Goal: Task Accomplishment & Management: Manage account settings

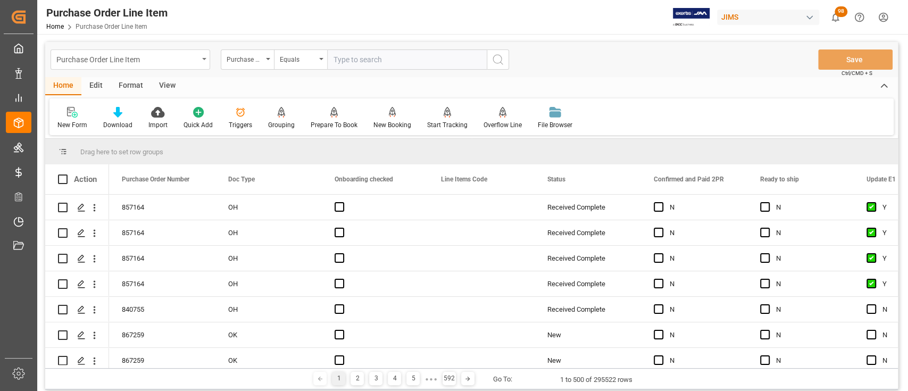
click at [202, 60] on icon "open menu" at bounding box center [204, 59] width 4 height 2
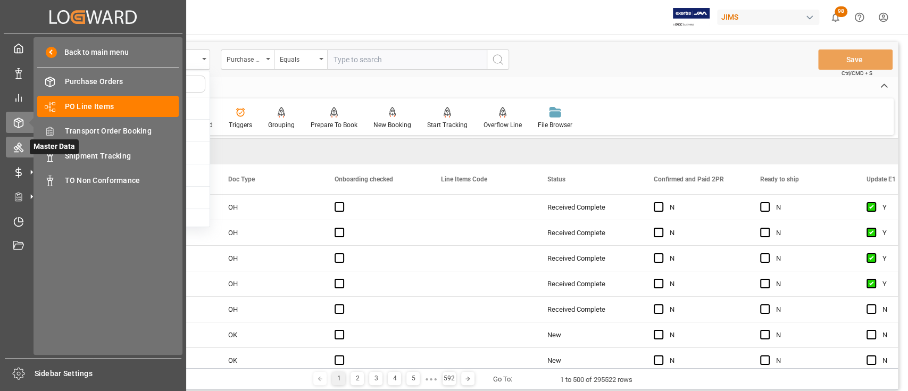
click at [20, 143] on icon at bounding box center [19, 148] width 10 height 10
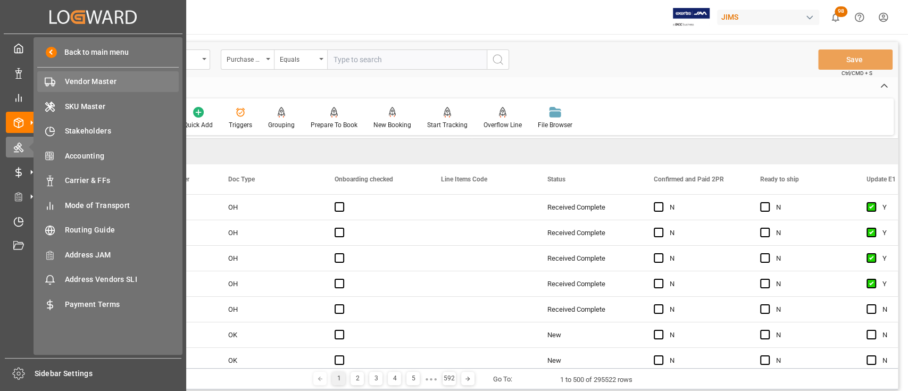
click at [89, 83] on span "Vendor Master" at bounding box center [122, 81] width 114 height 11
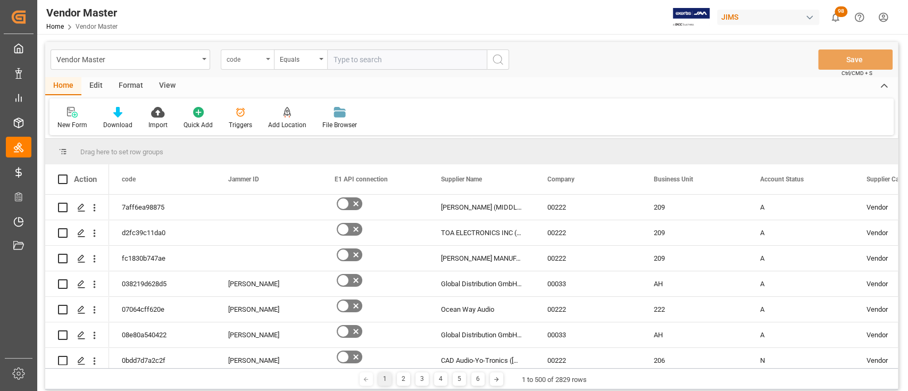
click at [262, 63] on div "code" at bounding box center [245, 58] width 36 height 12
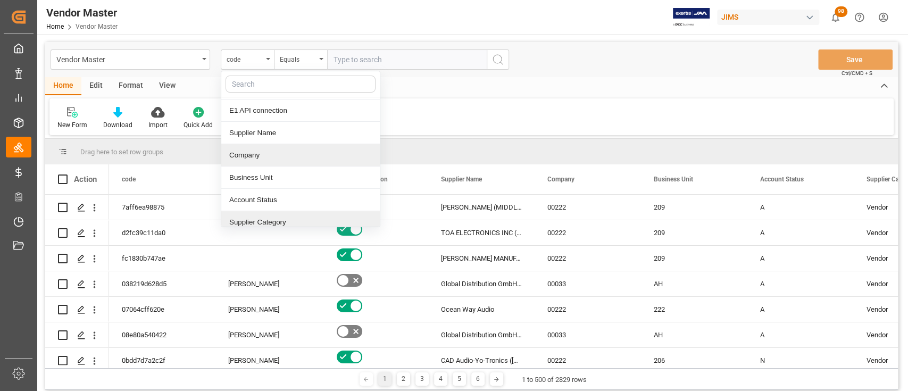
scroll to position [71, 0]
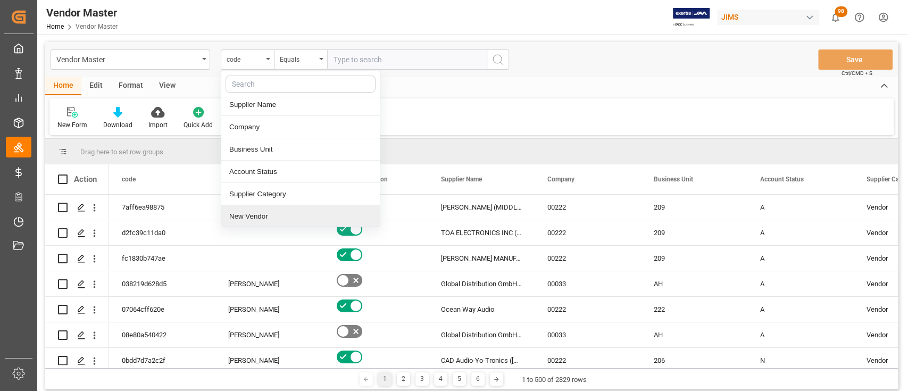
click at [268, 215] on div "New Vendor" at bounding box center [300, 216] width 159 height 22
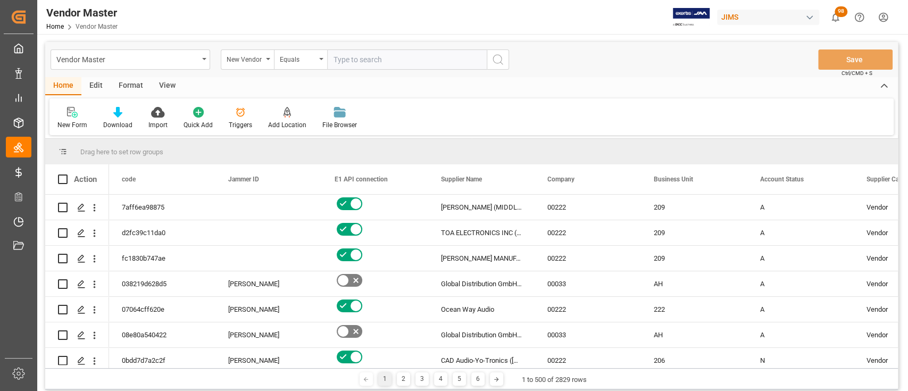
click at [364, 56] on input "text" at bounding box center [407, 59] width 160 height 20
click at [268, 53] on div "New Vendor" at bounding box center [247, 59] width 53 height 20
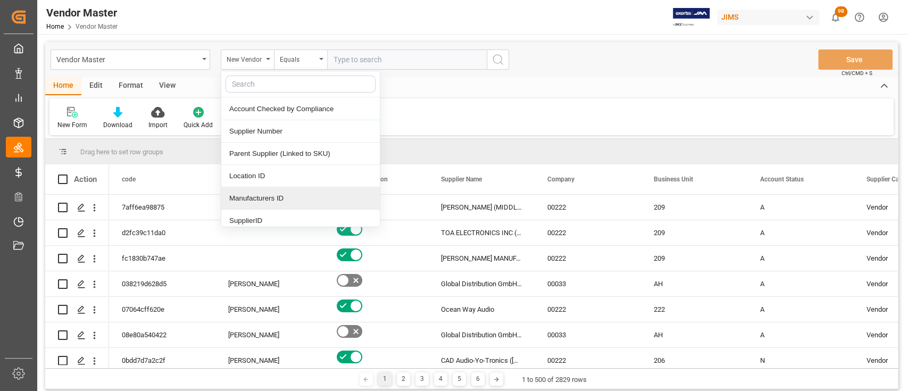
scroll to position [213, 0]
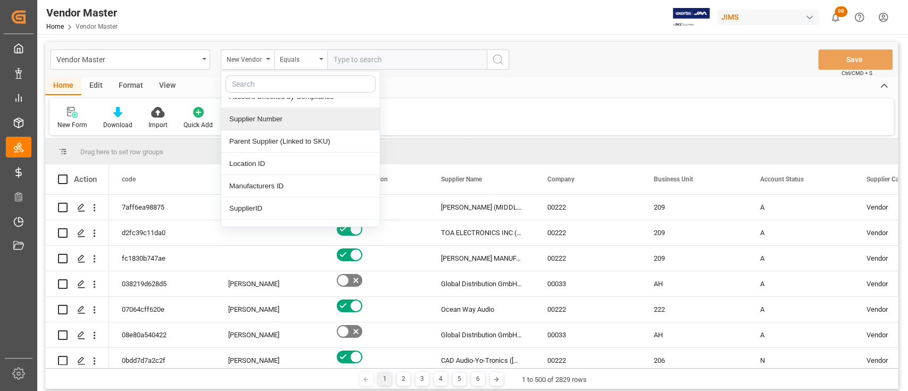
click at [282, 118] on div "Supplier Number" at bounding box center [300, 119] width 159 height 22
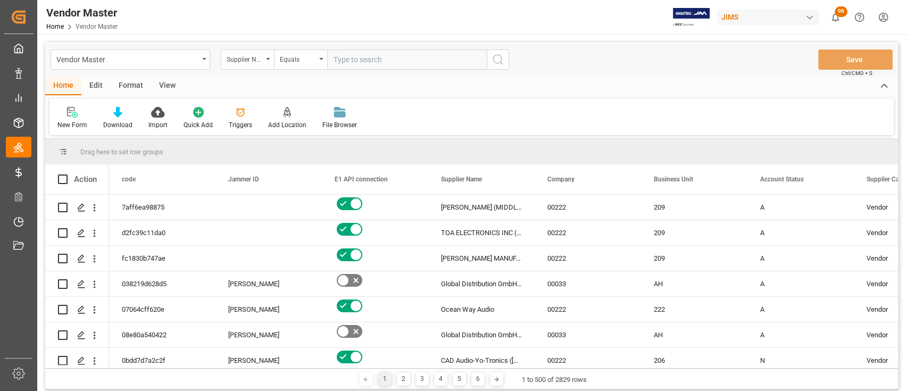
drag, startPoint x: 357, startPoint y: 70, endPoint x: 359, endPoint y: 63, distance: 6.5
click at [358, 67] on div "Vendor Master Supplier Number Equals Save Ctrl/CMD + S" at bounding box center [471, 59] width 853 height 35
click at [359, 60] on input "text" at bounding box center [407, 59] width 160 height 20
paste input "663119"
type input "663119"
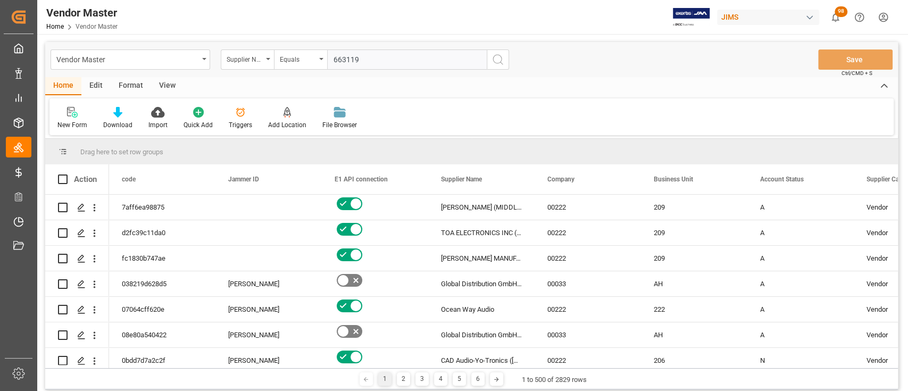
click at [498, 62] on icon "search button" at bounding box center [498, 59] width 13 height 13
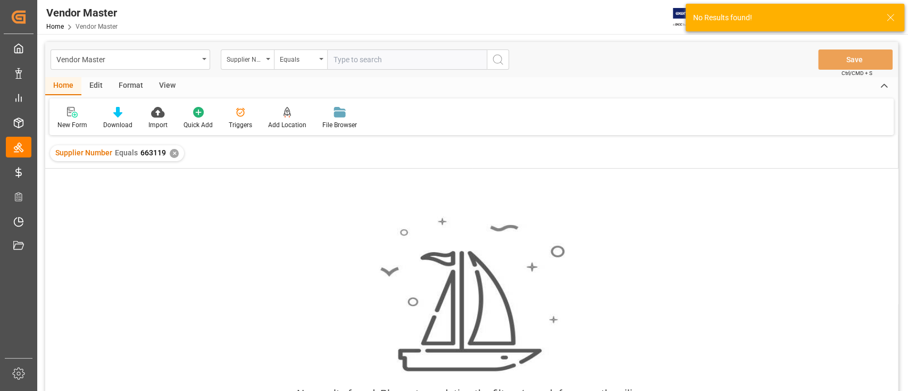
click at [174, 152] on div "✕" at bounding box center [174, 153] width 9 height 9
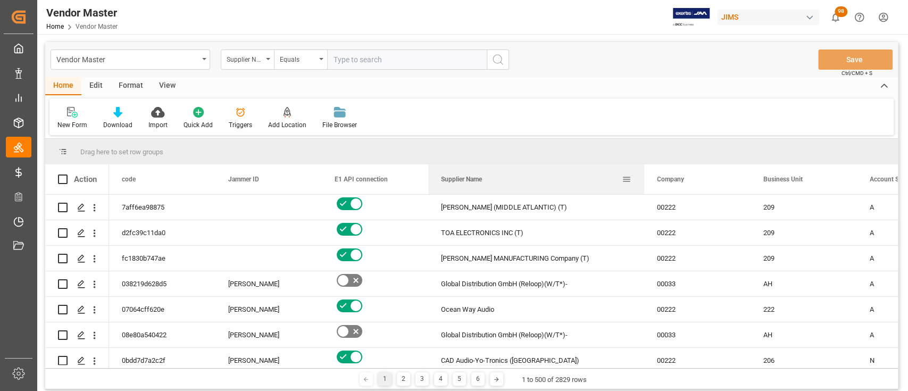
drag, startPoint x: 534, startPoint y: 179, endPoint x: 643, endPoint y: 180, distance: 109.6
click at [643, 180] on div at bounding box center [644, 179] width 4 height 30
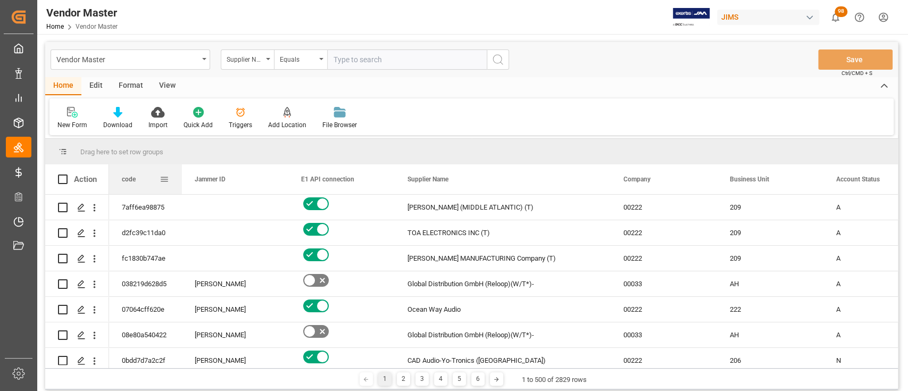
drag, startPoint x: 214, startPoint y: 180, endPoint x: 292, endPoint y: 236, distance: 95.2
click at [180, 189] on div at bounding box center [182, 179] width 4 height 30
drag, startPoint x: 179, startPoint y: 179, endPoint x: 252, endPoint y: 199, distance: 76.1
click at [182, 178] on div at bounding box center [180, 179] width 4 height 30
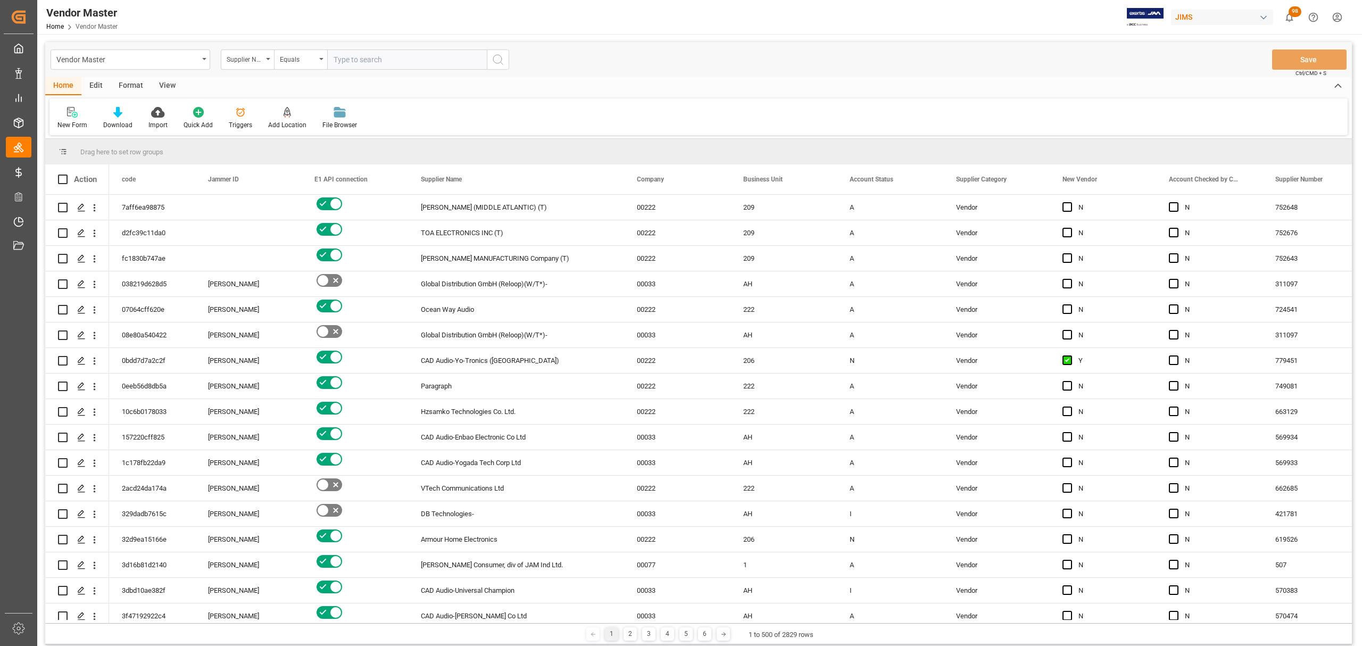
click at [373, 55] on input "text" at bounding box center [407, 59] width 160 height 20
paste input "1110"
type input "1110"
click at [501, 56] on icon "search button" at bounding box center [498, 59] width 13 height 13
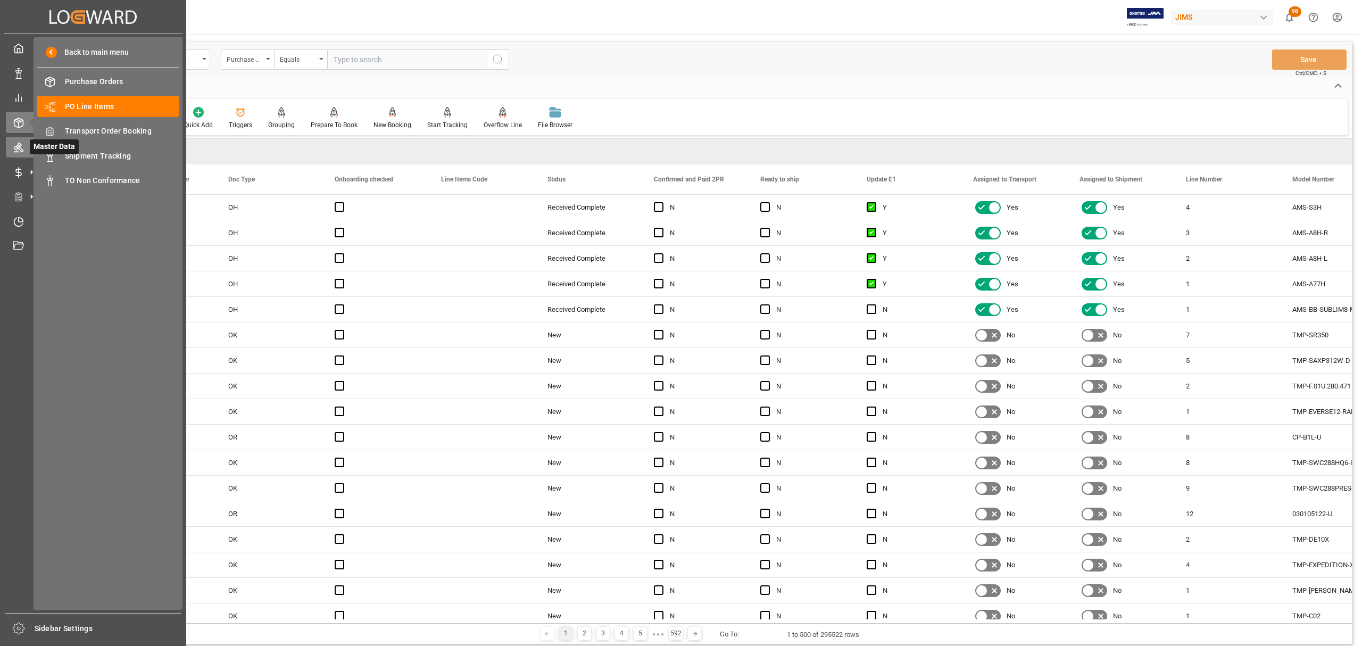
click at [13, 145] on icon at bounding box center [18, 147] width 11 height 11
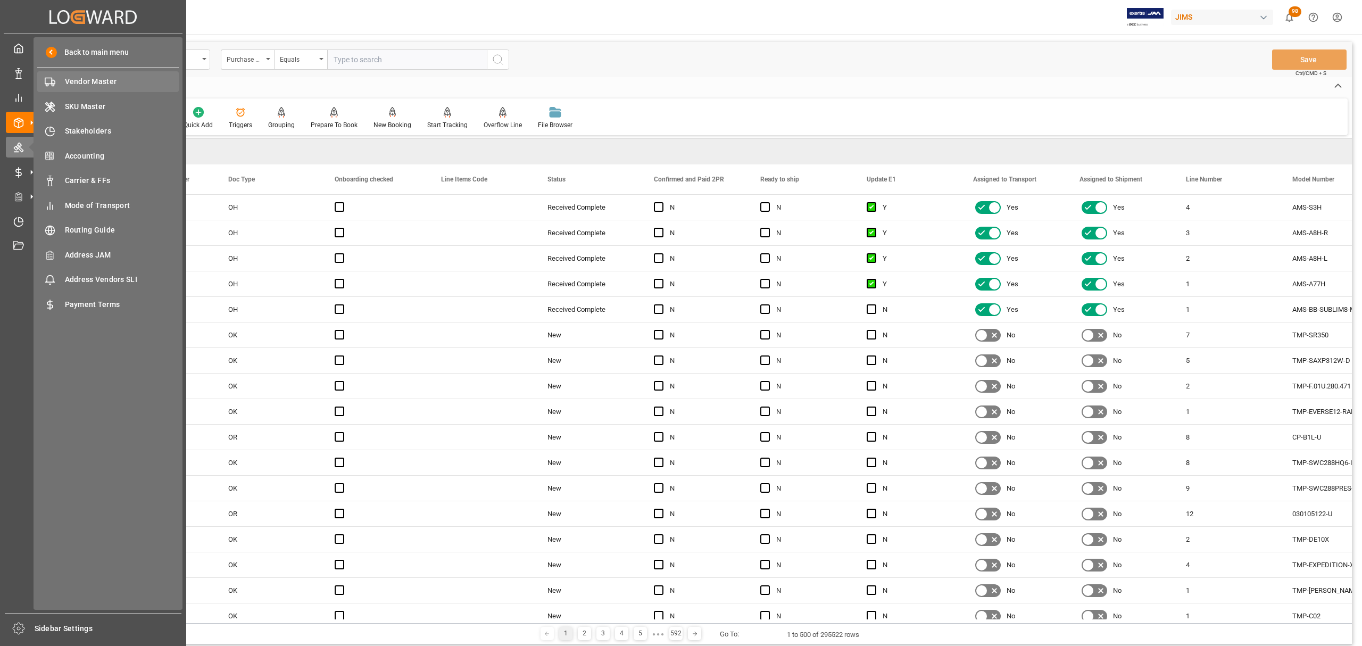
click at [94, 79] on span "Vendor Master" at bounding box center [122, 81] width 114 height 11
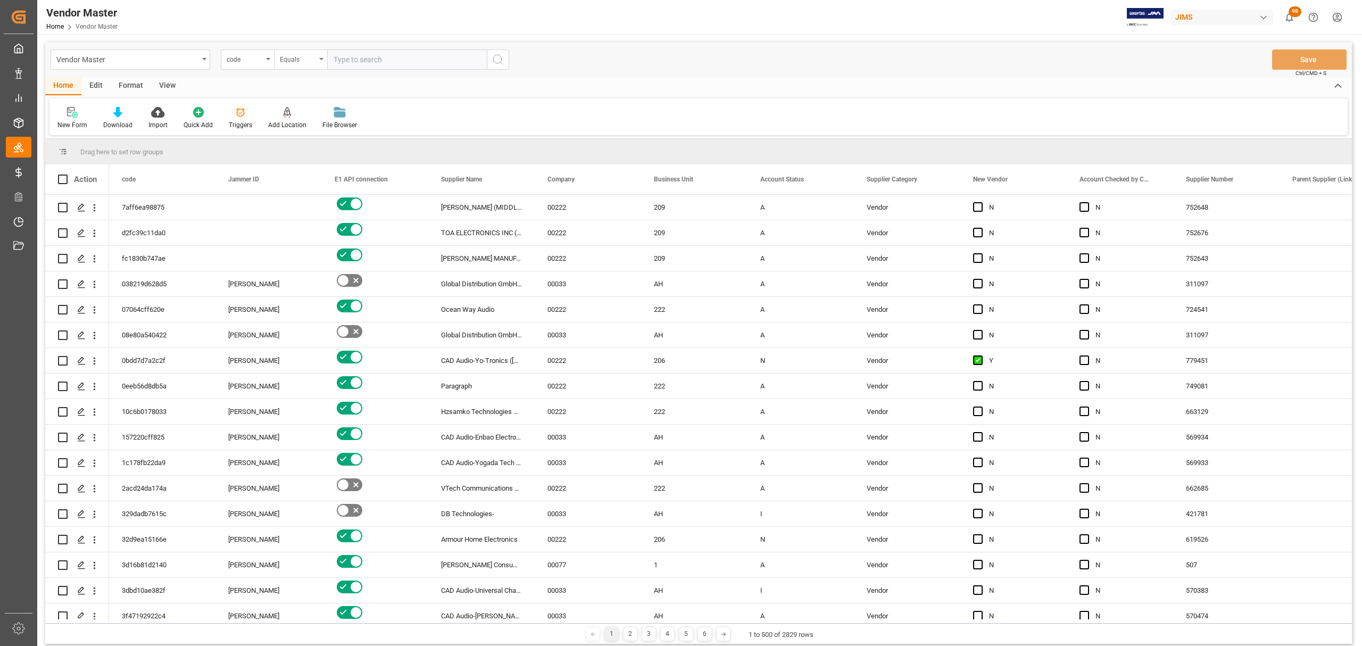
click at [274, 56] on div "Equals" at bounding box center [300, 59] width 53 height 20
click at [235, 68] on div "code" at bounding box center [247, 59] width 53 height 20
click at [238, 59] on div "code" at bounding box center [245, 58] width 36 height 12
click at [239, 58] on div "code" at bounding box center [245, 58] width 36 height 12
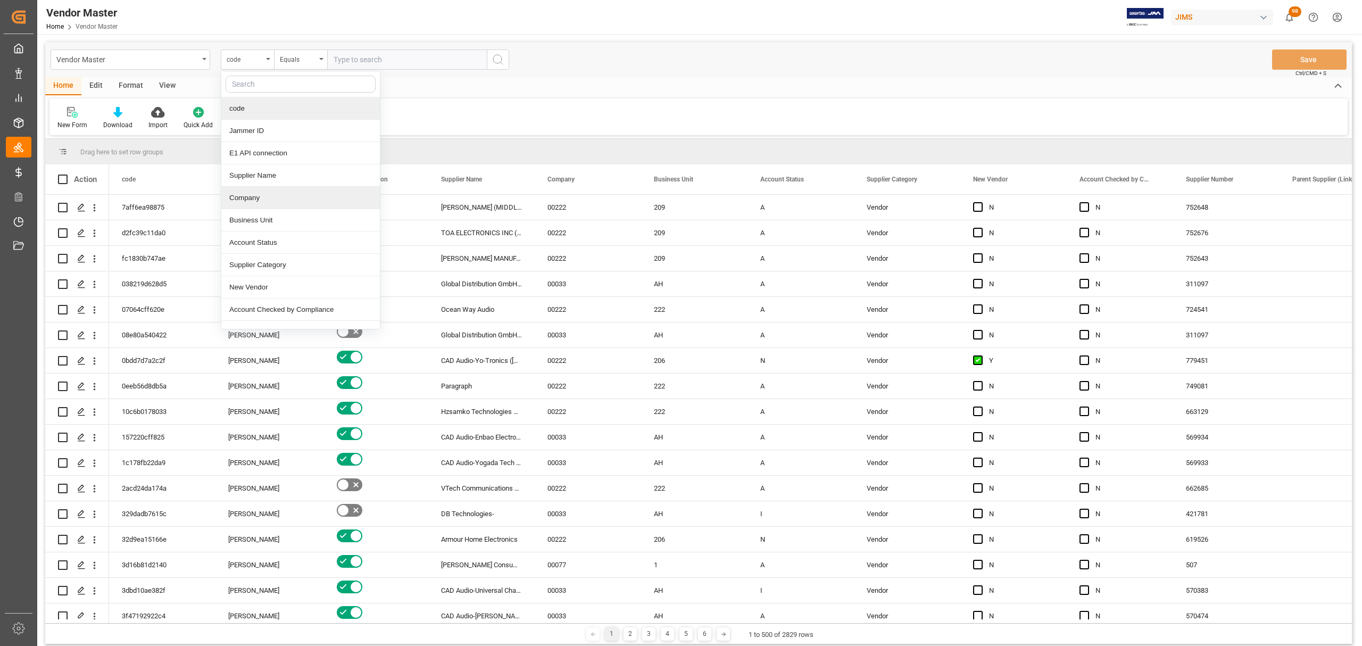
scroll to position [71, 0]
click at [296, 267] on div "Supplier Number" at bounding box center [300, 261] width 159 height 22
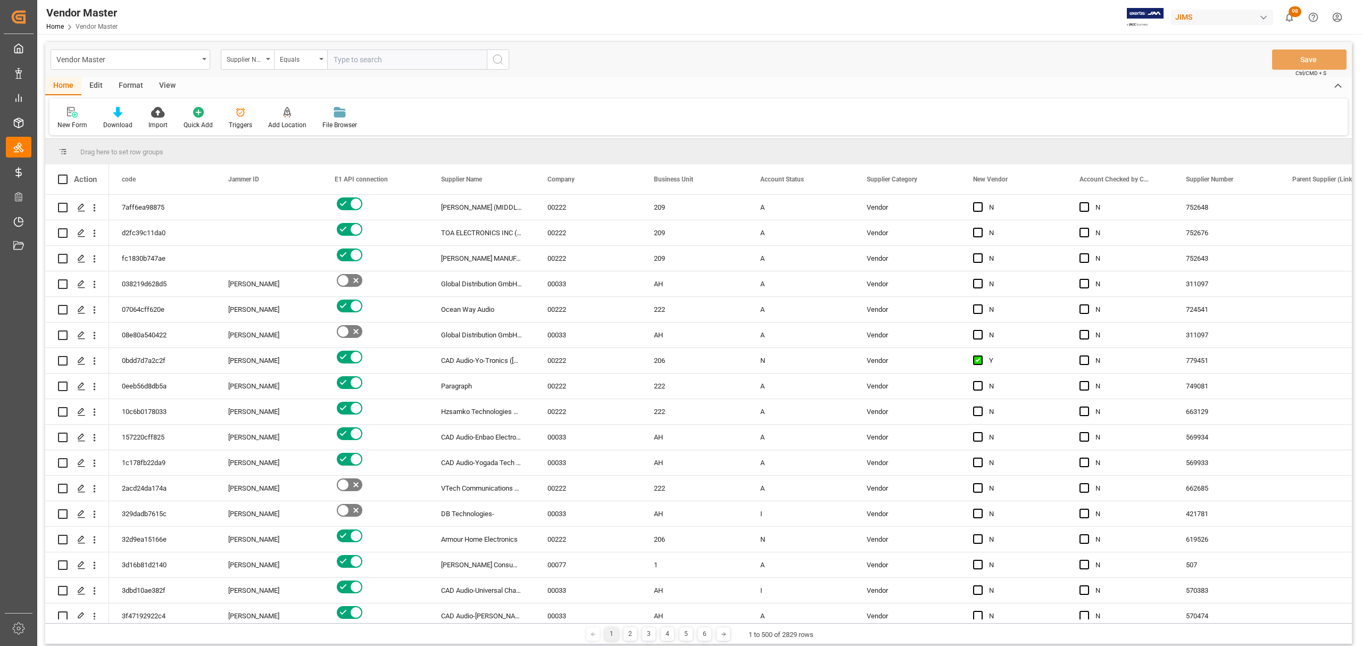
click at [392, 57] on input "text" at bounding box center [407, 59] width 160 height 20
click at [378, 54] on input "text" at bounding box center [407, 59] width 160 height 20
type input "1110"
click at [505, 52] on button "search button" at bounding box center [498, 59] width 22 height 20
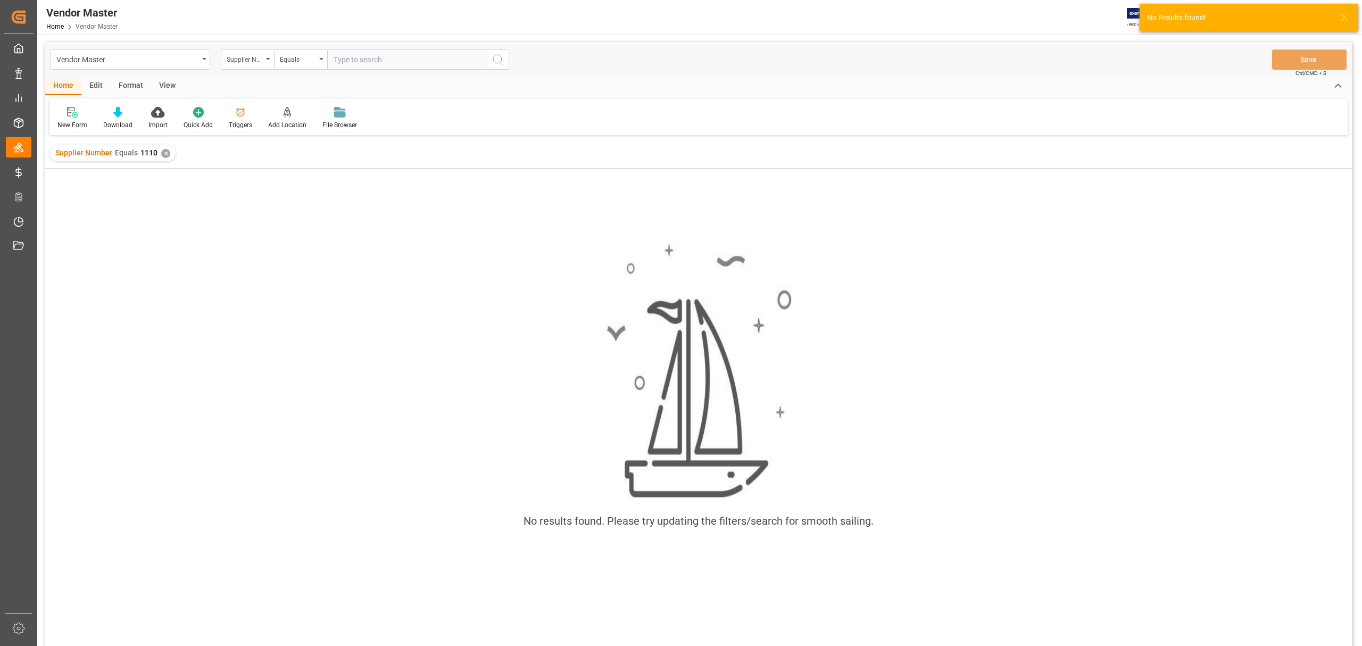
click at [166, 154] on div "✕" at bounding box center [165, 153] width 9 height 9
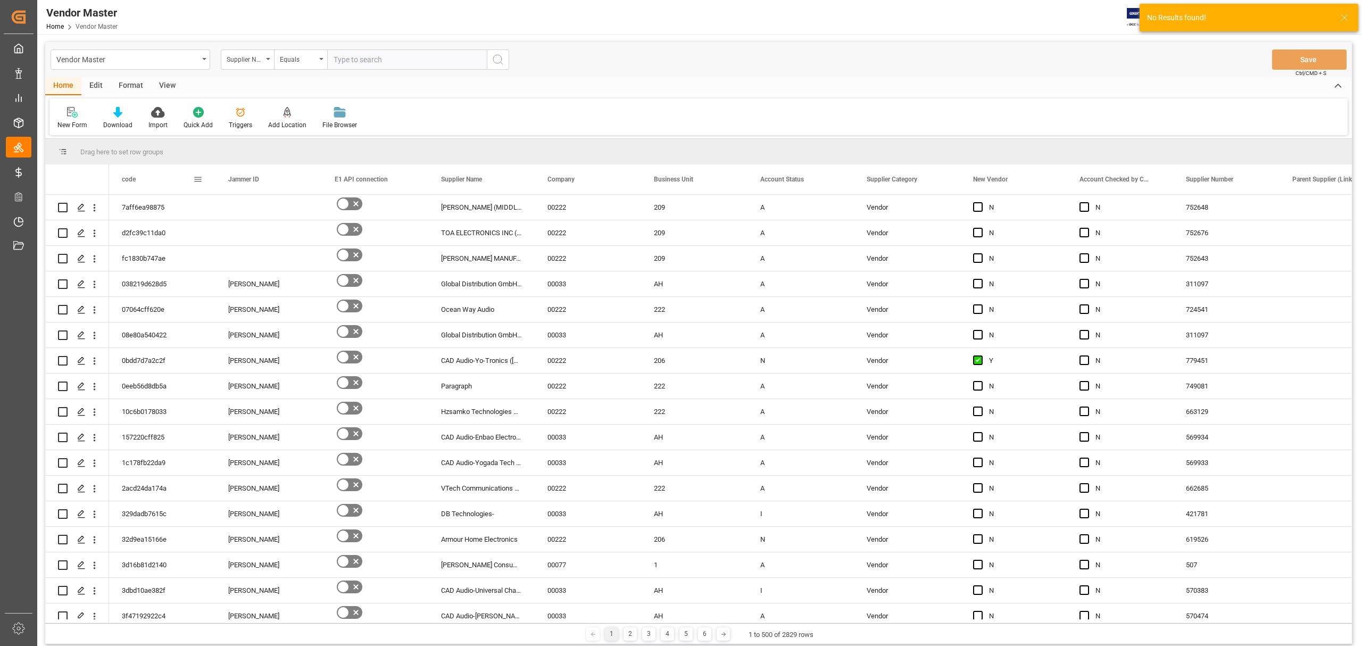
click at [398, 56] on input "text" at bounding box center [407, 59] width 160 height 20
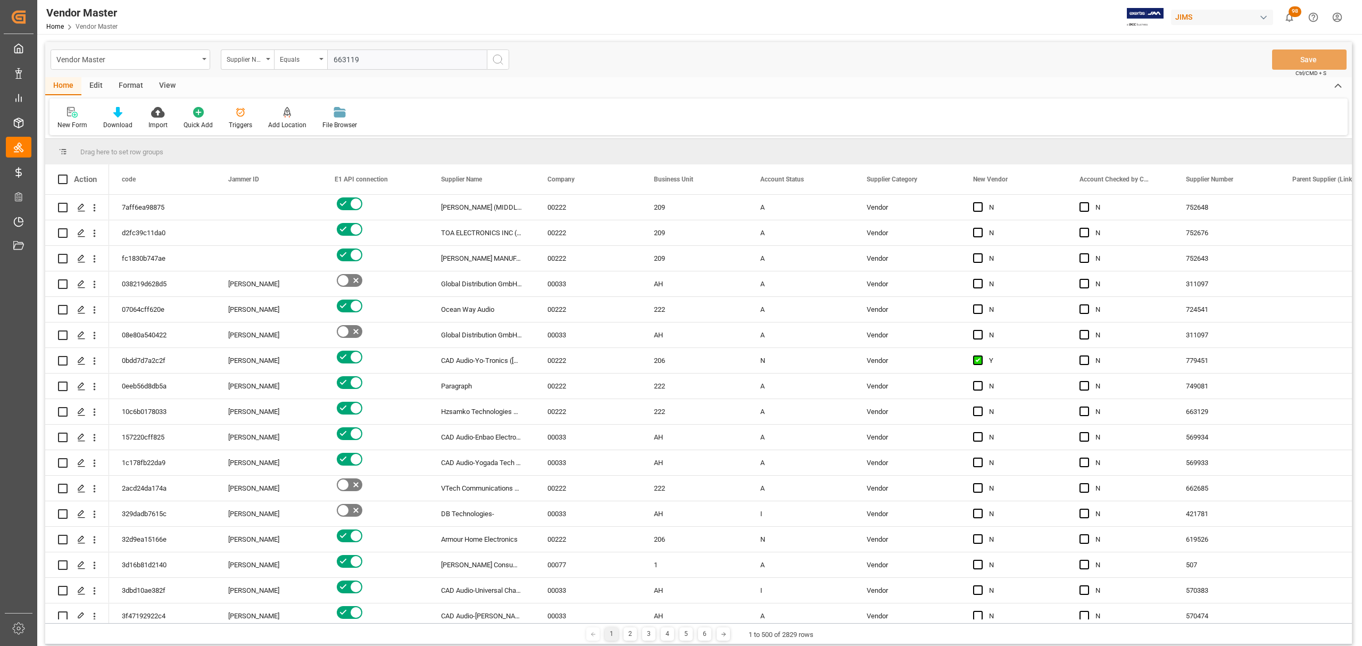
type input "663119"
click at [501, 59] on icon "search button" at bounding box center [498, 59] width 13 height 13
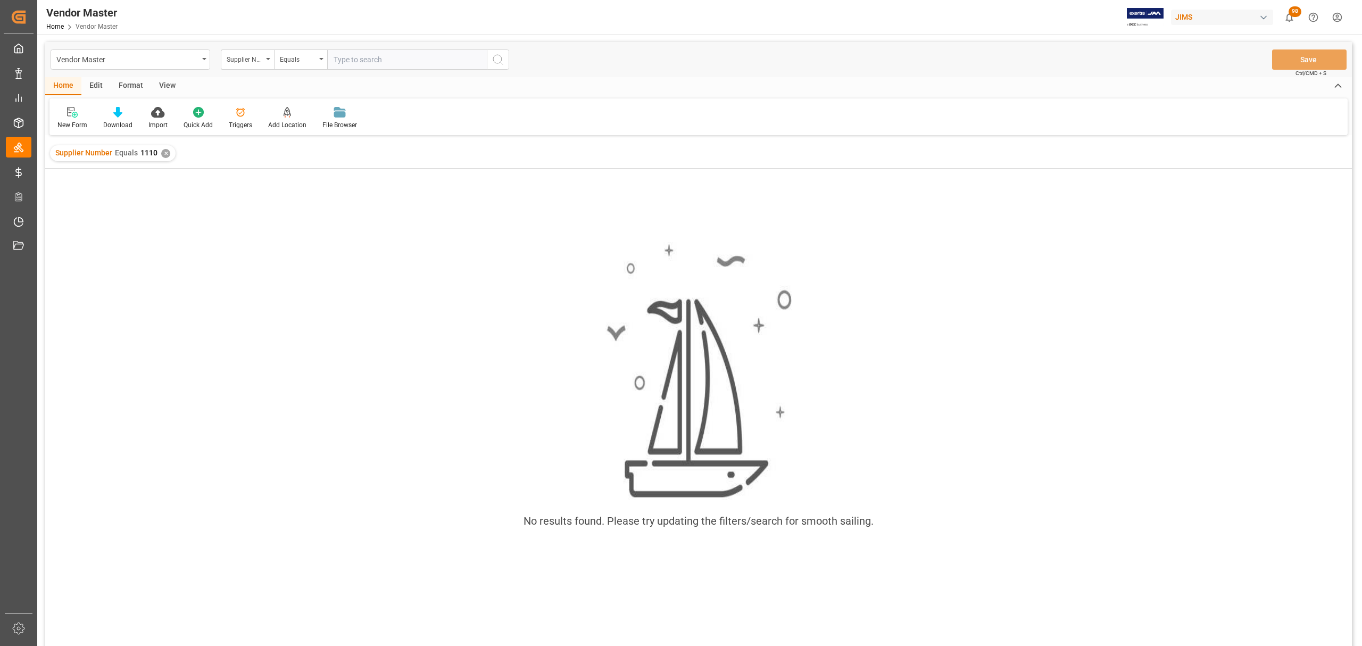
click at [164, 154] on div "✕" at bounding box center [165, 153] width 9 height 9
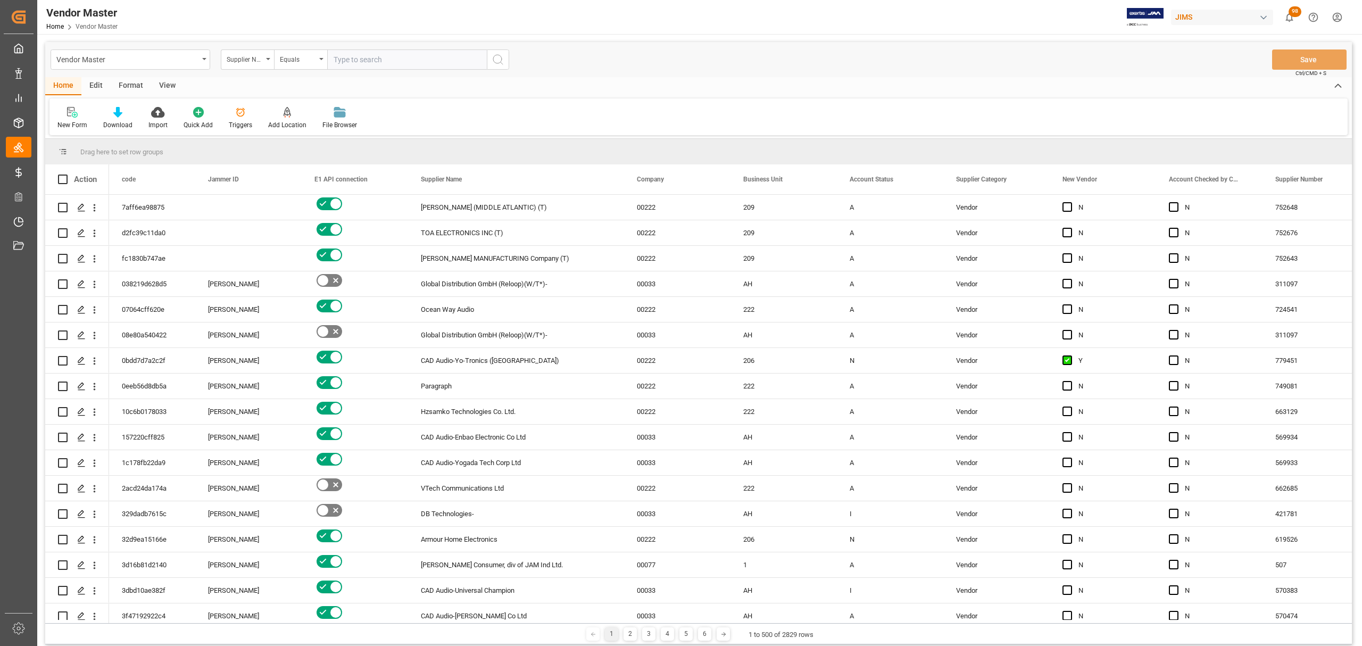
click at [373, 62] on input "text" at bounding box center [407, 59] width 160 height 20
paste input "663119"
type input "663119"
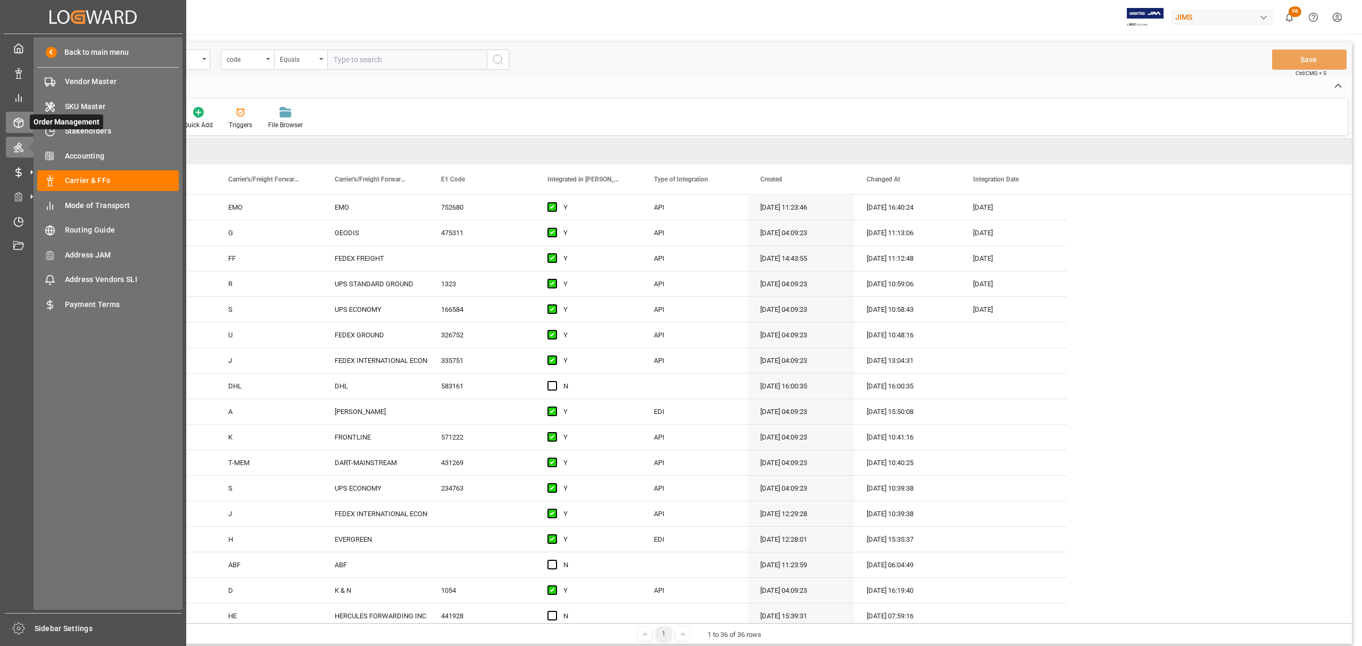
click at [22, 118] on icon at bounding box center [18, 123] width 11 height 11
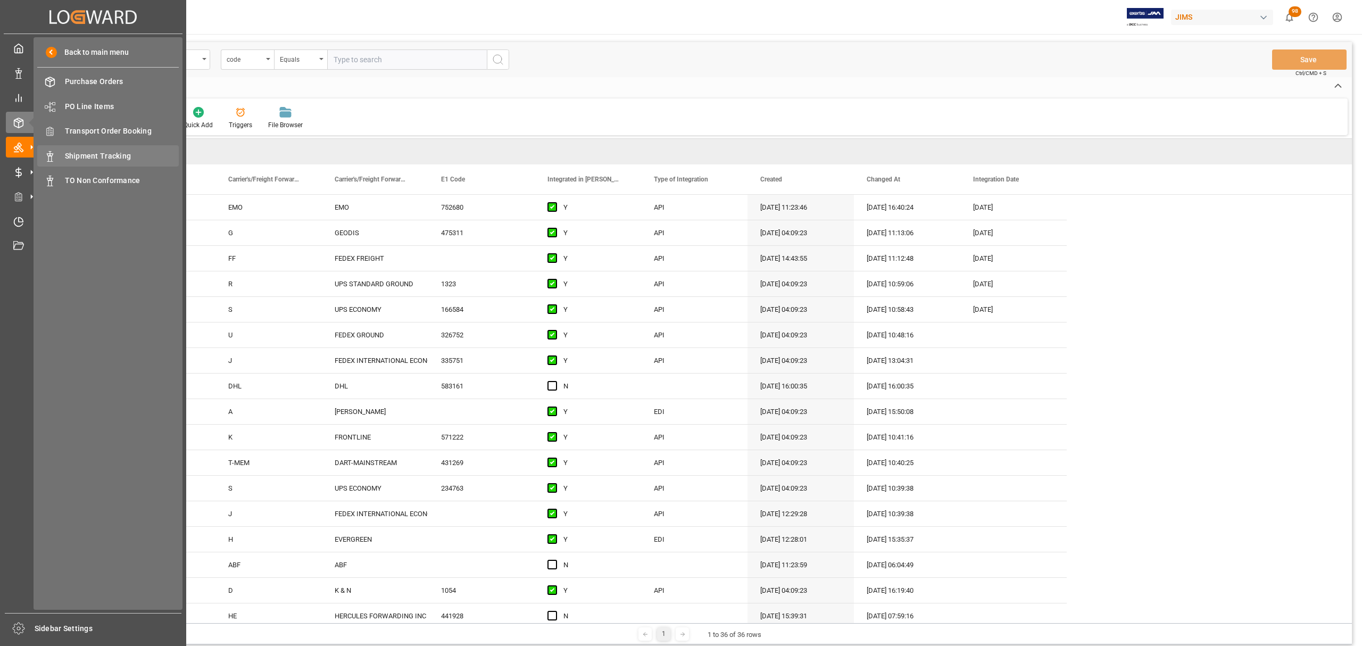
click at [101, 154] on span "Shipment Tracking" at bounding box center [122, 156] width 114 height 11
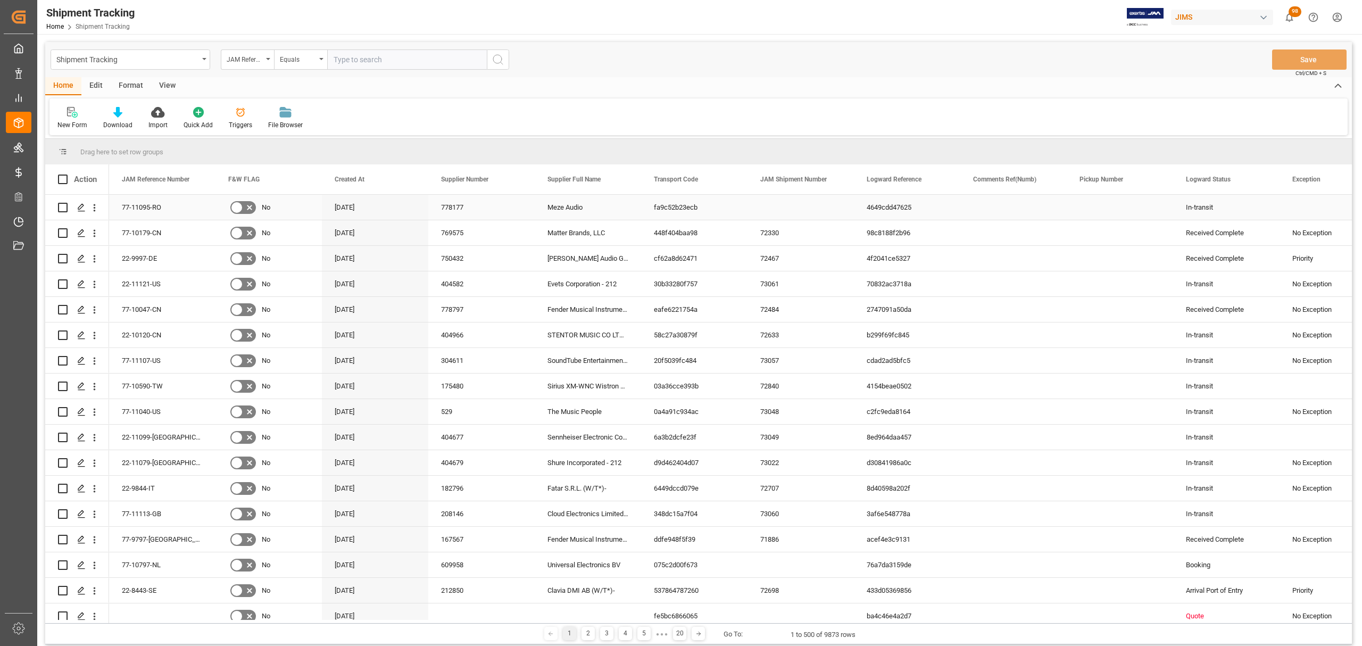
click at [571, 213] on div "Meze Audio" at bounding box center [588, 207] width 106 height 25
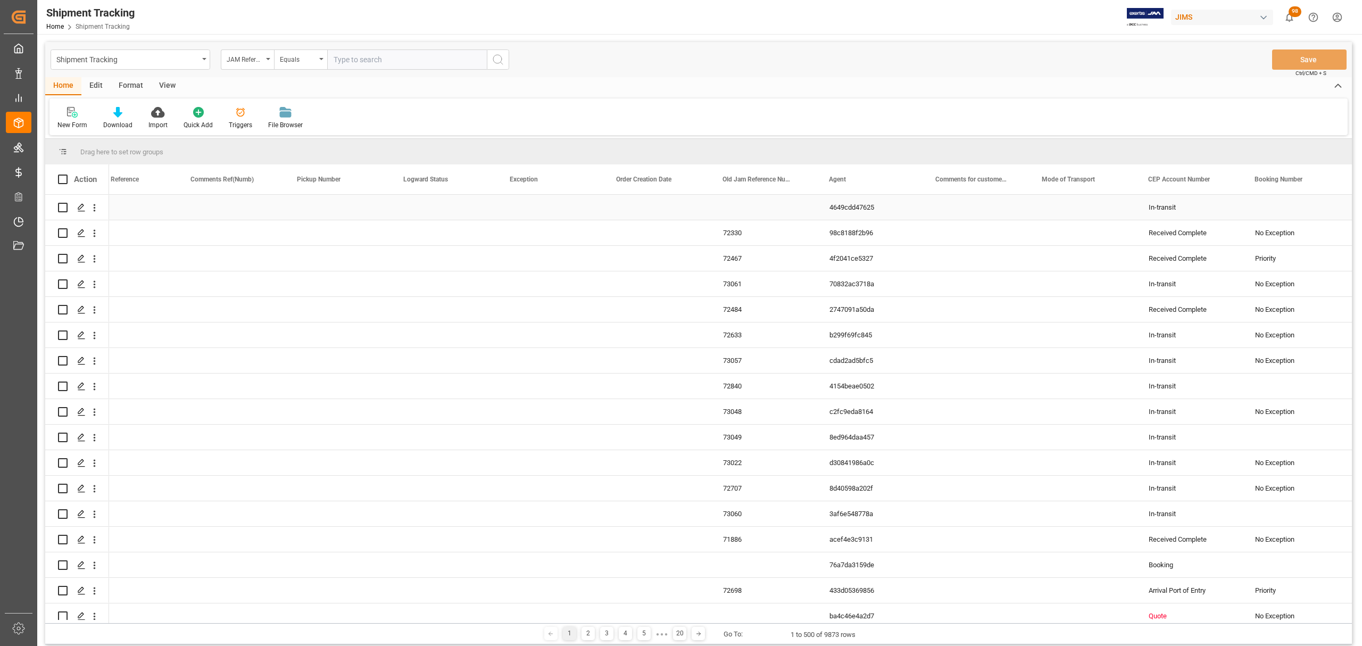
scroll to position [0, 782]
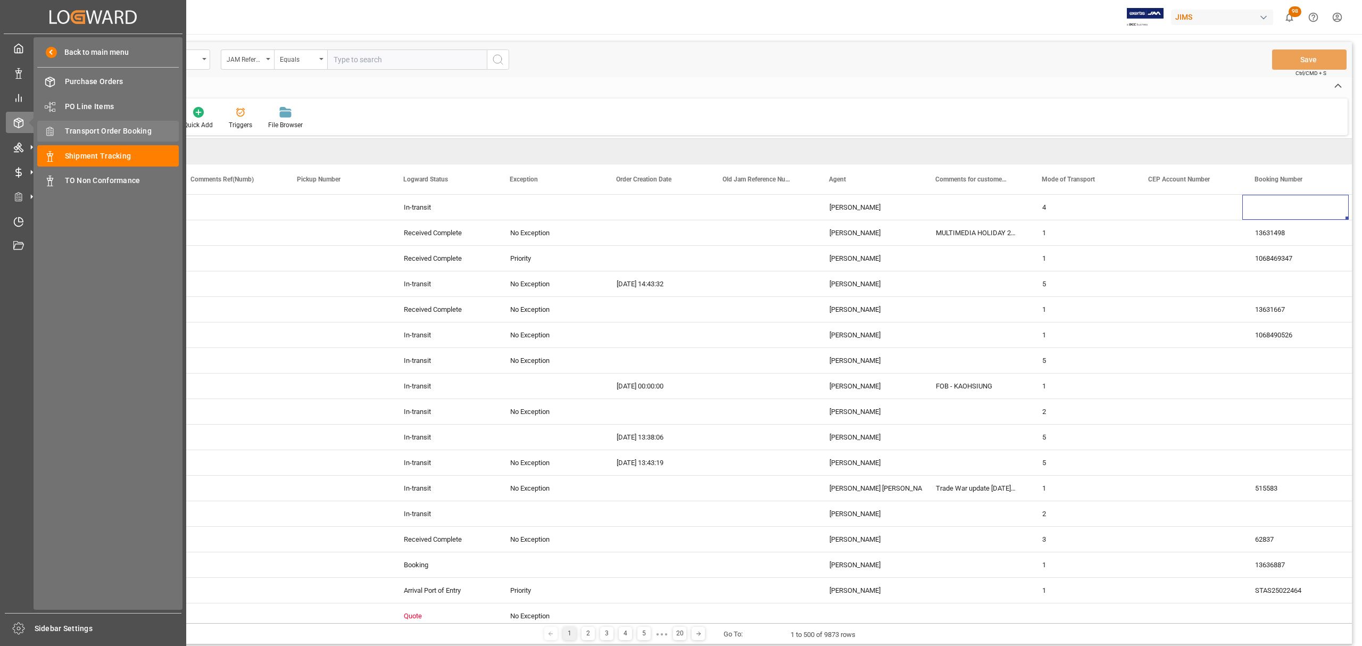
click at [103, 134] on span "Transport Order Booking" at bounding box center [122, 131] width 114 height 11
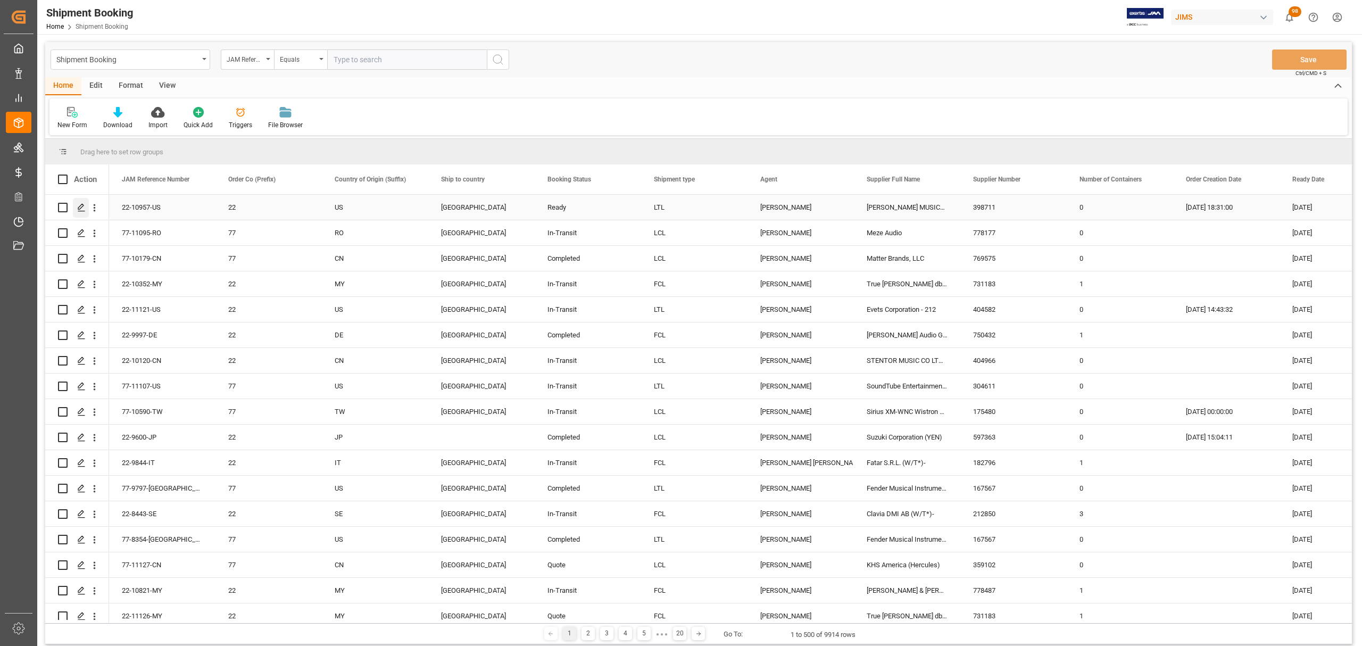
click at [79, 211] on icon "Press SPACE to select this row." at bounding box center [81, 207] width 9 height 9
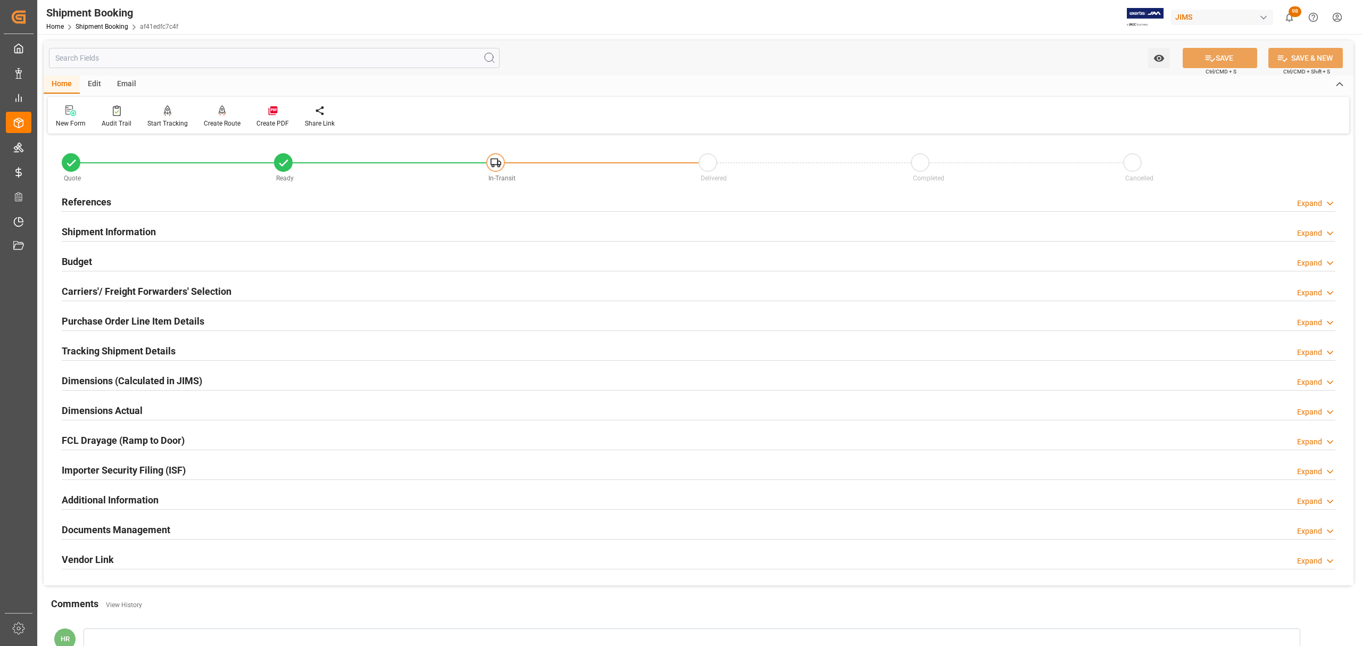
click at [118, 199] on div "References Expand" at bounding box center [698, 201] width 1273 height 20
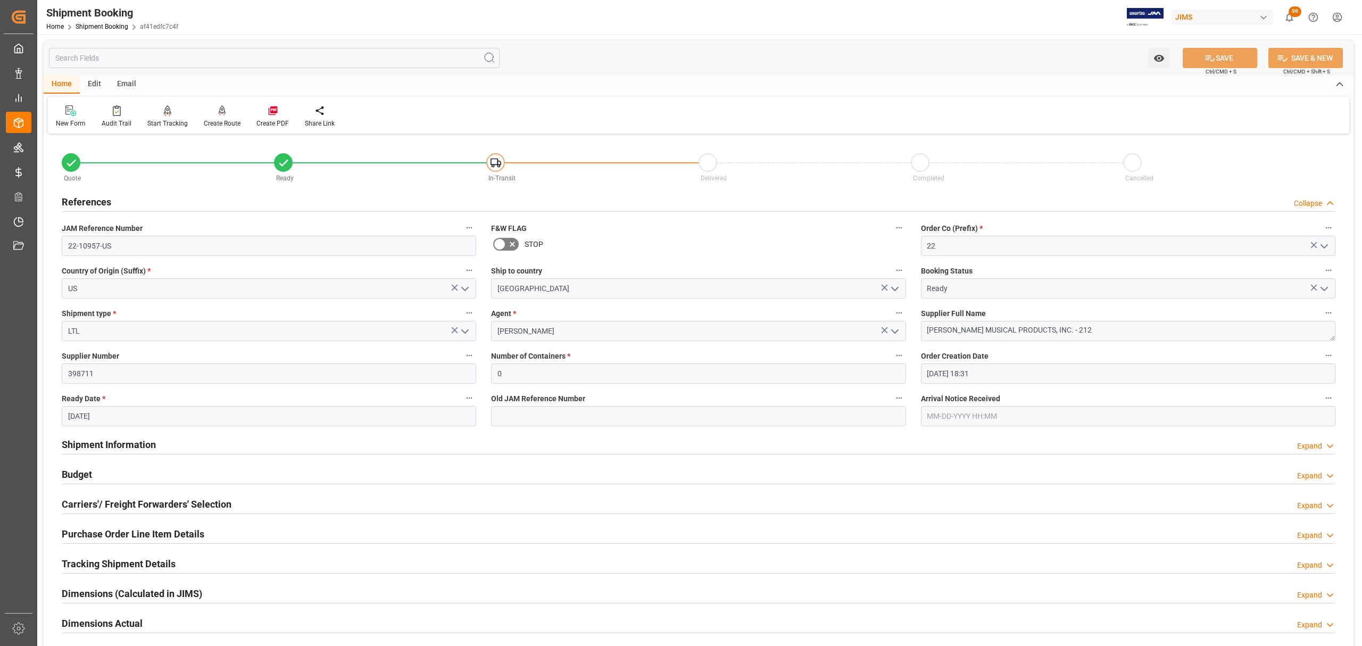
click at [166, 439] on div "Shipment Information Expand" at bounding box center [698, 444] width 1273 height 20
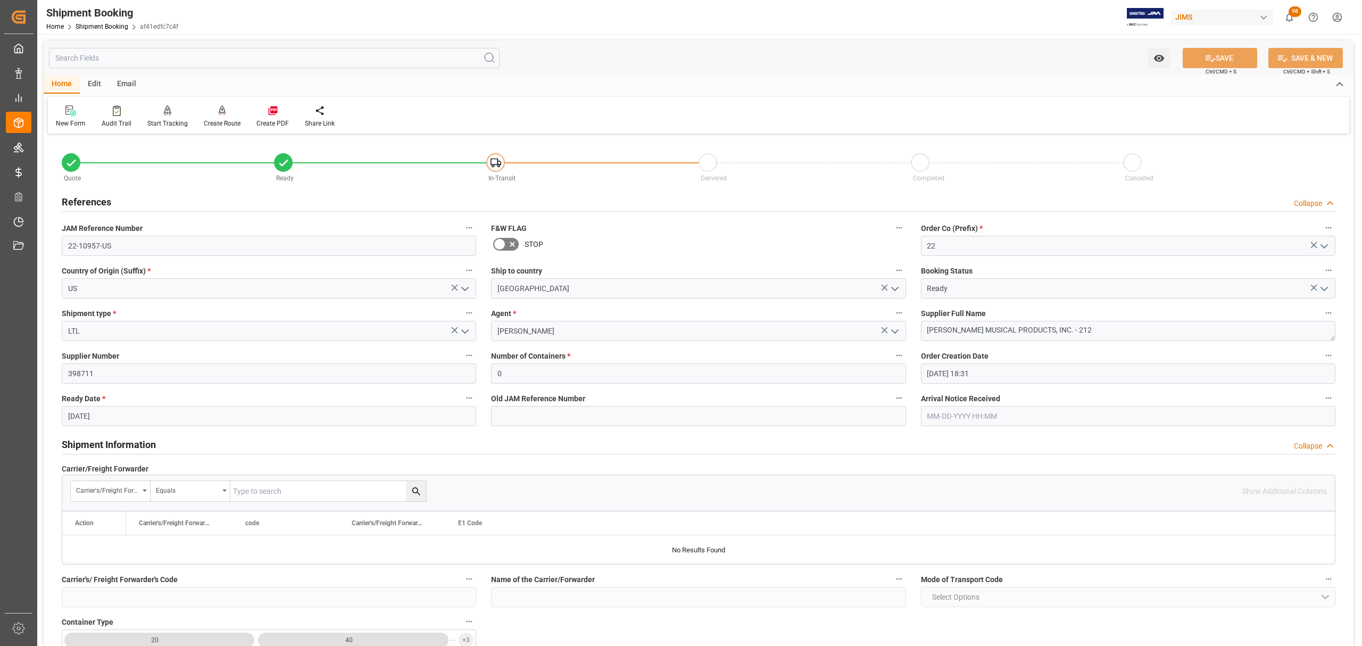
click at [149, 441] on h2 "Shipment Information" at bounding box center [109, 444] width 94 height 14
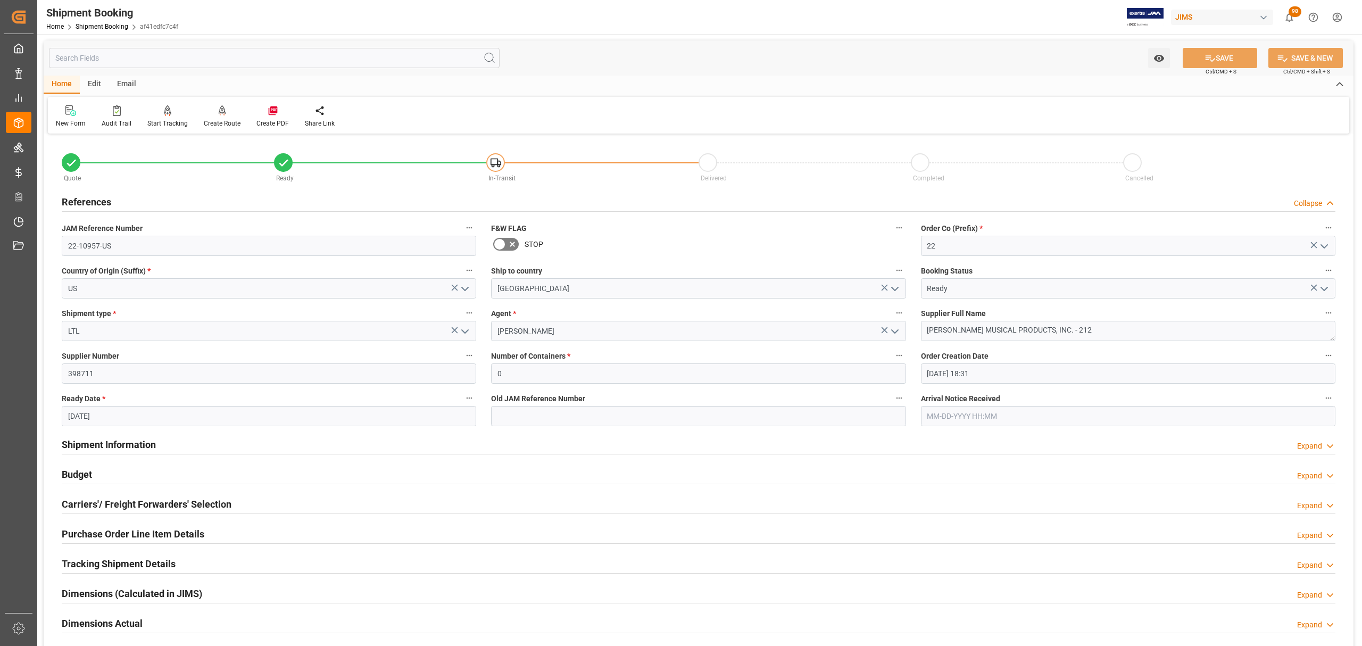
click at [109, 473] on div "Budget Expand" at bounding box center [698, 473] width 1273 height 20
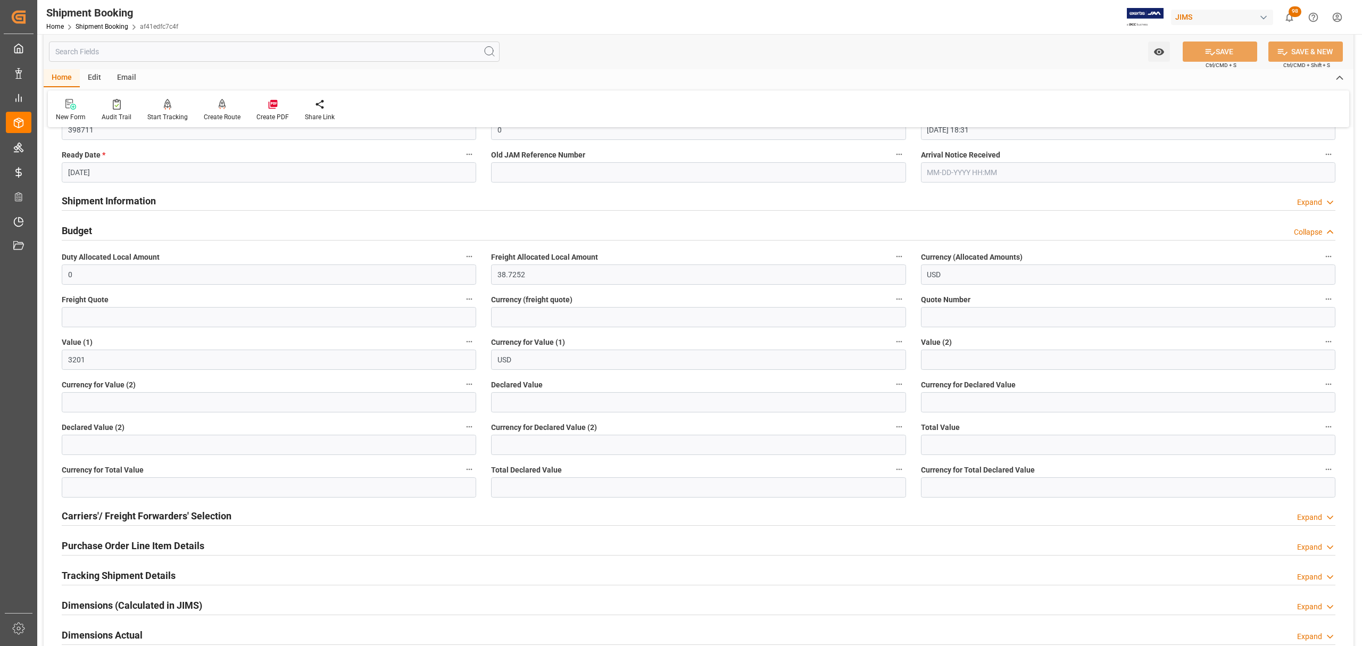
scroll to position [284, 0]
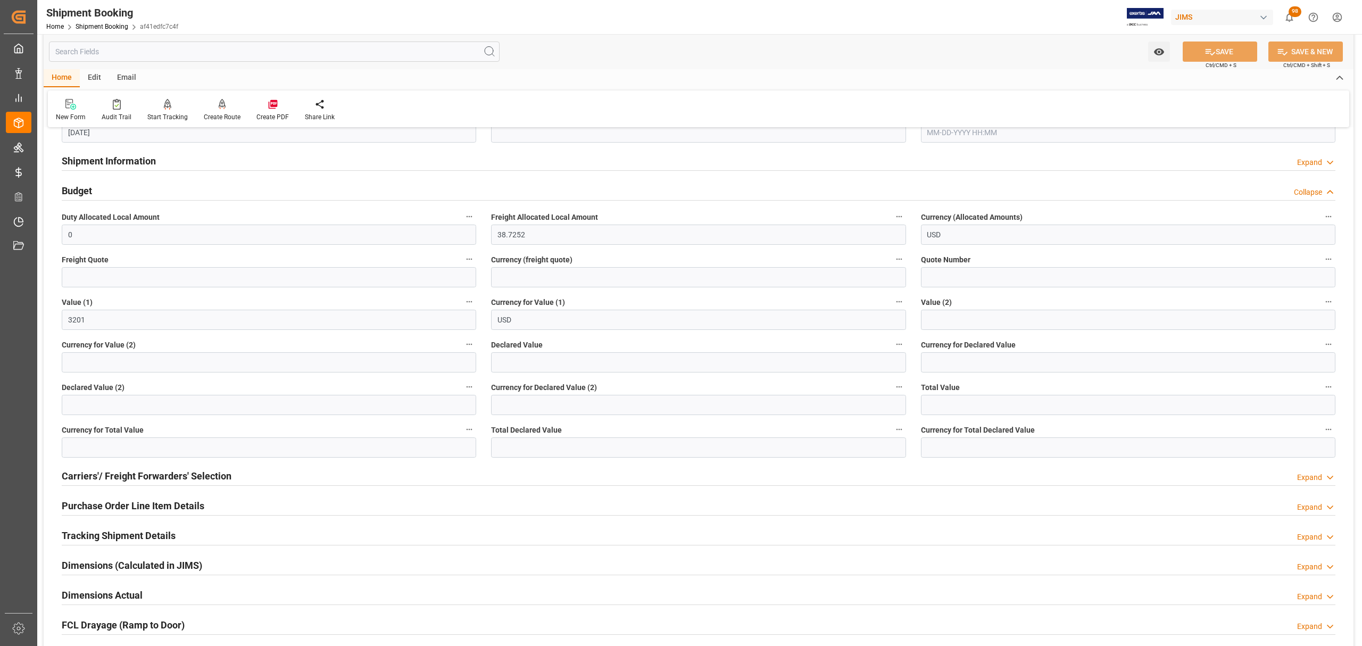
click at [280, 476] on div "Carriers'/ Freight Forwarders' Selection Expand" at bounding box center [698, 475] width 1273 height 20
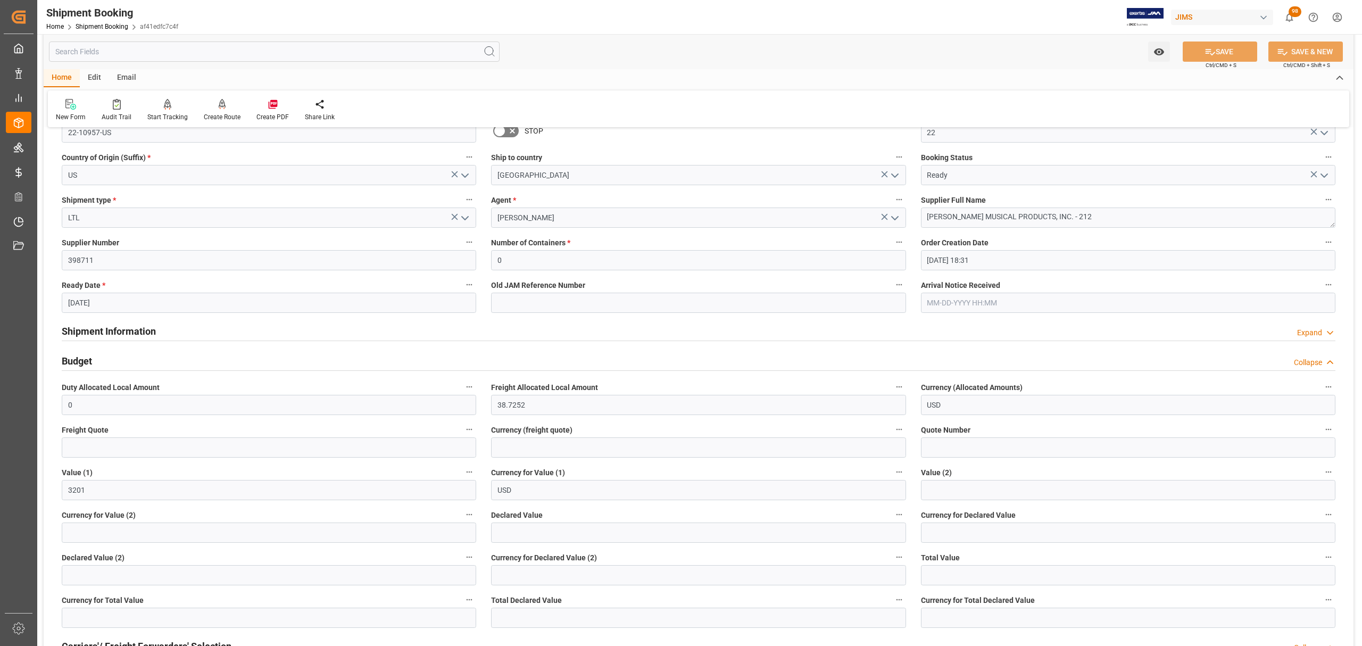
scroll to position [0, 0]
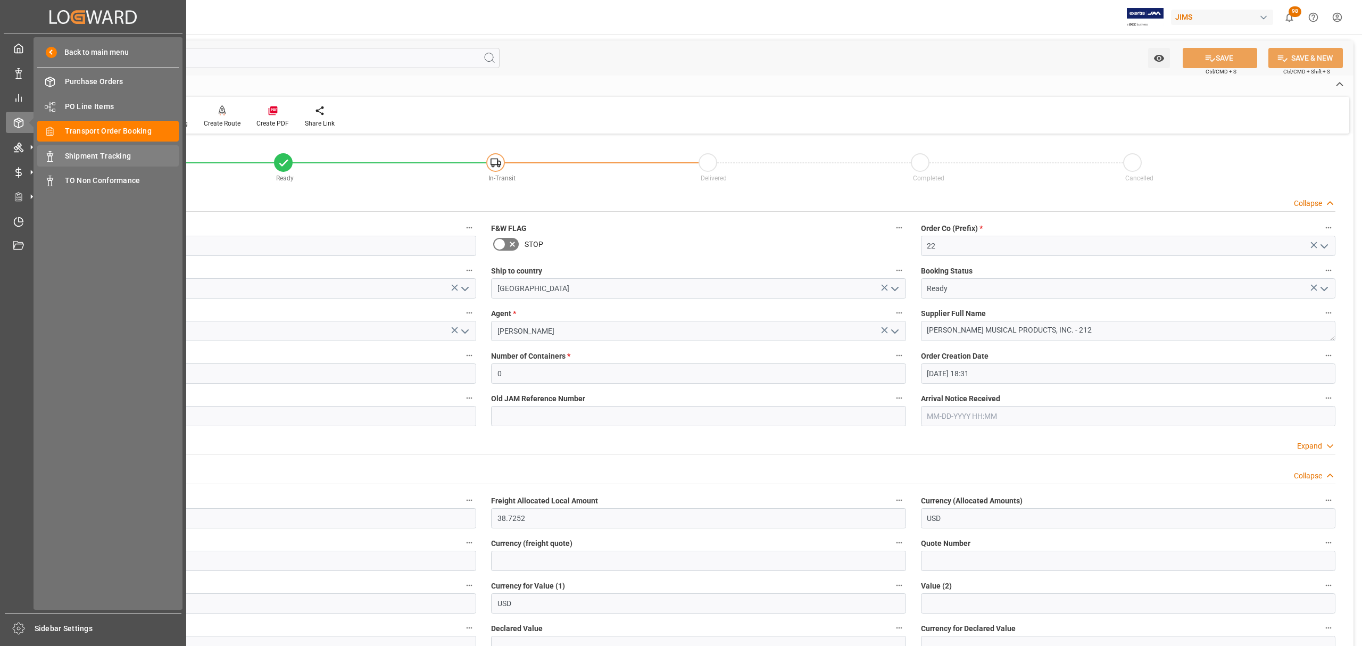
click at [81, 153] on span "Shipment Tracking" at bounding box center [122, 156] width 114 height 11
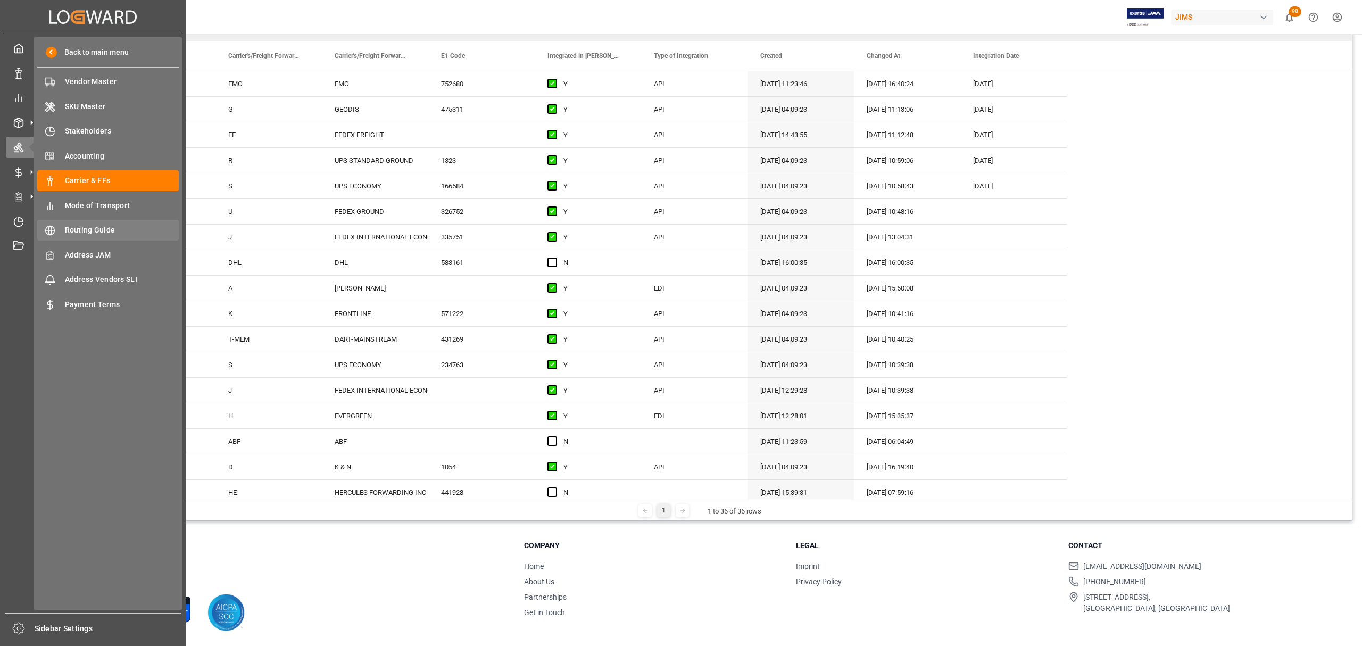
click at [96, 230] on span "Routing Guide" at bounding box center [122, 229] width 114 height 11
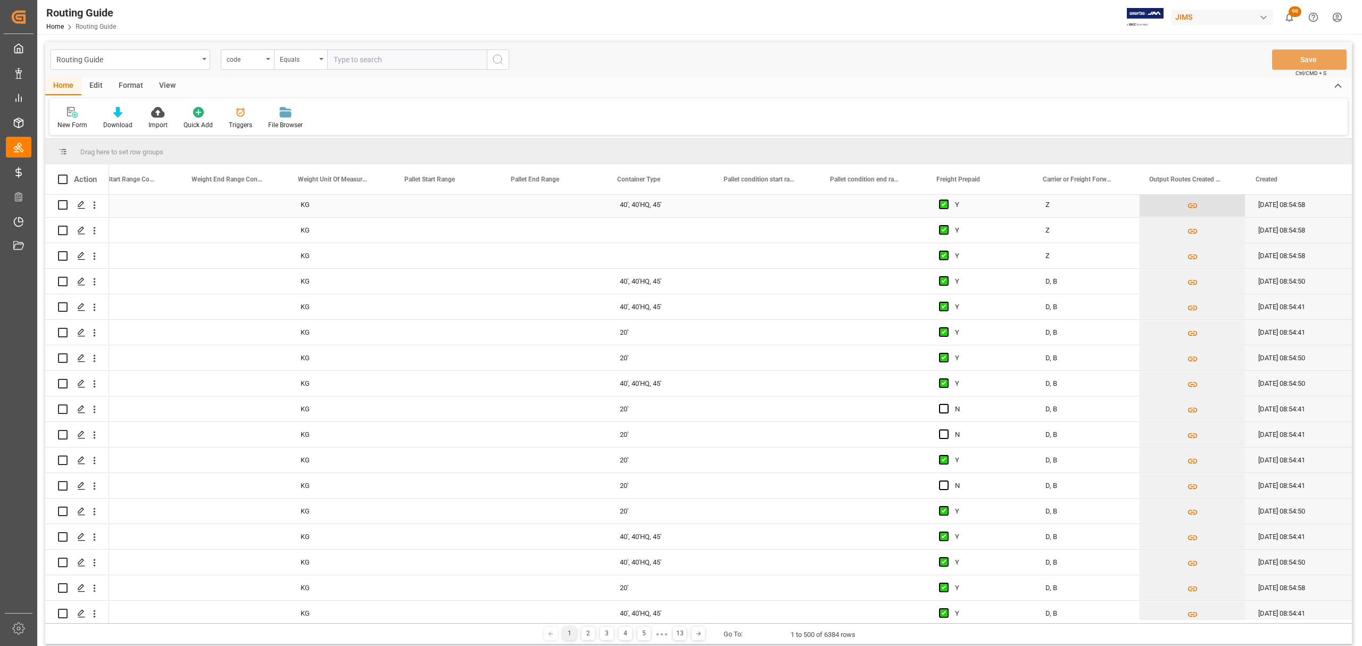
click at [1190, 204] on icon "Press SPACE to select this row." at bounding box center [1192, 205] width 11 height 11
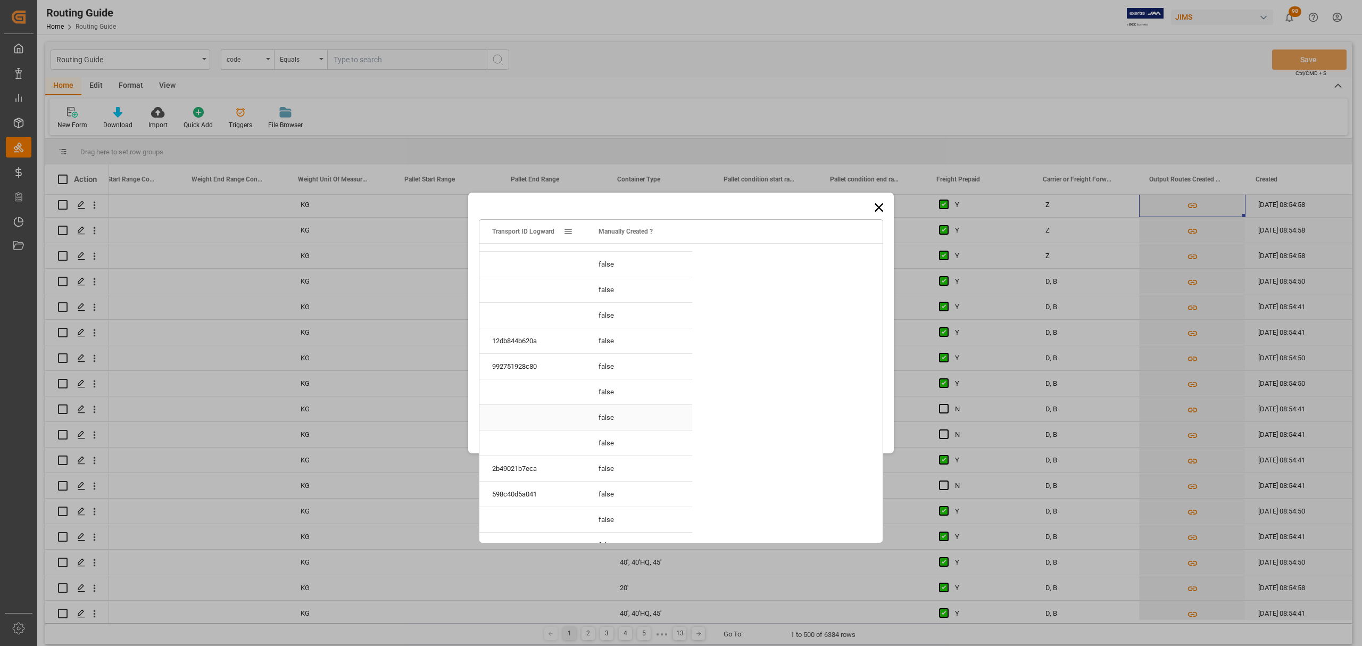
scroll to position [467, 0]
click at [879, 207] on icon at bounding box center [879, 207] width 9 height 9
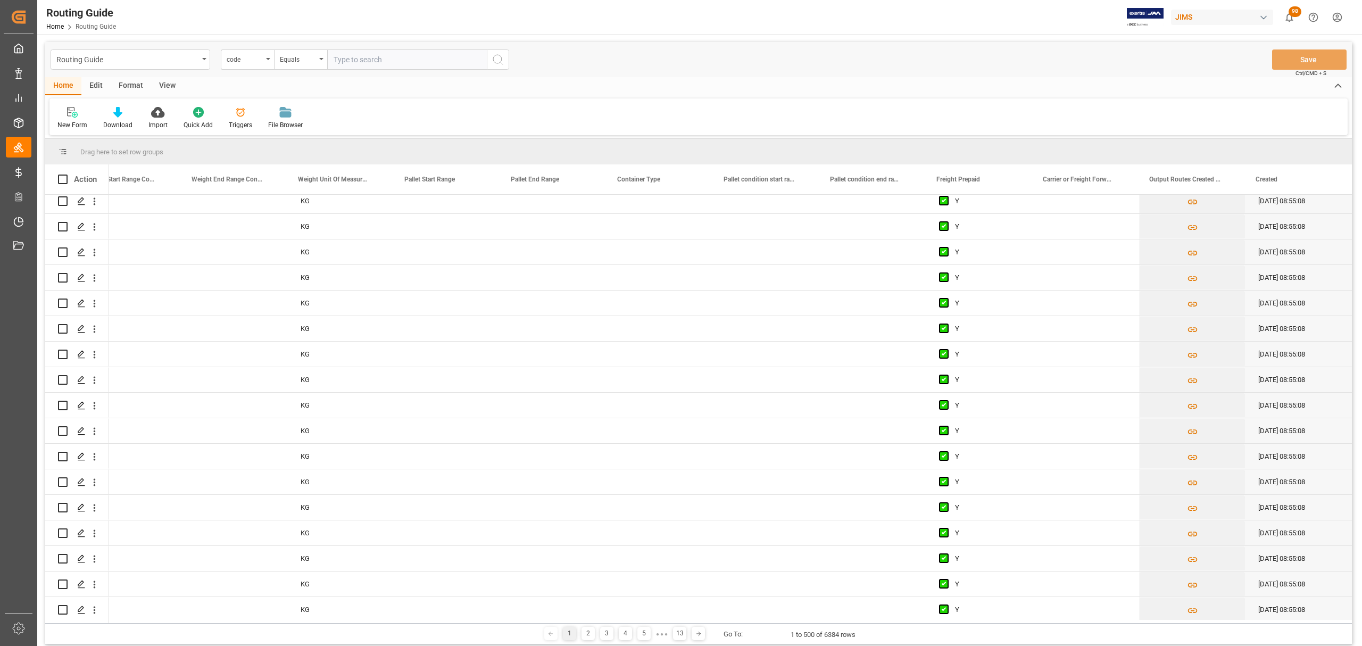
scroll to position [5033, 0]
click at [263, 58] on div "code" at bounding box center [247, 59] width 53 height 20
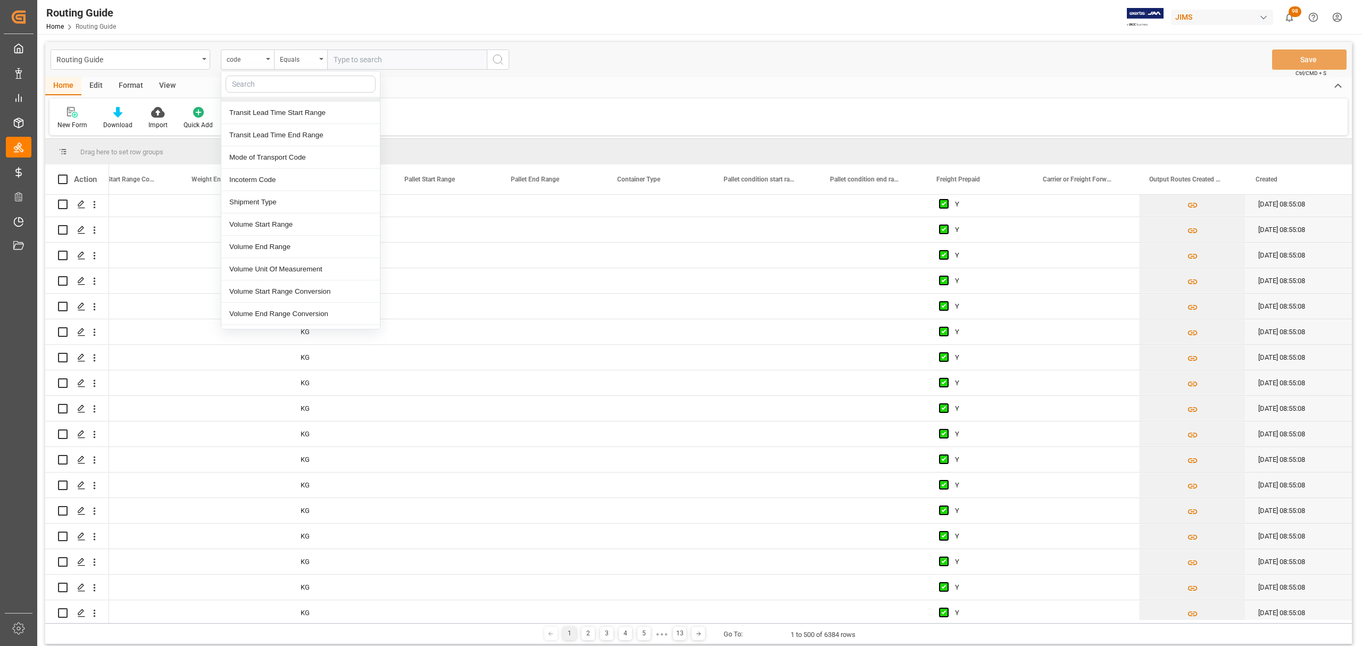
scroll to position [141, 0]
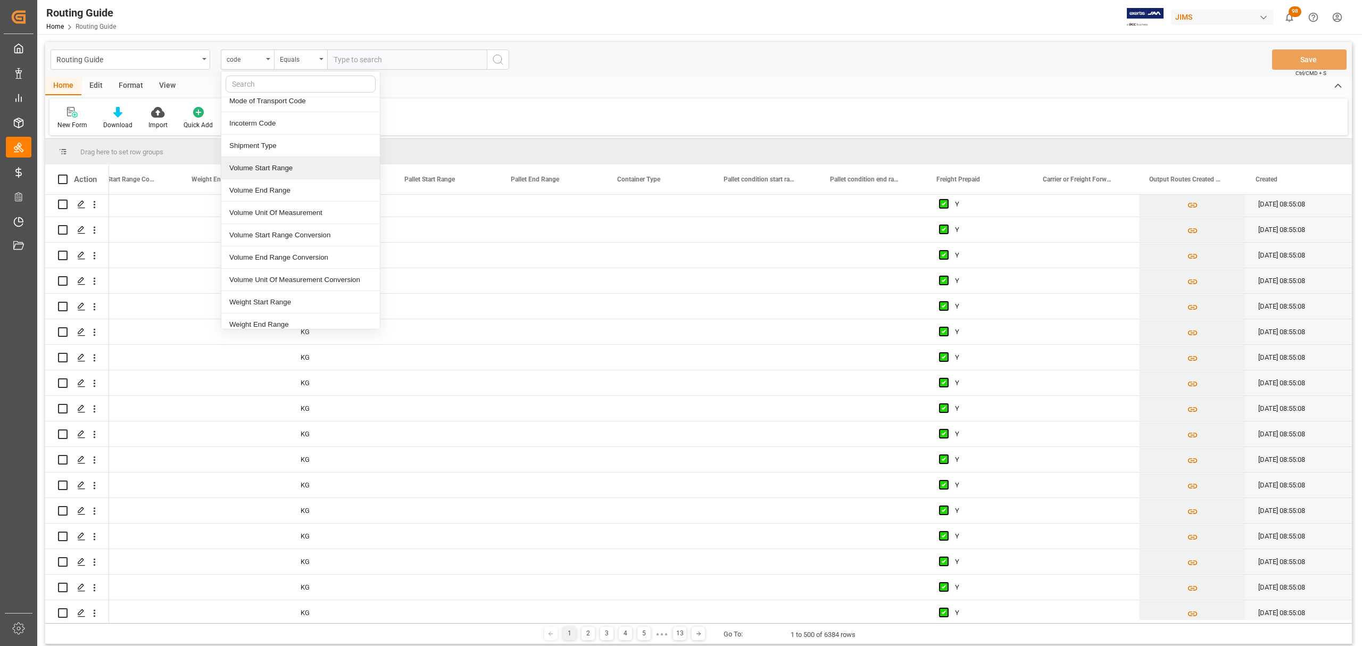
click at [490, 90] on div "Home Edit Format View" at bounding box center [698, 86] width 1306 height 18
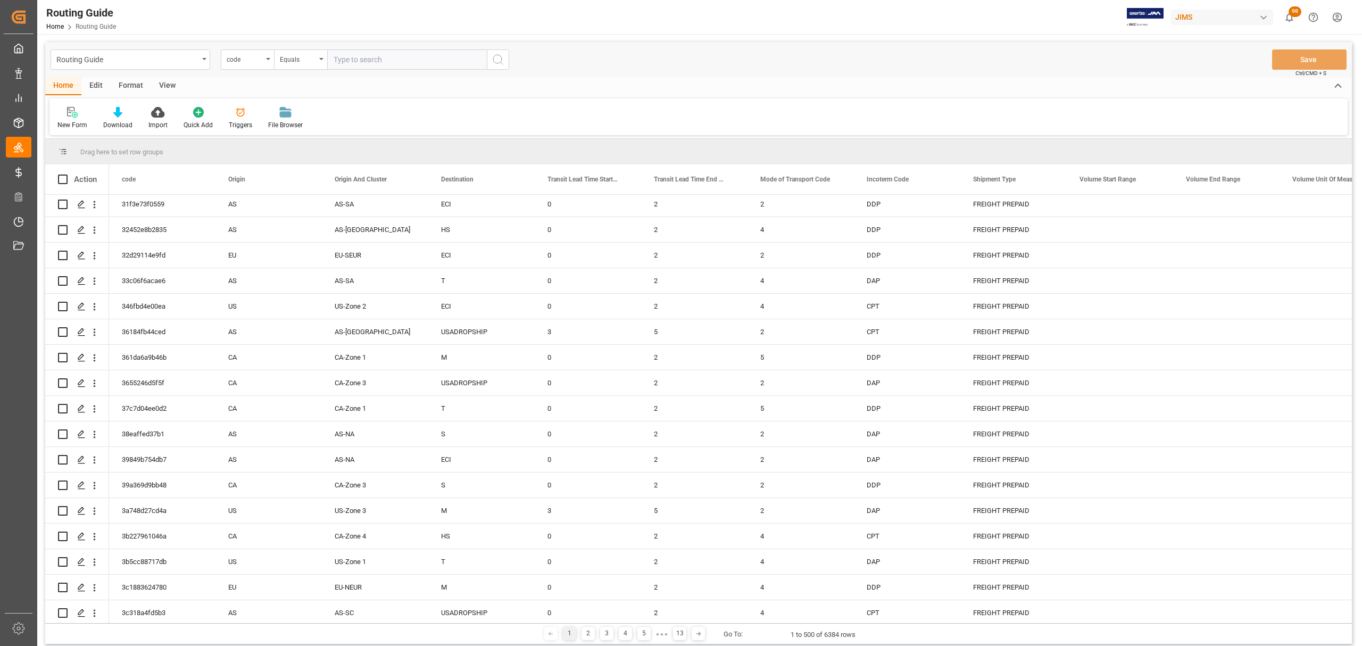
scroll to position [0, 0]
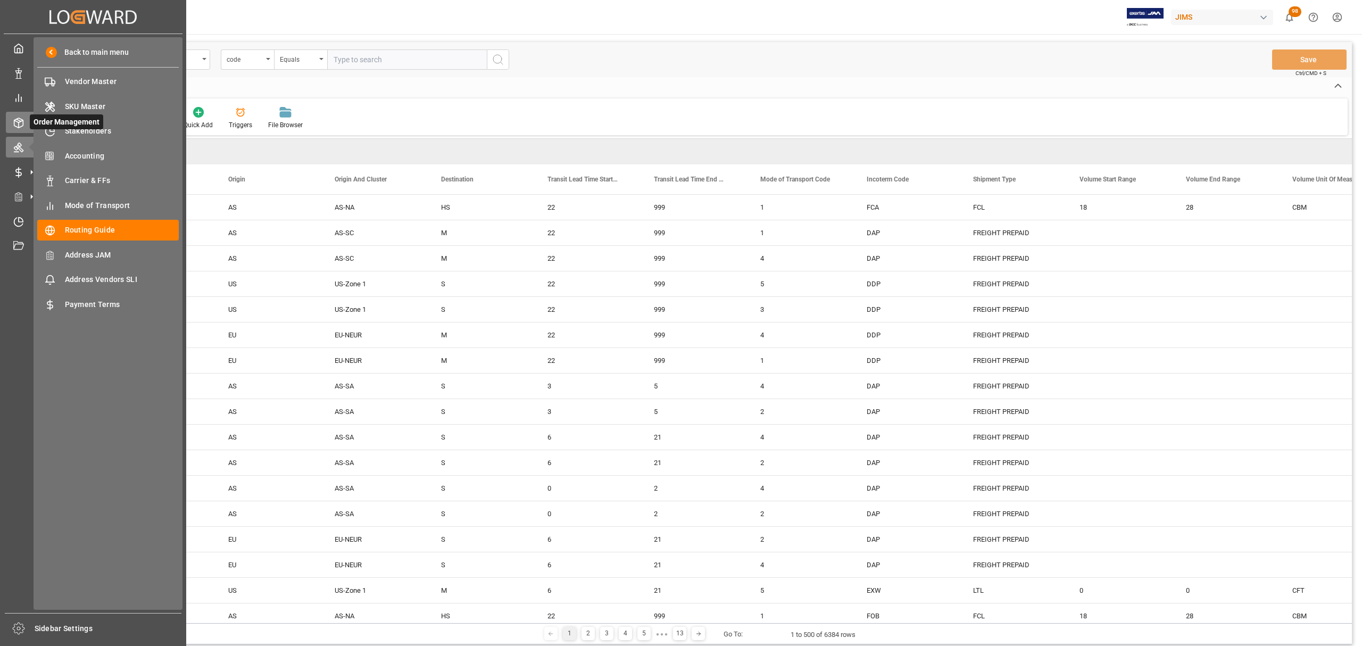
click at [23, 115] on div "Order Management Order Management" at bounding box center [93, 122] width 174 height 21
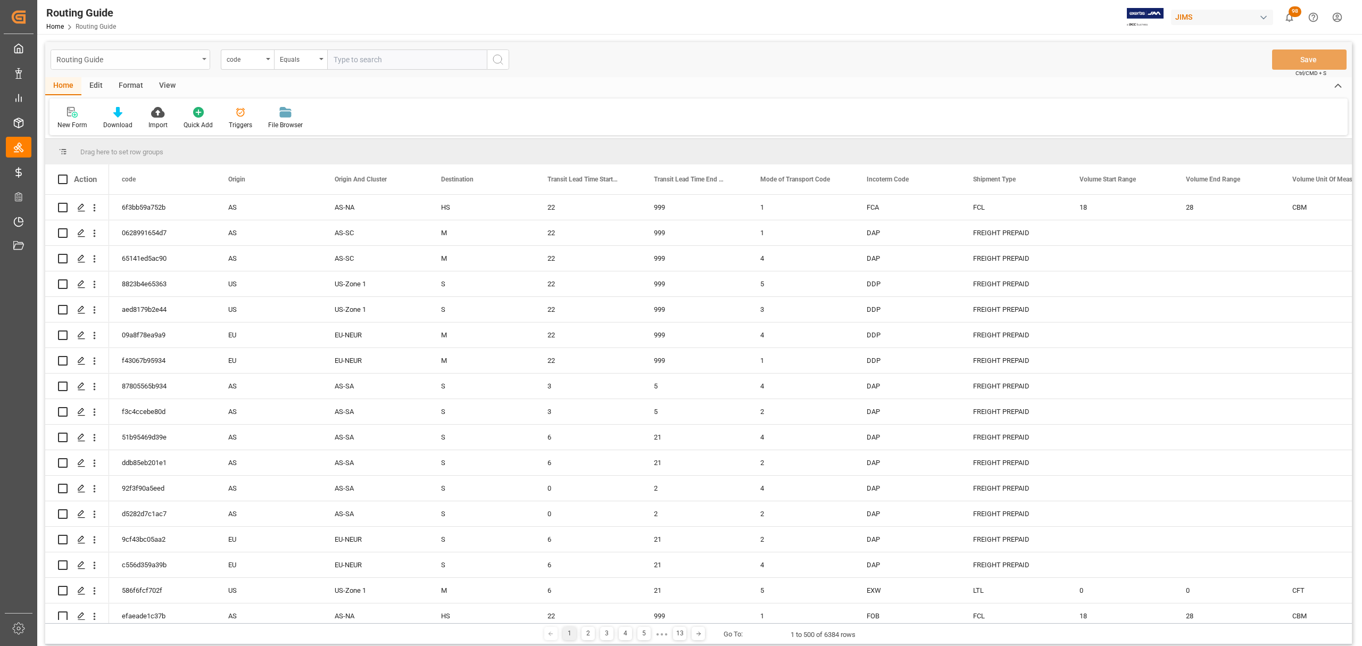
click at [198, 58] on div "Routing Guide" at bounding box center [131, 59] width 160 height 20
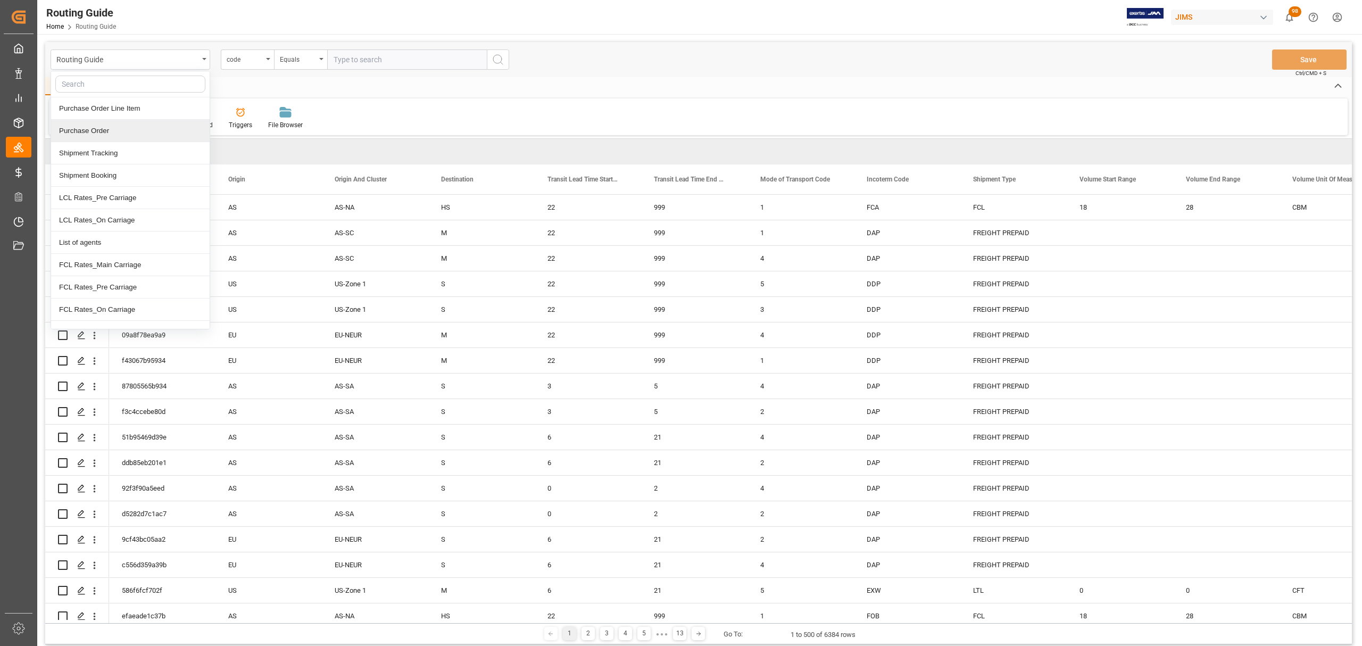
click at [674, 78] on div "Home Edit Format View" at bounding box center [698, 86] width 1306 height 18
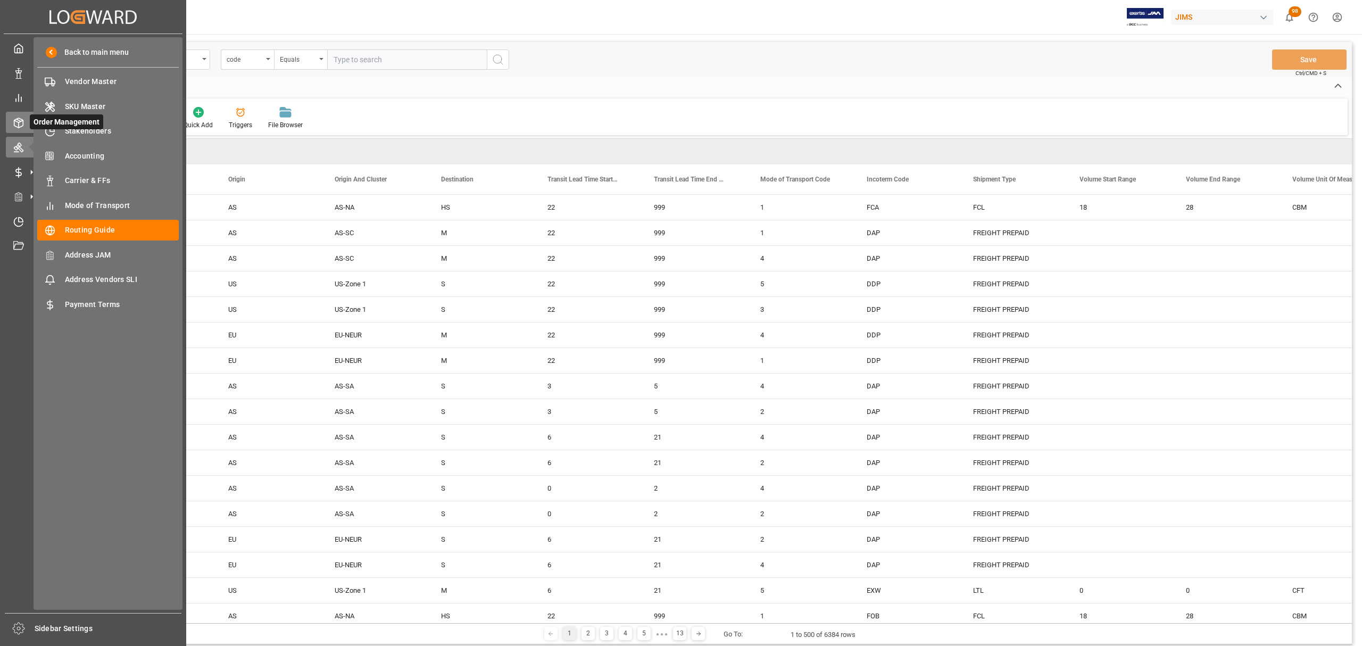
click at [20, 120] on icon at bounding box center [18, 123] width 11 height 11
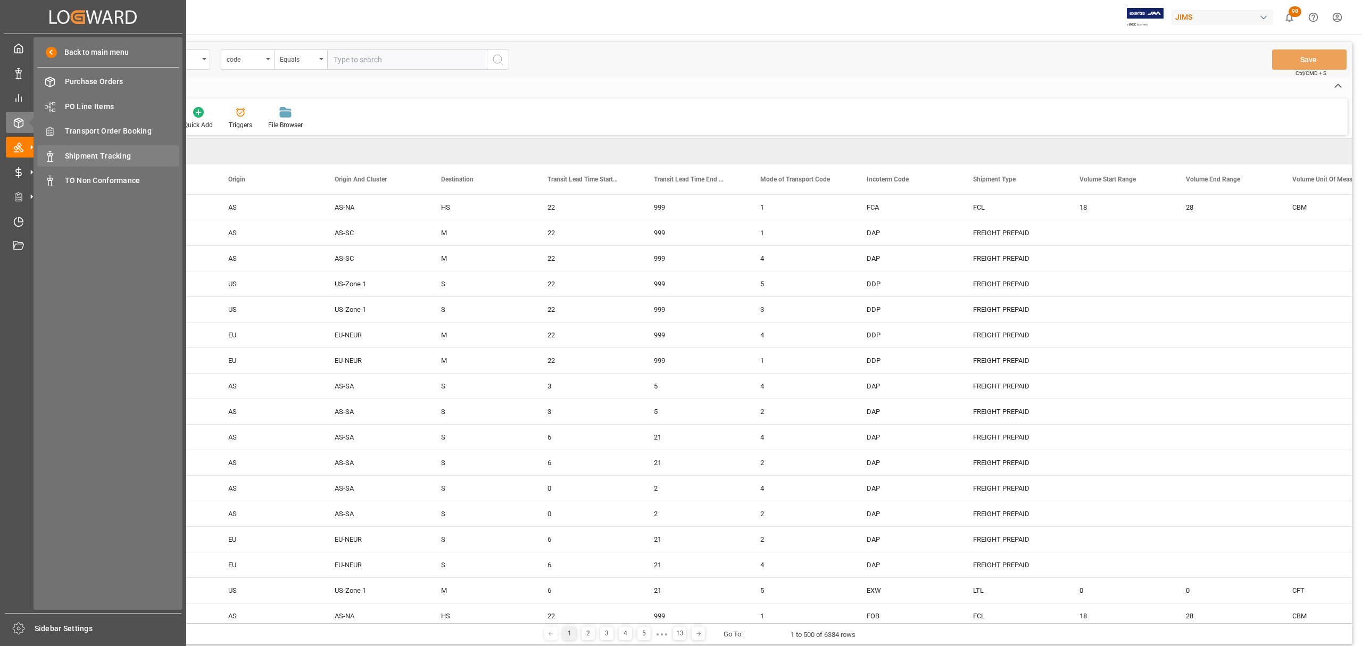
click at [86, 152] on span "Shipment Tracking" at bounding box center [122, 156] width 114 height 11
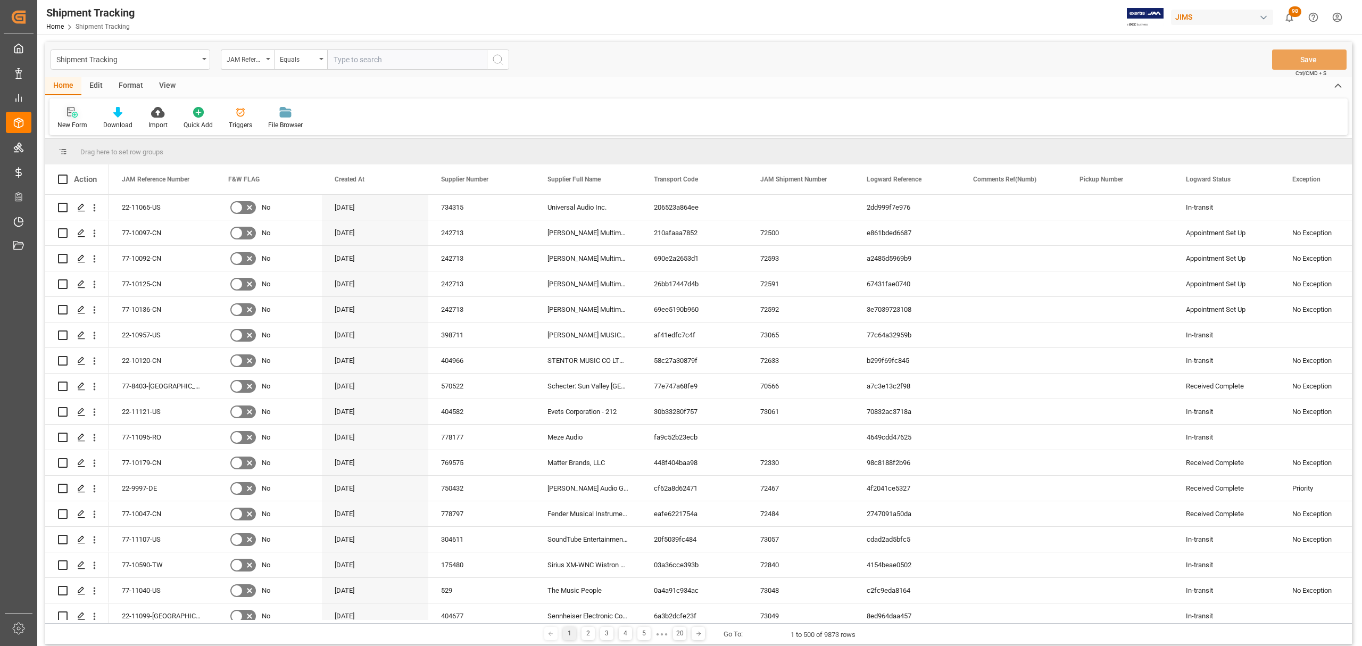
click at [68, 111] on icon at bounding box center [72, 112] width 11 height 11
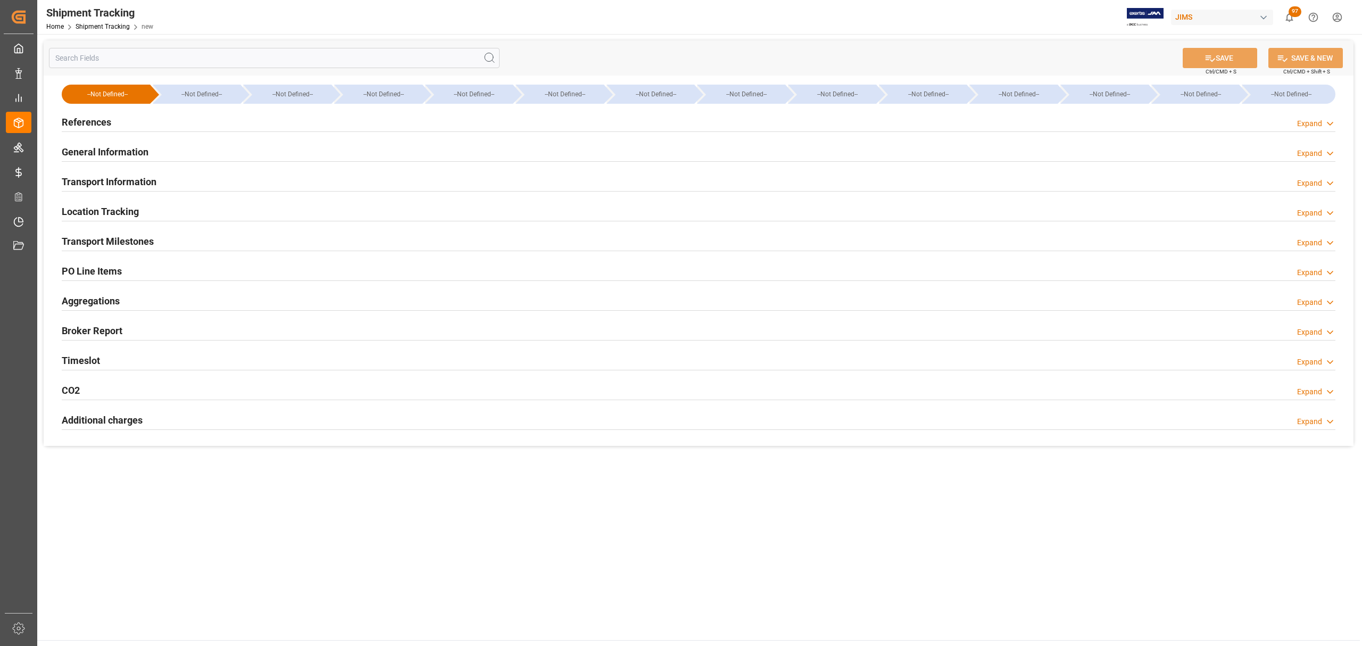
click at [121, 122] on div "References Expand" at bounding box center [698, 121] width 1273 height 20
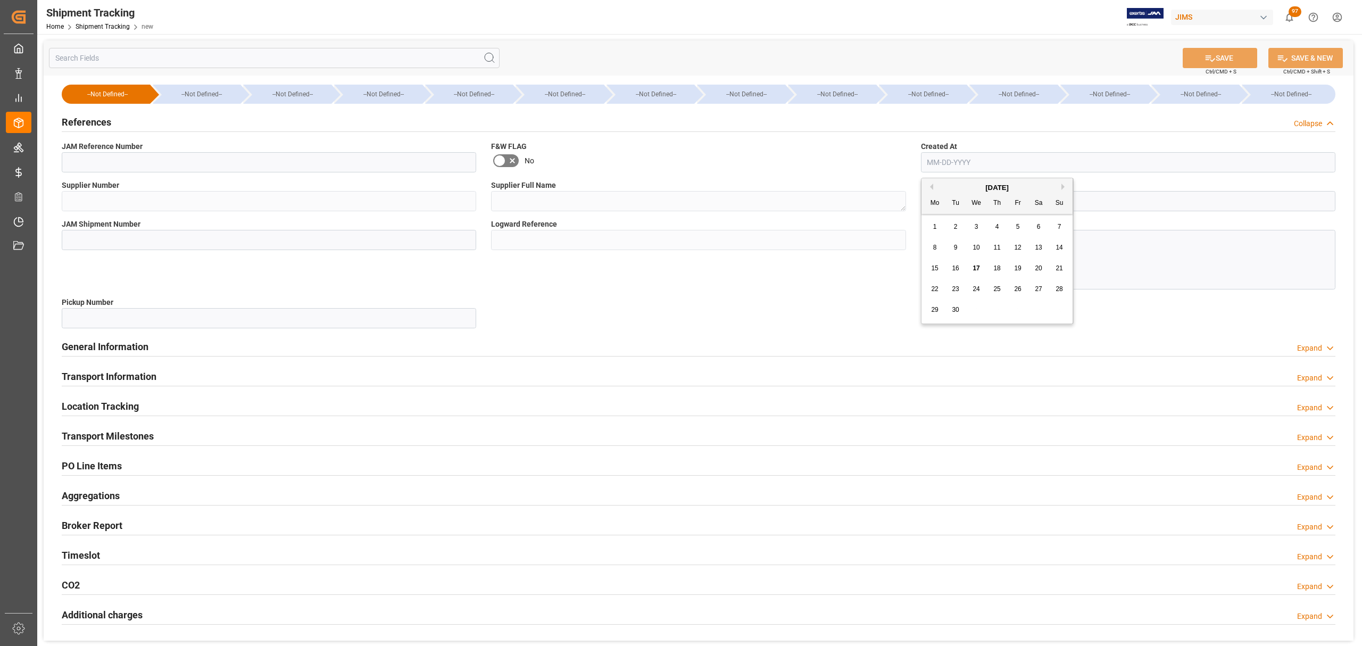
click at [984, 158] on input "text" at bounding box center [1128, 162] width 414 height 20
click at [354, 65] on input "text" at bounding box center [274, 58] width 451 height 20
click at [141, 341] on h2 "General Information" at bounding box center [105, 346] width 87 height 14
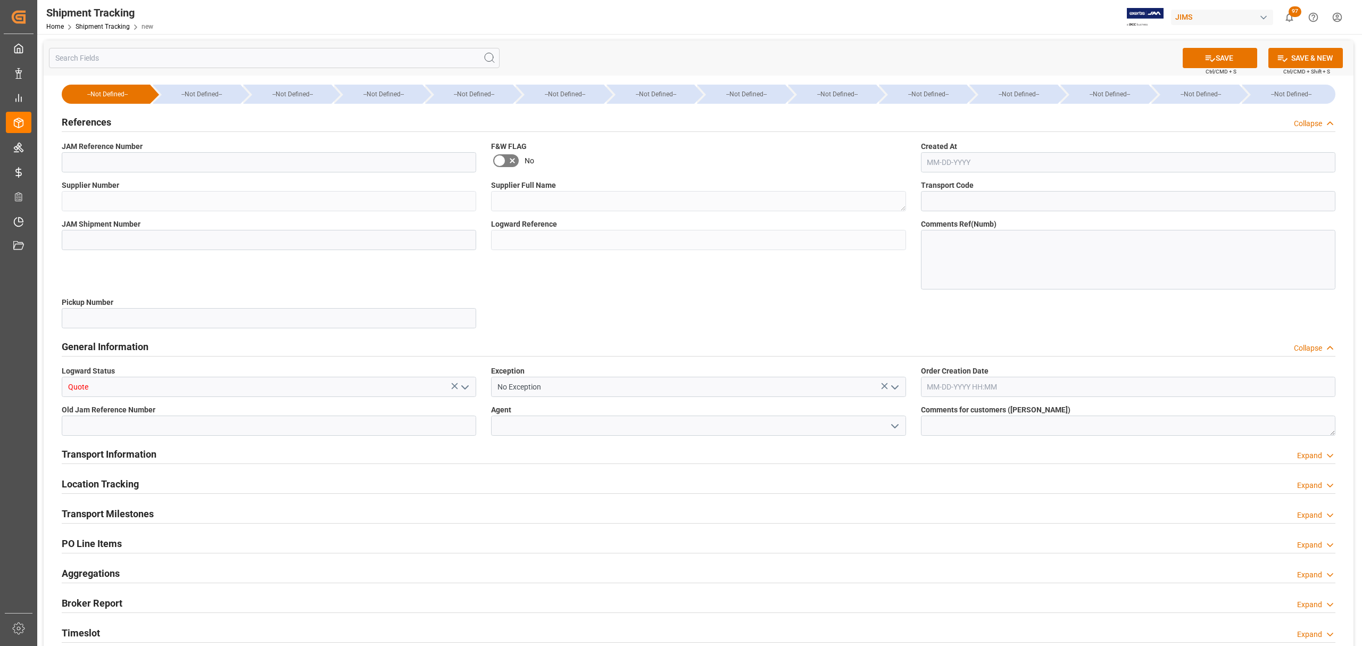
click at [116, 456] on h2 "Transport Information" at bounding box center [109, 454] width 95 height 14
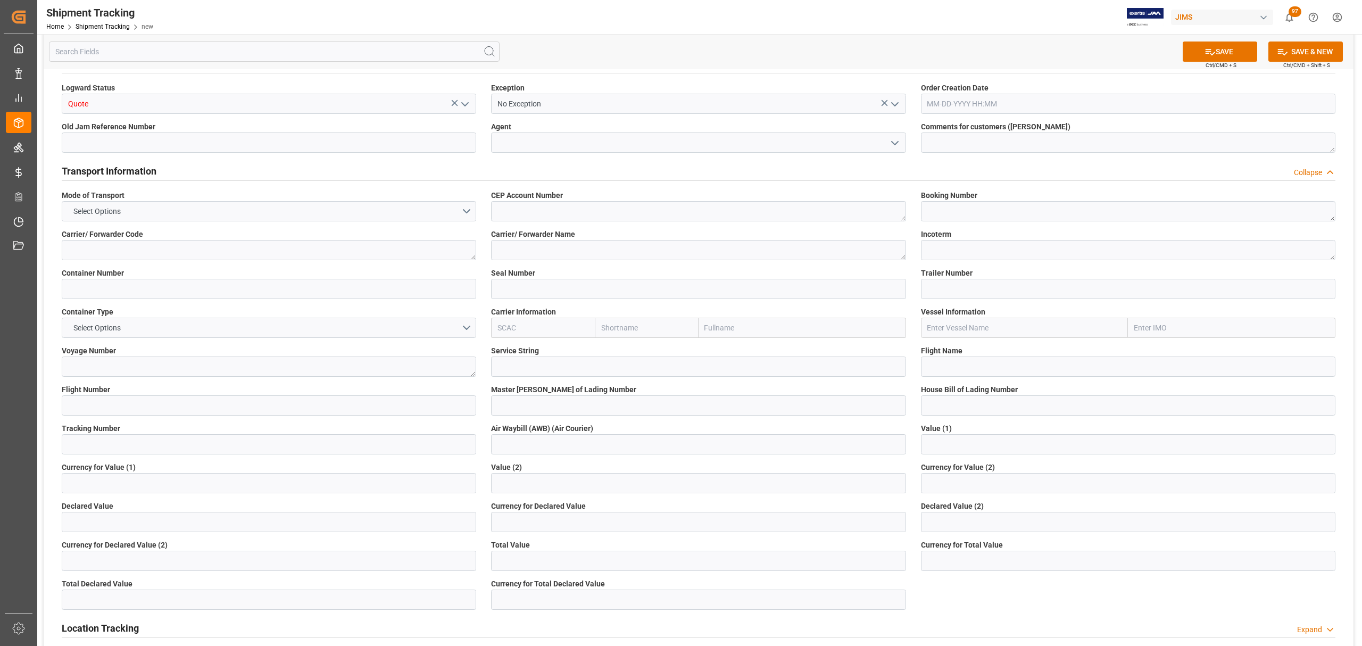
scroll to position [284, 0]
click at [467, 209] on button "Select Options" at bounding box center [269, 211] width 414 height 20
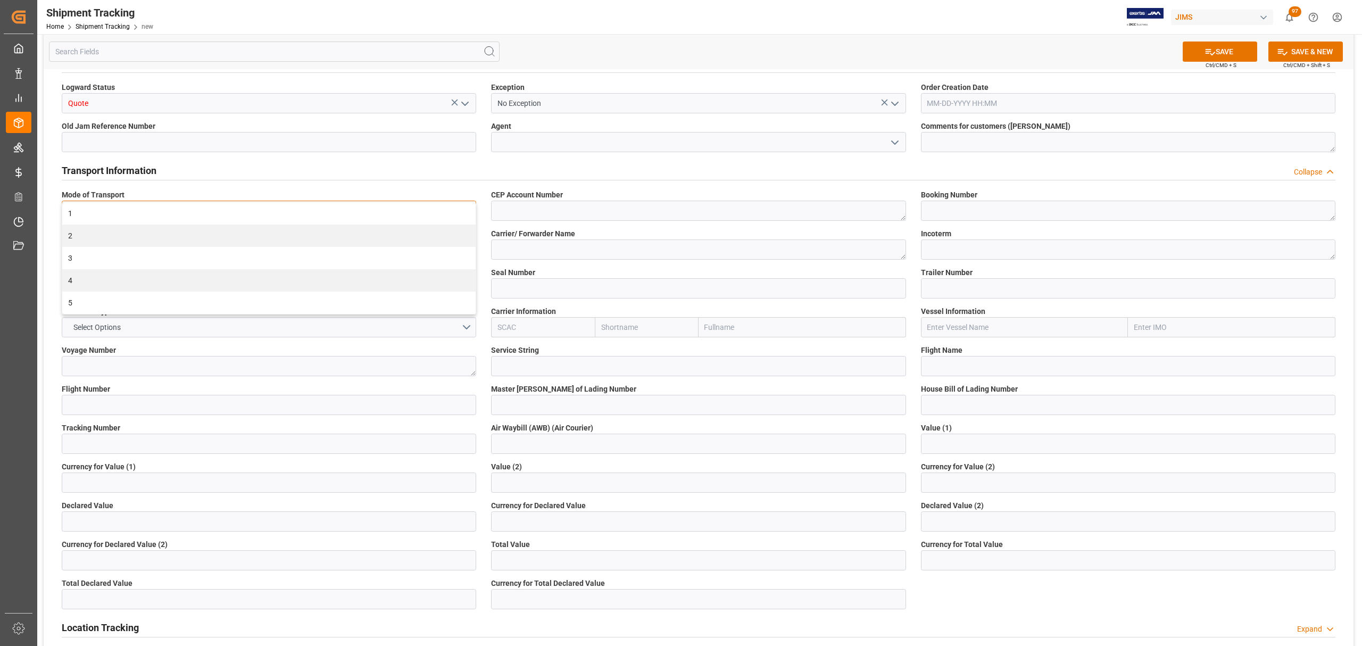
click at [467, 209] on div "1" at bounding box center [268, 213] width 413 height 22
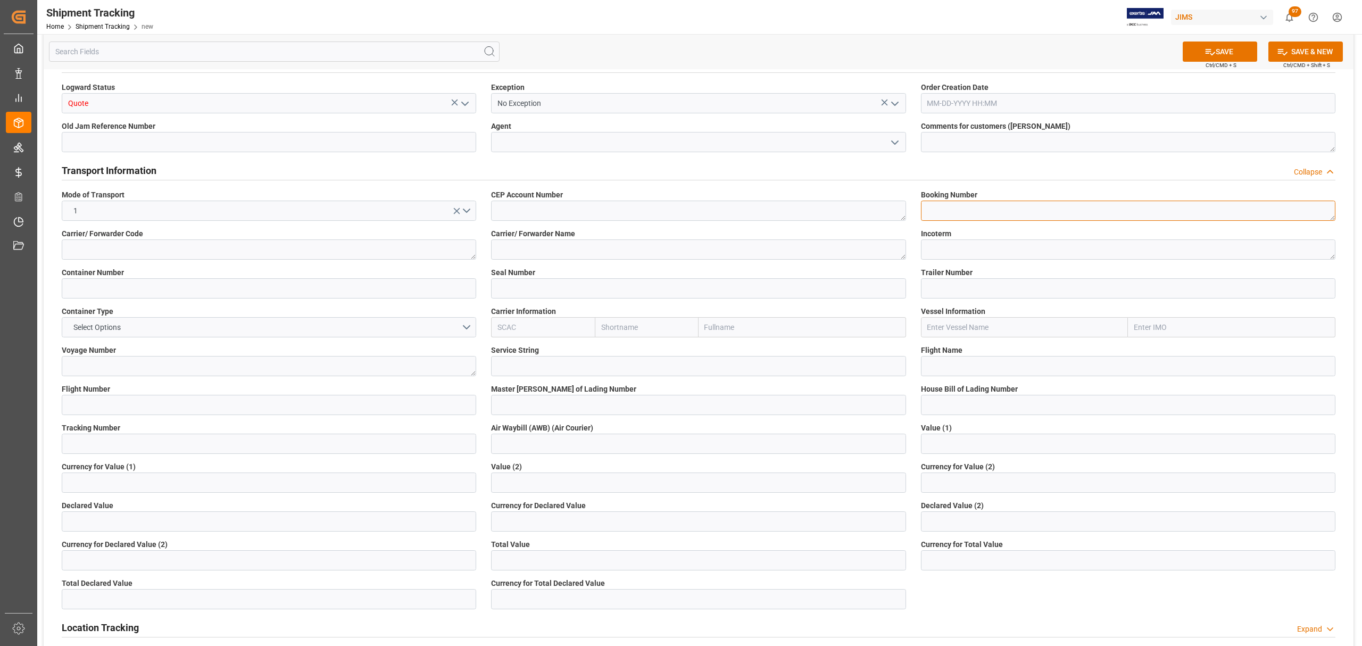
click at [1035, 215] on textarea at bounding box center [1128, 211] width 414 height 20
click at [1015, 252] on textarea at bounding box center [1128, 249] width 414 height 20
click at [567, 289] on input at bounding box center [698, 288] width 414 height 20
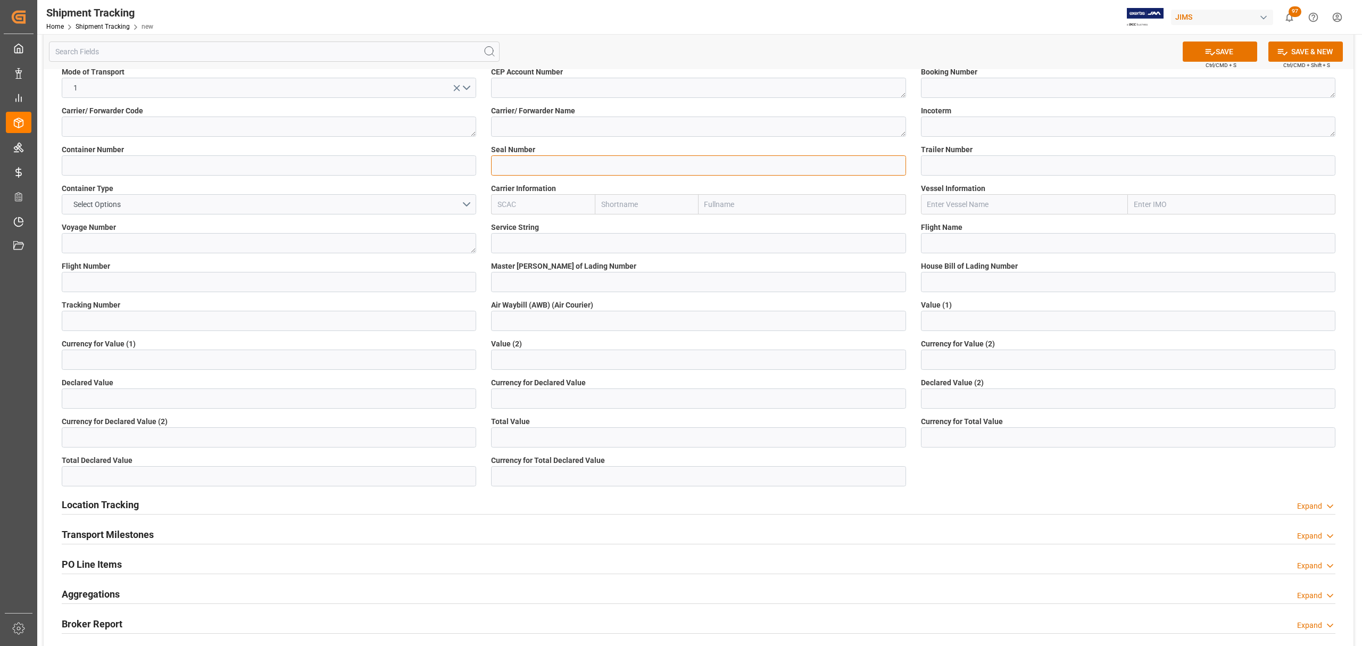
scroll to position [426, 0]
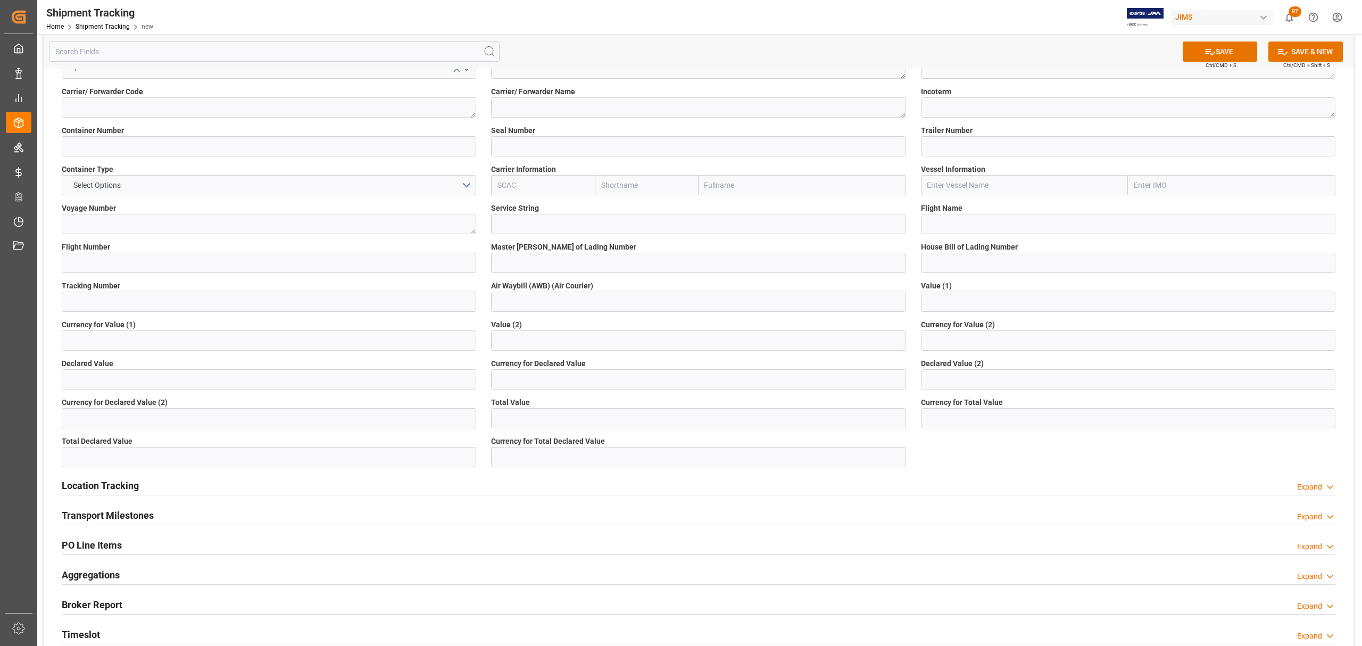
click at [147, 488] on div "Location Tracking Expand" at bounding box center [698, 484] width 1273 height 20
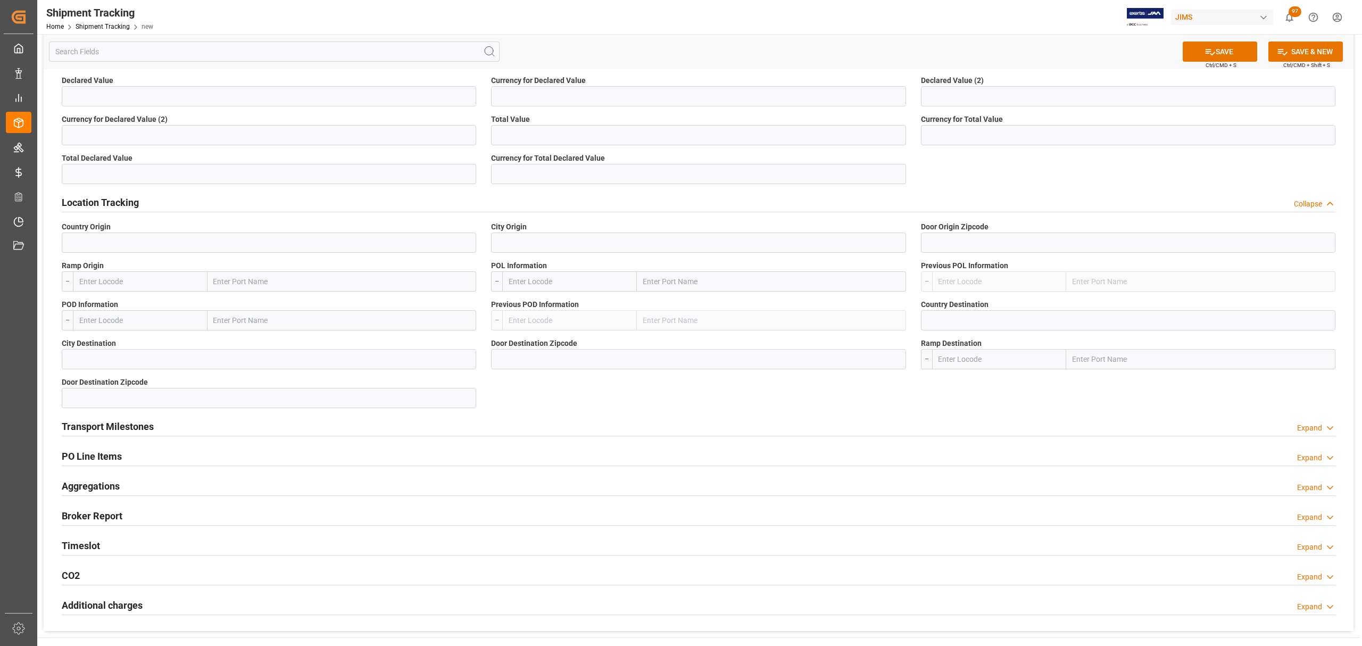
scroll to position [709, 0]
click at [179, 420] on div "Transport Milestones Expand" at bounding box center [698, 425] width 1273 height 20
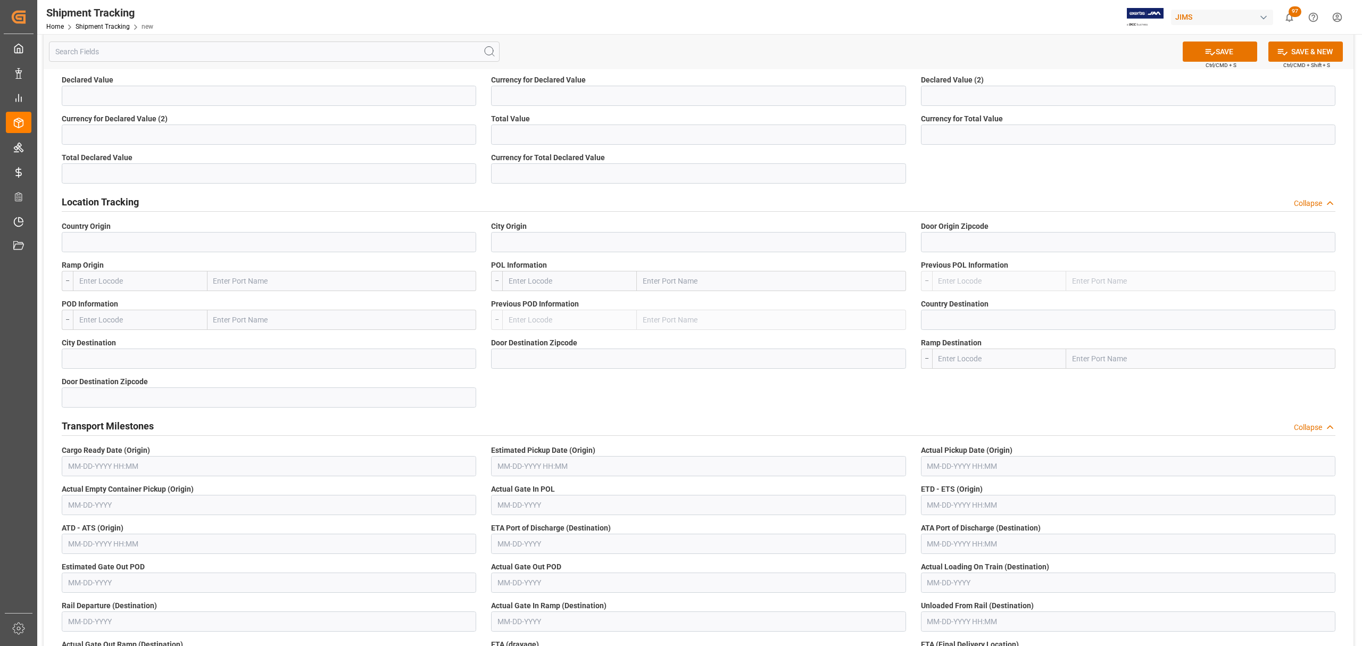
click at [173, 422] on div "Transport Milestones Collapse" at bounding box center [698, 425] width 1273 height 20
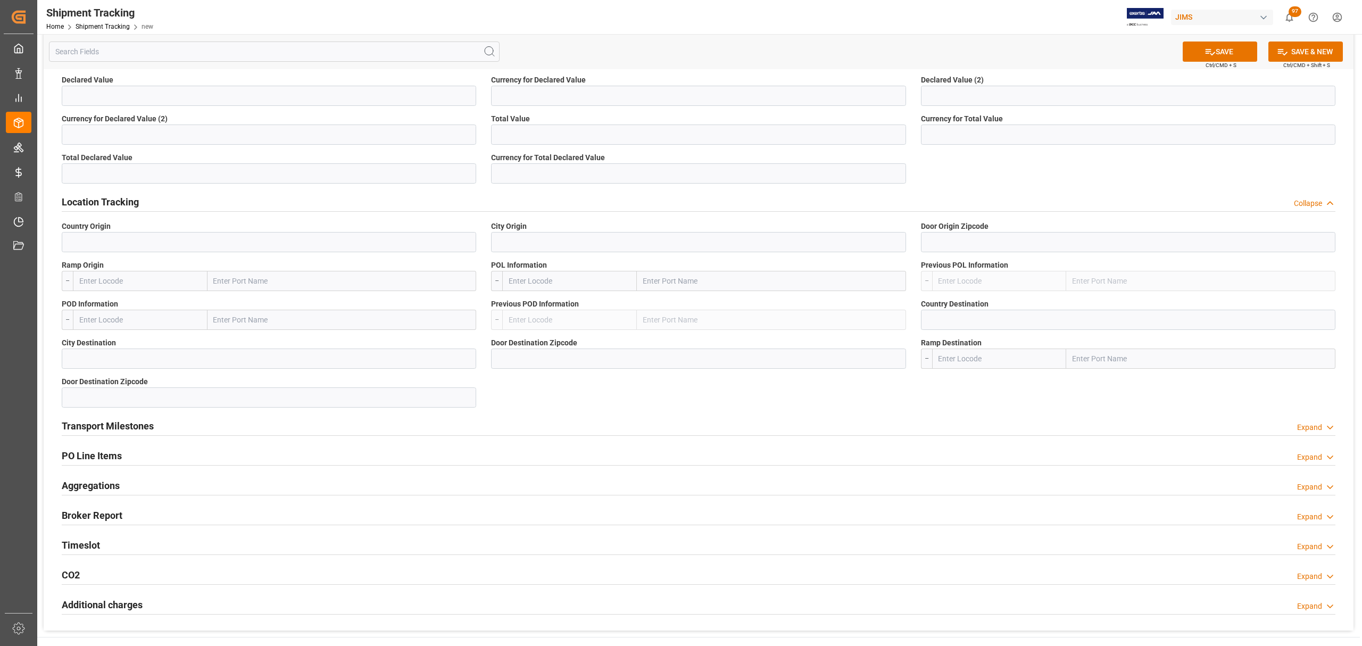
click at [139, 455] on div "PO Line Items Expand" at bounding box center [698, 455] width 1273 height 20
click at [178, 454] on div "PO Line Items Collapse" at bounding box center [698, 455] width 1273 height 20
click at [133, 481] on div "Aggregations Expand" at bounding box center [698, 484] width 1273 height 20
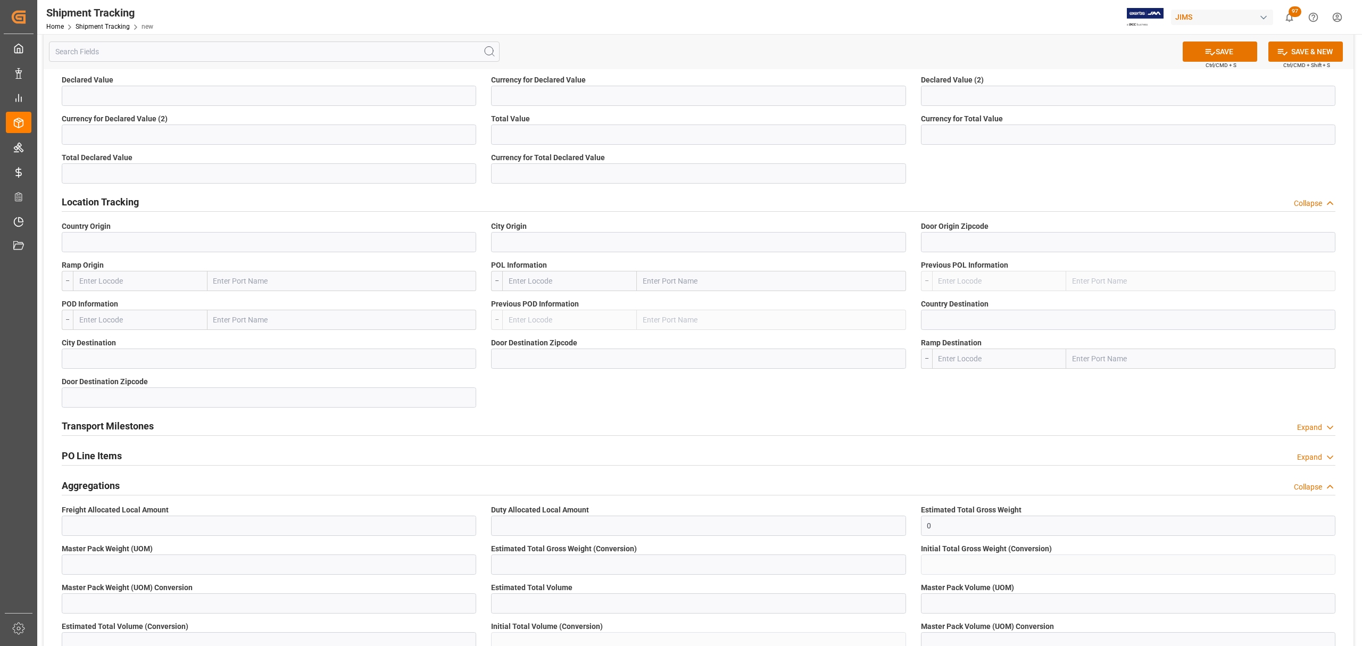
click at [1321, 489] on div "Collapse" at bounding box center [1308, 486] width 28 height 11
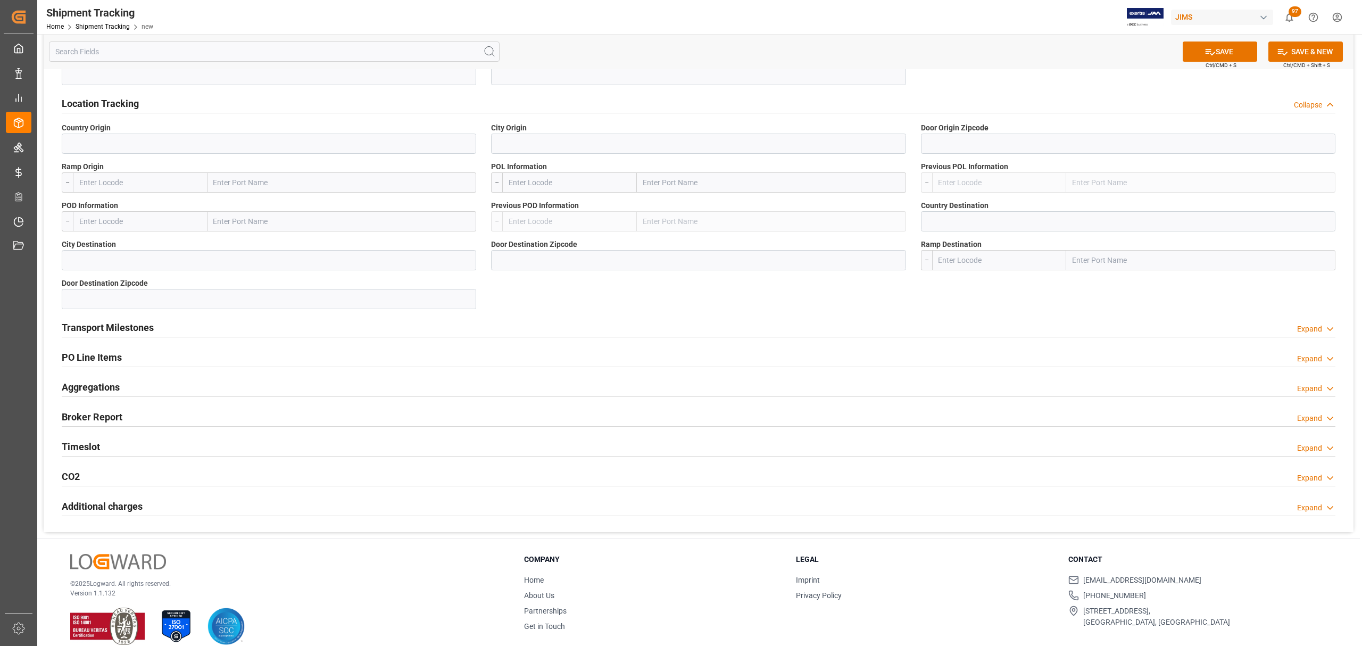
scroll to position [822, 0]
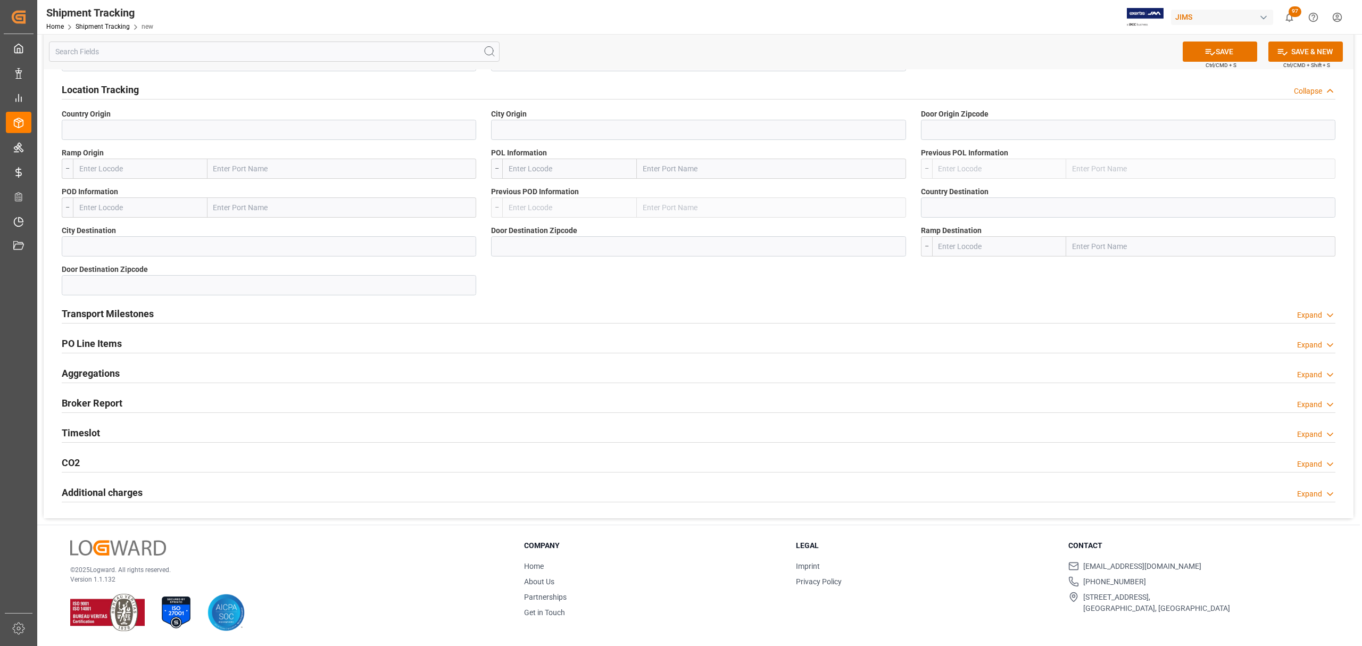
click at [162, 401] on div "Broker Report Expand" at bounding box center [698, 402] width 1273 height 20
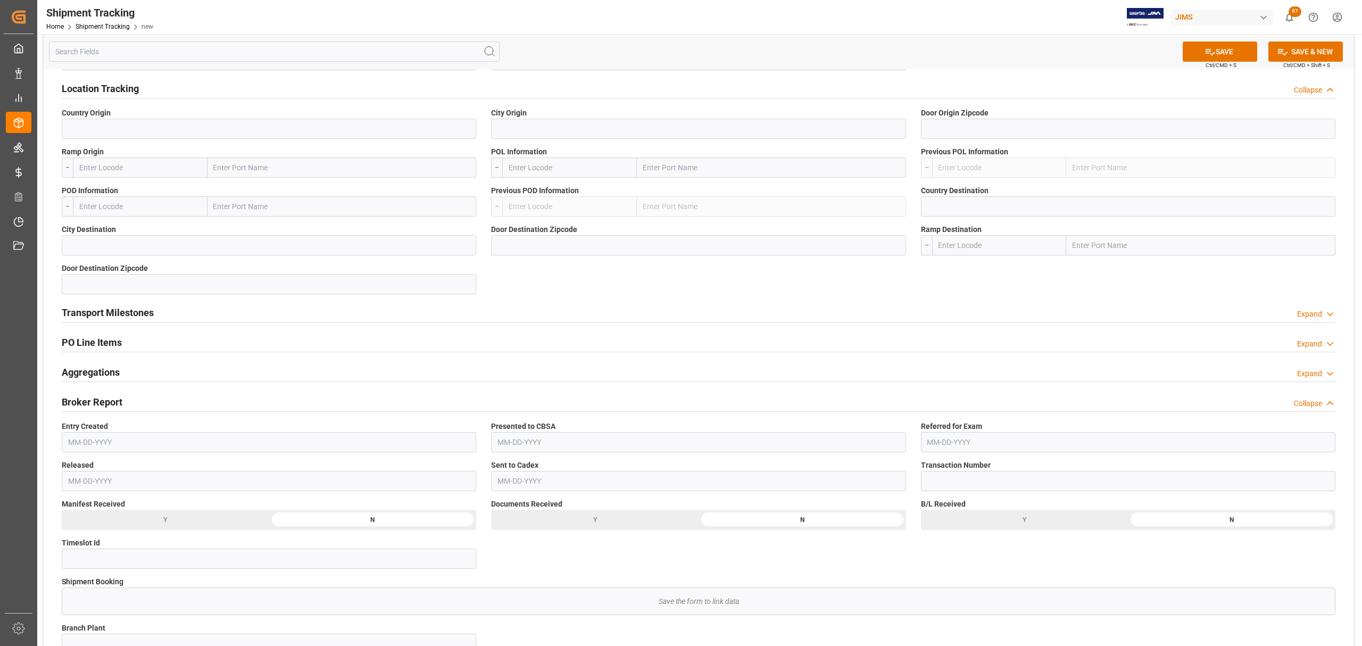
click at [1311, 398] on div "Broker Report Collapse" at bounding box center [698, 401] width 1273 height 20
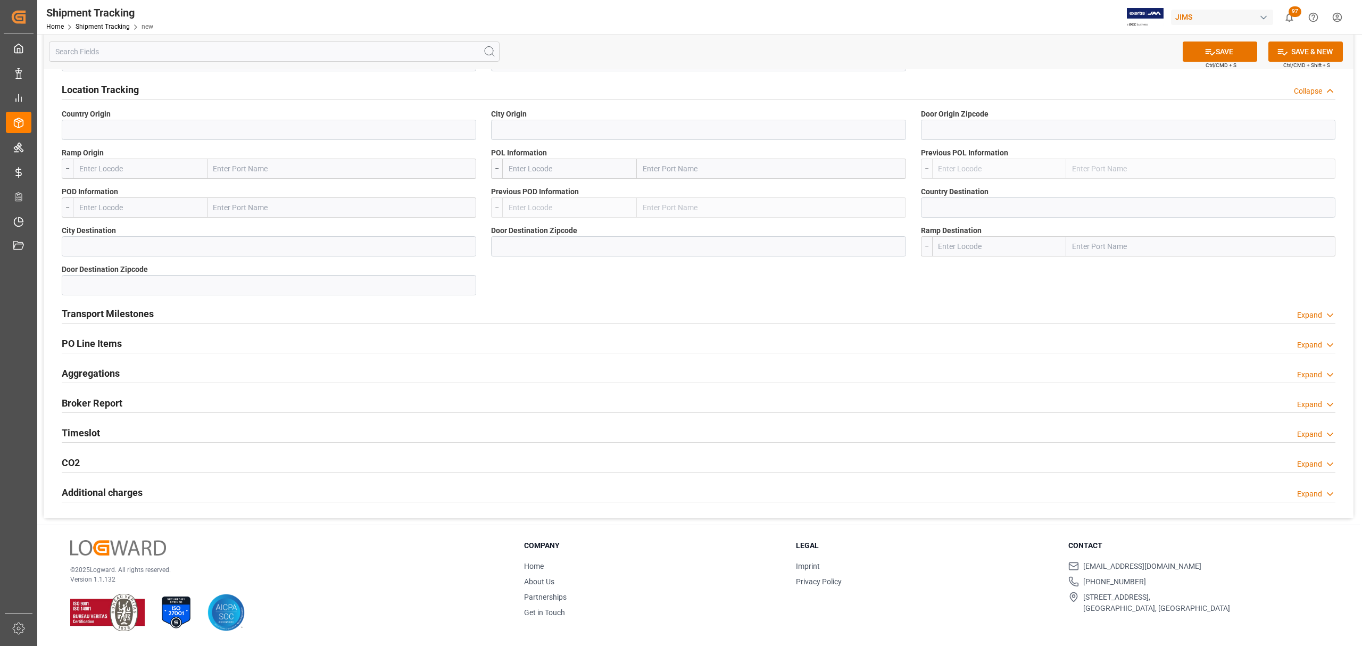
click at [139, 424] on div "Timeslot Expand" at bounding box center [698, 432] width 1273 height 20
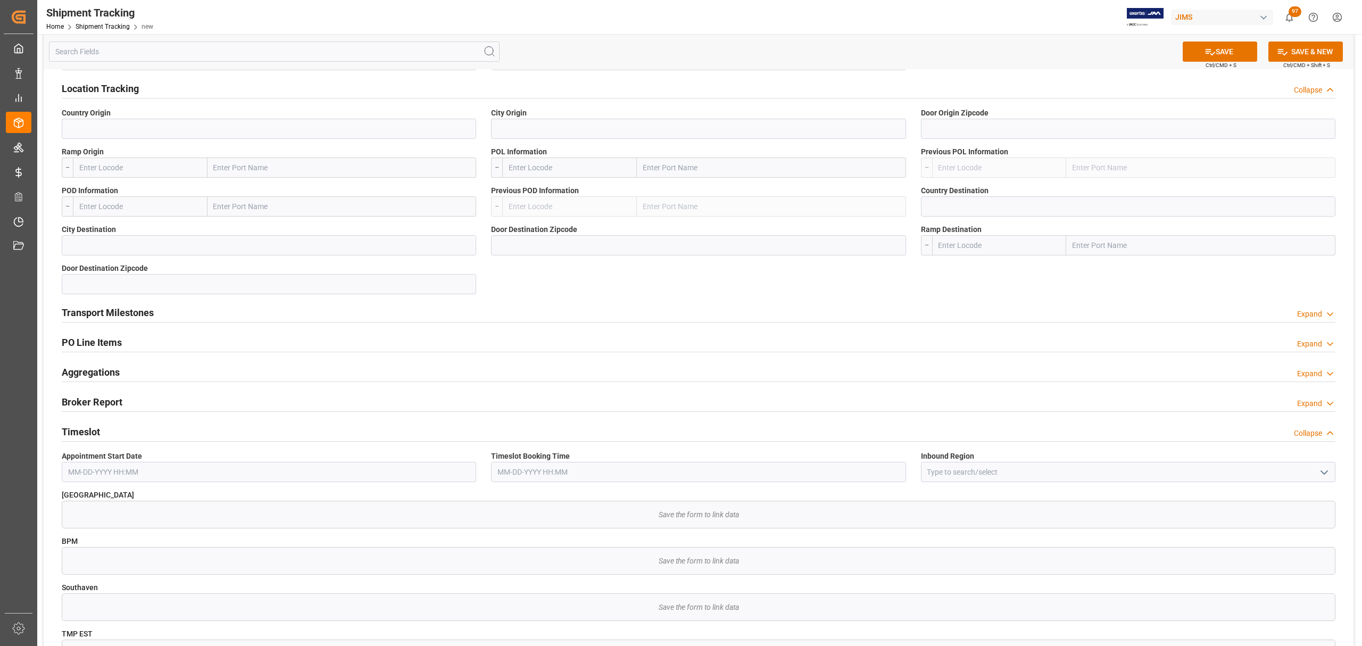
click at [167, 431] on div "Timeslot Collapse" at bounding box center [698, 431] width 1273 height 20
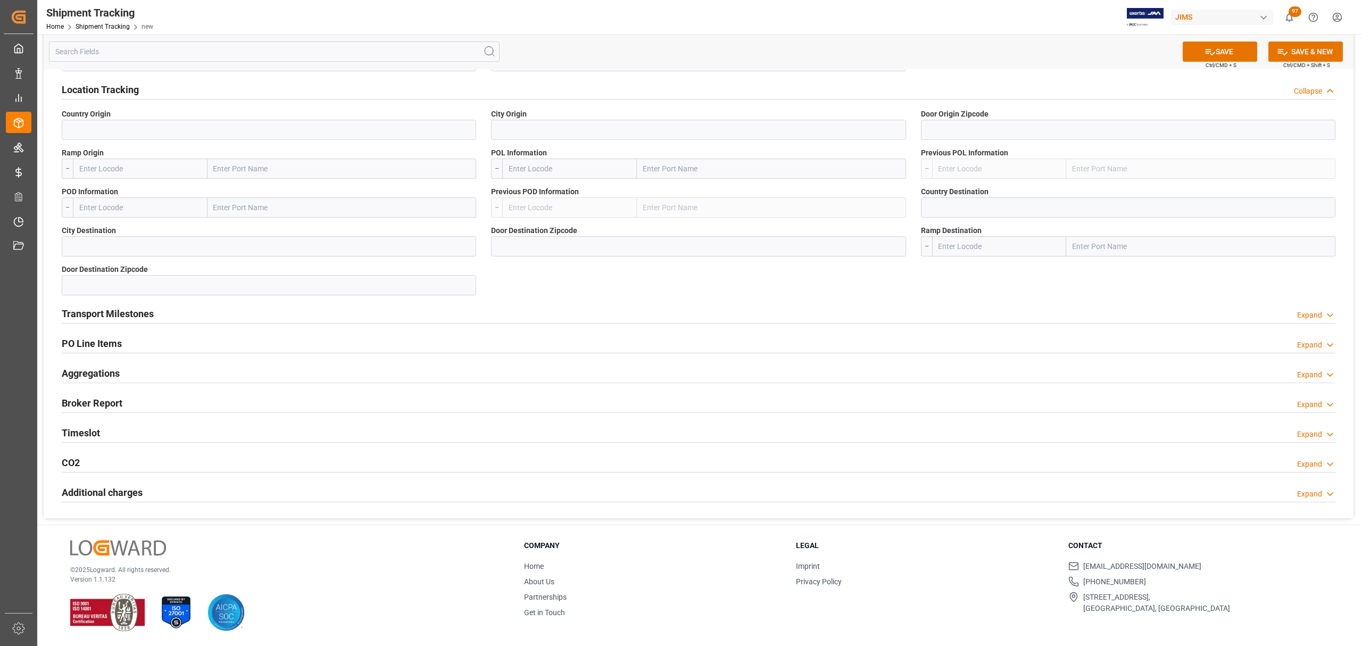
click at [147, 459] on div "CO2 Expand" at bounding box center [698, 462] width 1273 height 20
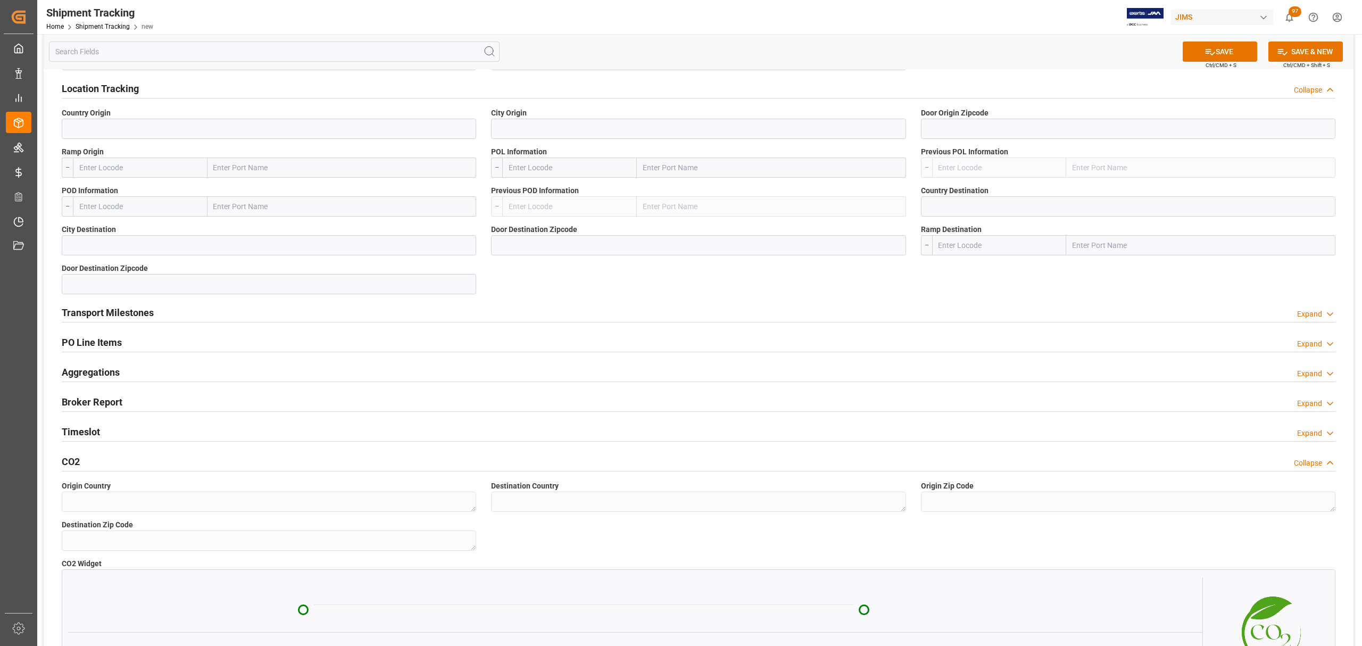
click at [1322, 467] on div "Collapse" at bounding box center [1314, 462] width 41 height 11
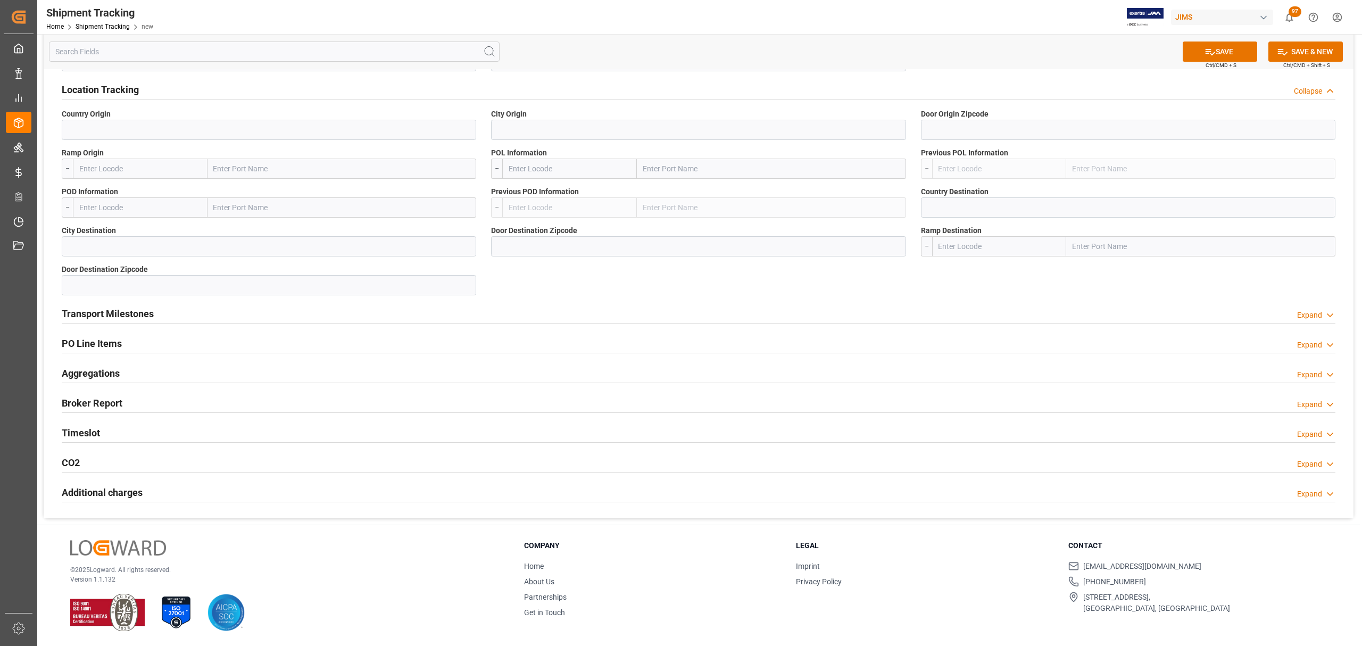
click at [183, 490] on div "Additional charges Expand" at bounding box center [698, 491] width 1273 height 20
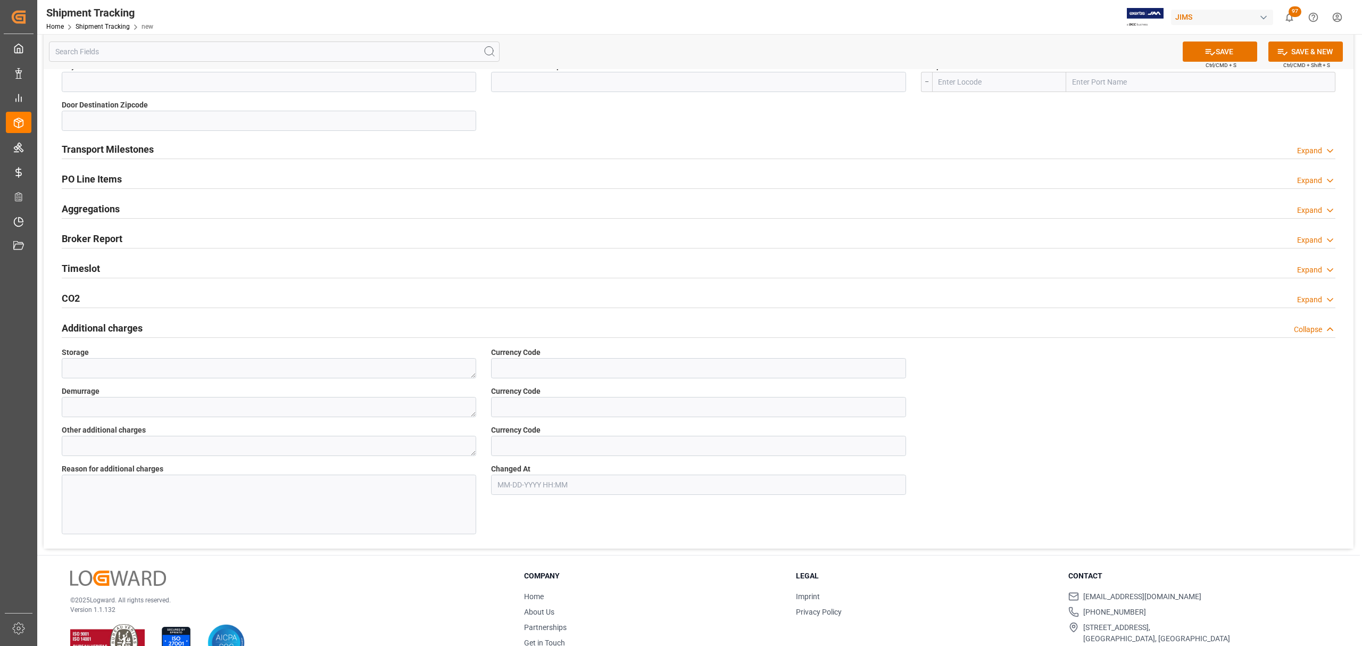
scroll to position [1018, 0]
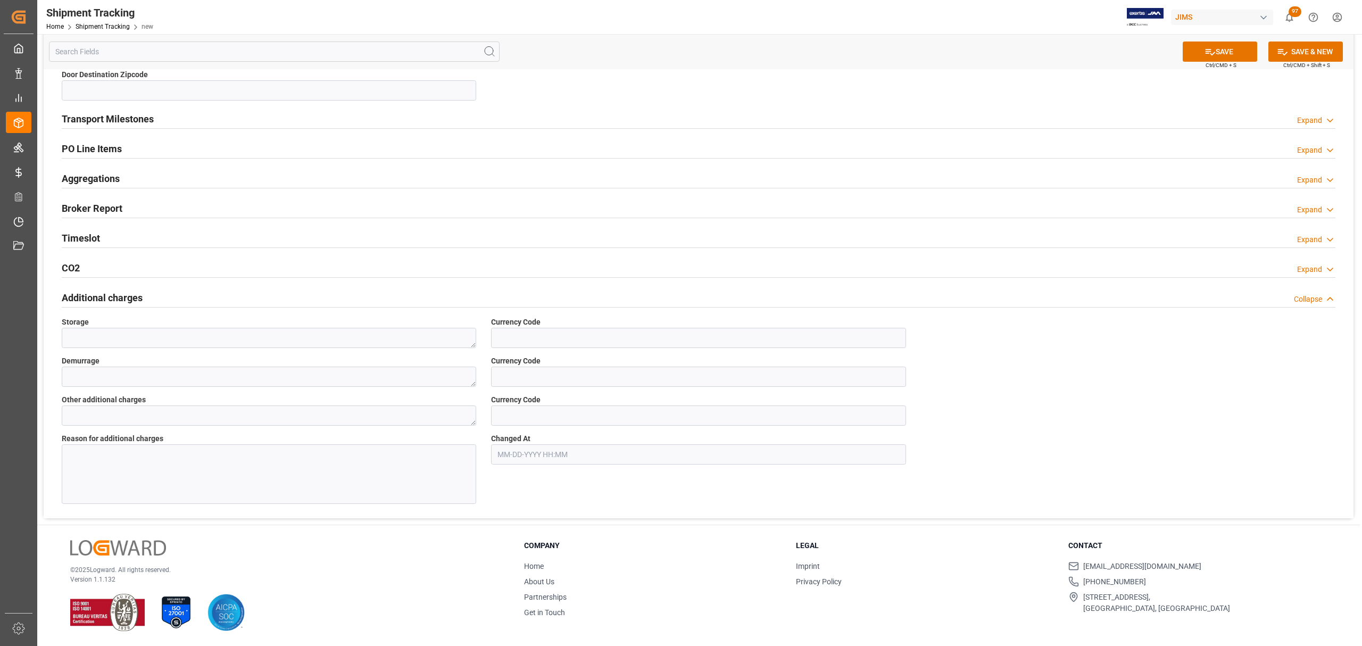
click at [1310, 294] on div "Collapse" at bounding box center [1308, 299] width 28 height 11
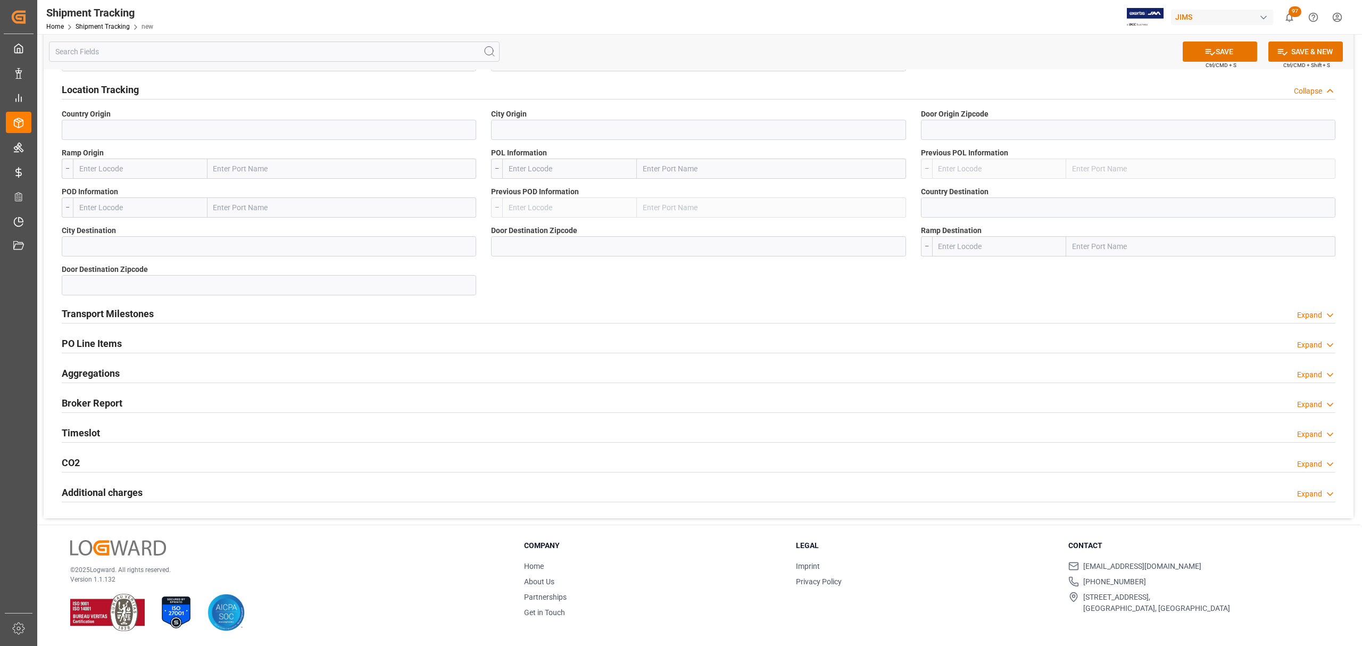
scroll to position [822, 0]
click at [165, 303] on div "Transport Milestones Expand" at bounding box center [698, 313] width 1273 height 20
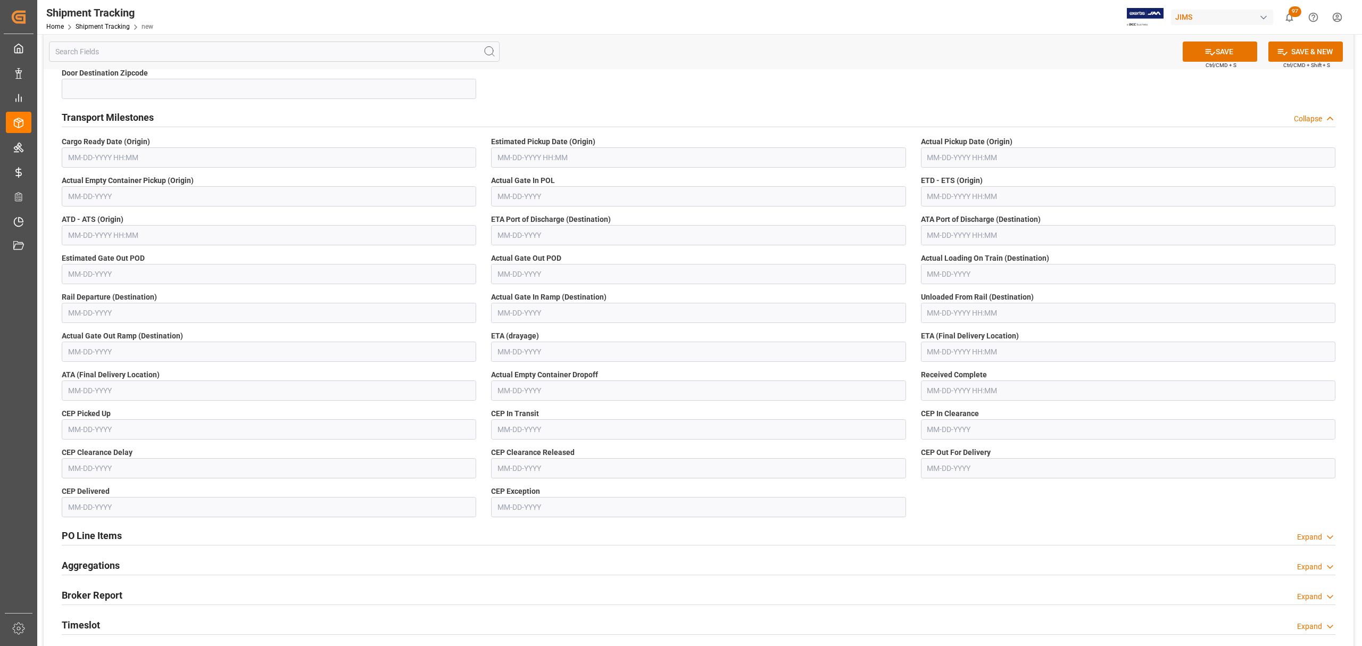
scroll to position [947, 0]
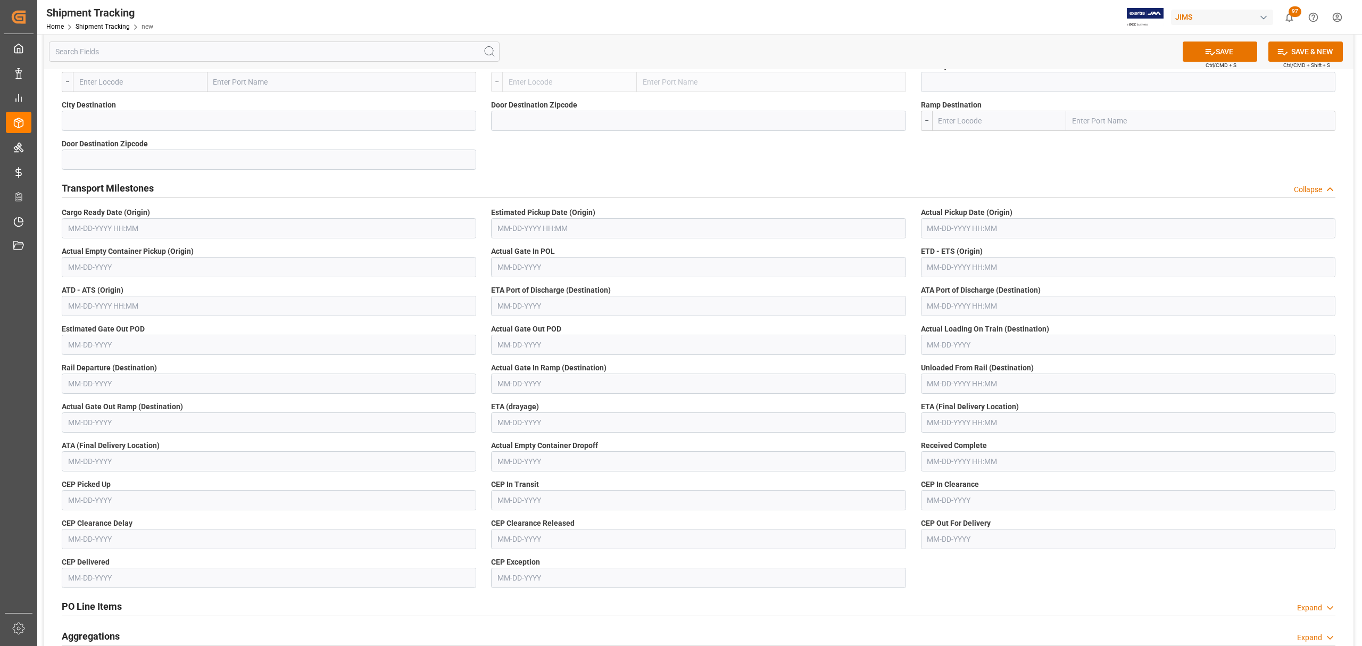
click at [1316, 184] on div "Collapse" at bounding box center [1308, 189] width 28 height 11
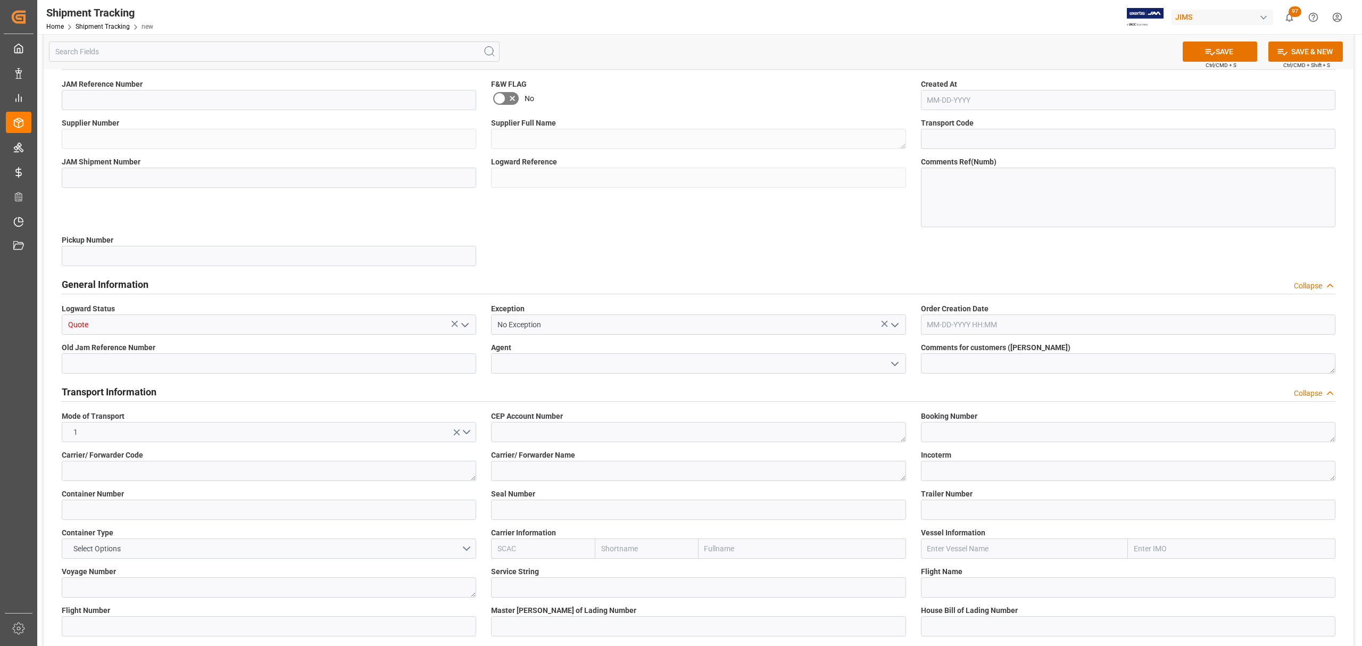
scroll to position [0, 0]
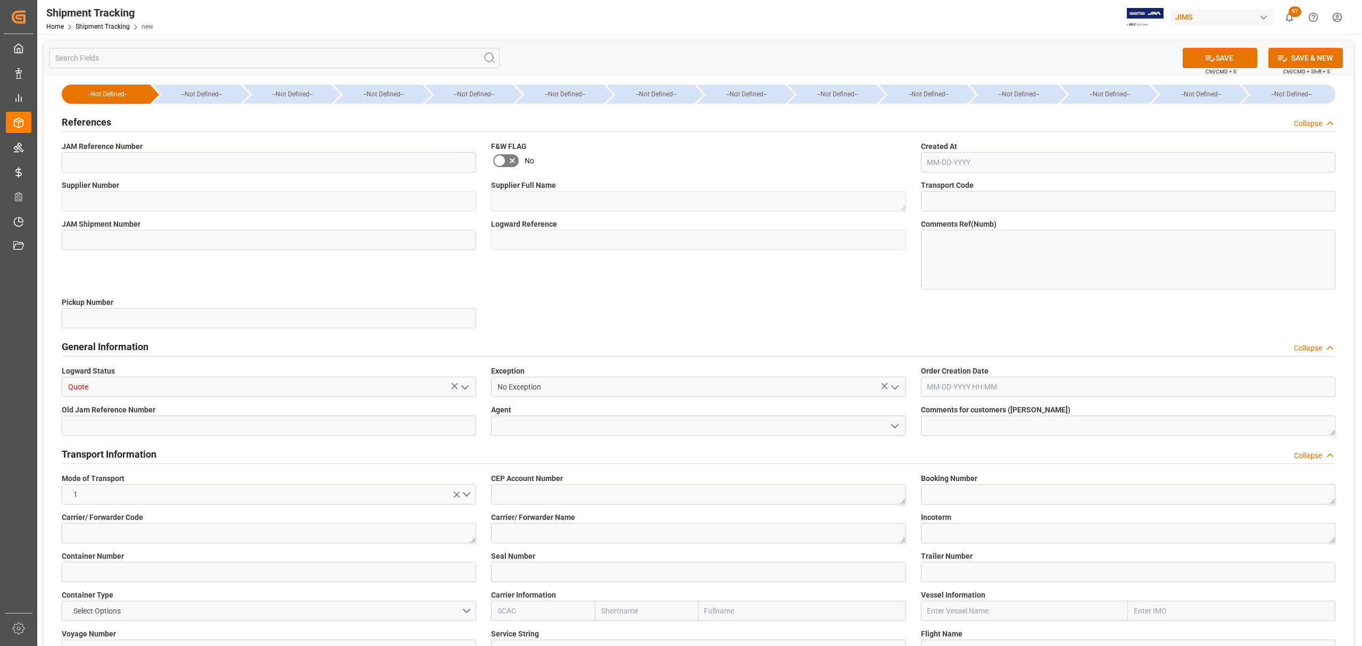
click at [186, 447] on div "Transport Information Collapse" at bounding box center [698, 453] width 1273 height 20
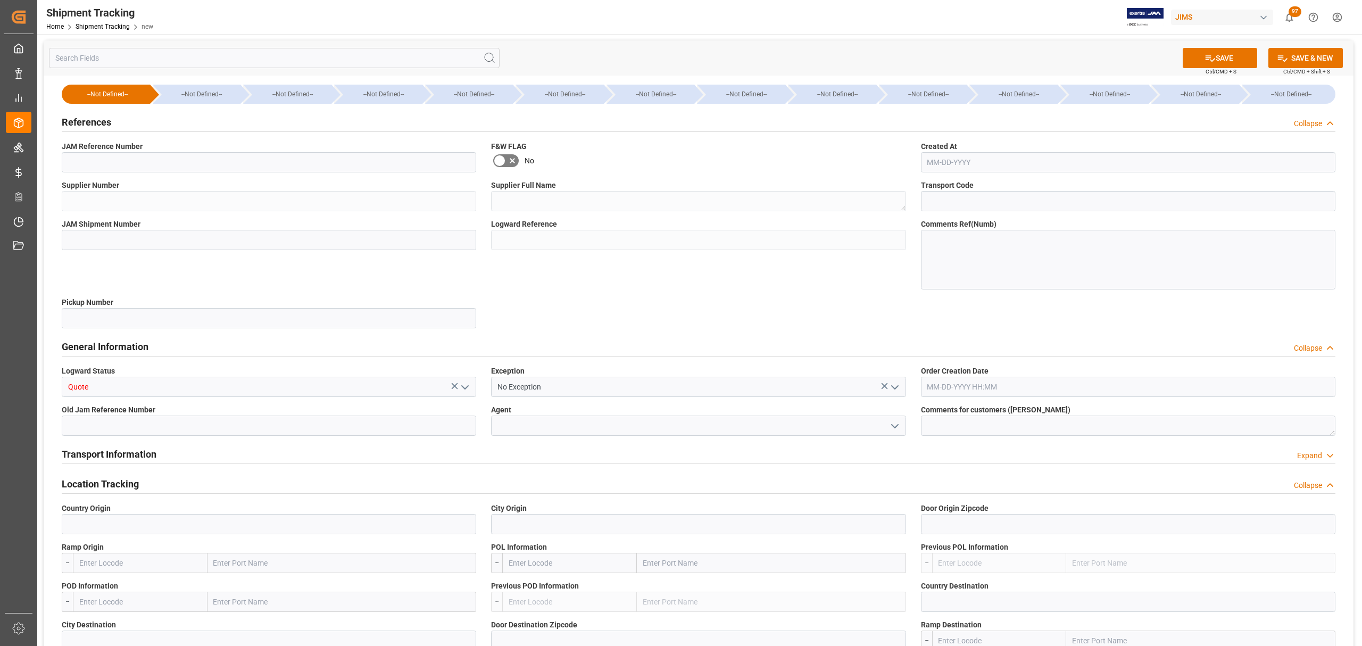
click at [1311, 352] on div "Collapse" at bounding box center [1308, 348] width 28 height 11
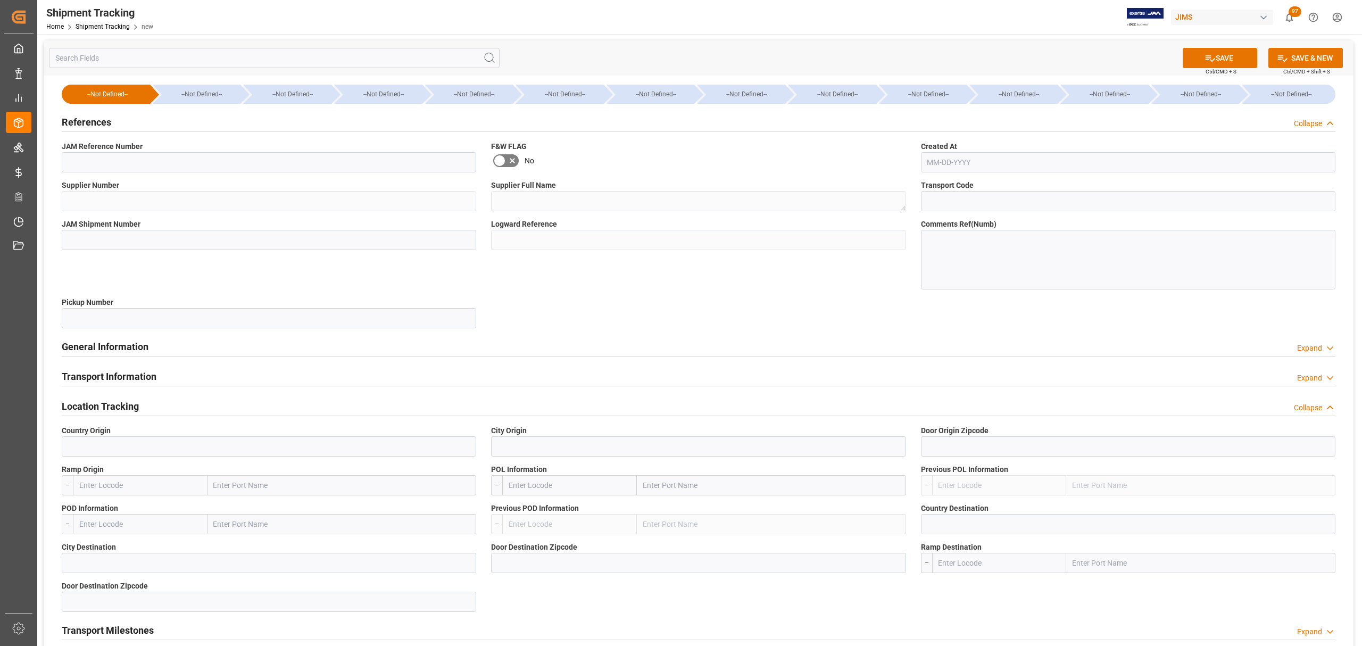
click at [126, 405] on h2 "Location Tracking" at bounding box center [100, 406] width 77 height 14
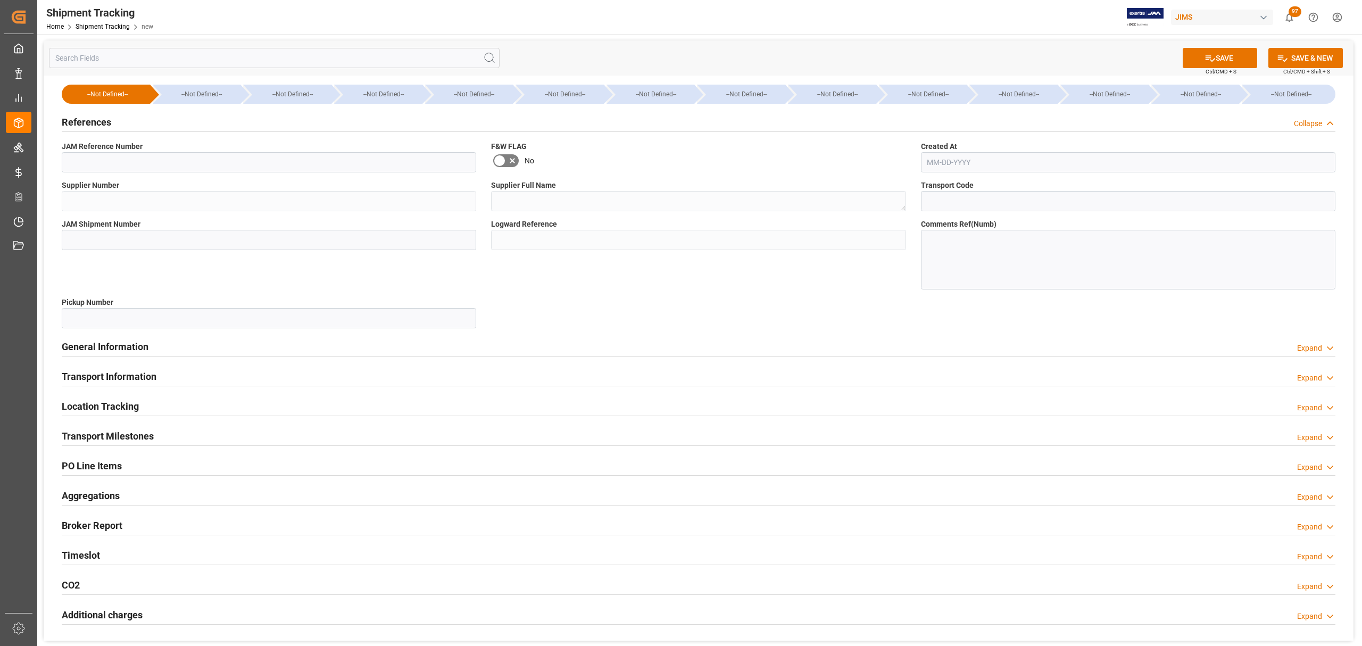
click at [183, 435] on div "Transport Milestones Expand" at bounding box center [698, 435] width 1273 height 20
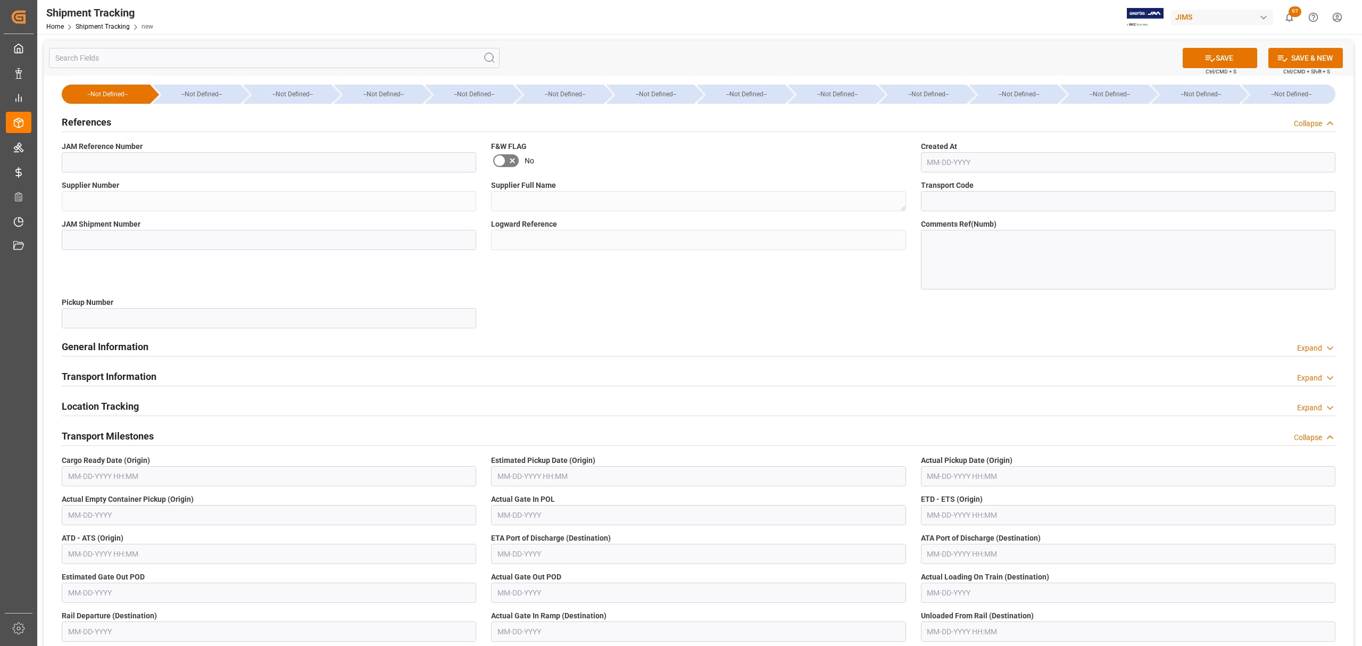
click at [184, 435] on div "Transport Milestones Collapse" at bounding box center [698, 435] width 1273 height 20
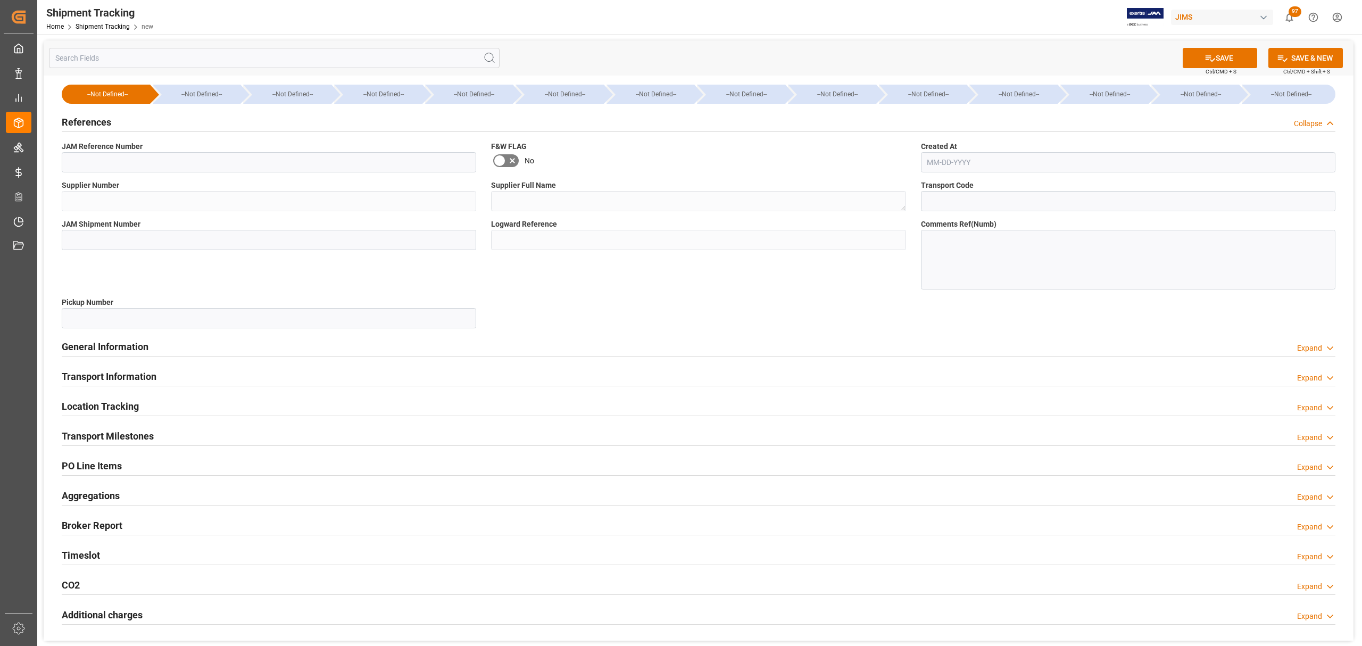
click at [1290, 462] on div "PO Line Items Expand" at bounding box center [698, 465] width 1273 height 20
click at [1290, 462] on div "PO Line Items Collapse" at bounding box center [698, 465] width 1273 height 20
click at [147, 496] on div "Aggregations Expand" at bounding box center [698, 495] width 1273 height 20
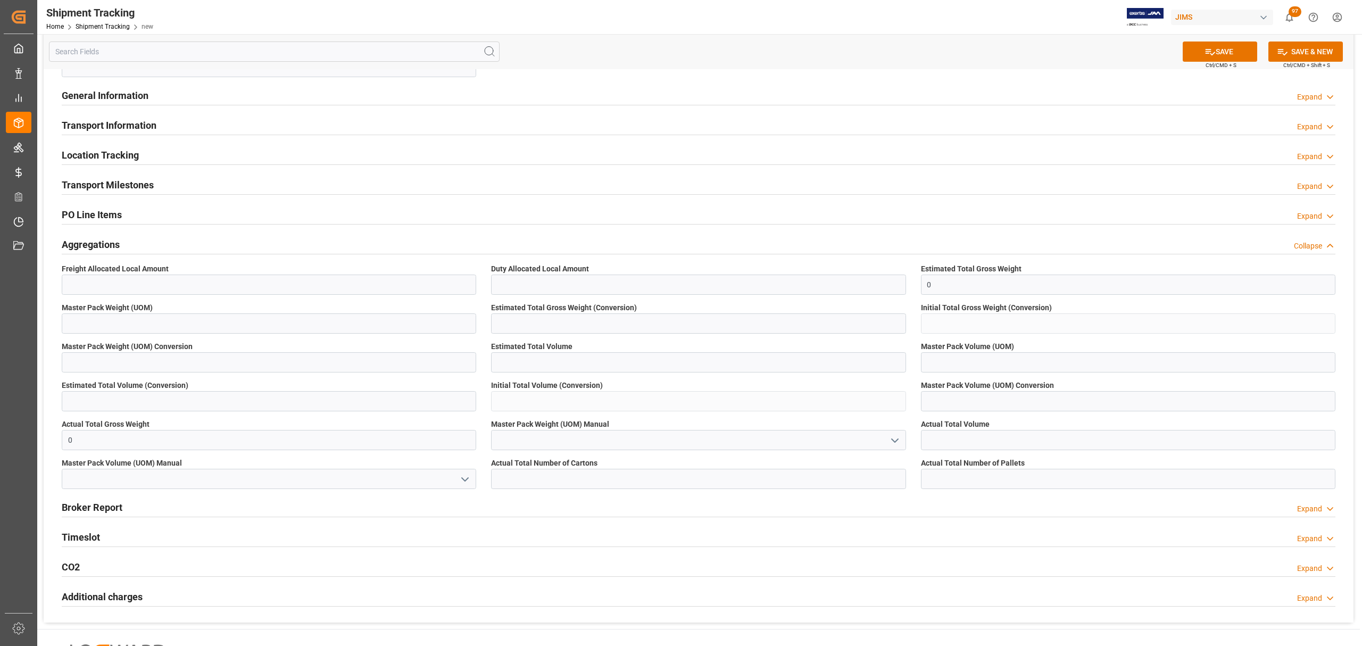
scroll to position [284, 0]
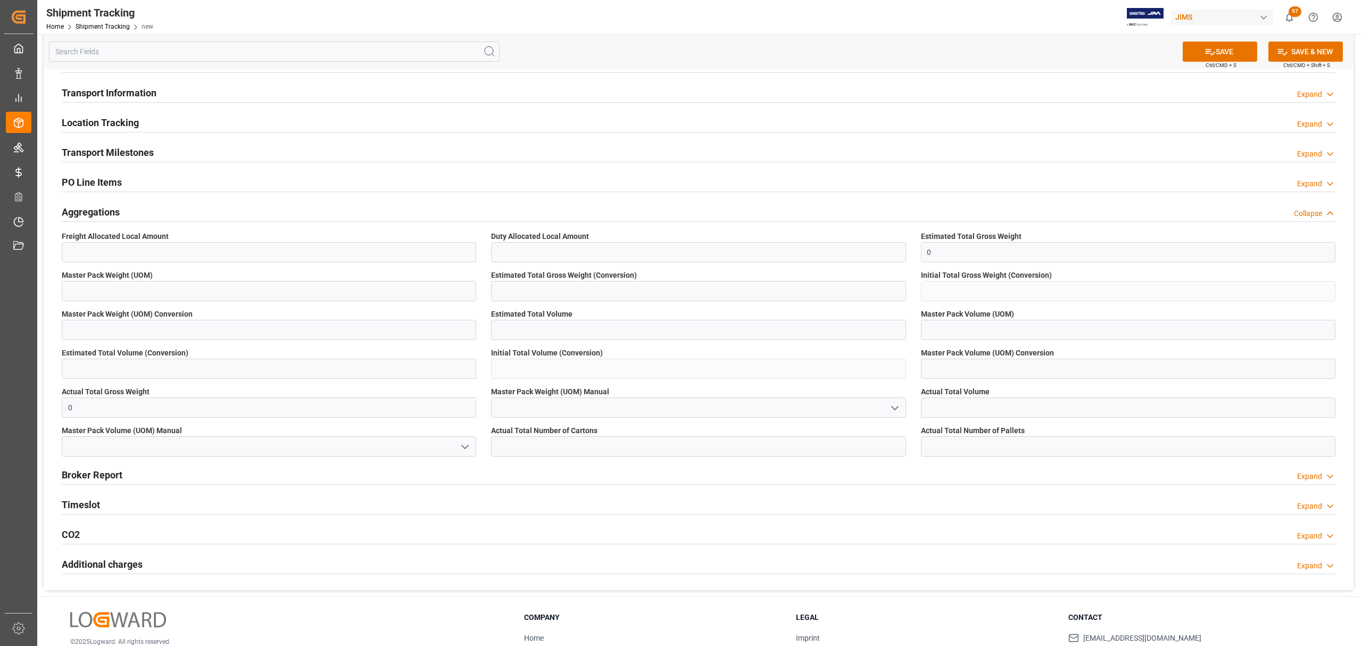
click at [137, 211] on div "Aggregations Collapse" at bounding box center [698, 211] width 1273 height 20
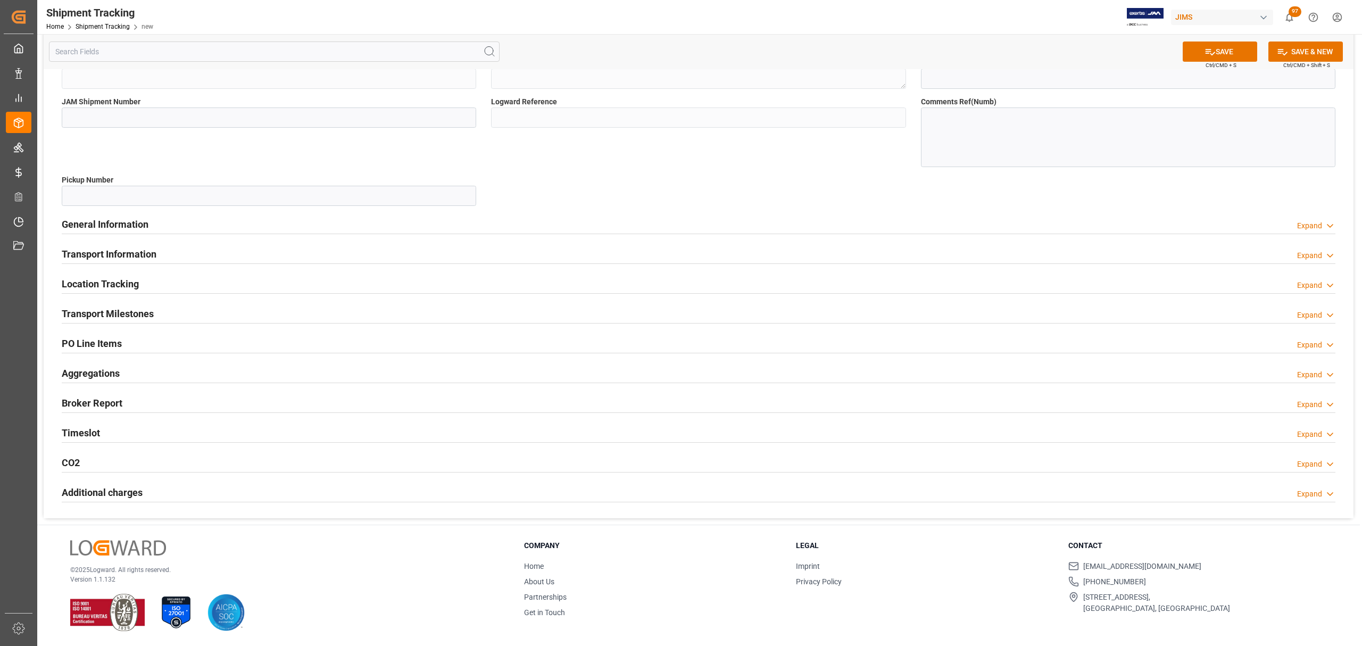
click at [139, 398] on div "Broker Report Expand" at bounding box center [698, 402] width 1273 height 20
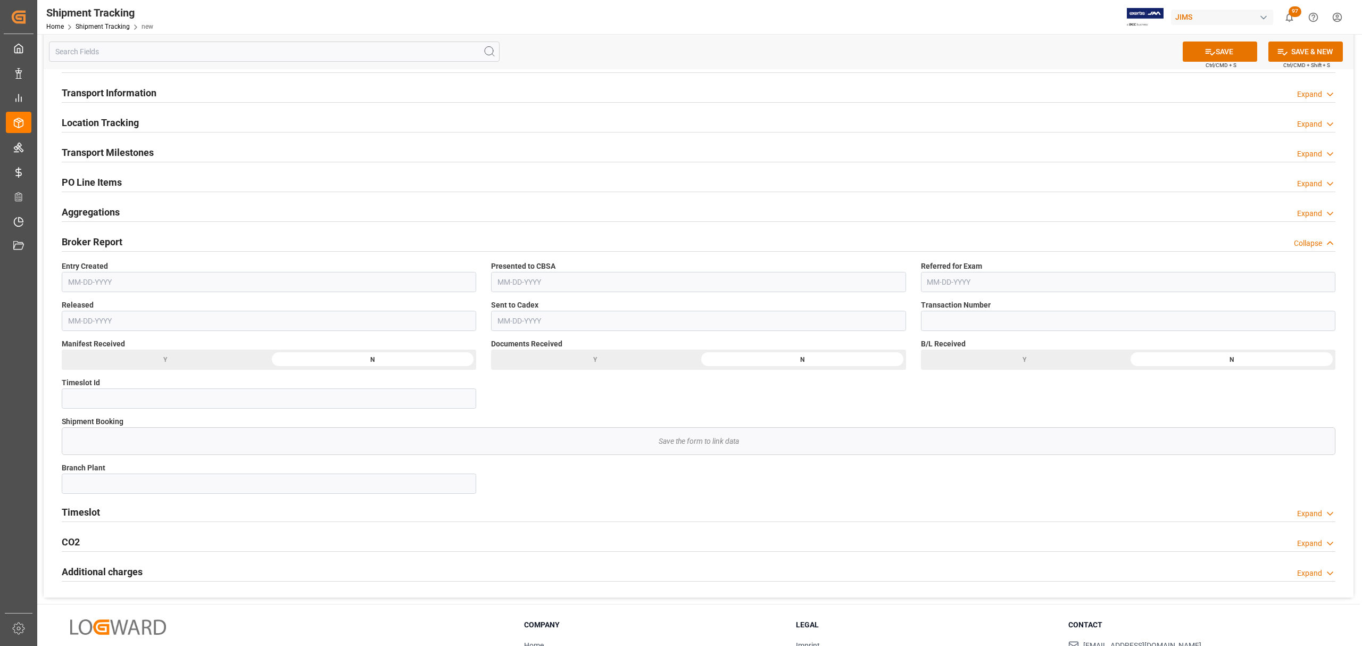
click at [141, 243] on div "Broker Report Collapse" at bounding box center [698, 241] width 1273 height 20
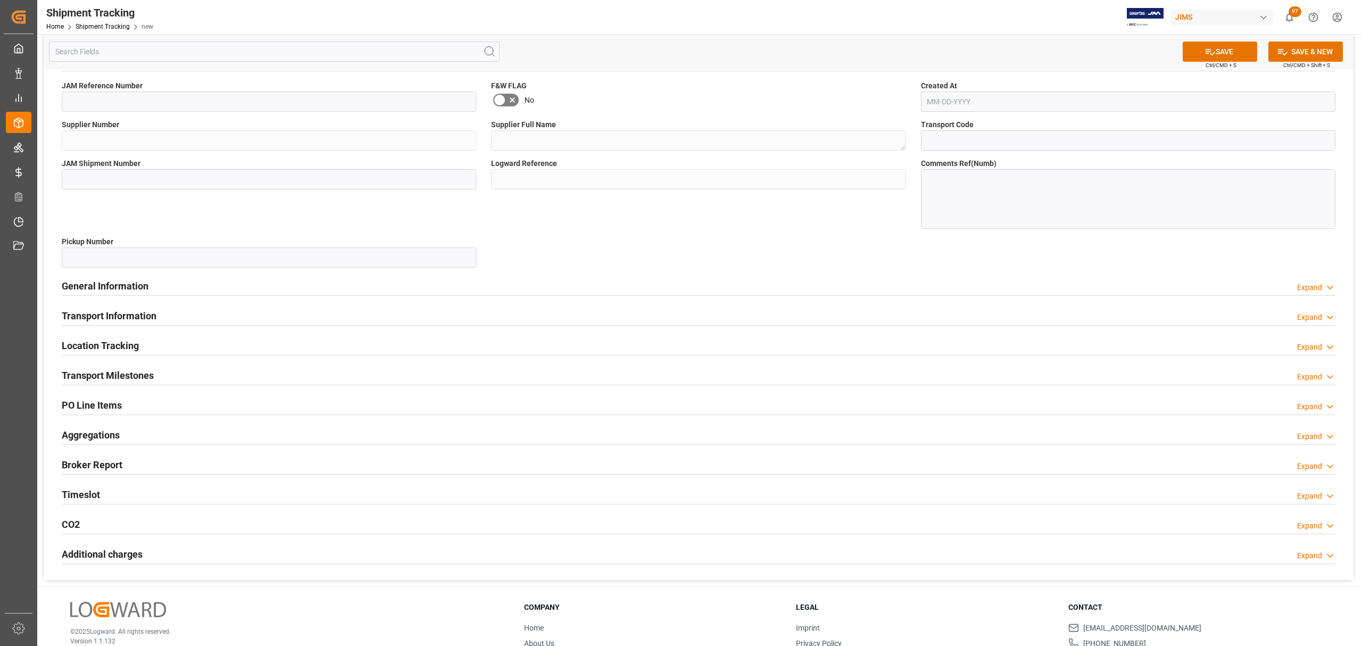
scroll to position [0, 0]
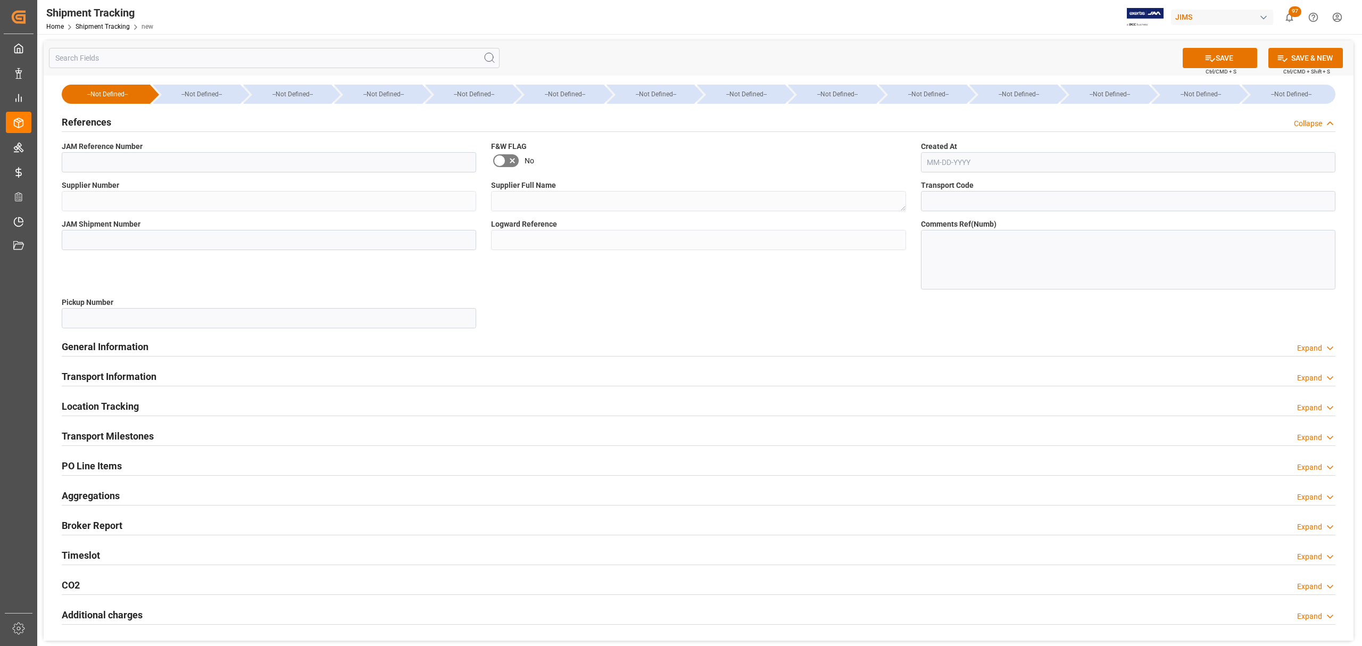
click at [1325, 126] on icon at bounding box center [1330, 123] width 11 height 11
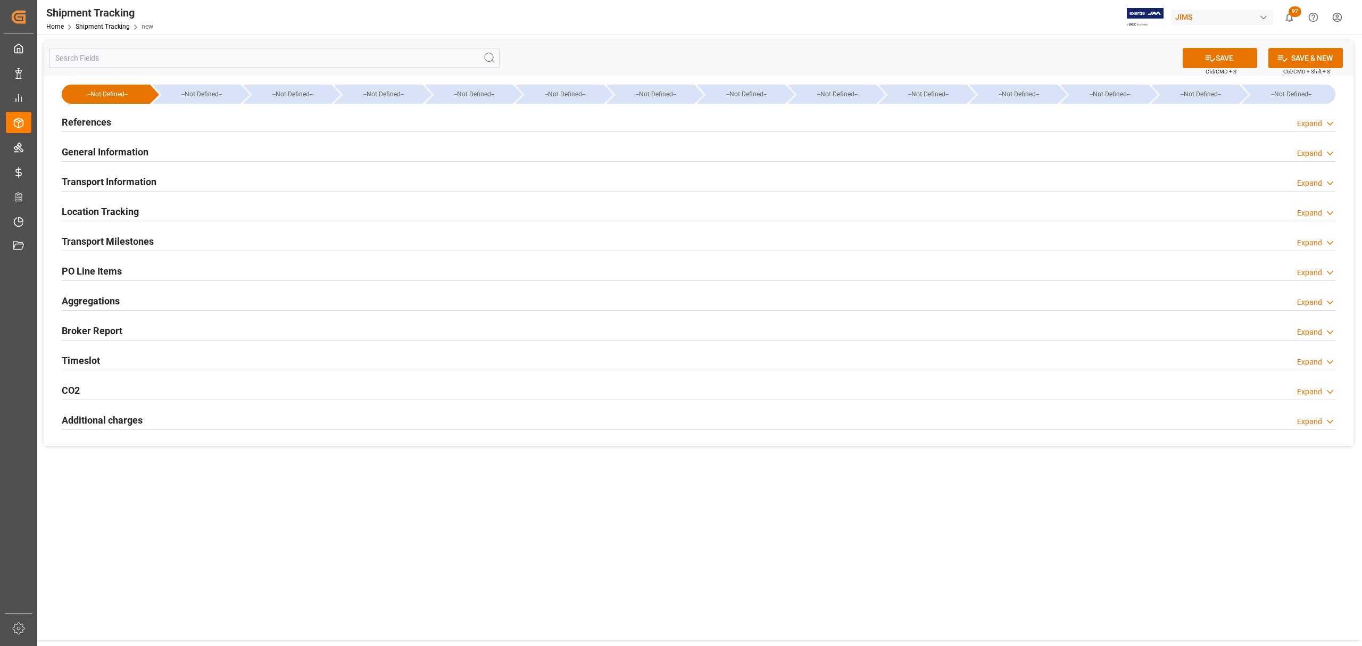
click at [138, 418] on h2 "Additional charges" at bounding box center [102, 420] width 81 height 14
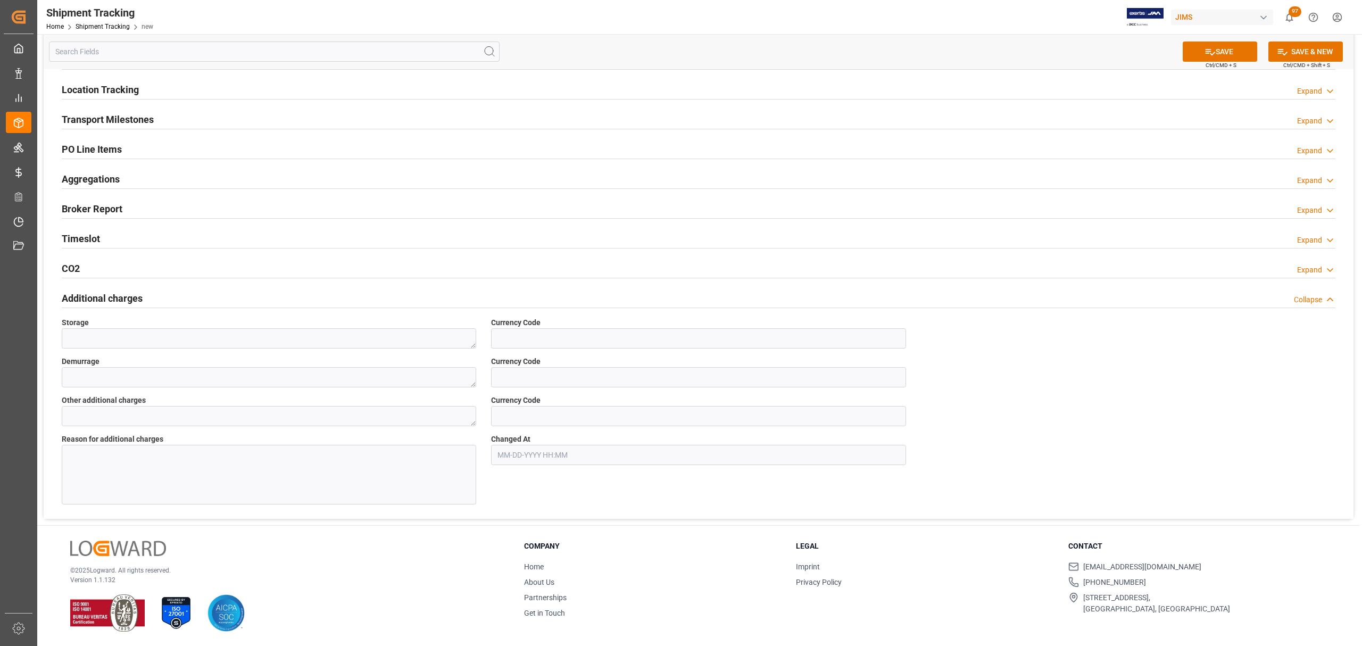
scroll to position [124, 0]
click at [120, 296] on h2 "Additional charges" at bounding box center [102, 297] width 81 height 14
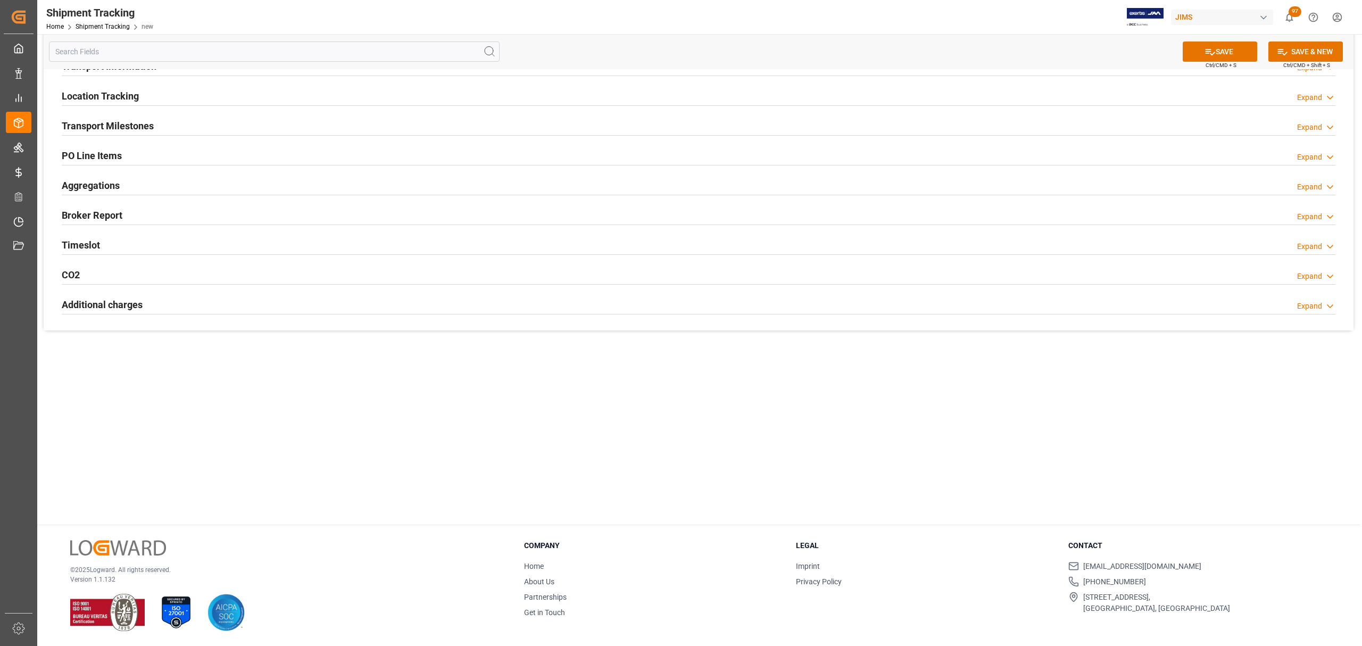
click at [105, 279] on div "CO2 Expand" at bounding box center [698, 274] width 1273 height 20
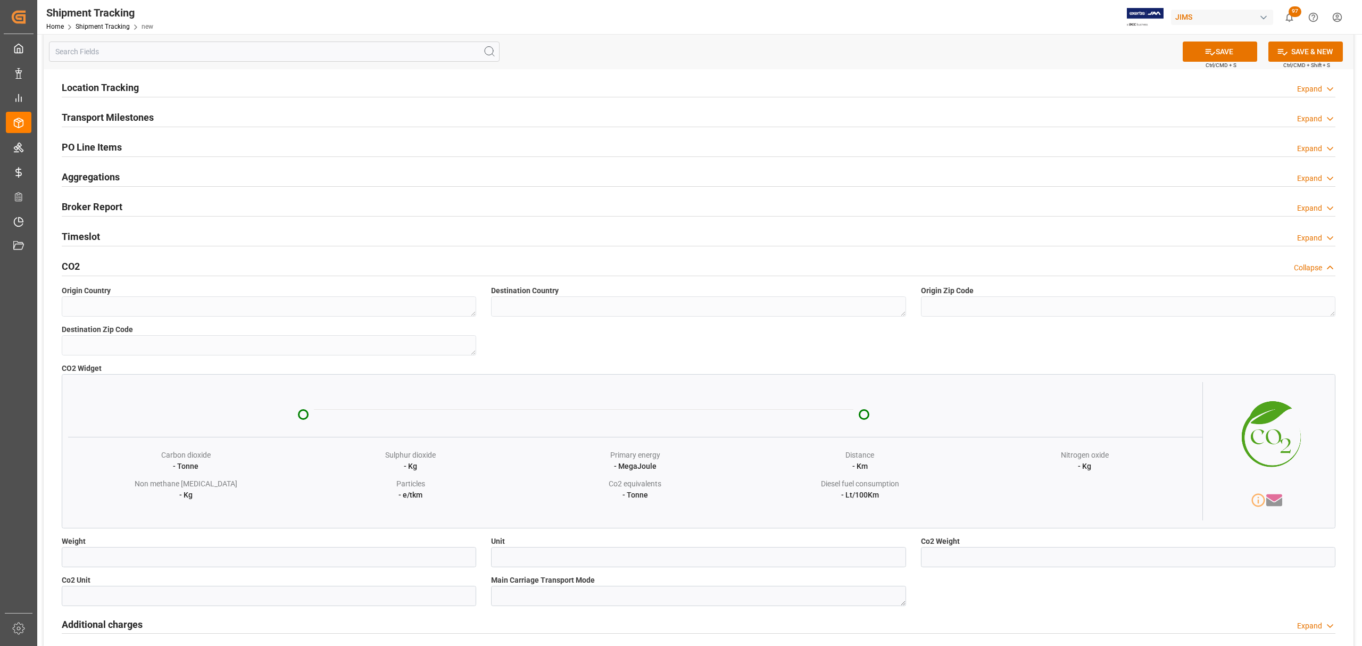
click at [121, 264] on div "CO2 Collapse" at bounding box center [698, 265] width 1273 height 20
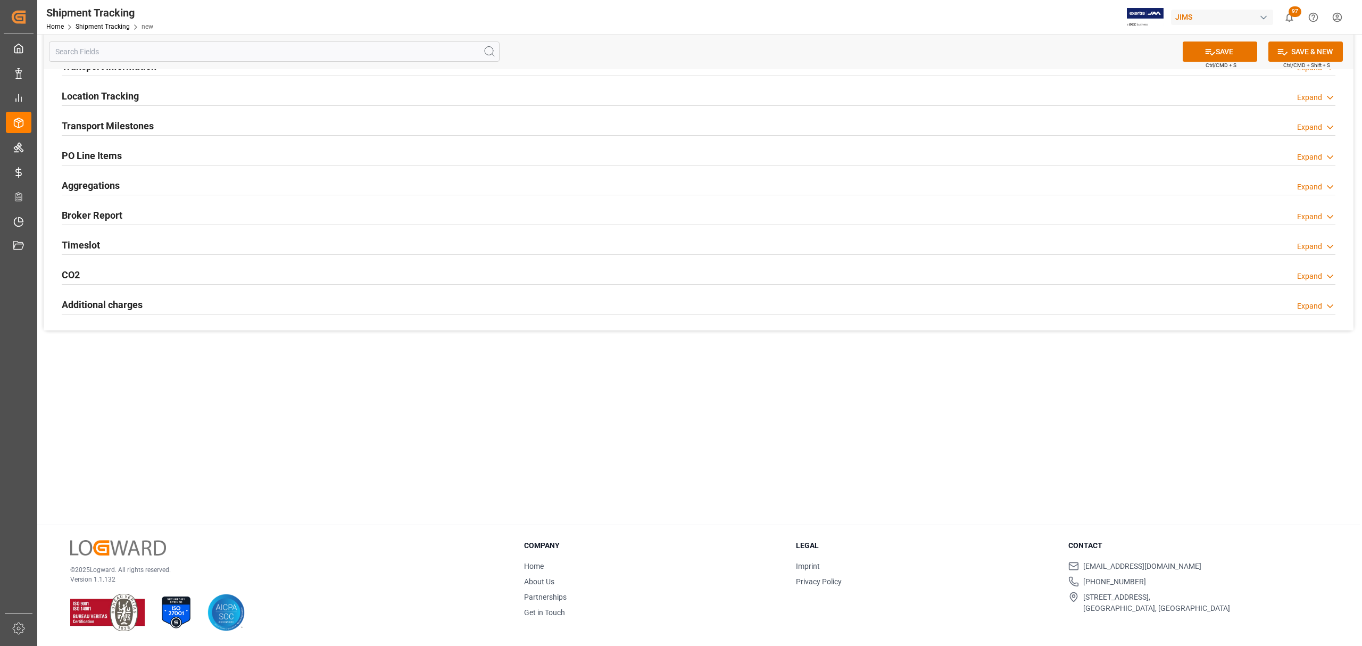
click at [118, 240] on div "Timeslot Expand" at bounding box center [698, 244] width 1273 height 20
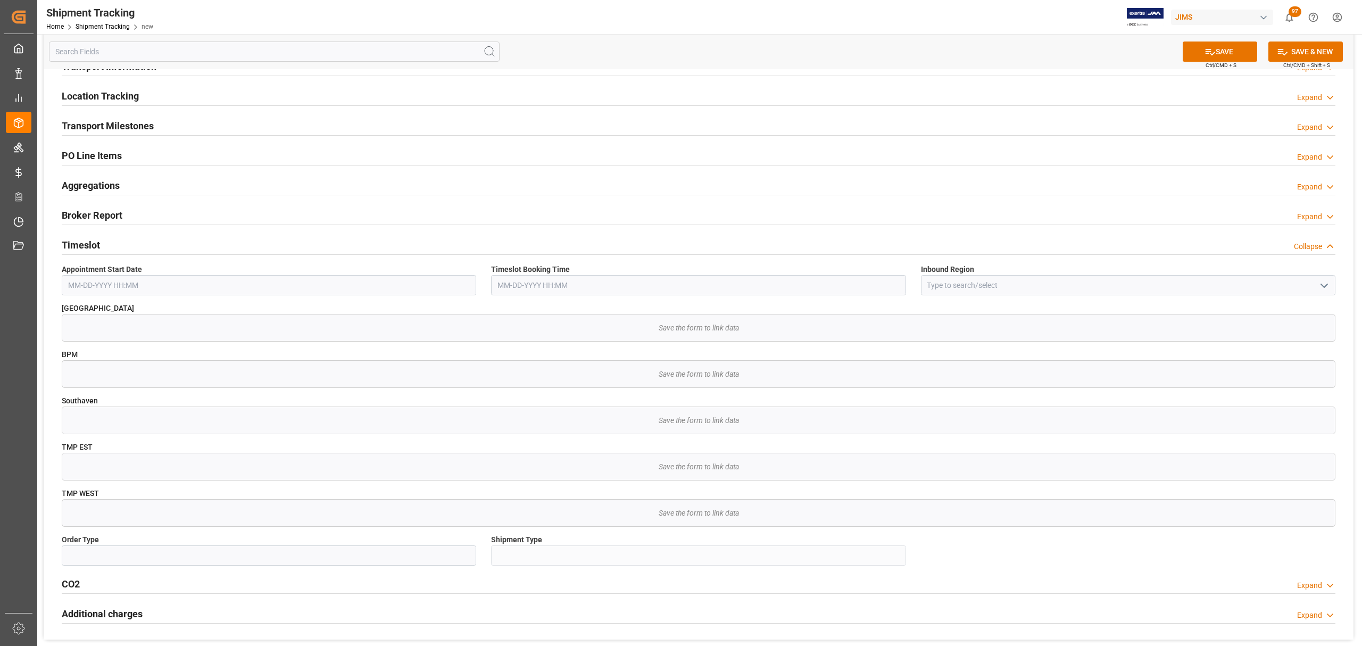
scroll to position [124, 0]
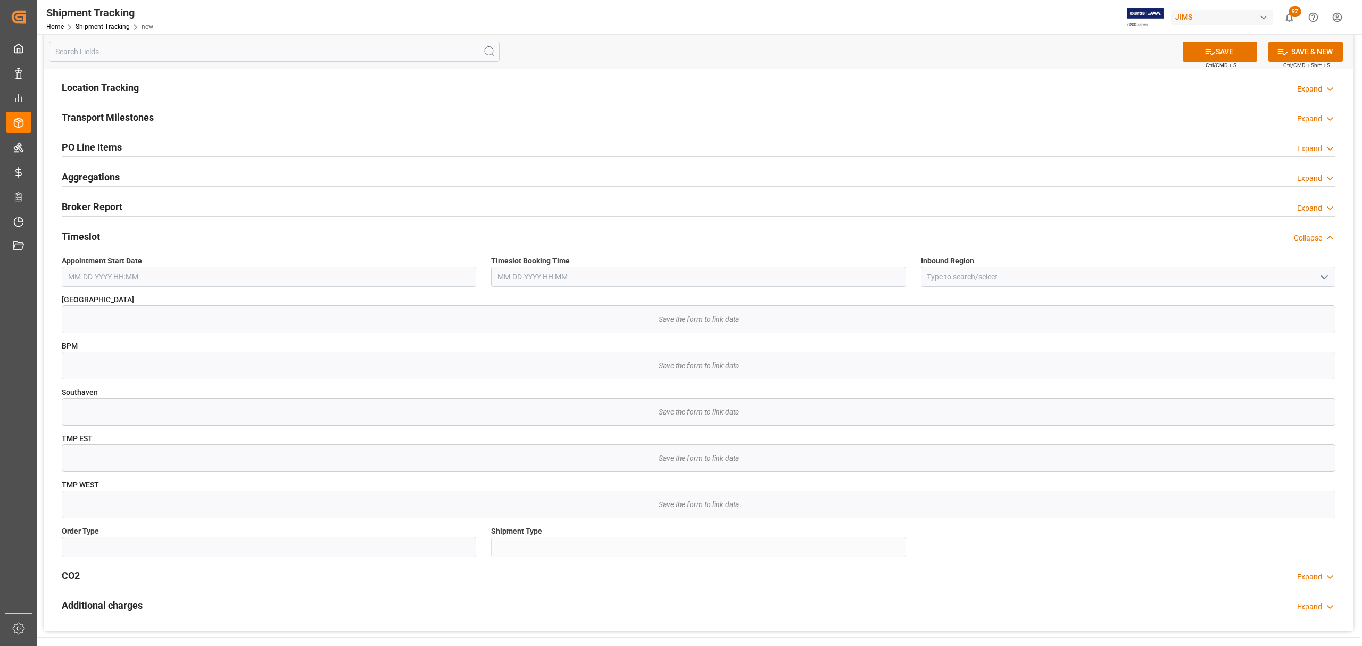
click at [1314, 237] on div "Collapse" at bounding box center [1308, 237] width 28 height 11
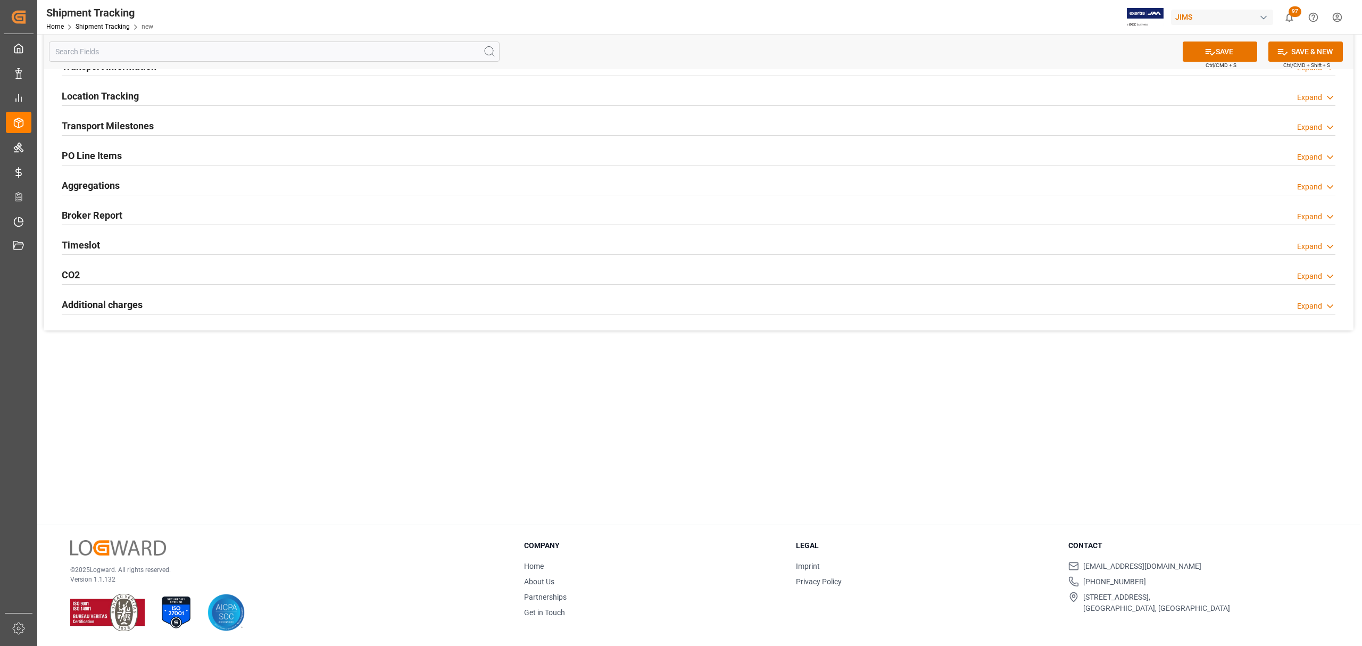
scroll to position [115, 0]
click at [122, 221] on div "Broker Report Expand" at bounding box center [698, 214] width 1273 height 20
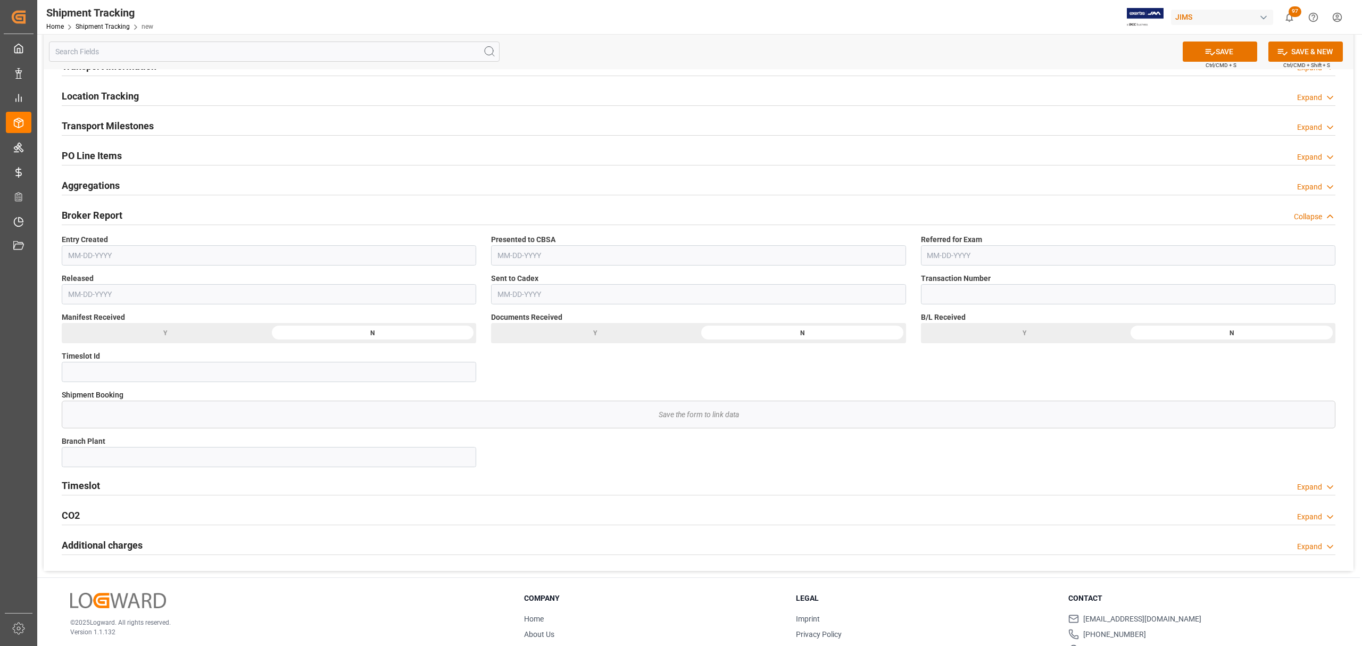
scroll to position [124, 0]
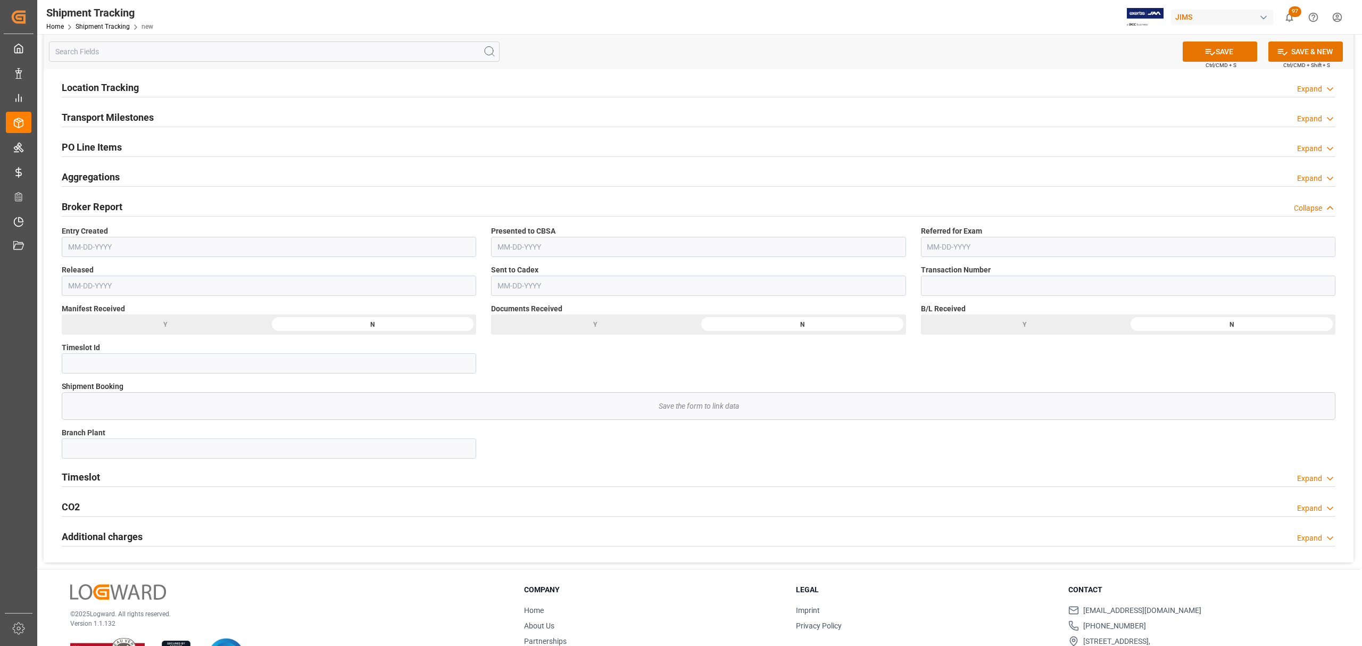
click at [126, 203] on div "Broker Report Collapse" at bounding box center [698, 206] width 1273 height 20
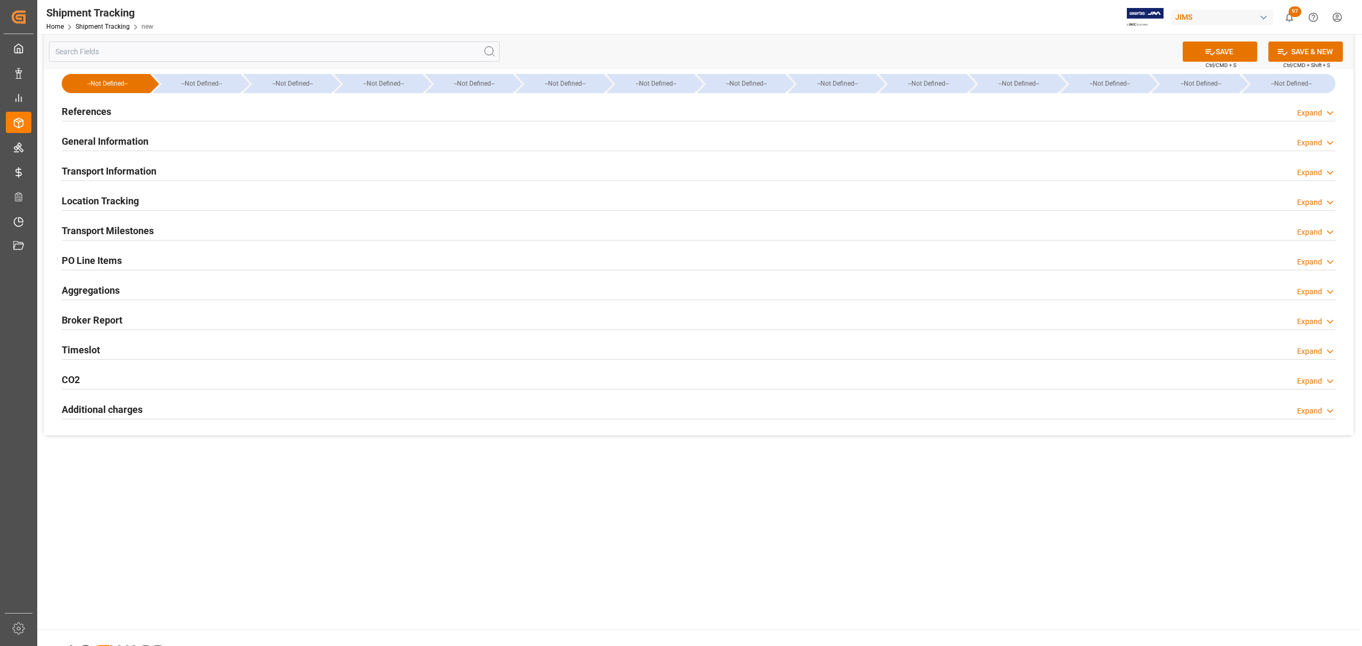
scroll to position [0, 0]
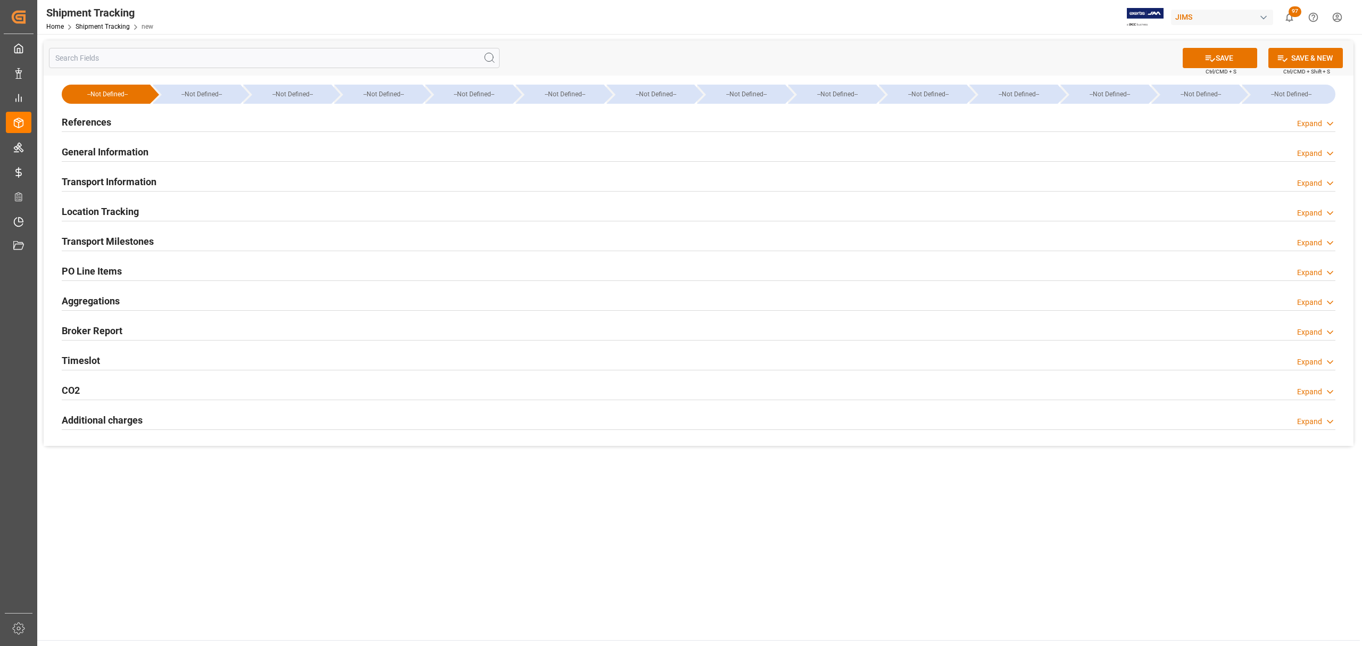
click at [144, 123] on div "References Expand" at bounding box center [698, 121] width 1273 height 20
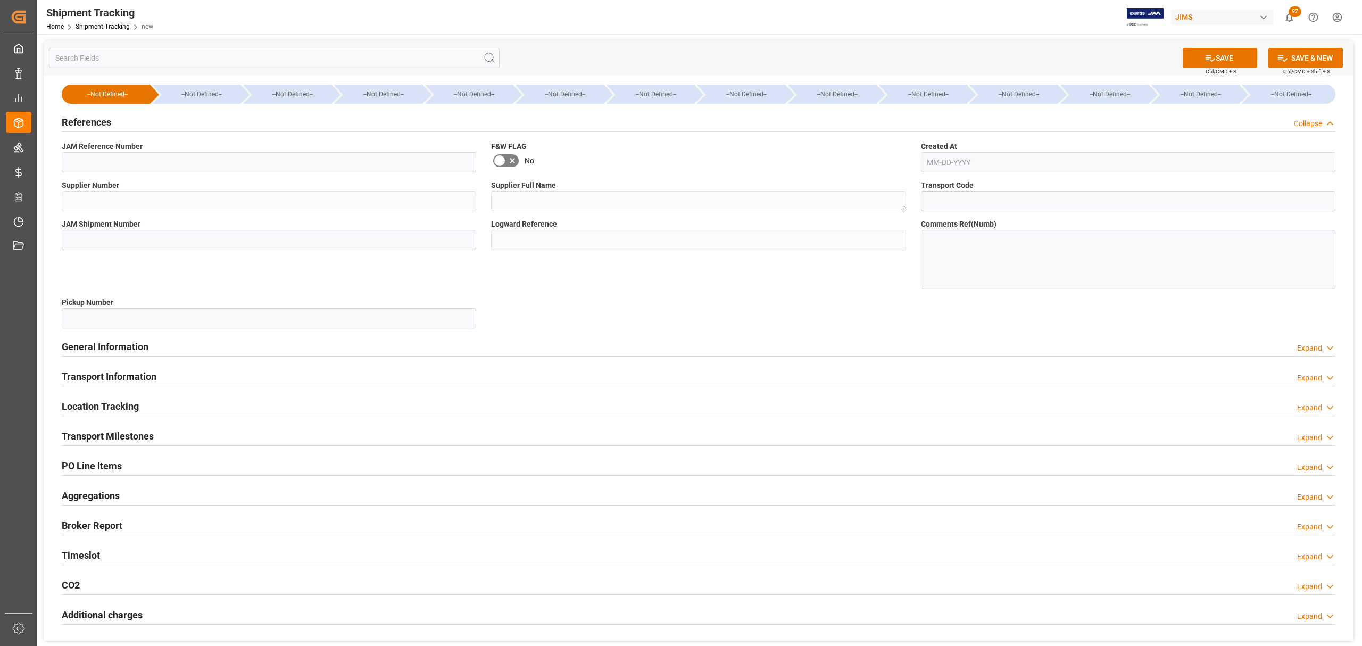
click at [118, 120] on div "References Collapse" at bounding box center [698, 121] width 1273 height 20
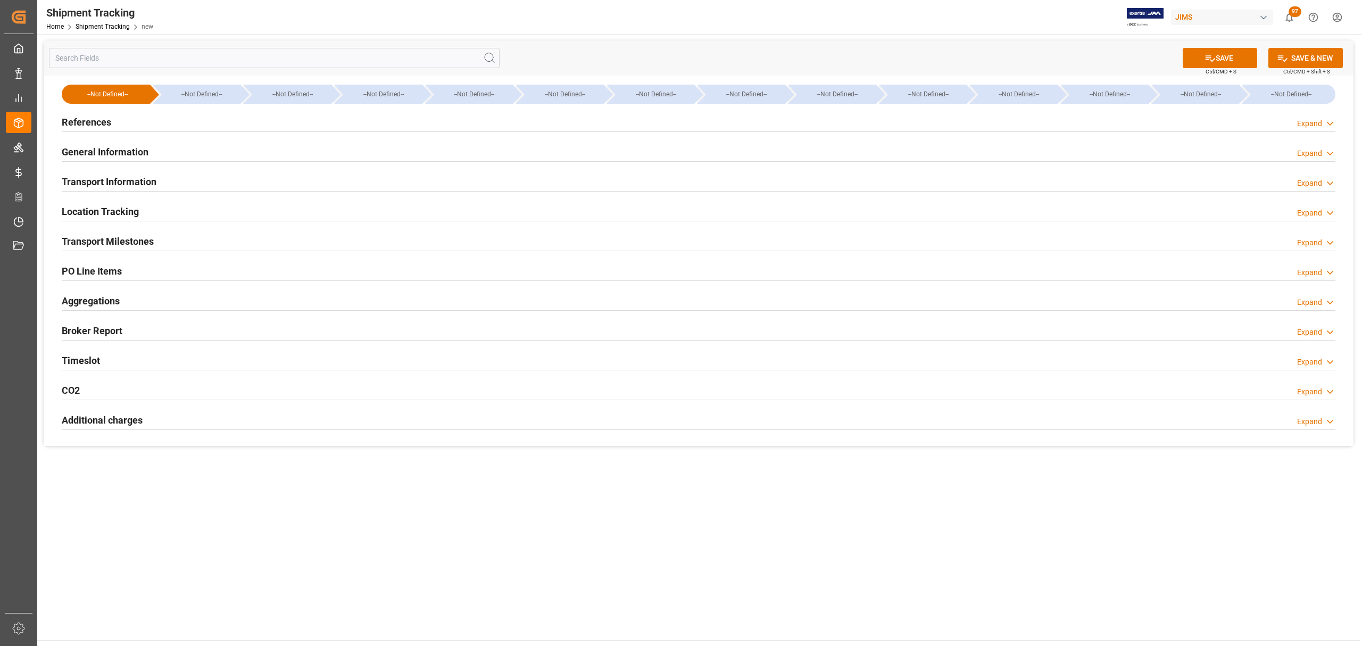
click at [1309, 151] on div "Expand" at bounding box center [1309, 153] width 25 height 11
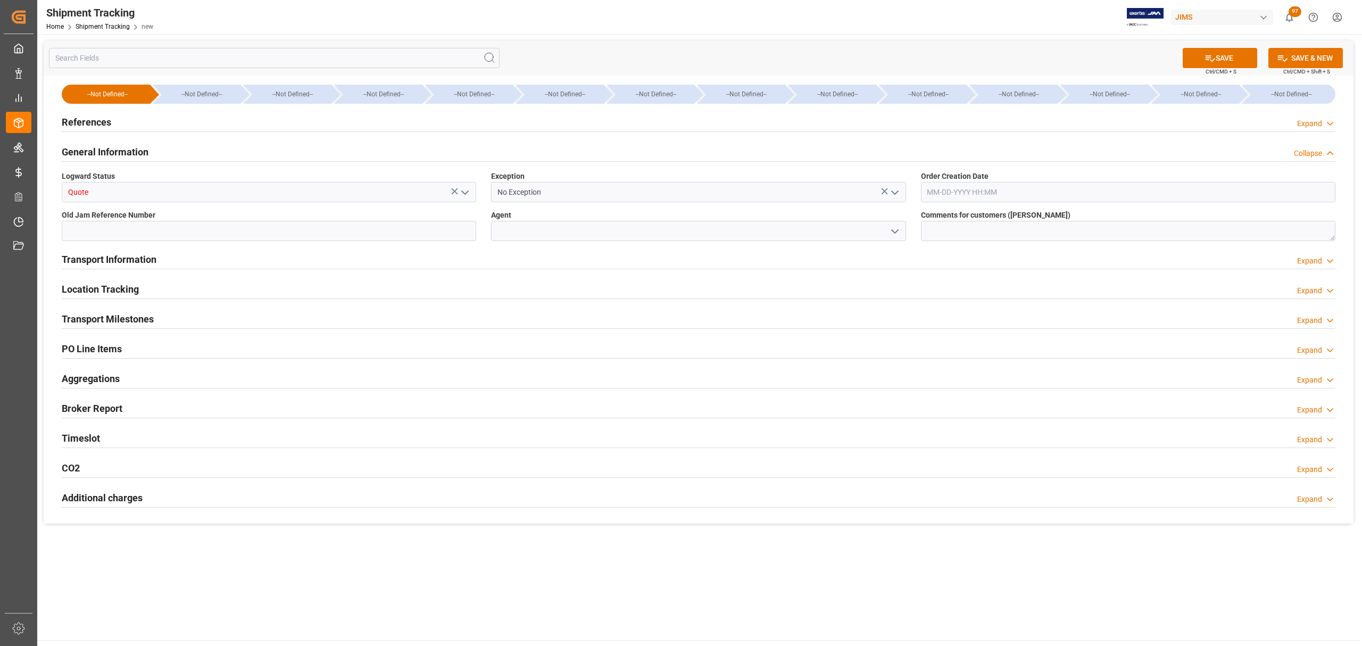
click at [1317, 148] on div "Collapse" at bounding box center [1308, 153] width 28 height 11
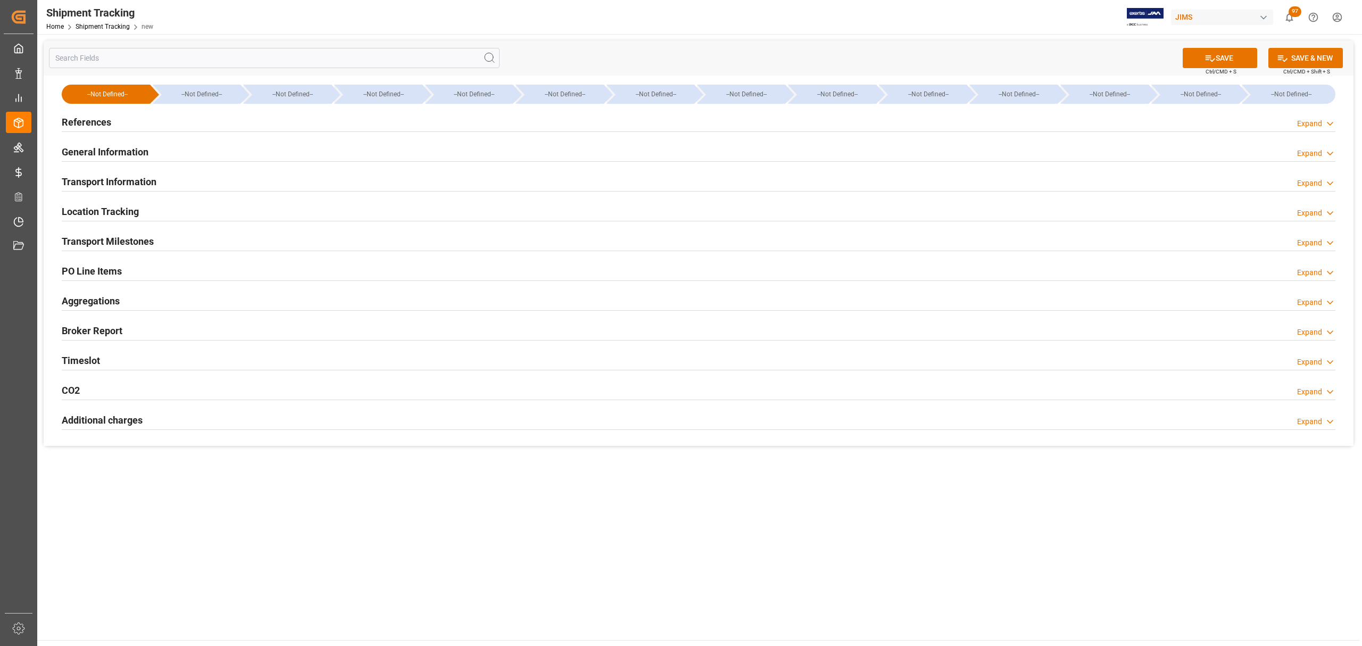
click at [1303, 185] on div "Expand" at bounding box center [1309, 183] width 25 height 11
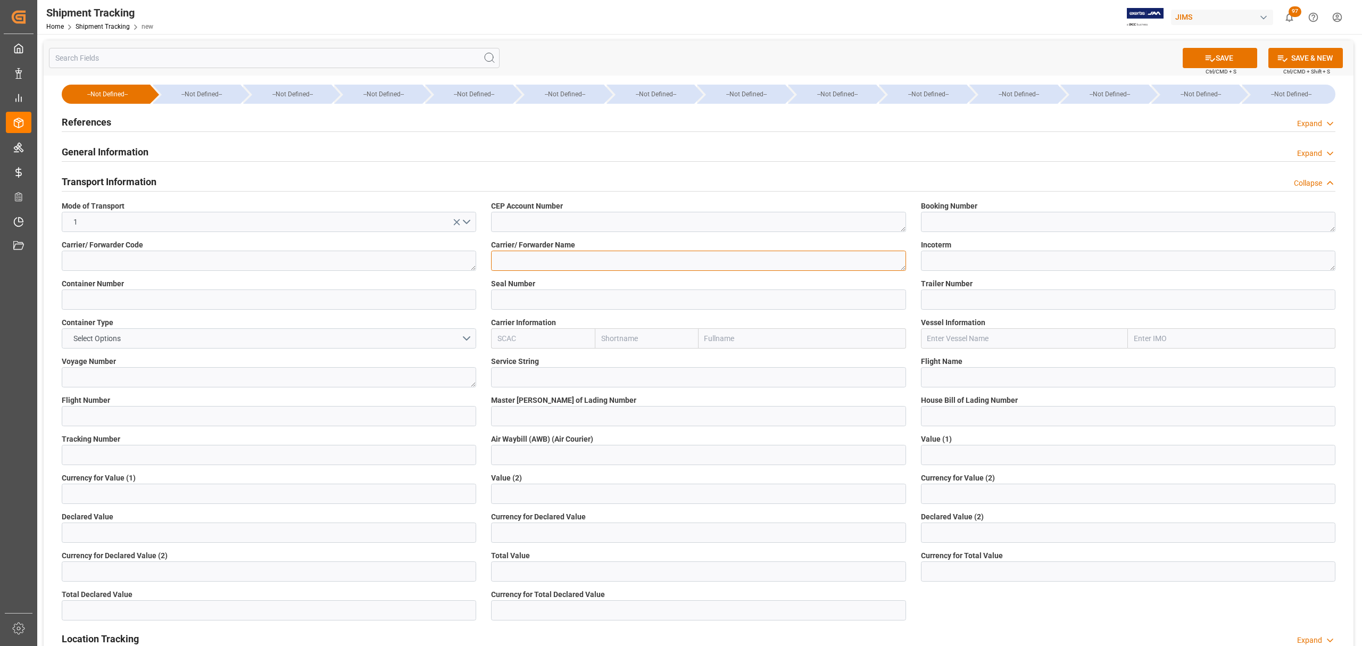
click at [548, 254] on textarea at bounding box center [698, 261] width 414 height 20
click at [329, 267] on textarea at bounding box center [269, 261] width 414 height 20
click at [326, 260] on textarea at bounding box center [269, 261] width 414 height 20
click at [336, 256] on textarea at bounding box center [269, 261] width 414 height 20
click at [590, 269] on textarea at bounding box center [698, 261] width 414 height 20
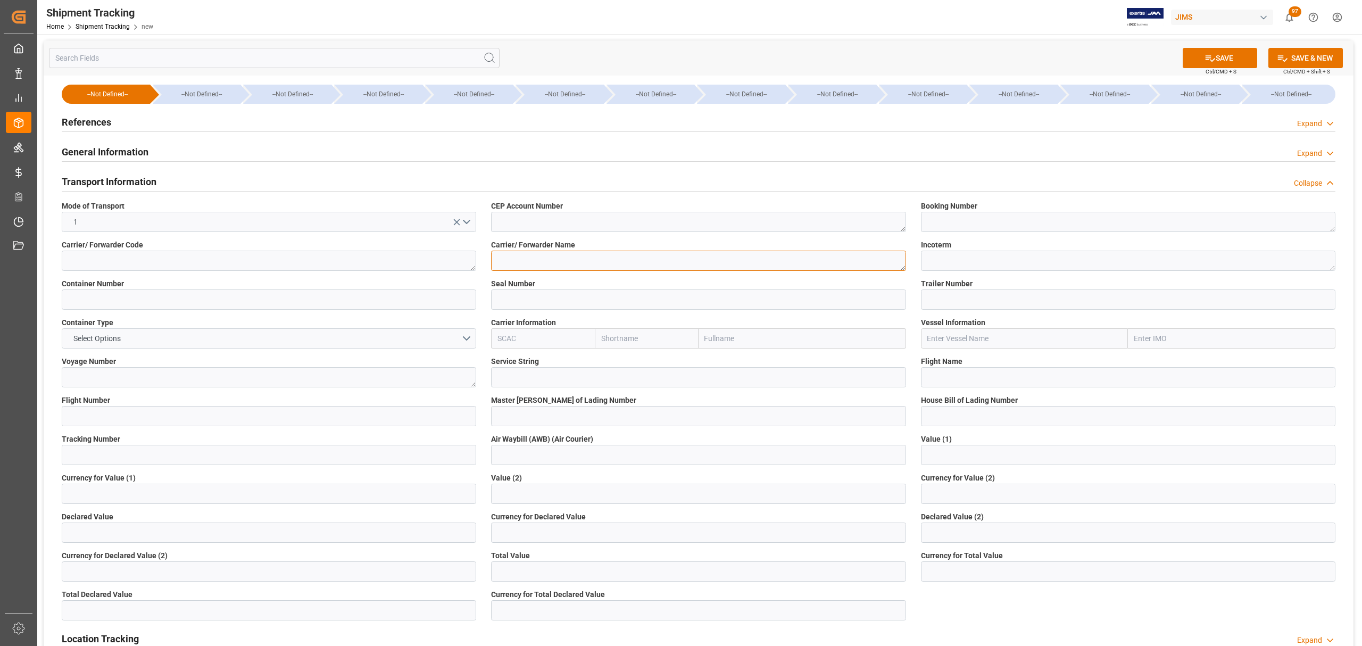
click at [903, 267] on textarea at bounding box center [698, 261] width 414 height 20
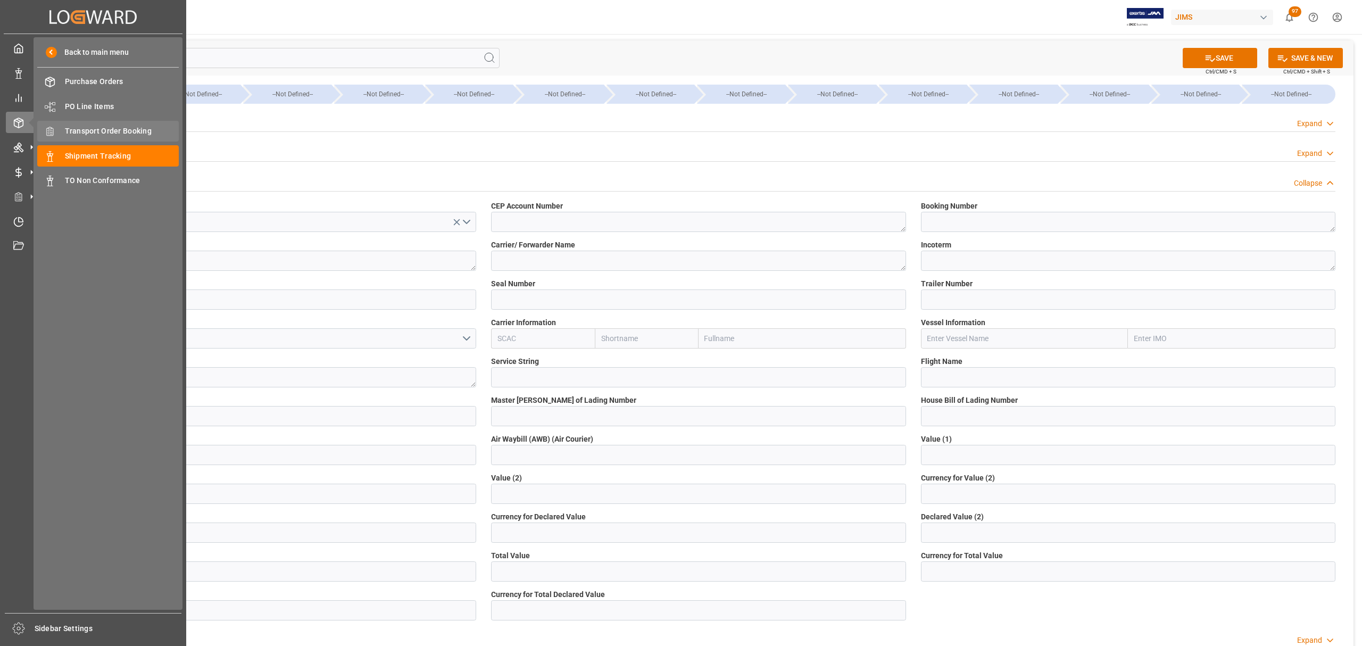
click at [135, 127] on span "Transport Order Booking" at bounding box center [122, 131] width 114 height 11
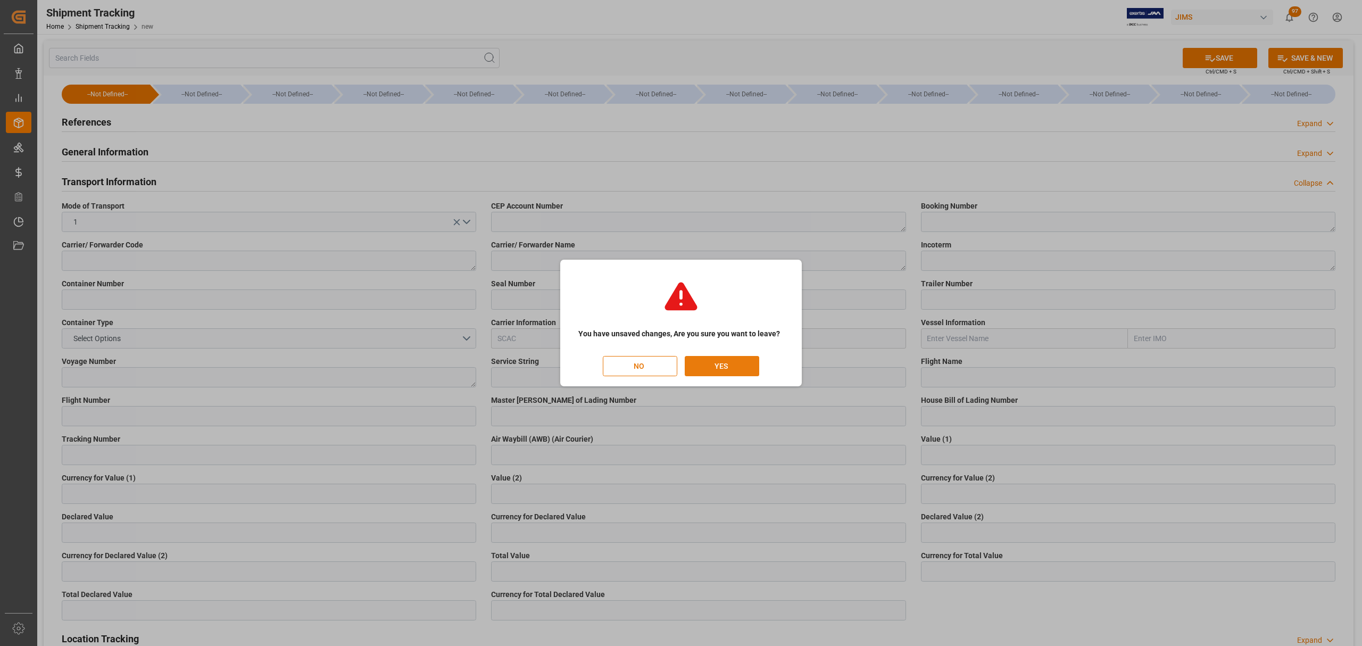
click at [745, 372] on button "YES" at bounding box center [722, 366] width 74 height 20
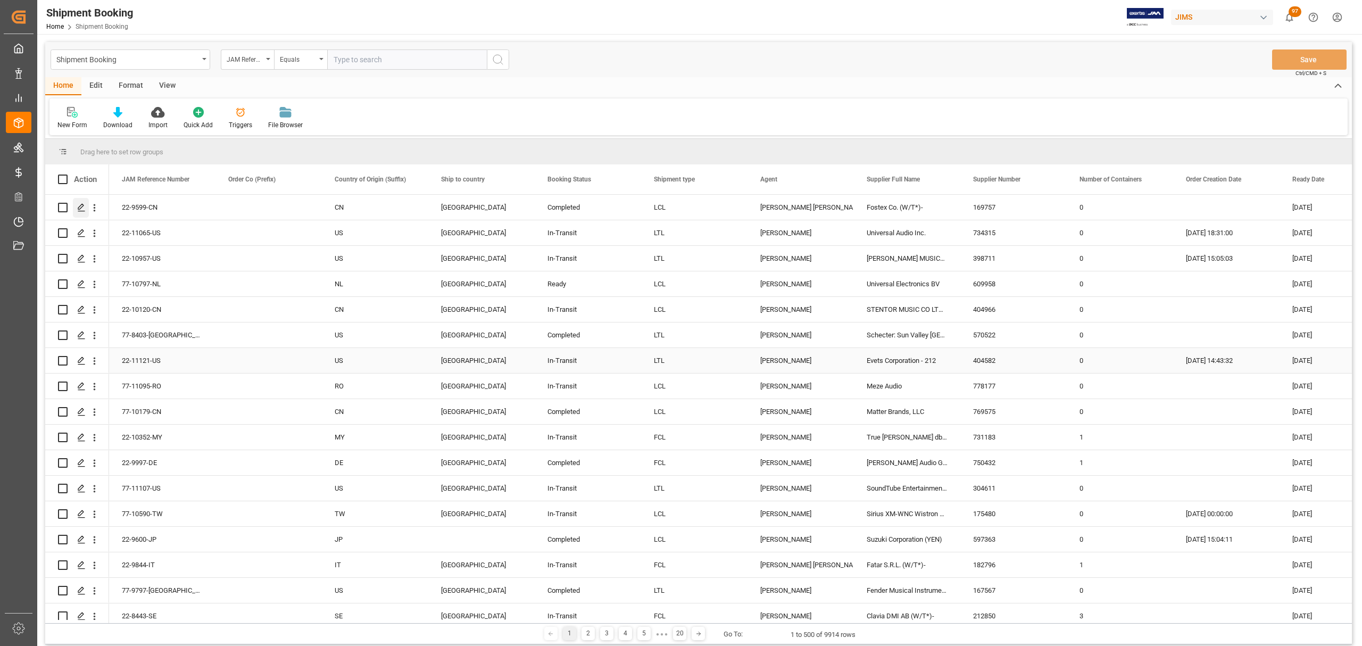
click at [80, 211] on line "Press SPACE to select this row." at bounding box center [81, 211] width 6 height 0
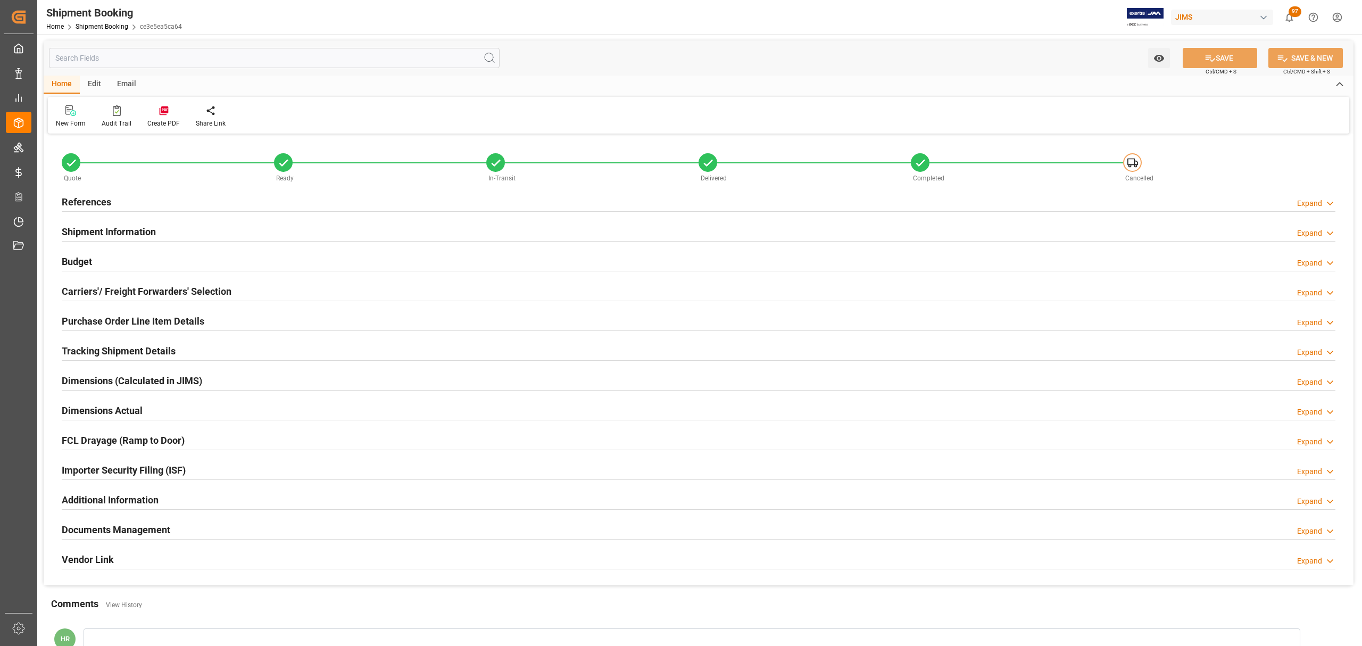
type input "0"
type input "43"
type input "[DATE]"
type input "08-26-2025 00:00"
click at [138, 194] on div "References Expand" at bounding box center [698, 201] width 1273 height 20
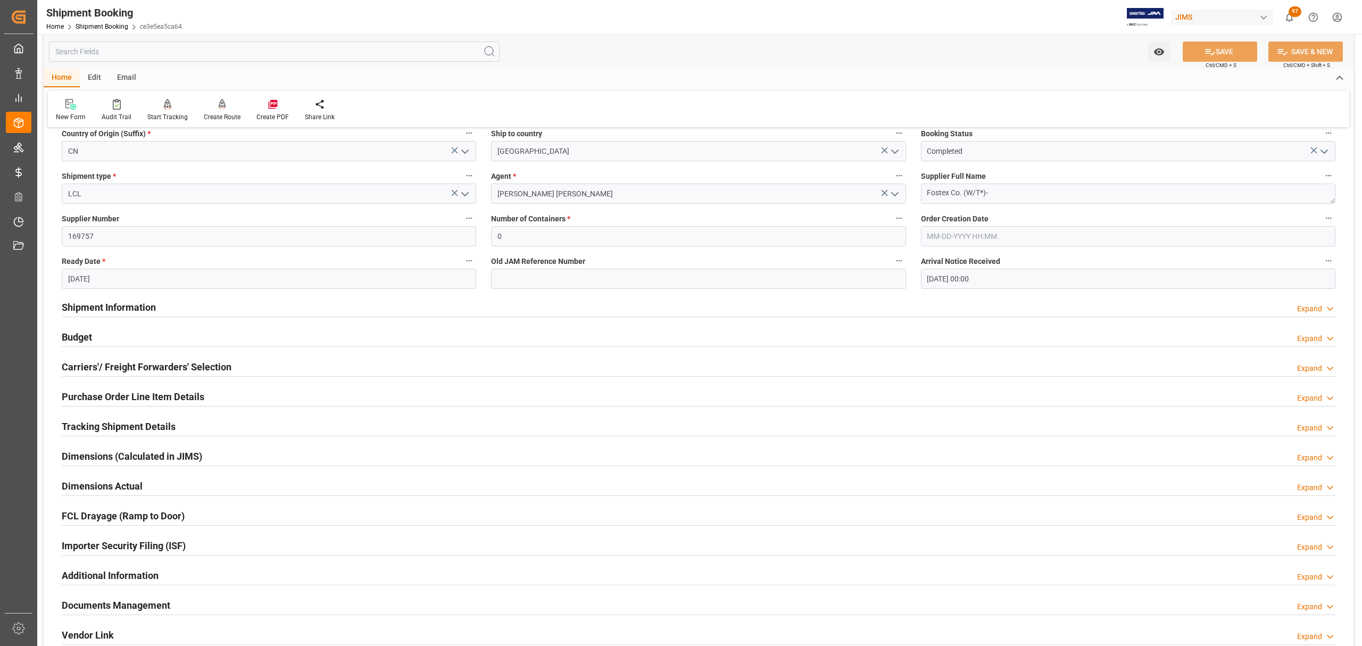
scroll to position [141, 0]
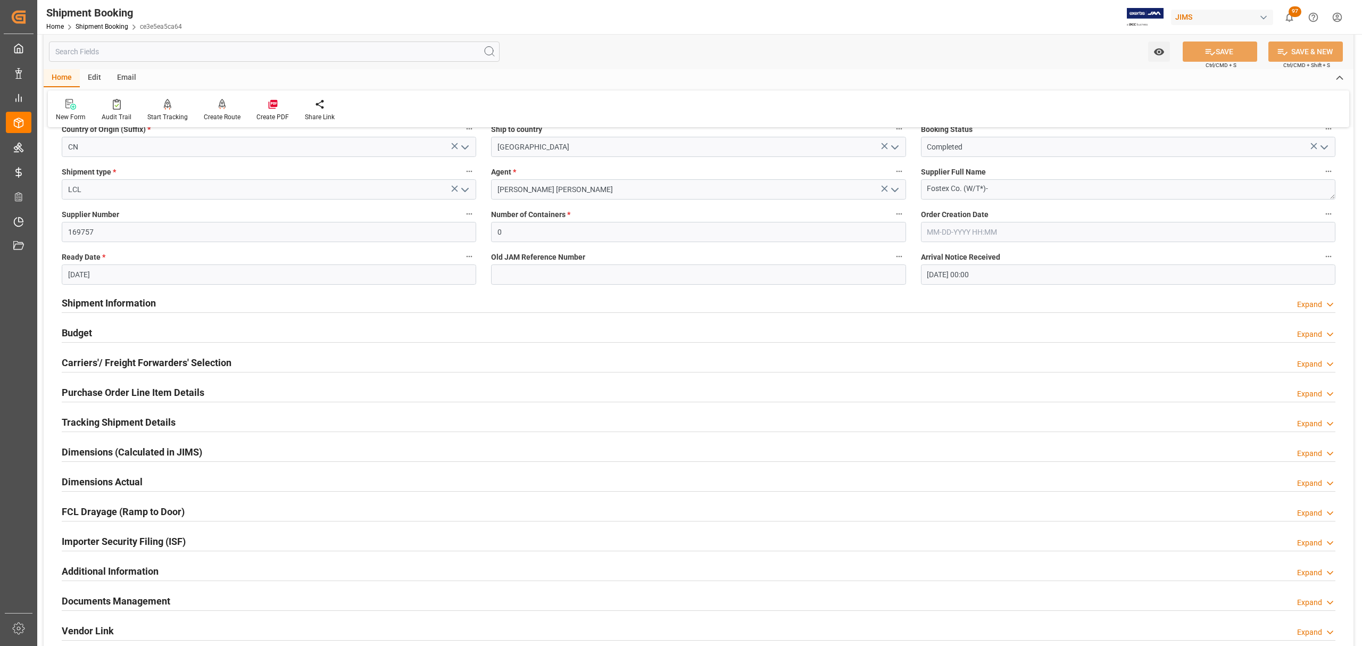
click at [196, 300] on div "Shipment Information Expand" at bounding box center [698, 302] width 1273 height 20
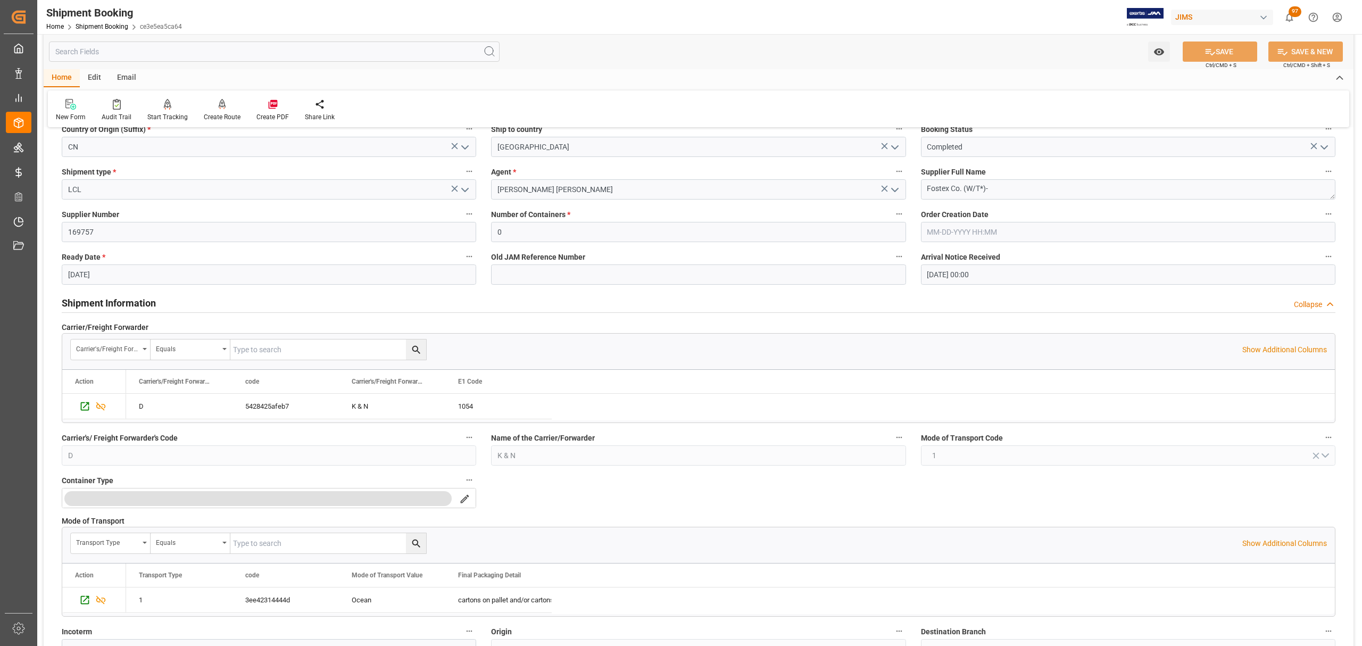
click at [295, 343] on input "text" at bounding box center [328, 349] width 196 height 20
click at [306, 346] on input "text" at bounding box center [328, 349] width 196 height 20
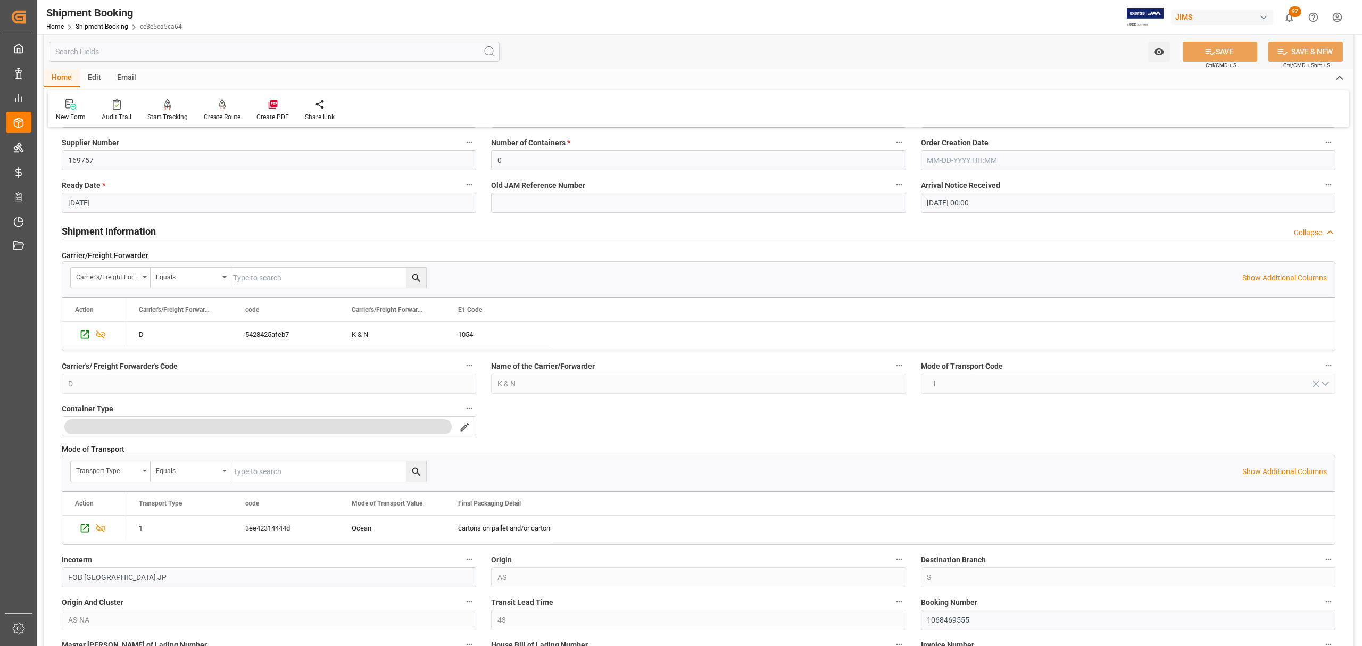
scroll to position [213, 0]
click at [268, 284] on input "text" at bounding box center [328, 278] width 196 height 20
click at [267, 280] on input "text" at bounding box center [328, 278] width 196 height 20
type input "D"
click at [406, 282] on button "search button" at bounding box center [416, 278] width 20 height 20
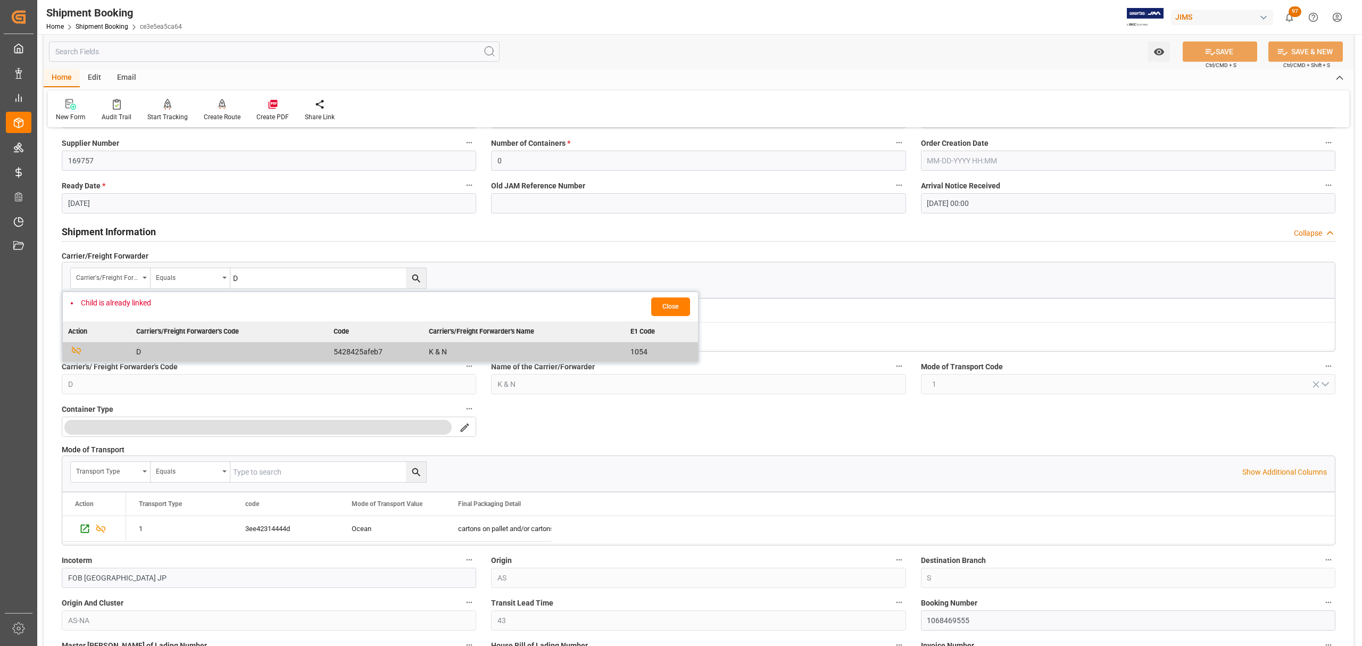
click at [297, 272] on input "D" at bounding box center [328, 278] width 196 height 20
type input "E"
click at [418, 278] on icon "search button" at bounding box center [416, 278] width 8 height 8
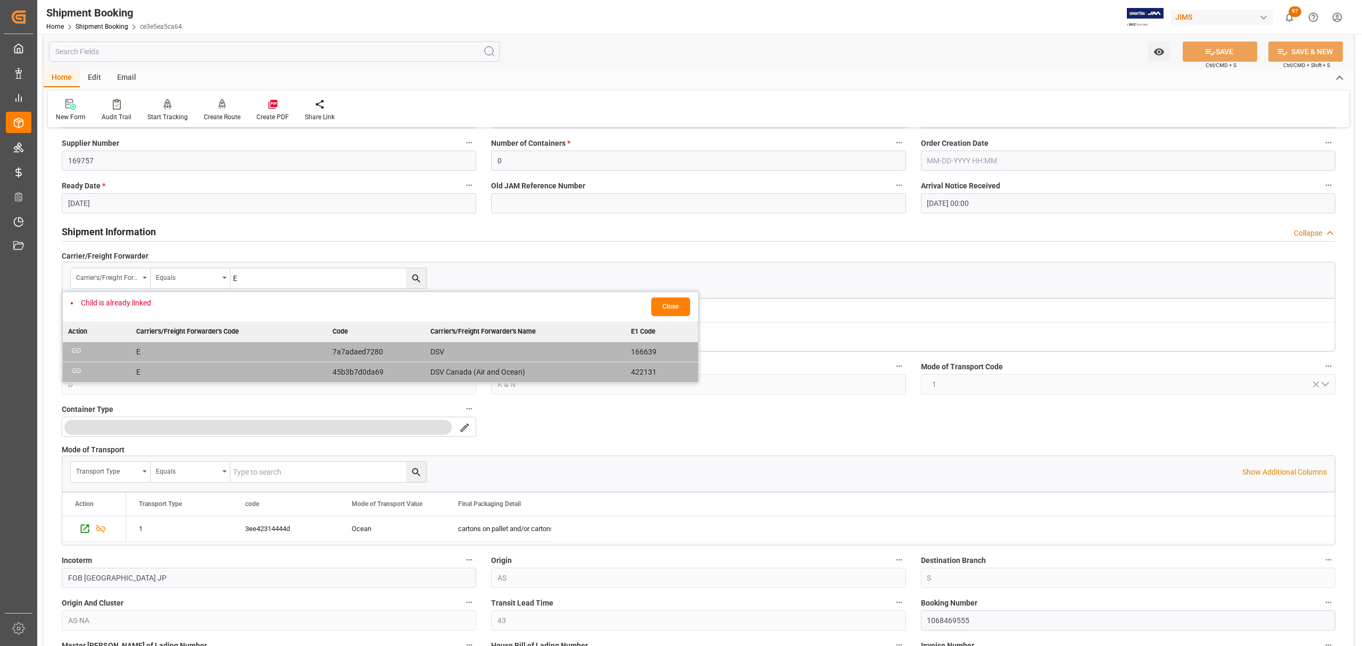
click at [558, 269] on div "Carrier's/Freight Forwarder's Code Equals E" at bounding box center [698, 278] width 1272 height 32
click at [671, 310] on button "Close" at bounding box center [670, 306] width 39 height 19
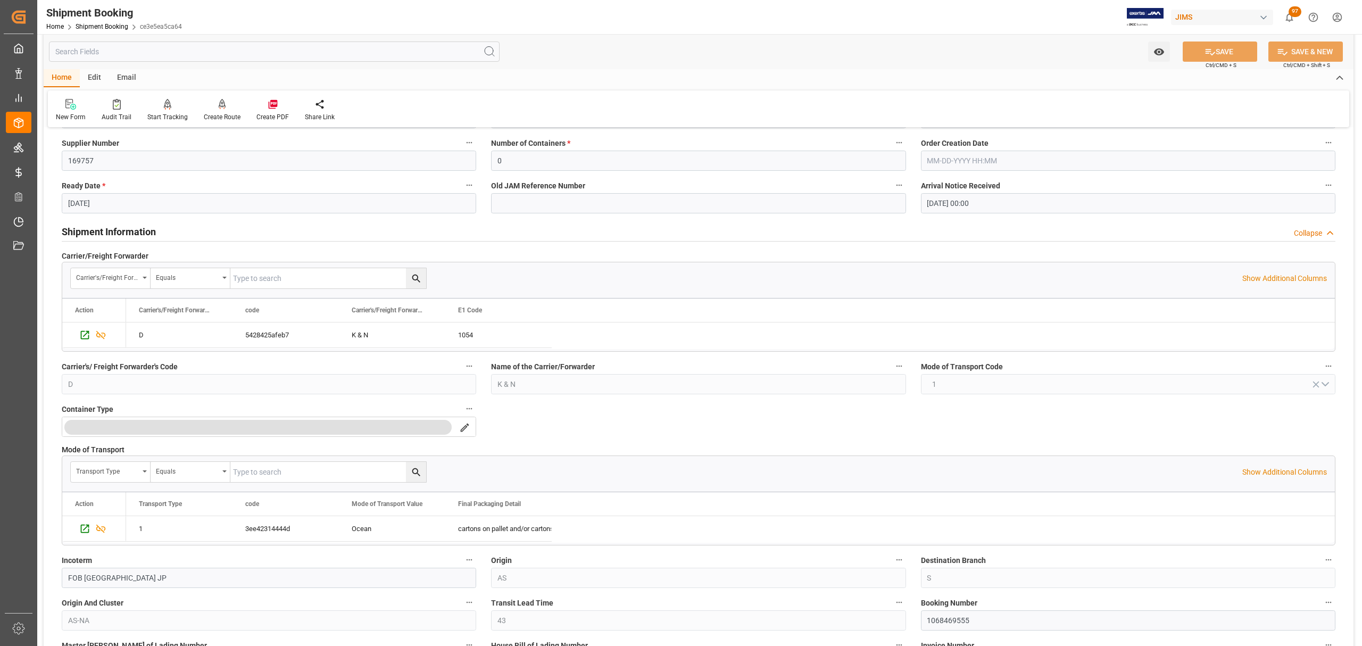
click at [278, 473] on input "text" at bounding box center [328, 472] width 196 height 20
type input "e"
click at [422, 472] on button "search button" at bounding box center [416, 472] width 20 height 20
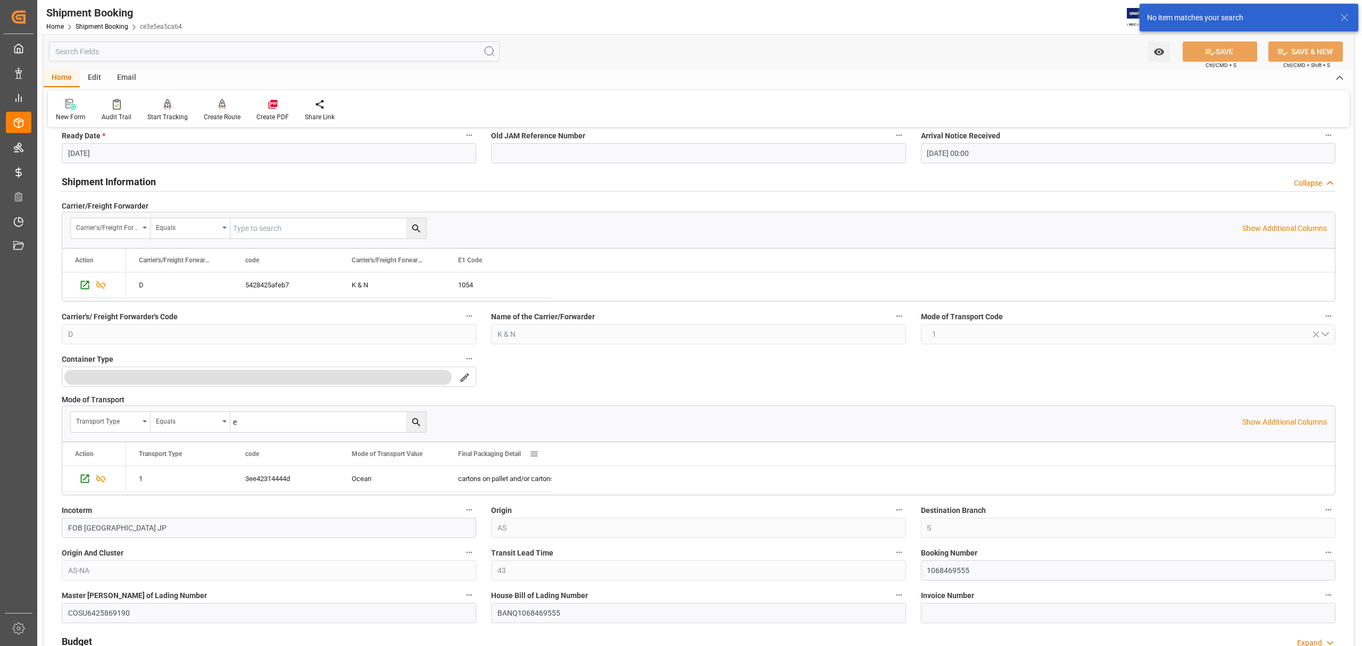
scroll to position [284, 0]
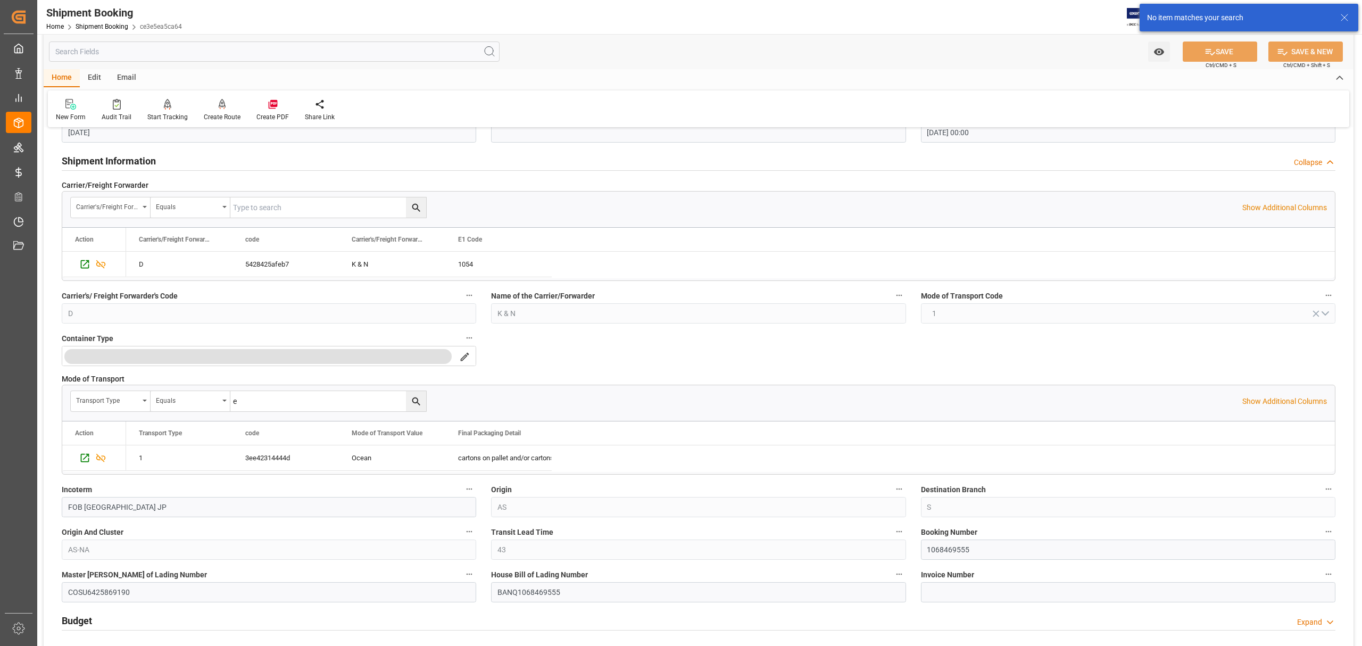
click at [579, 356] on div "Quote Ready In-Transit Delivered Completed Cancelled References Collapse JAM Re…" at bounding box center [699, 398] width 1310 height 1091
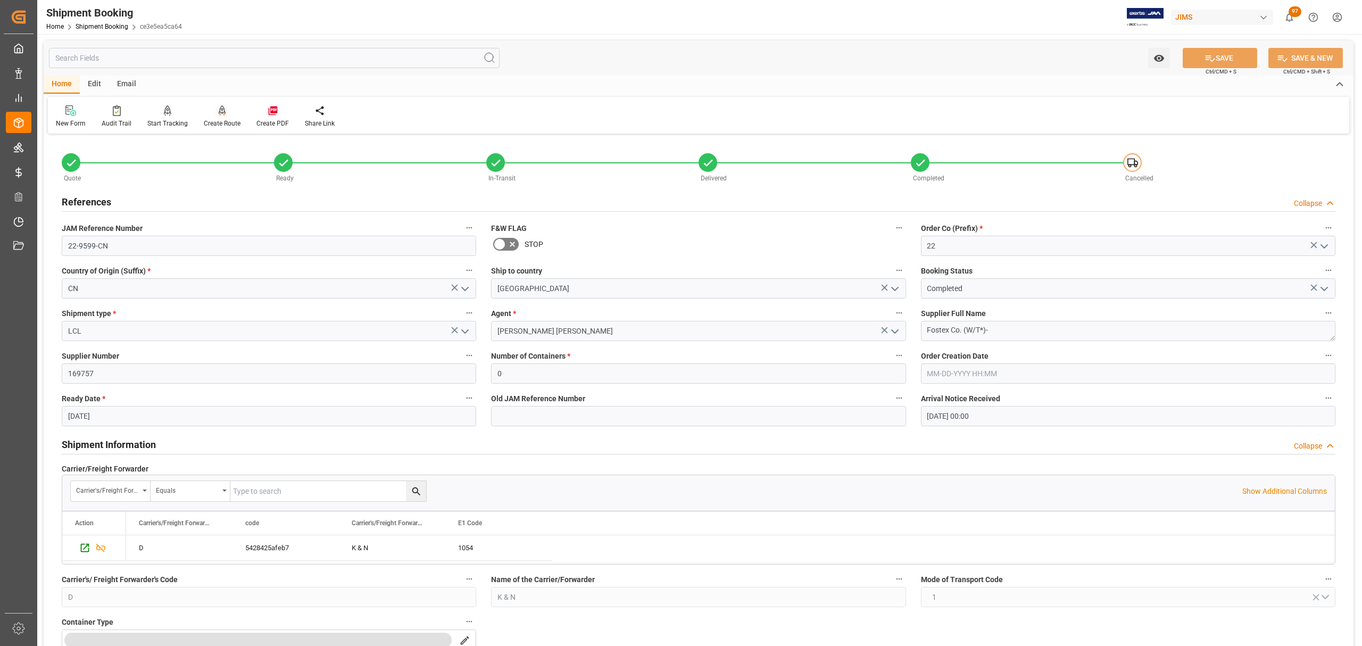
click at [219, 117] on div "Create Route" at bounding box center [222, 116] width 53 height 23
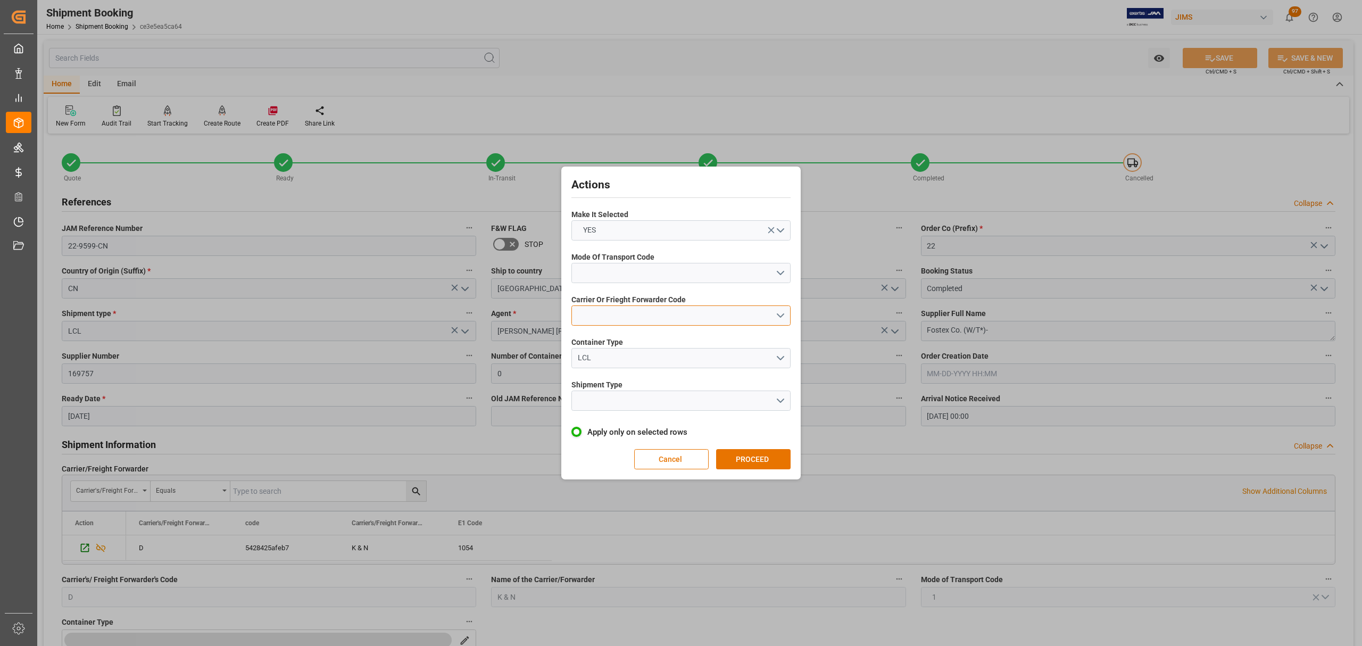
click at [781, 314] on button "open menu" at bounding box center [680, 315] width 219 height 20
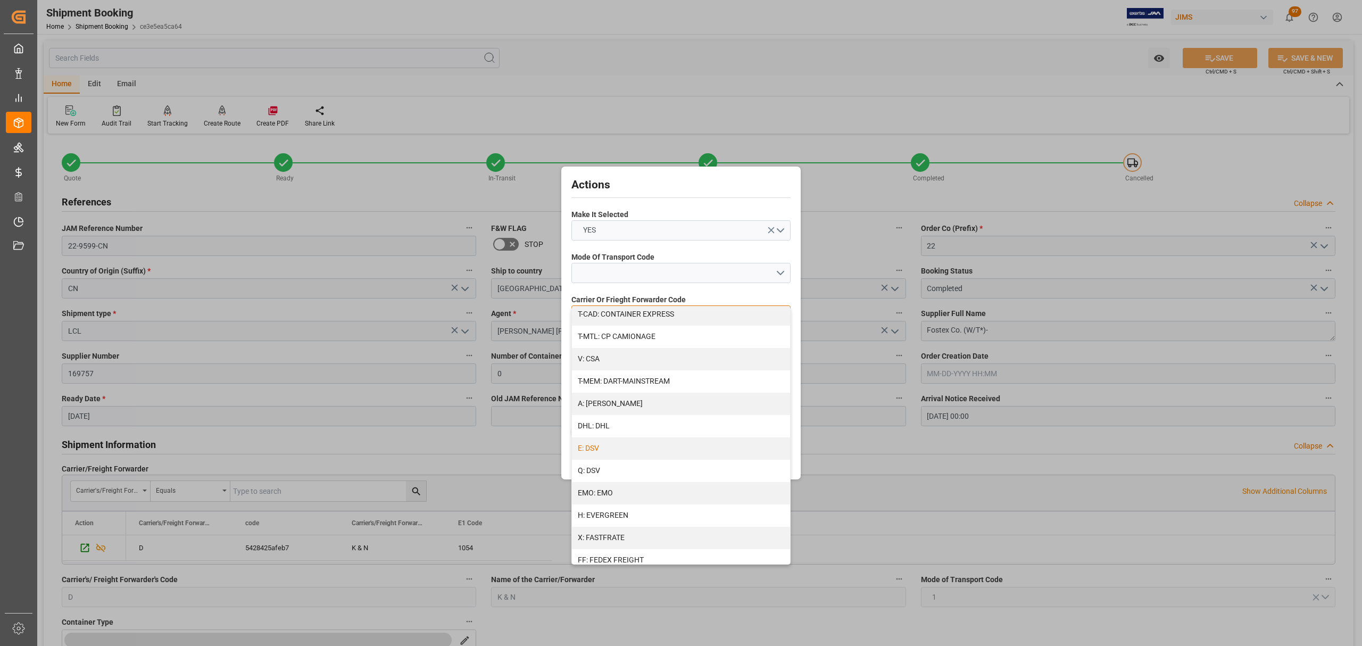
scroll to position [141, 0]
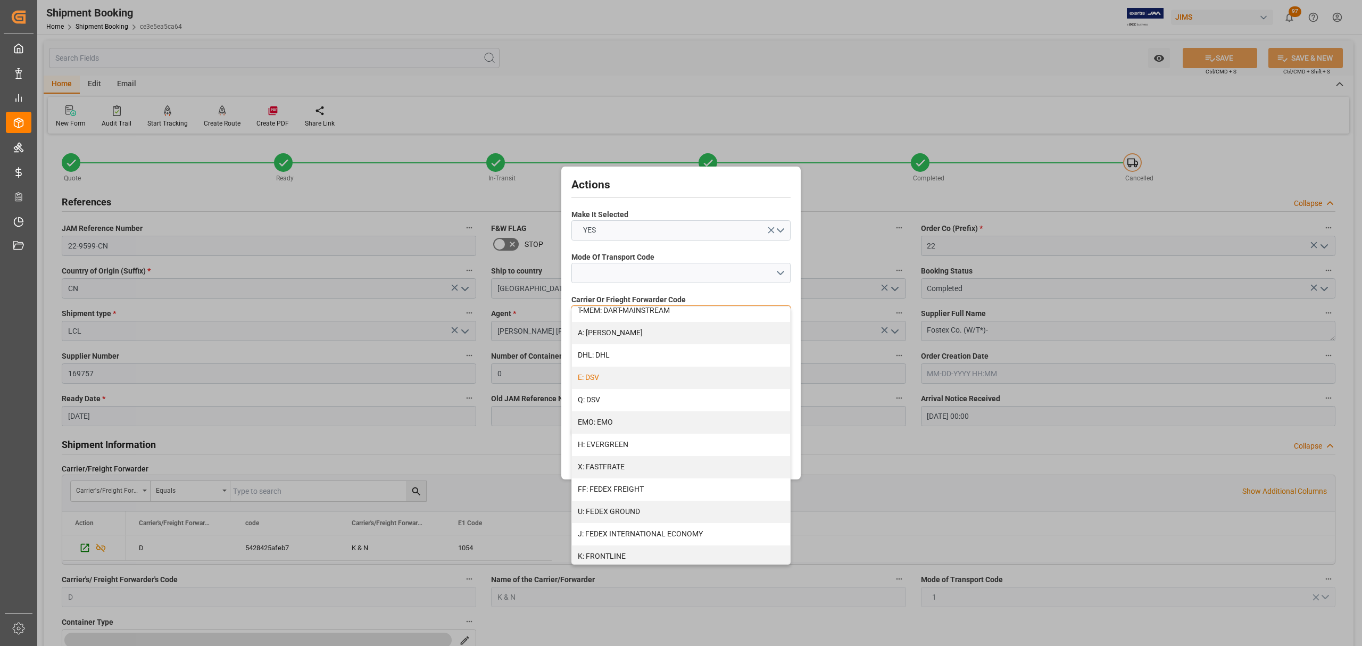
click at [618, 376] on div "E: DSV" at bounding box center [681, 378] width 218 height 22
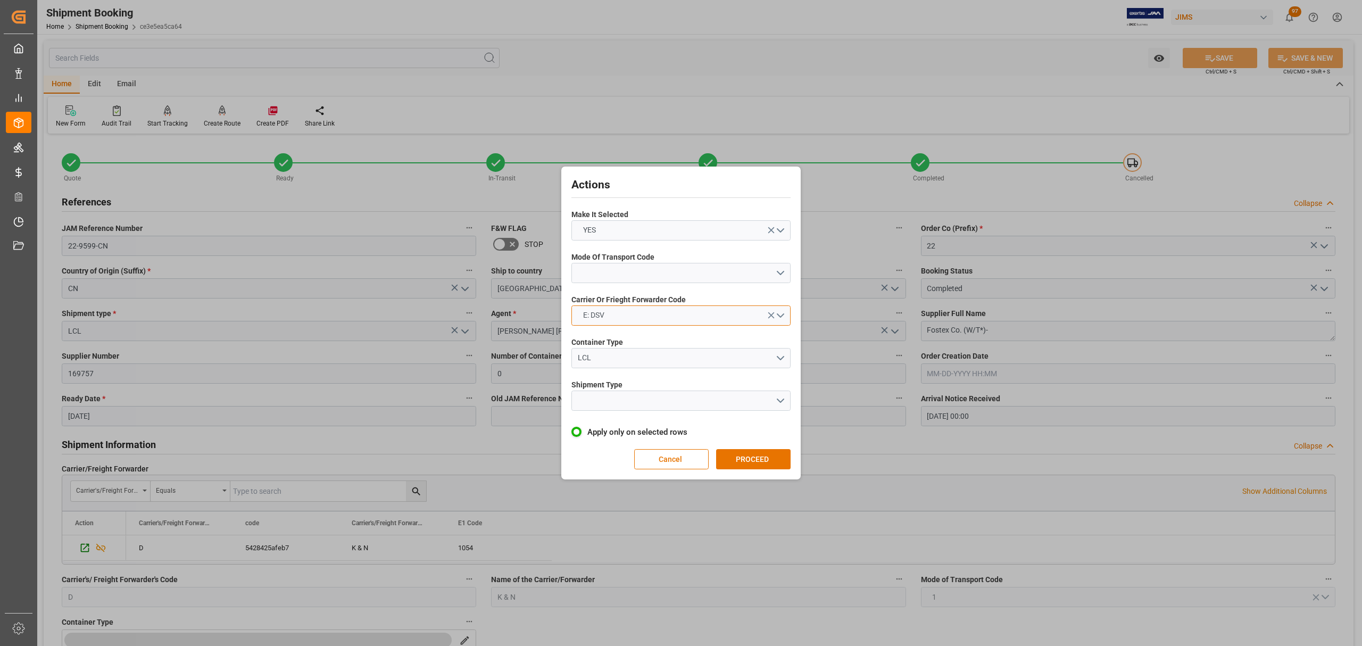
click at [640, 314] on button "E: DSV" at bounding box center [680, 315] width 219 height 20
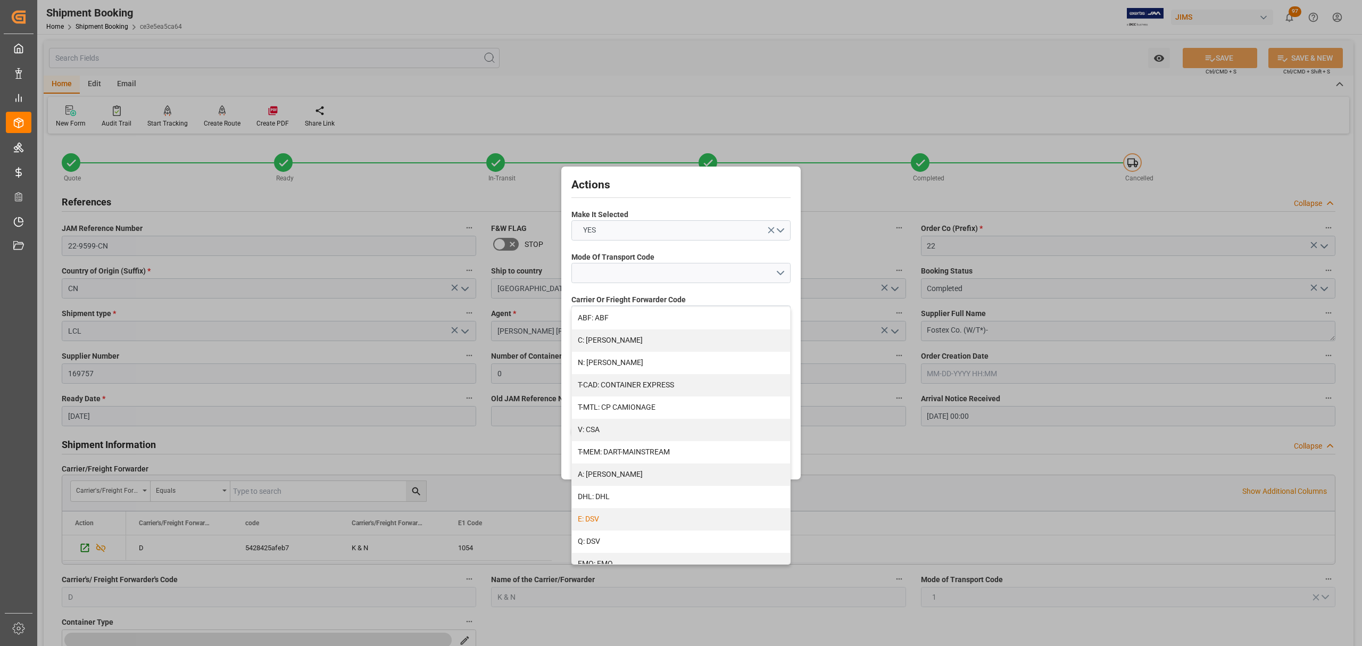
click at [883, 89] on div "Actions Make It Selected YES Mode Of Transport Code Carrier Or Frieght Forwarde…" at bounding box center [681, 323] width 1362 height 646
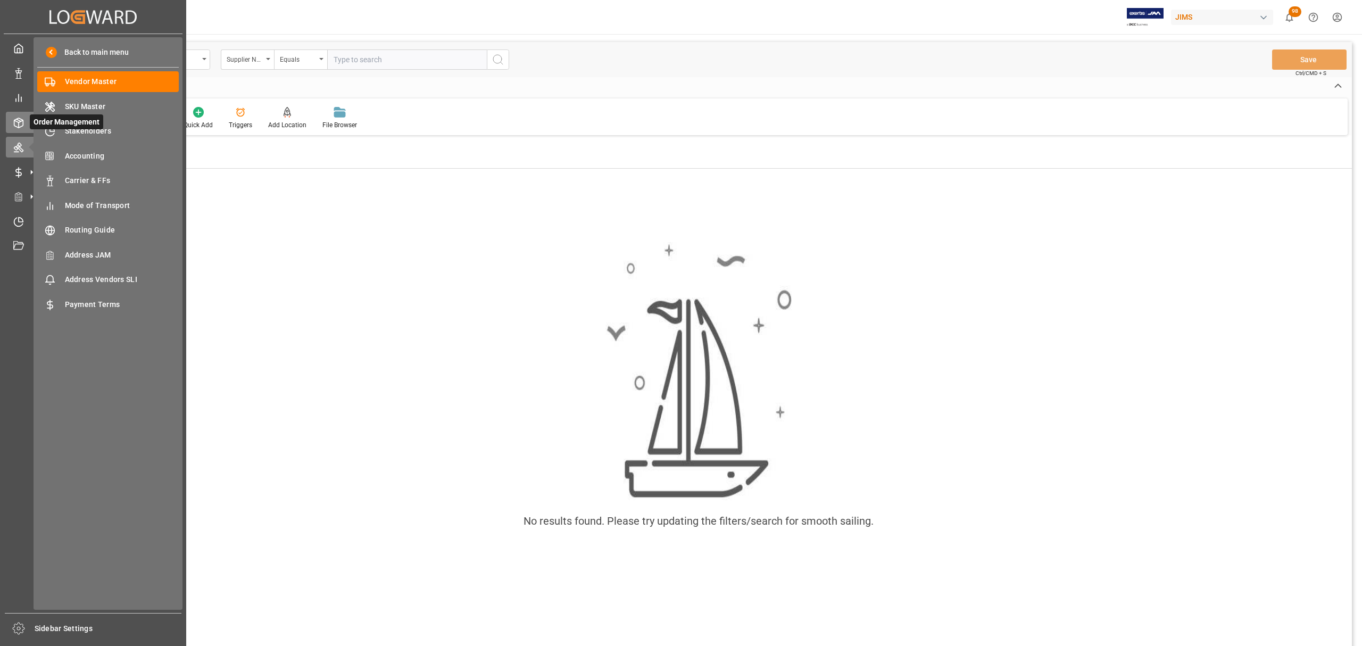
click at [14, 118] on icon at bounding box center [18, 123] width 11 height 11
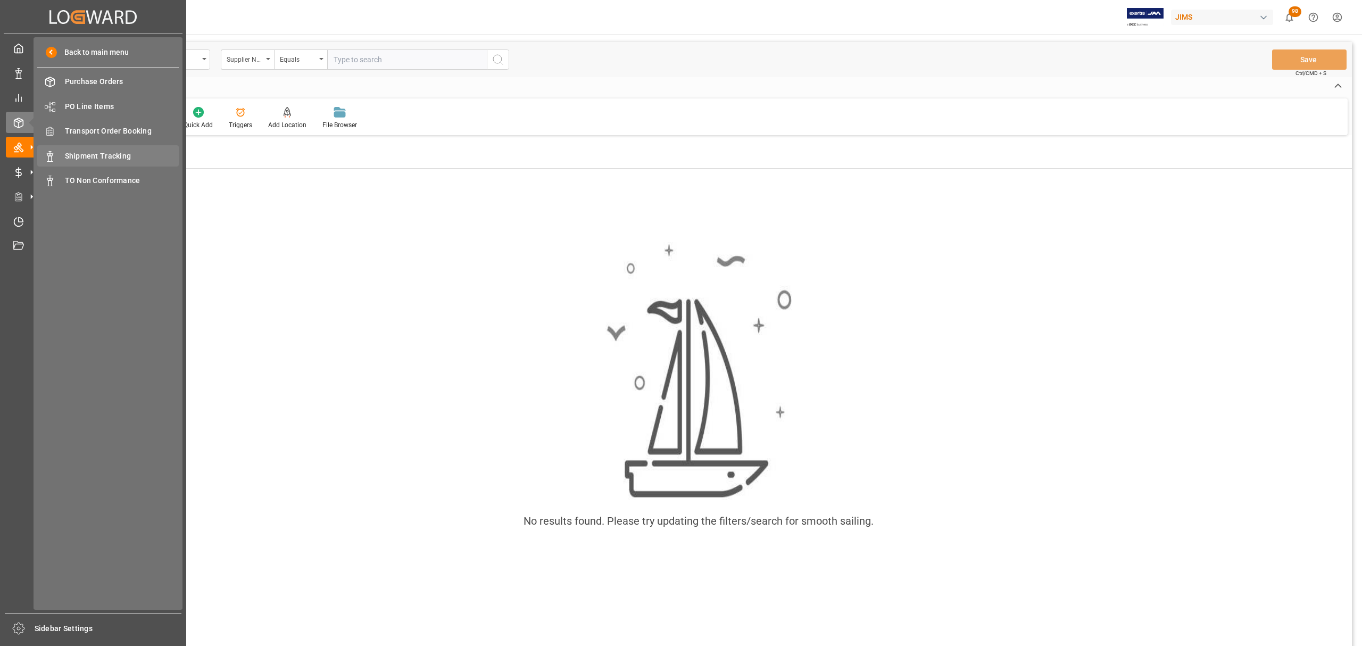
click at [98, 152] on span "Shipment Tracking" at bounding box center [122, 156] width 114 height 11
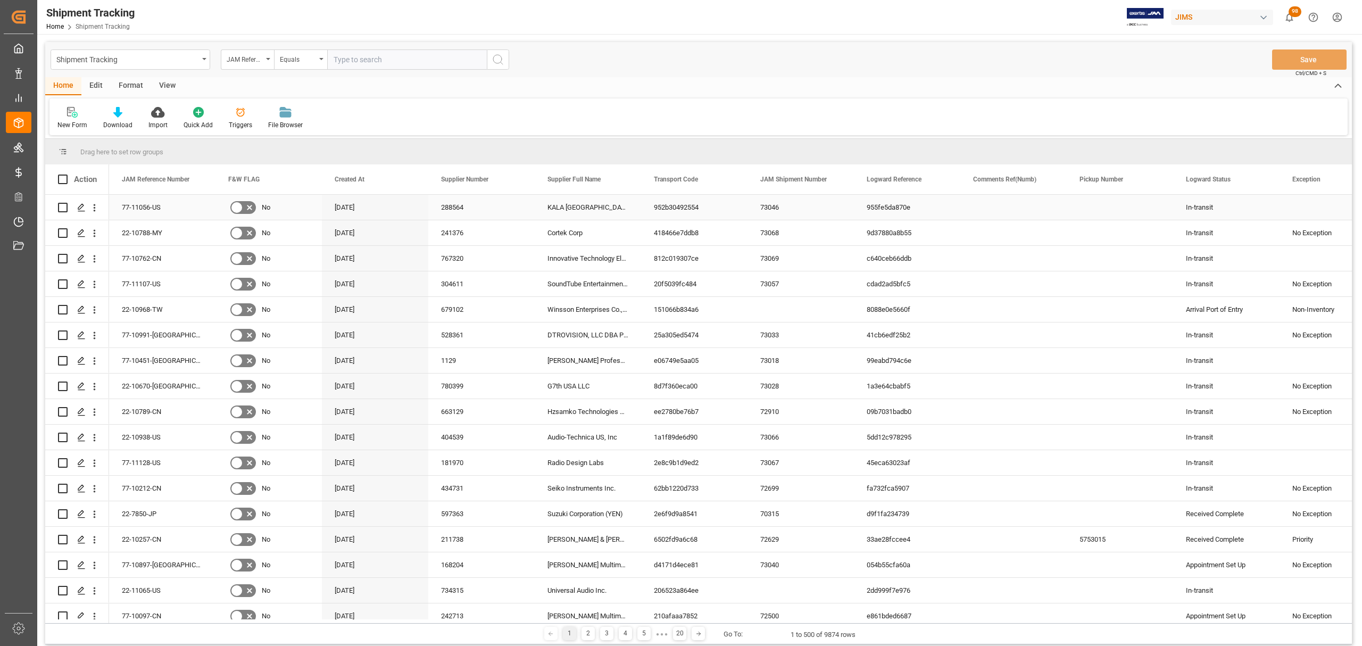
click at [582, 210] on div "KALA [GEOGRAPHIC_DATA]" at bounding box center [588, 207] width 106 height 25
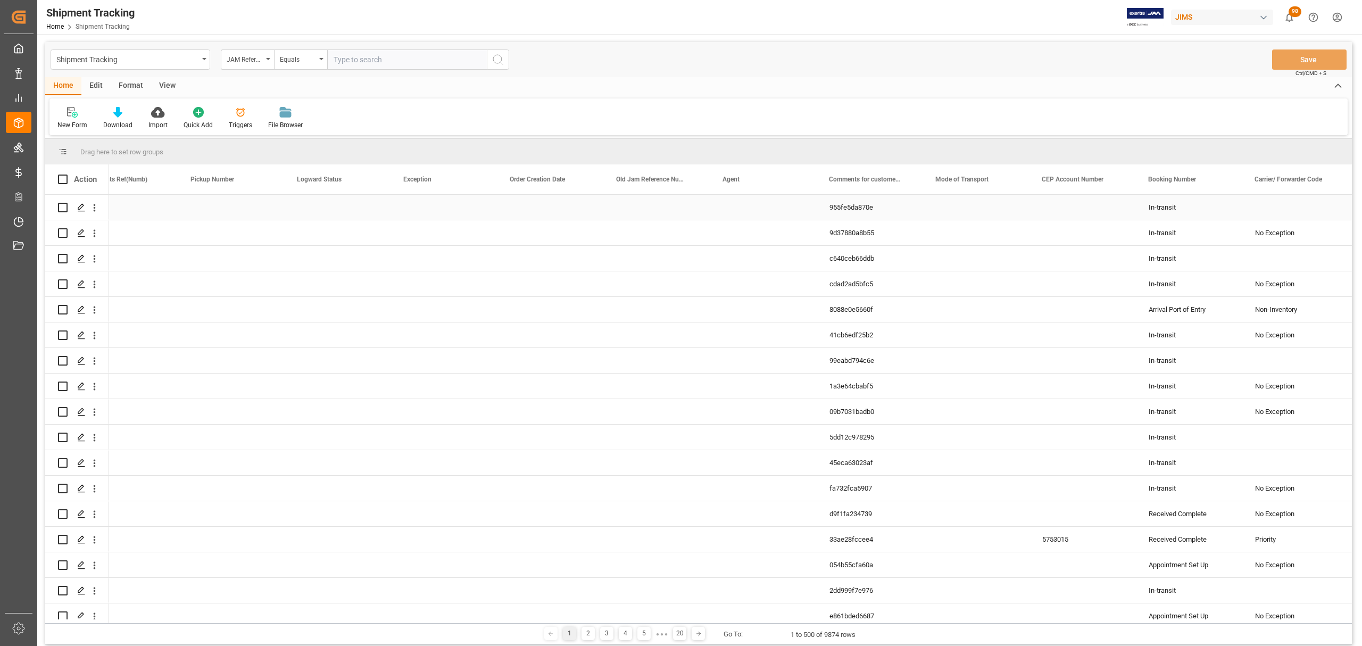
scroll to position [0, 888]
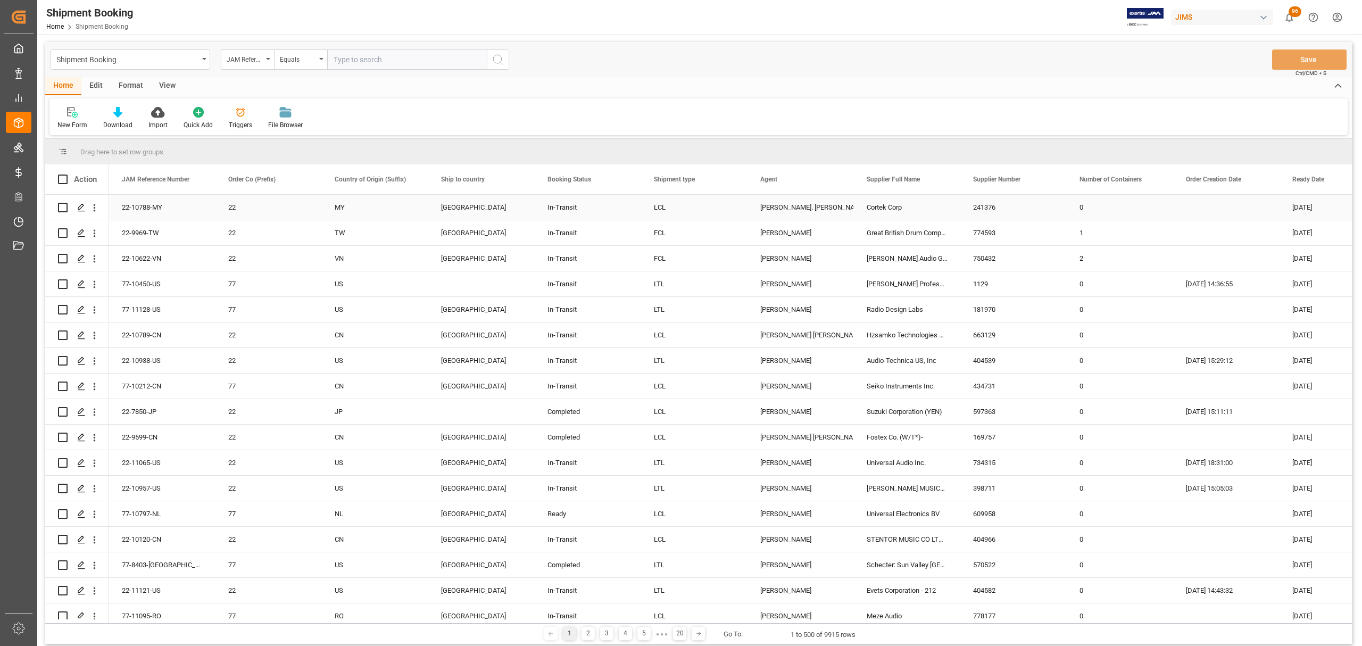
click at [489, 210] on div "[GEOGRAPHIC_DATA]" at bounding box center [481, 207] width 81 height 24
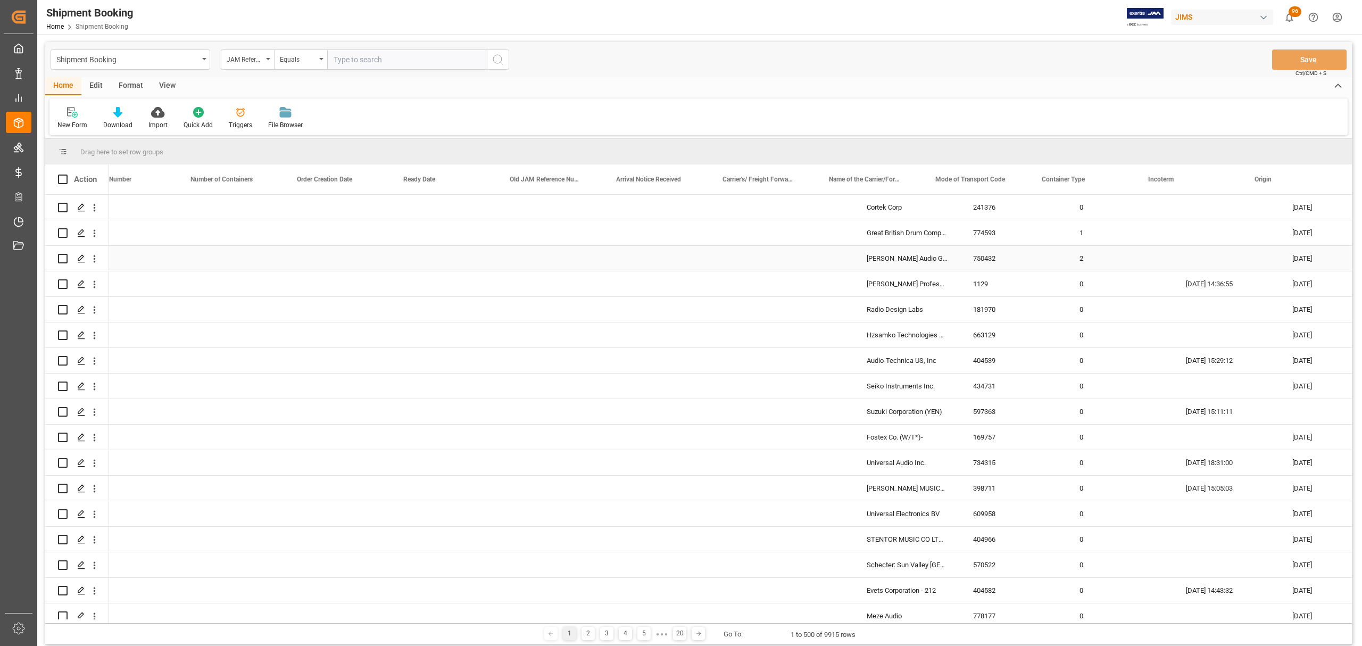
scroll to position [0, 888]
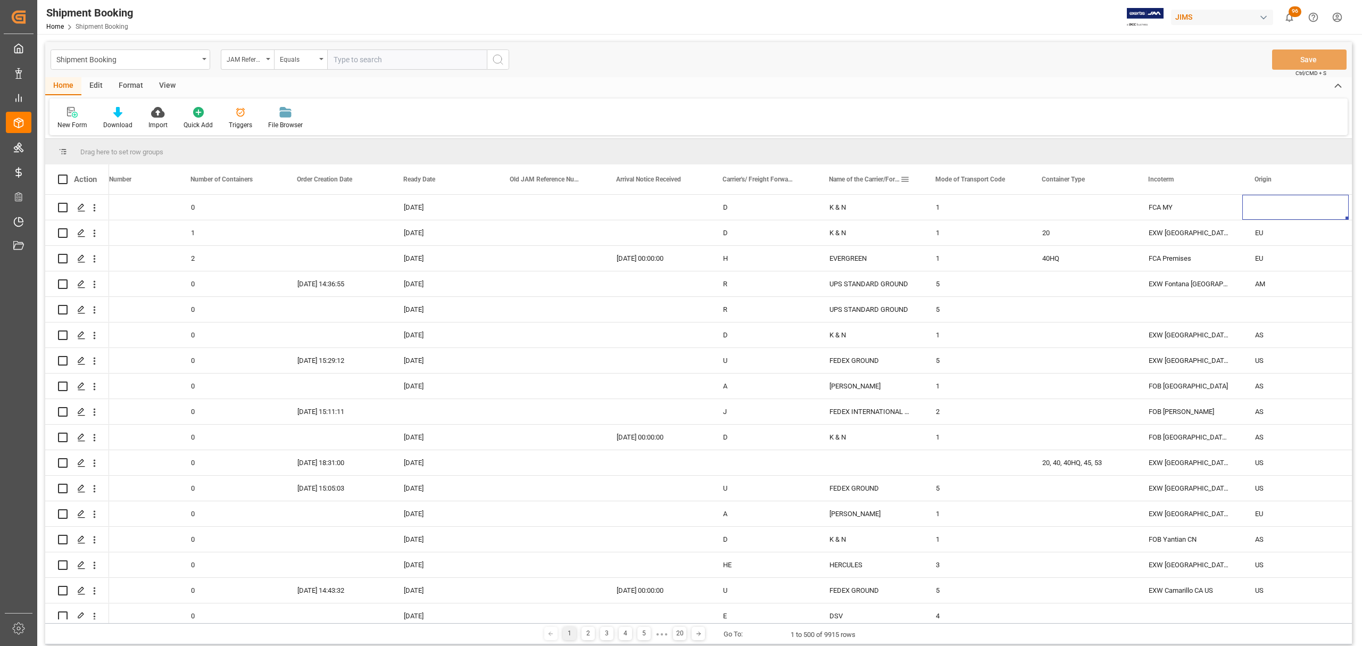
drag, startPoint x: 853, startPoint y: 177, endPoint x: 776, endPoint y: 154, distance: 81.0
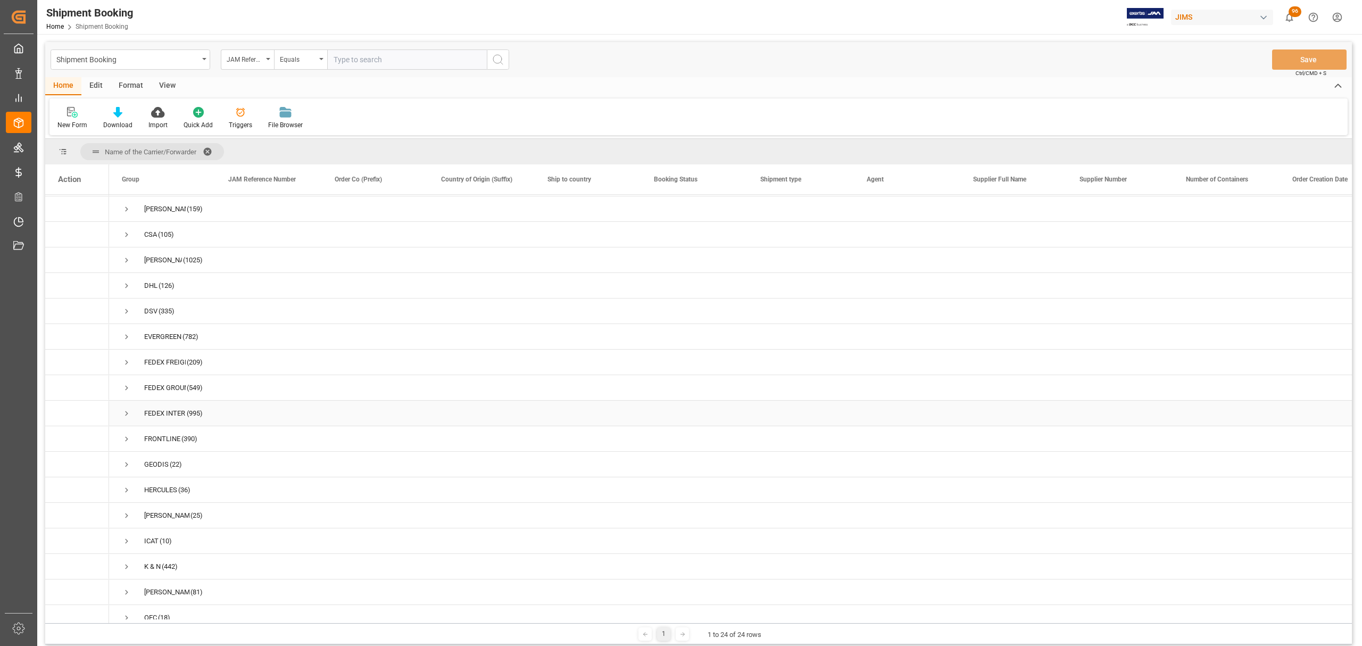
scroll to position [0, 0]
click at [203, 58] on icon "open menu" at bounding box center [204, 59] width 4 height 2
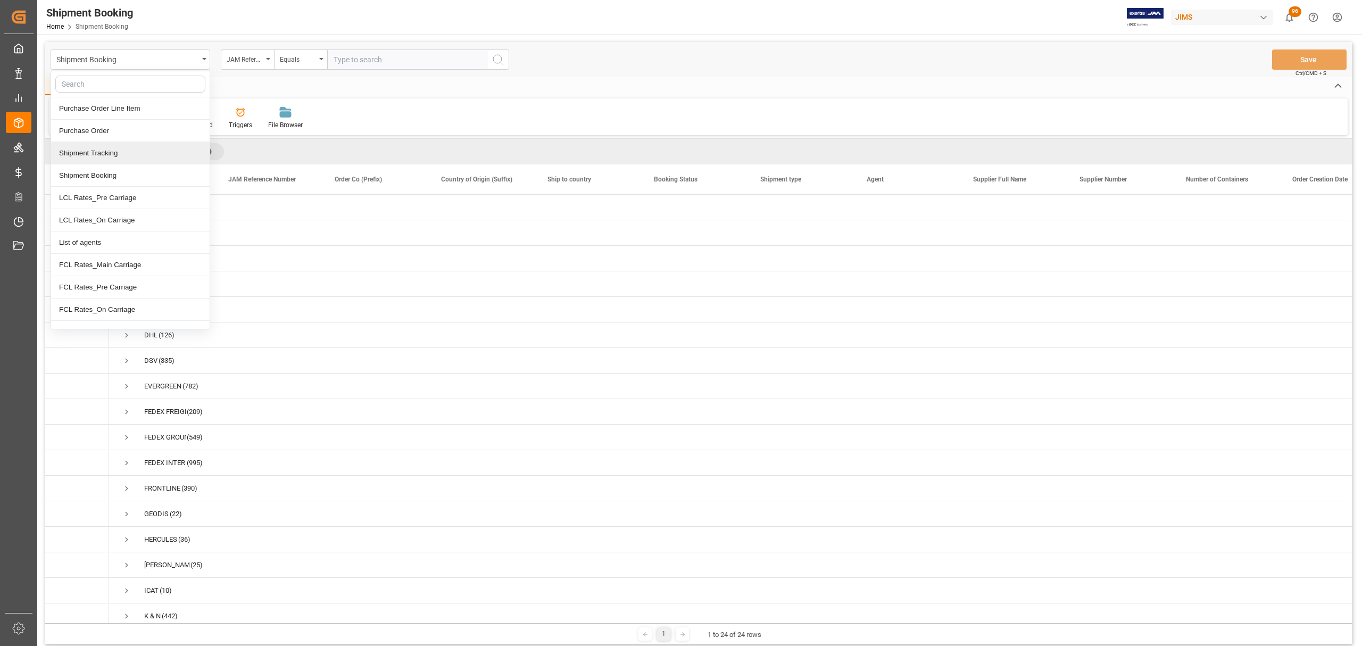
click at [119, 155] on div "Shipment Tracking" at bounding box center [130, 153] width 159 height 22
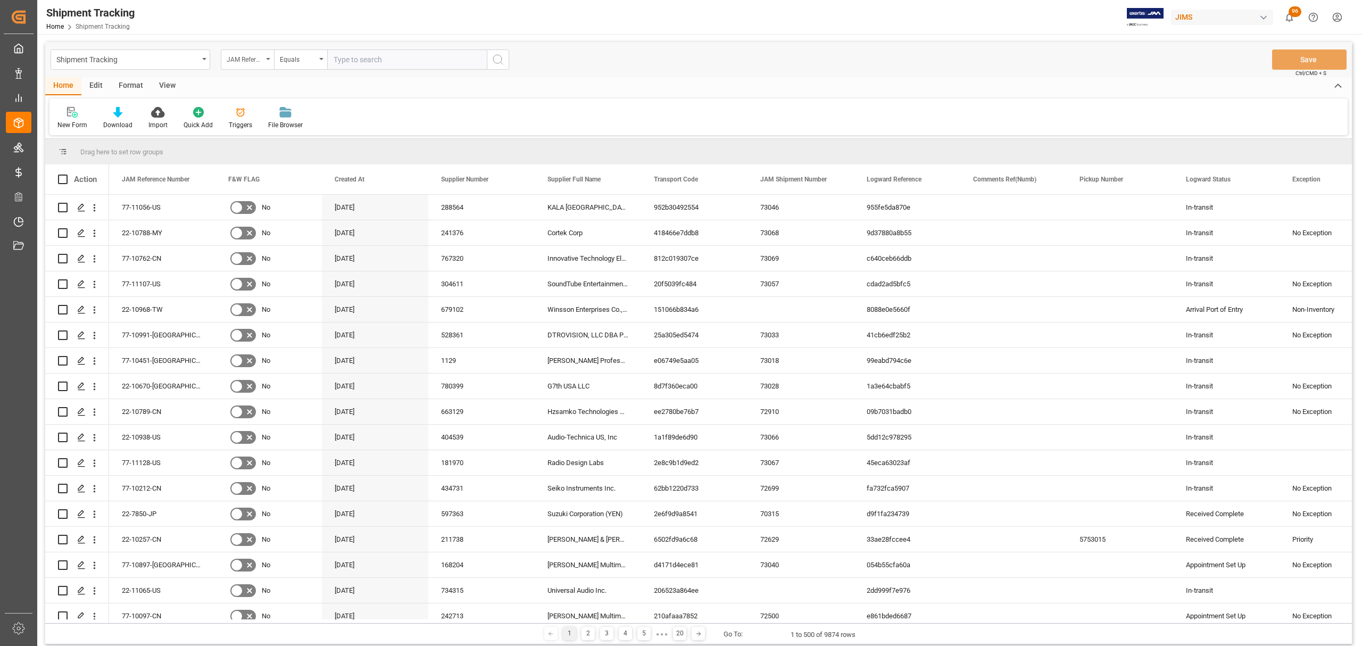
click at [266, 62] on div "JAM Reference Number" at bounding box center [247, 59] width 53 height 20
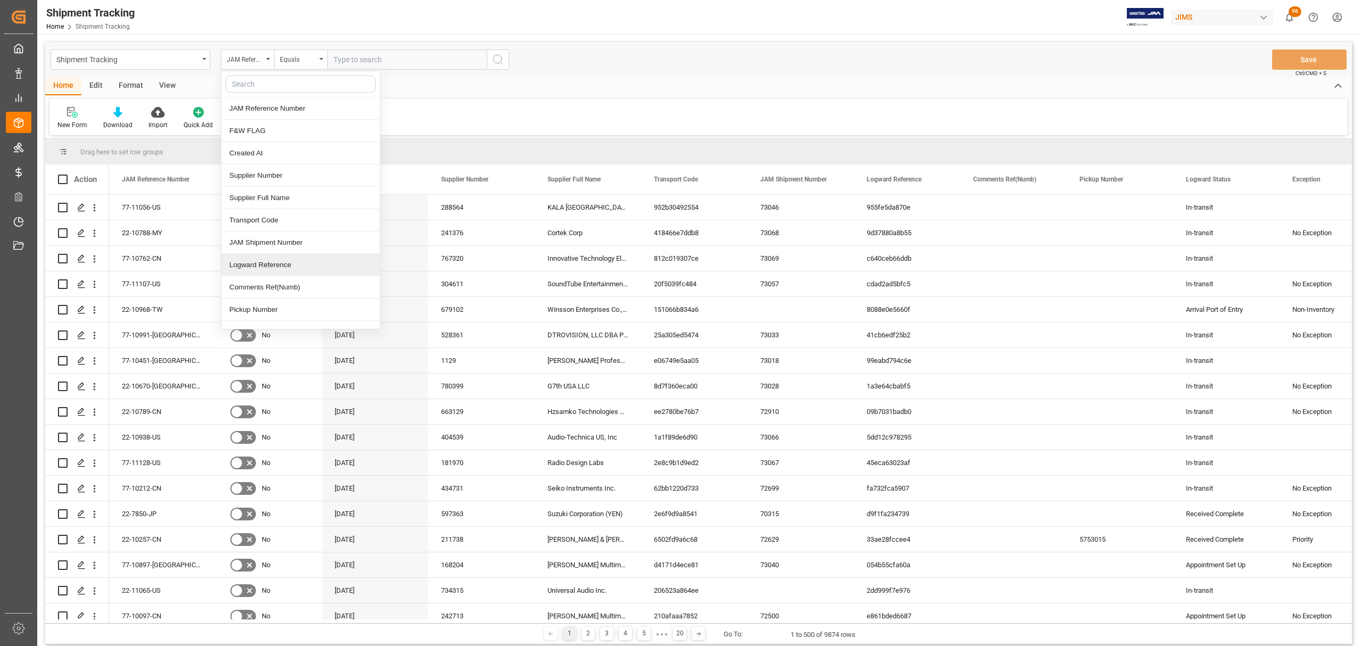
click at [288, 269] on div "Logward Reference" at bounding box center [300, 265] width 159 height 22
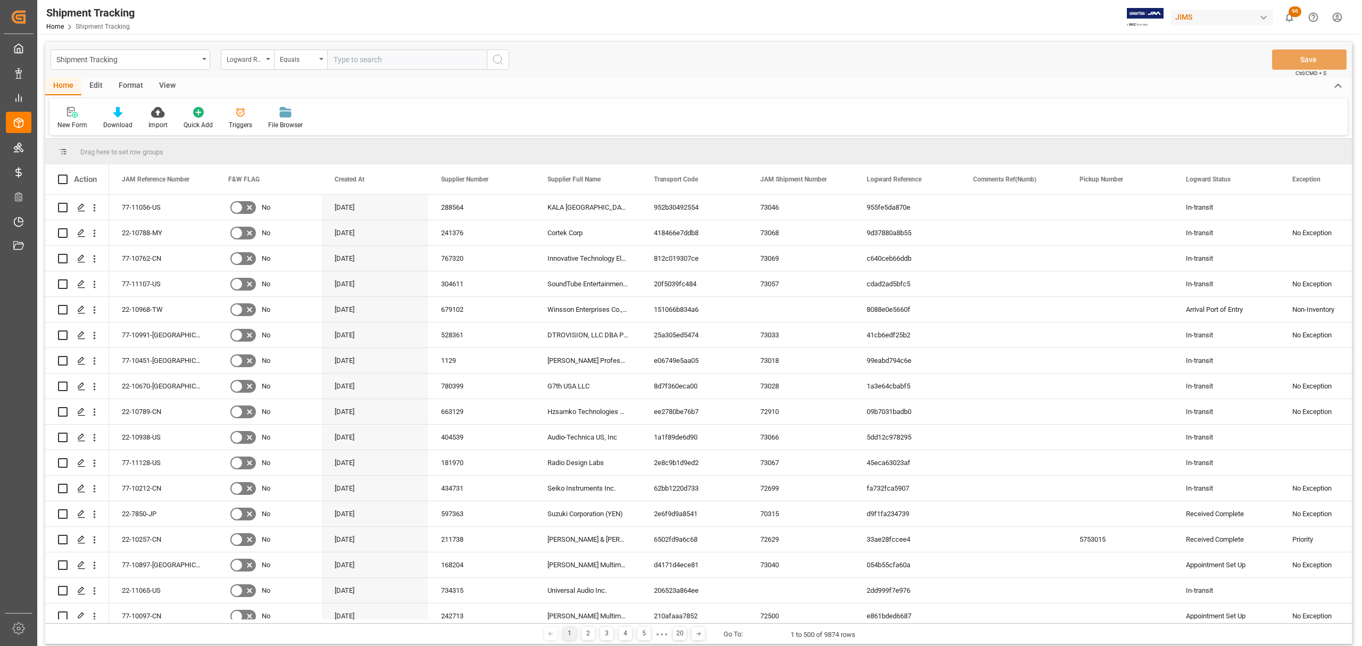
click at [415, 60] on input "text" at bounding box center [407, 59] width 160 height 20
paste input "45b3b7d0da69"
type input "45b3b7d0da69"
click at [505, 60] on button "search button" at bounding box center [498, 59] width 22 height 20
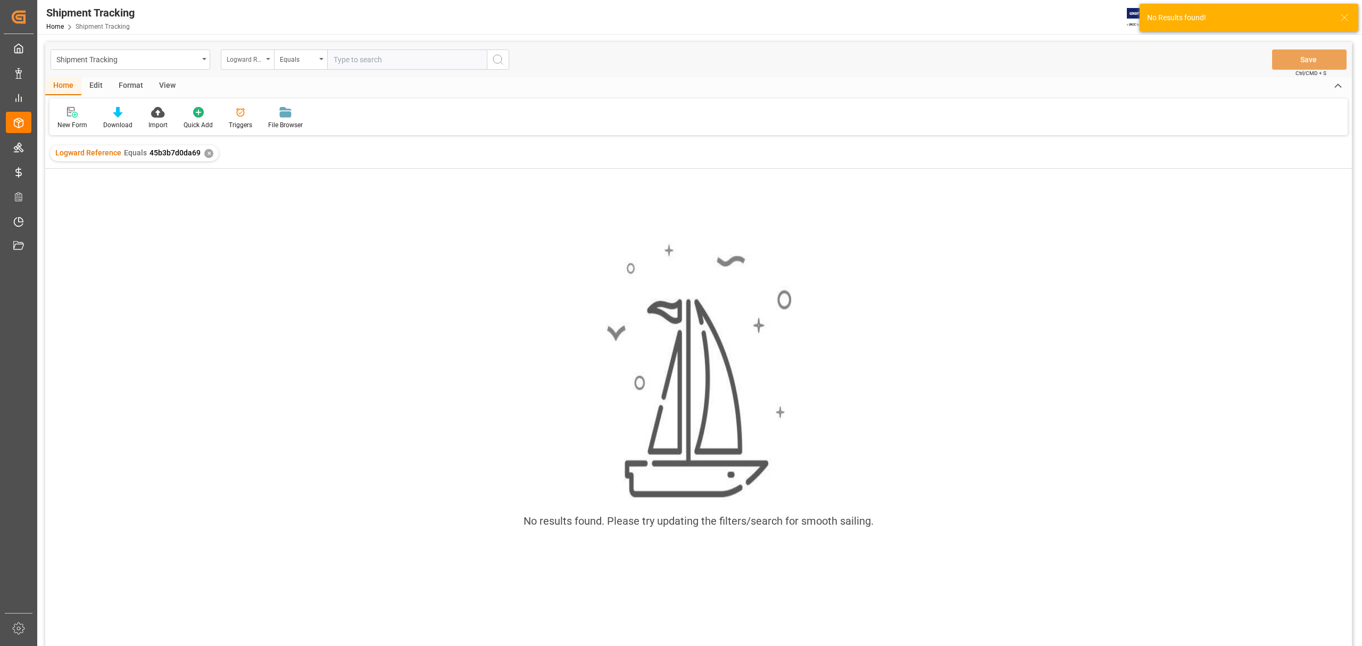
click at [268, 62] on div "Logward Reference" at bounding box center [247, 59] width 53 height 20
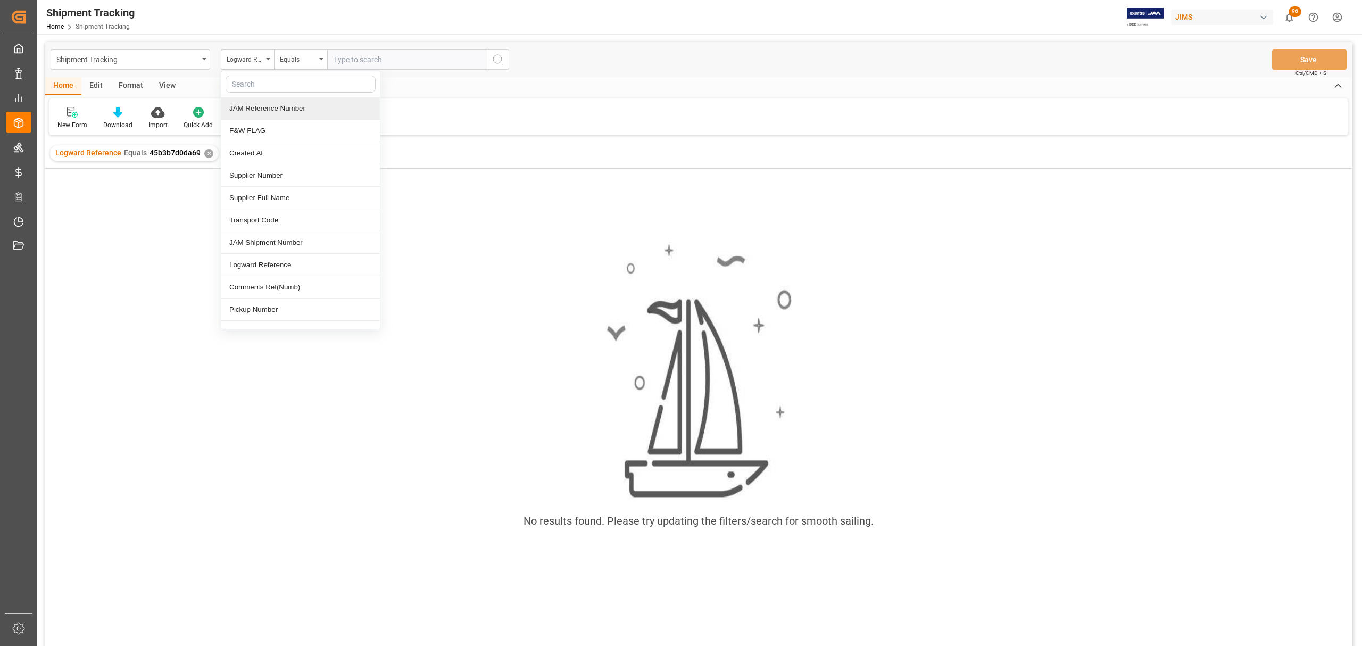
click at [281, 83] on input "text" at bounding box center [301, 84] width 150 height 17
type input "code"
click at [312, 113] on div "Transport Code" at bounding box center [300, 108] width 159 height 22
click at [207, 152] on div "Logward Reference Equals 45b3b7d0da69 ✕" at bounding box center [134, 153] width 169 height 16
click at [207, 152] on div "✕" at bounding box center [208, 153] width 9 height 9
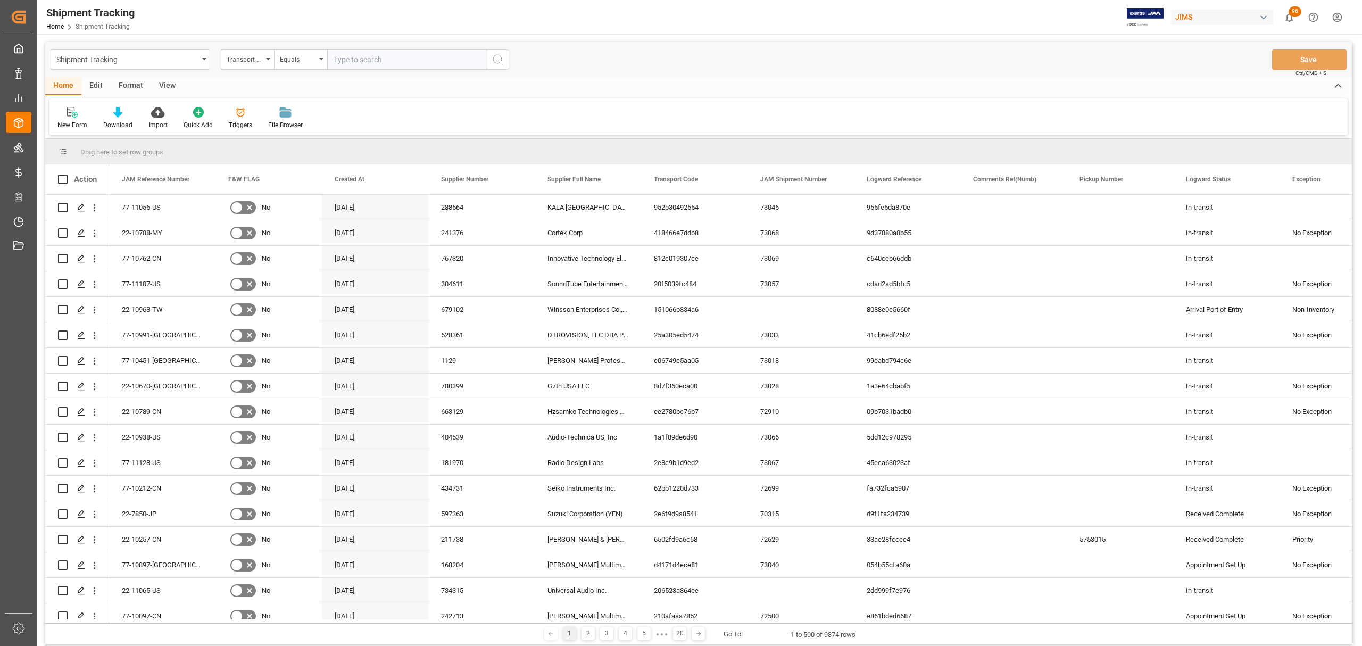
click at [377, 56] on input "text" at bounding box center [407, 59] width 160 height 20
paste input "45b3b7d0da69"
type input "45b3b7d0da69"
click at [498, 62] on icon "search button" at bounding box center [498, 59] width 13 height 13
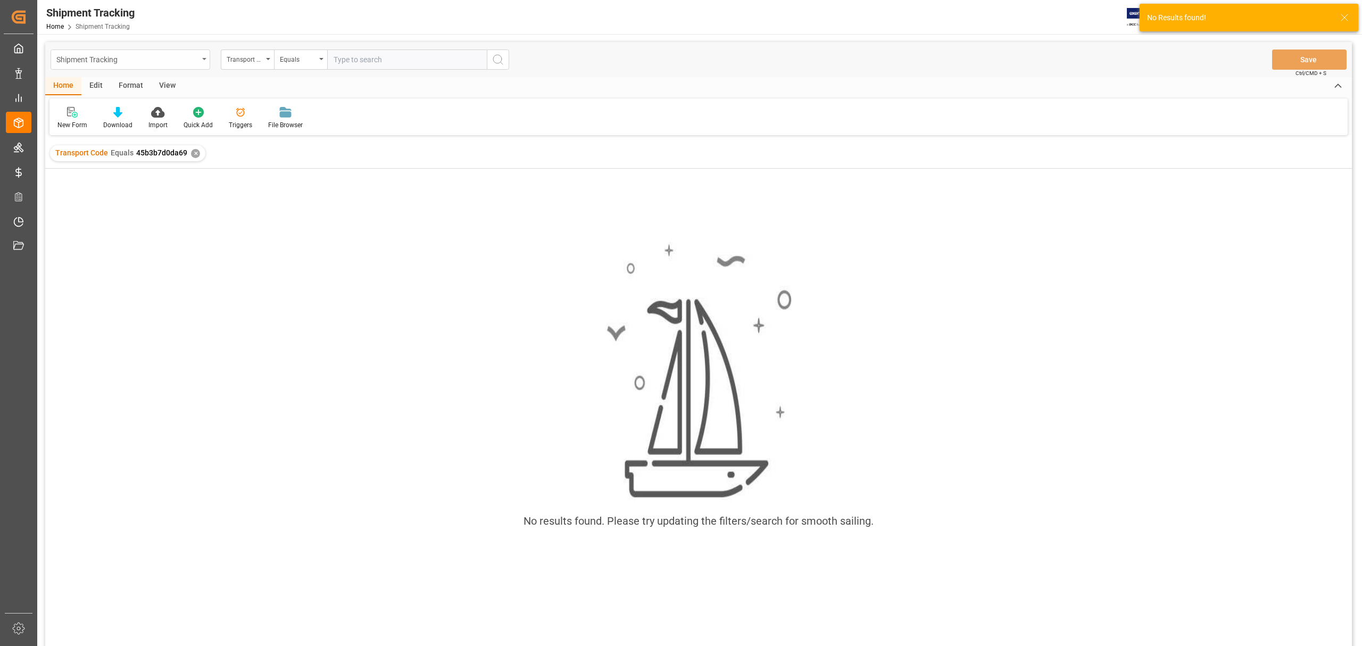
click at [200, 62] on div "Shipment Tracking" at bounding box center [131, 59] width 160 height 20
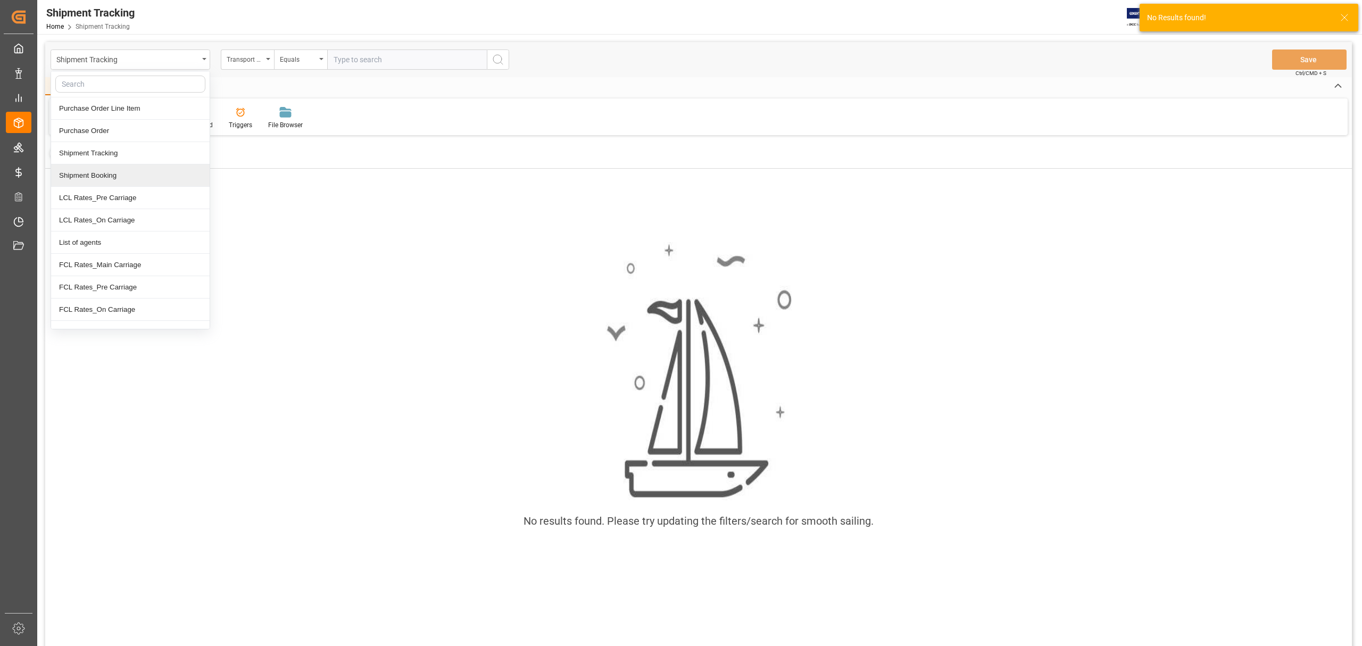
click at [132, 173] on div "Shipment Booking" at bounding box center [130, 175] width 159 height 22
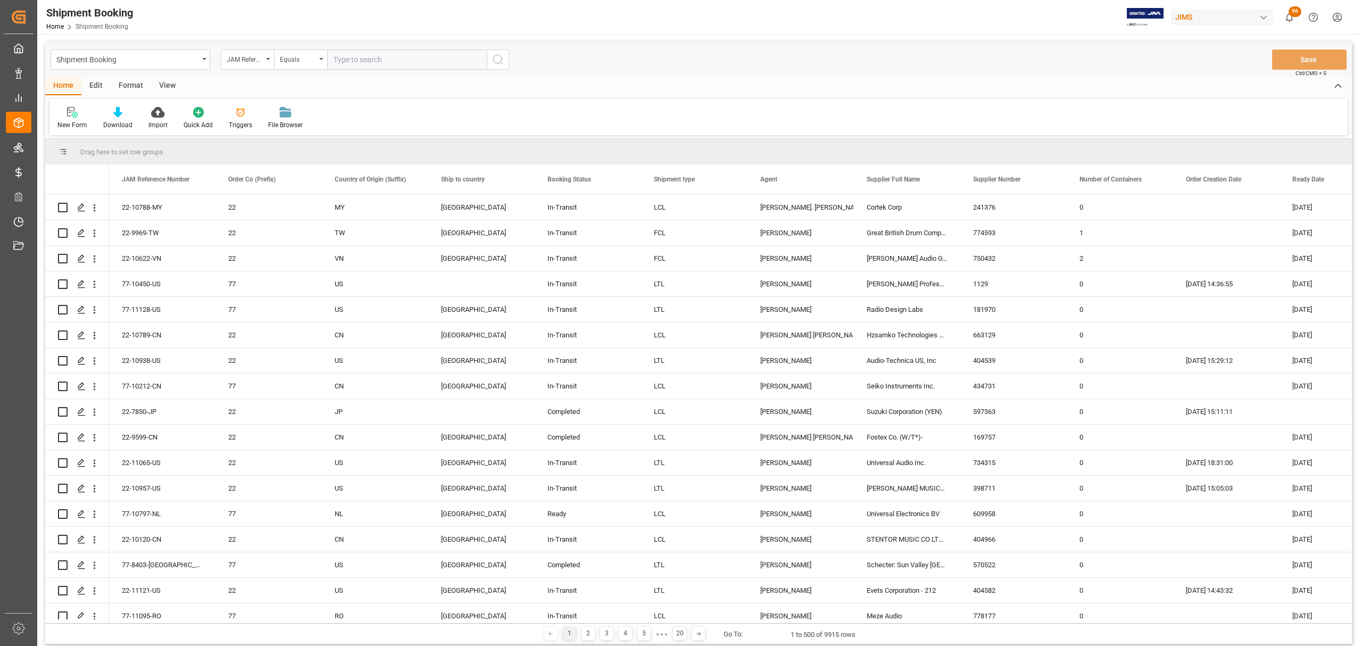
click at [374, 56] on input "text" at bounding box center [407, 59] width 160 height 20
paste input "45b3b7d0da69"
type input "45b3b7d0da69"
click at [264, 66] on div "JAM Reference Number" at bounding box center [247, 59] width 53 height 20
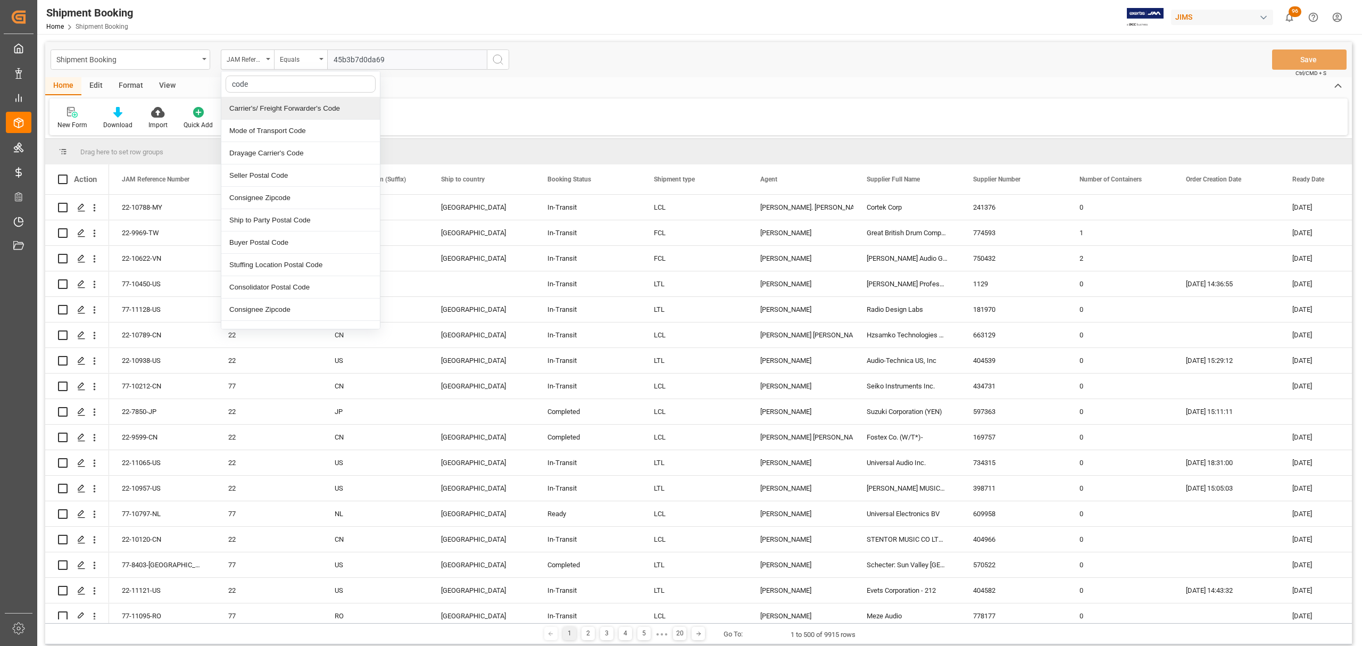
click at [271, 80] on input "code" at bounding box center [301, 84] width 150 height 17
type input "c"
type input "logwa"
click at [854, 100] on div "New Form Download Import Quick Add Triggers File Browser" at bounding box center [698, 116] width 1298 height 37
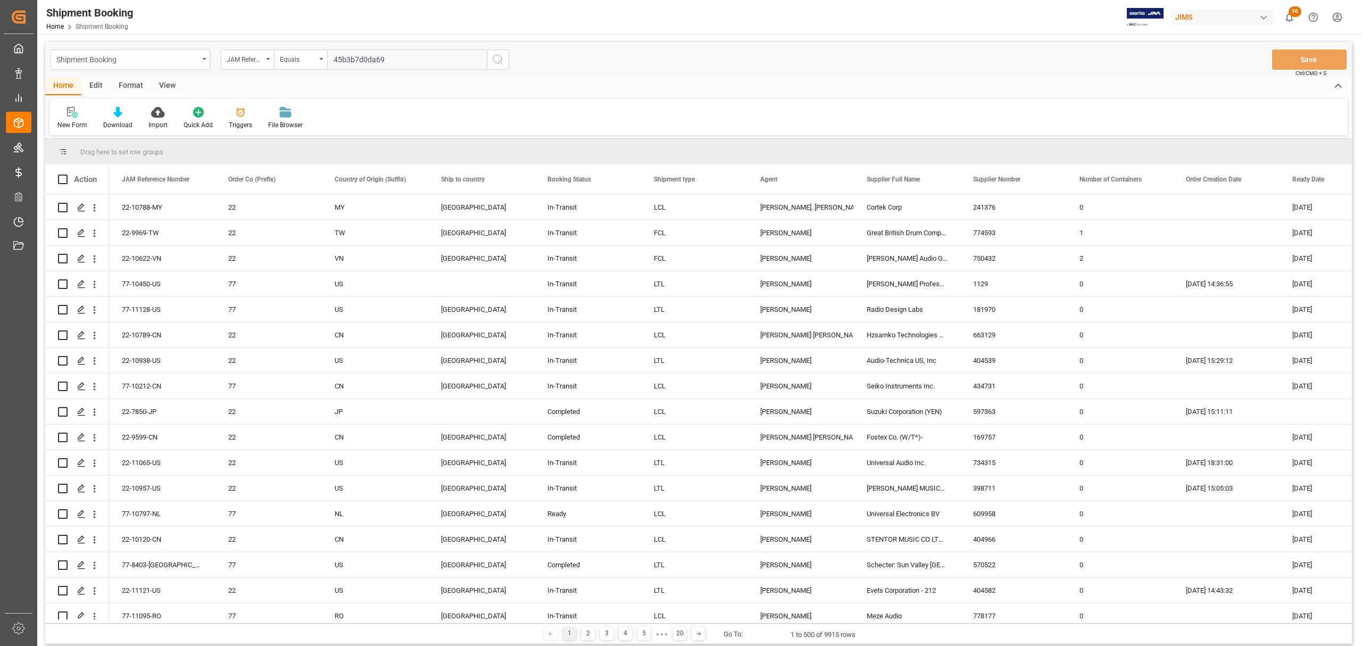
click at [203, 55] on div "Shipment Booking" at bounding box center [131, 59] width 160 height 20
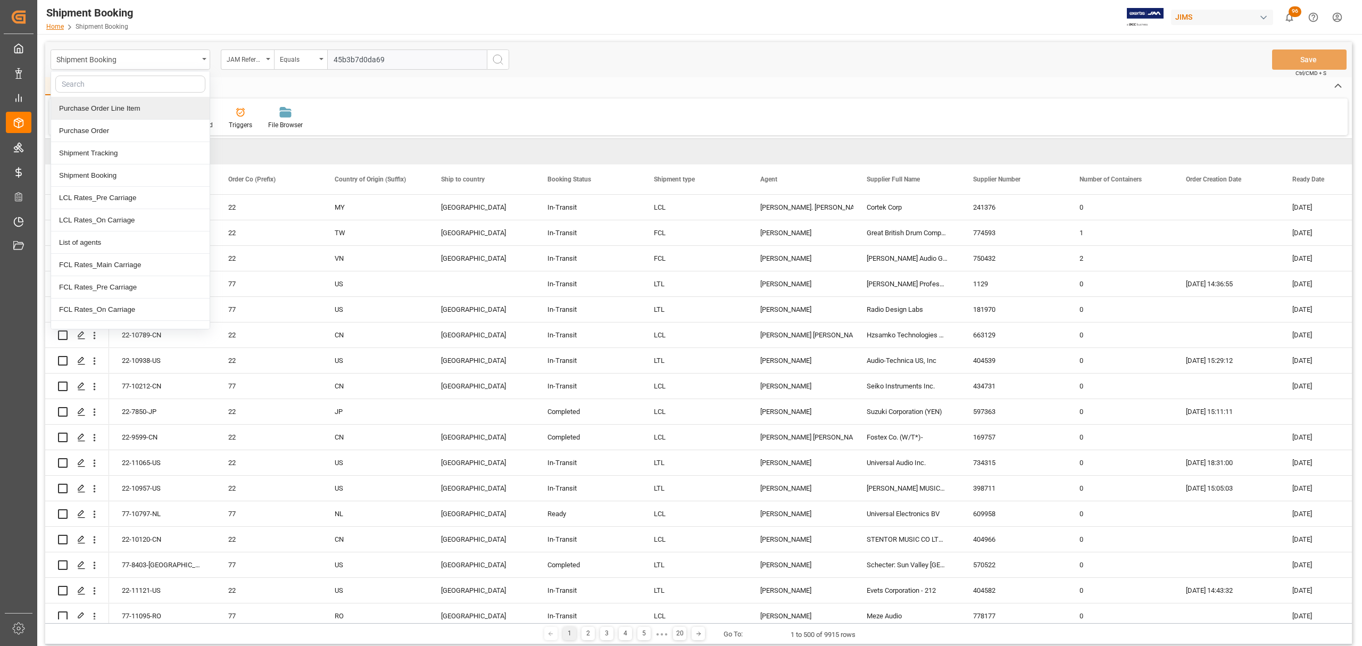
click at [59, 28] on link "Home" at bounding box center [55, 26] width 18 height 7
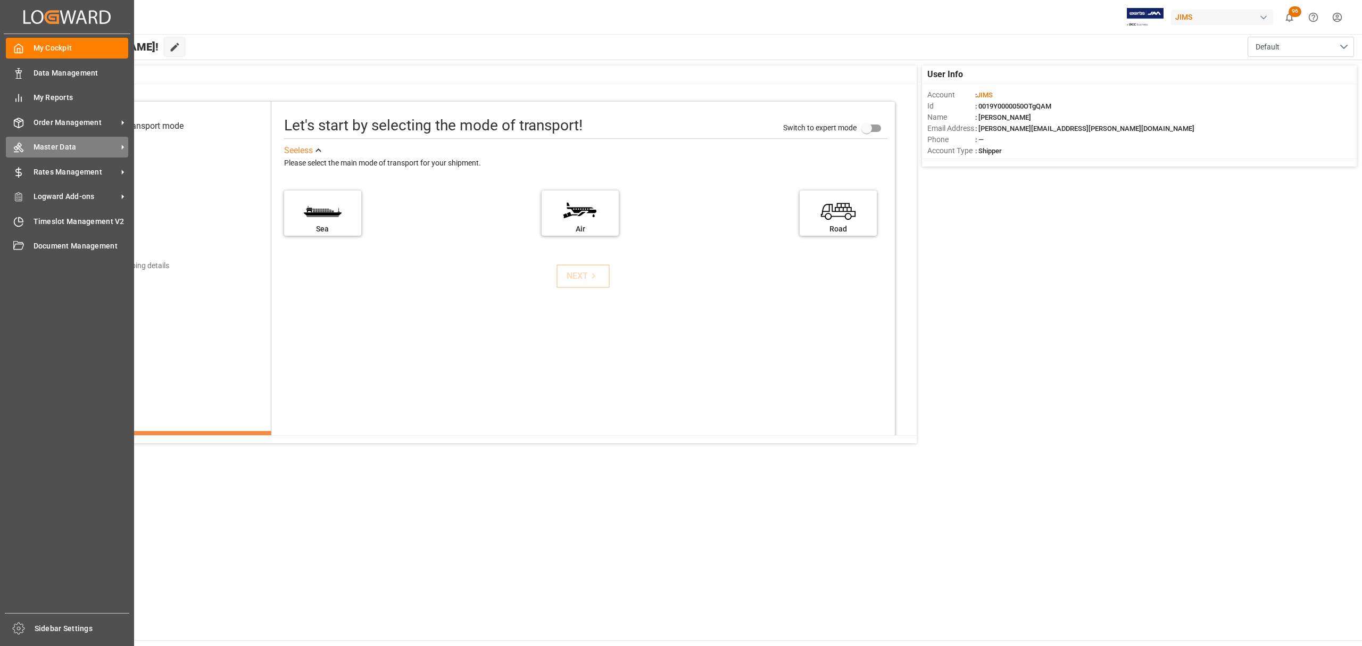
click at [77, 146] on span "Master Data" at bounding box center [76, 146] width 84 height 11
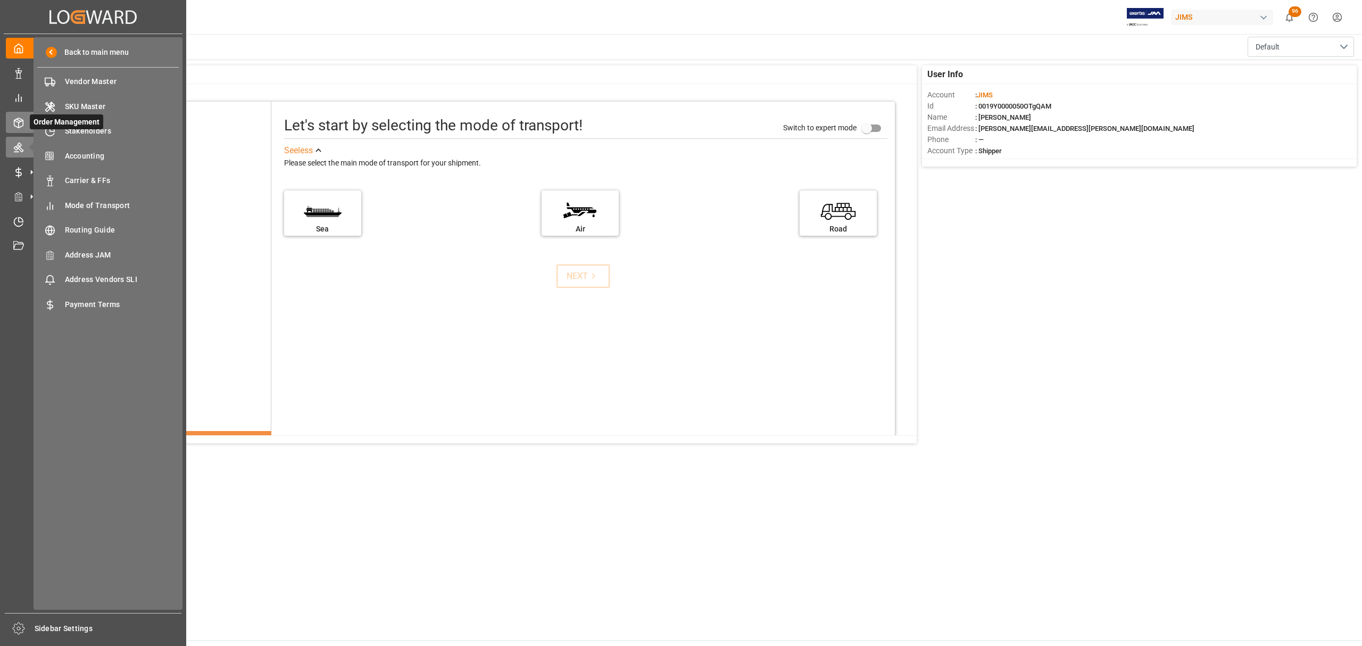
click at [24, 119] on div "Order Management Order Management" at bounding box center [93, 122] width 174 height 21
click at [104, 154] on span "Shipment Tracking" at bounding box center [122, 156] width 114 height 11
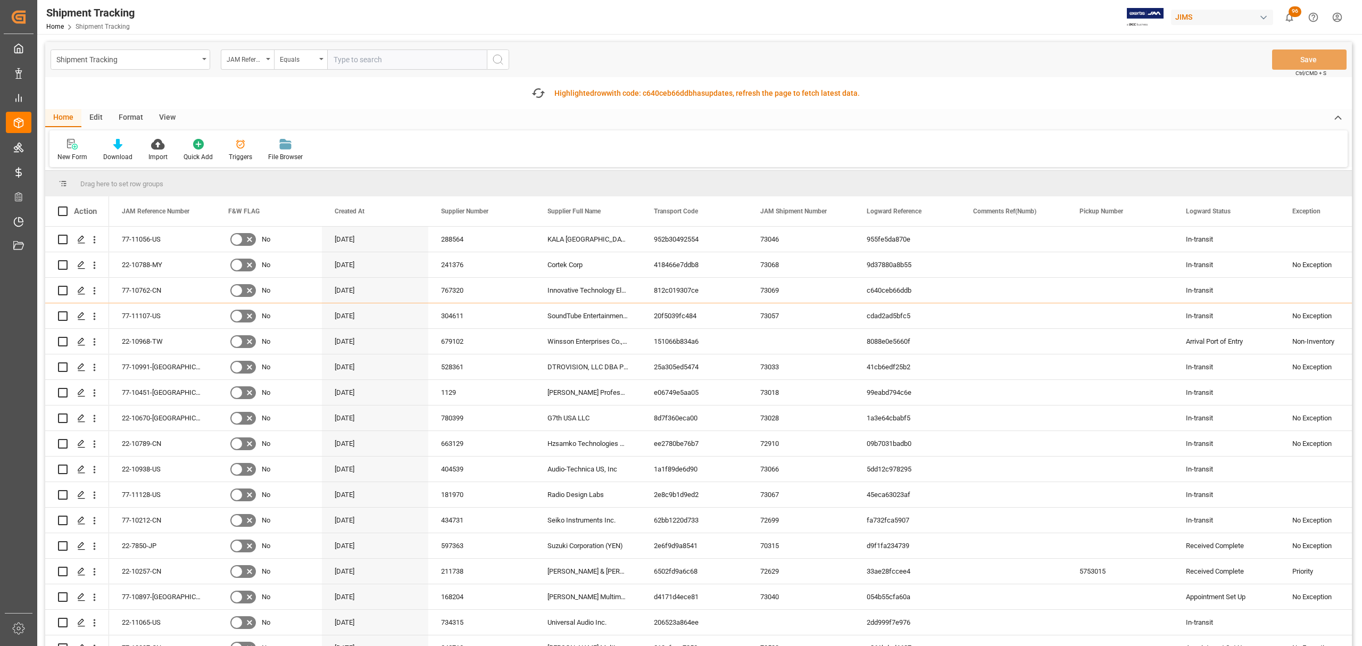
click at [377, 55] on input "text" at bounding box center [407, 59] width 160 height 20
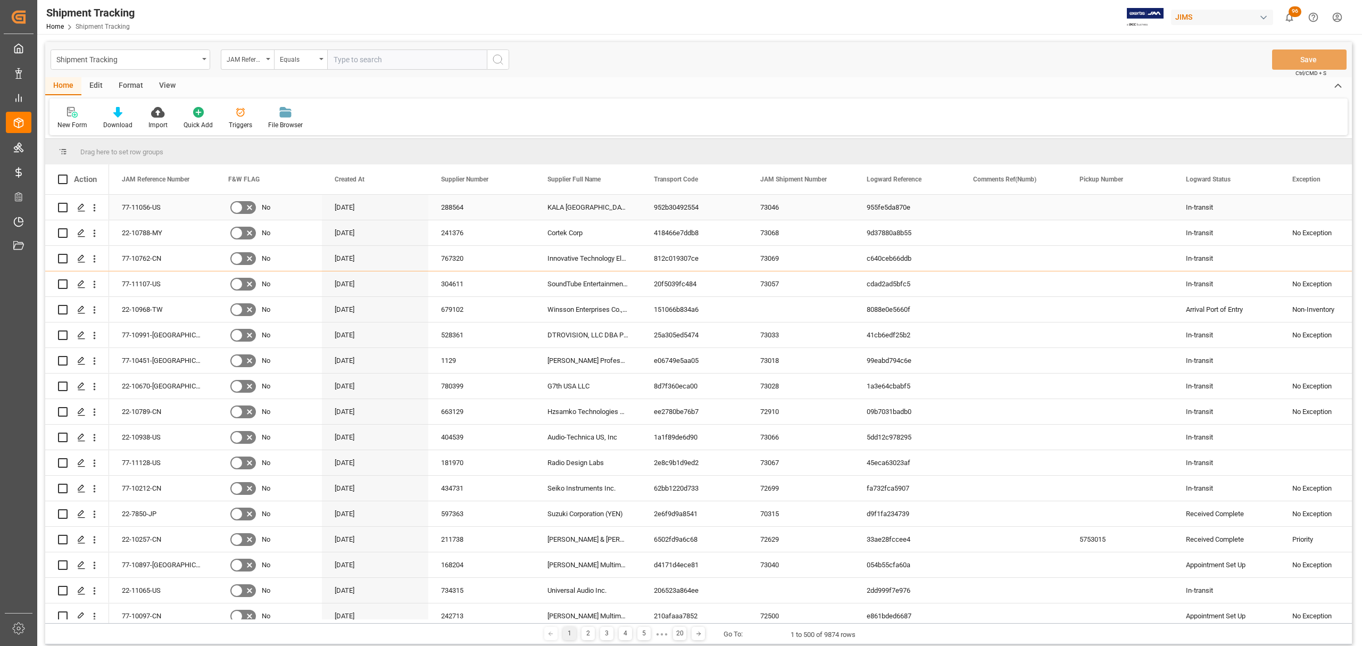
click at [1011, 207] on div "Press SPACE to select this row." at bounding box center [1013, 207] width 106 height 25
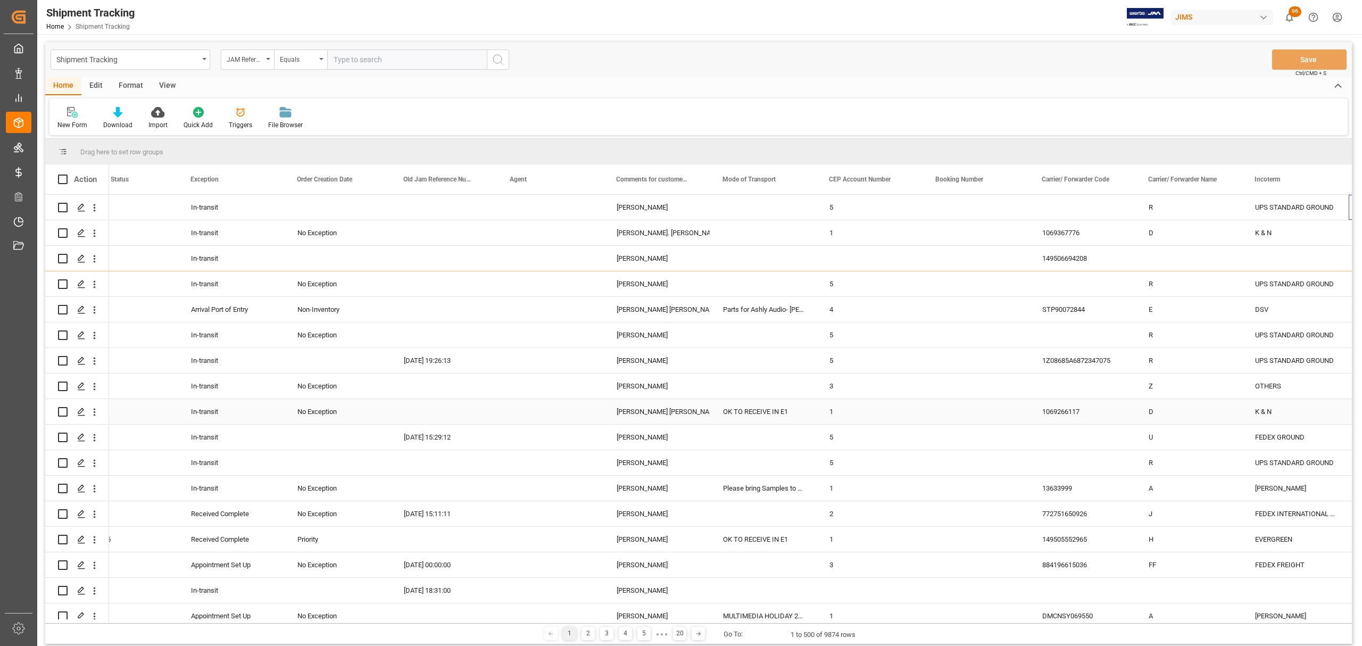
scroll to position [0, 1101]
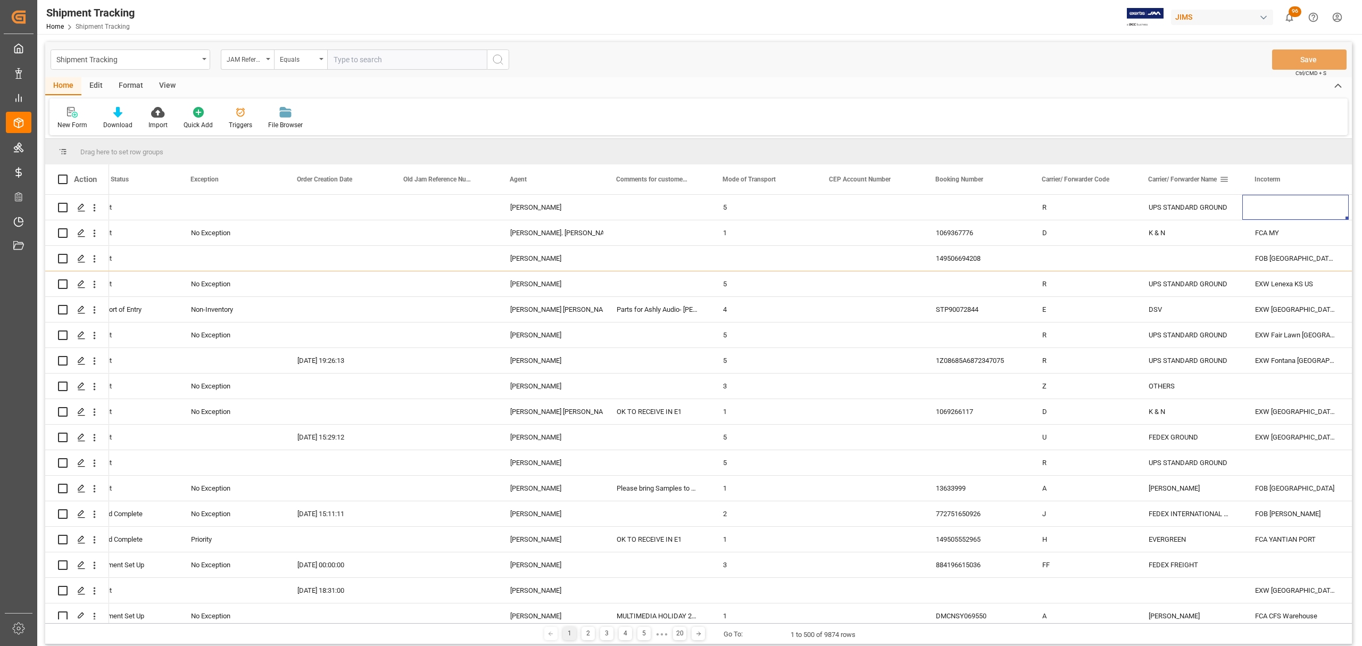
drag, startPoint x: 1182, startPoint y: 179, endPoint x: 1065, endPoint y: 149, distance: 120.9
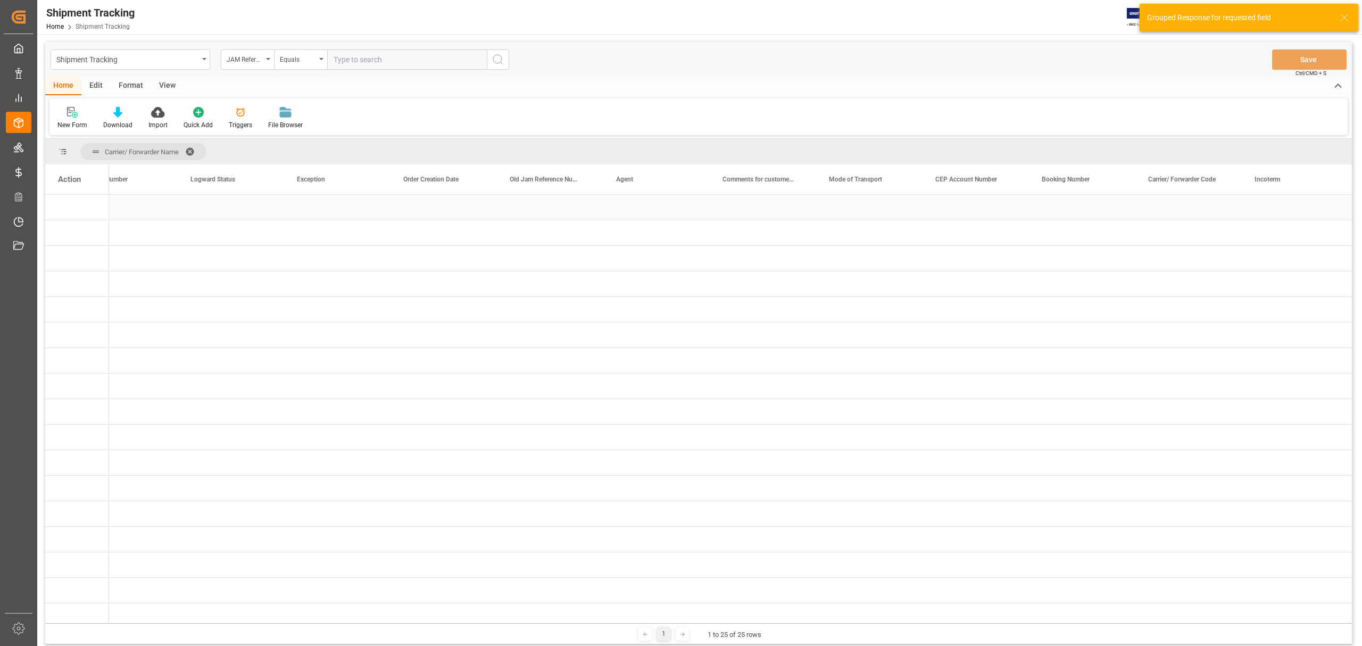
click at [572, 209] on div "Press SPACE to select this row." at bounding box center [550, 207] width 106 height 25
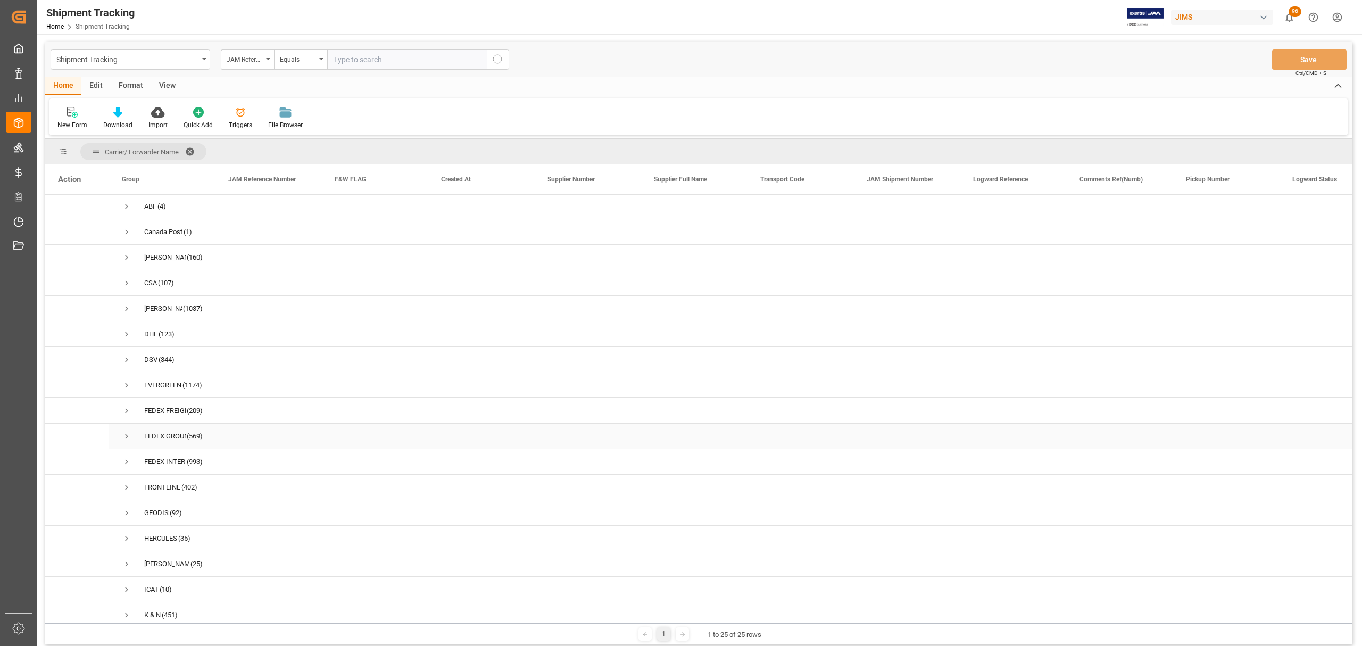
scroll to position [0, 0]
click at [126, 207] on span "Press SPACE to select this row." at bounding box center [127, 208] width 10 height 10
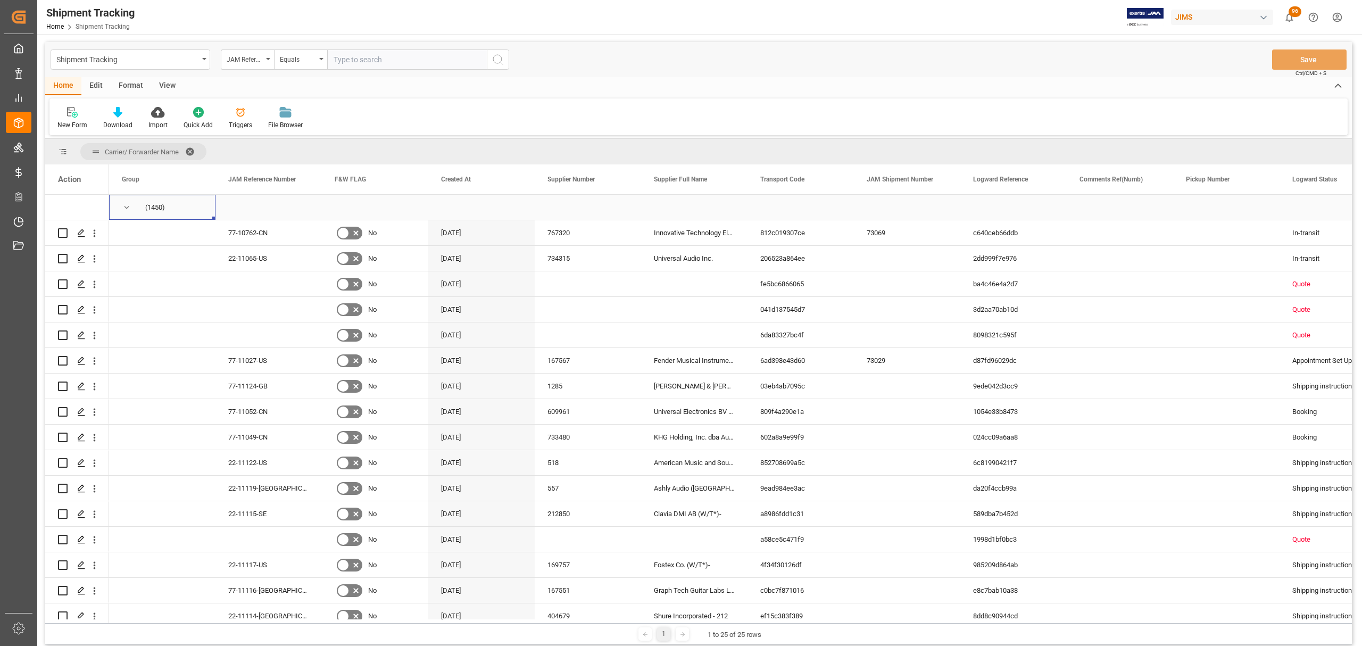
click at [126, 207] on span "Press SPACE to select this row." at bounding box center [127, 208] width 10 height 10
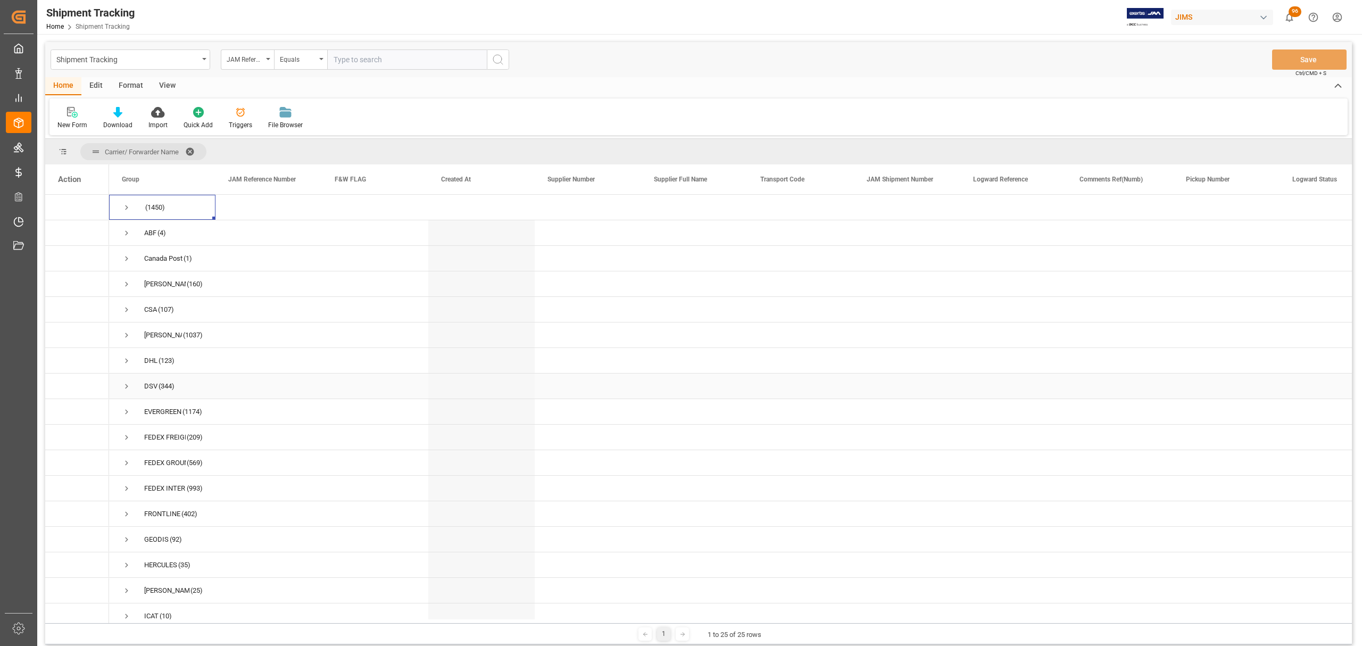
click at [122, 385] on span "Press SPACE to select this row." at bounding box center [127, 386] width 10 height 10
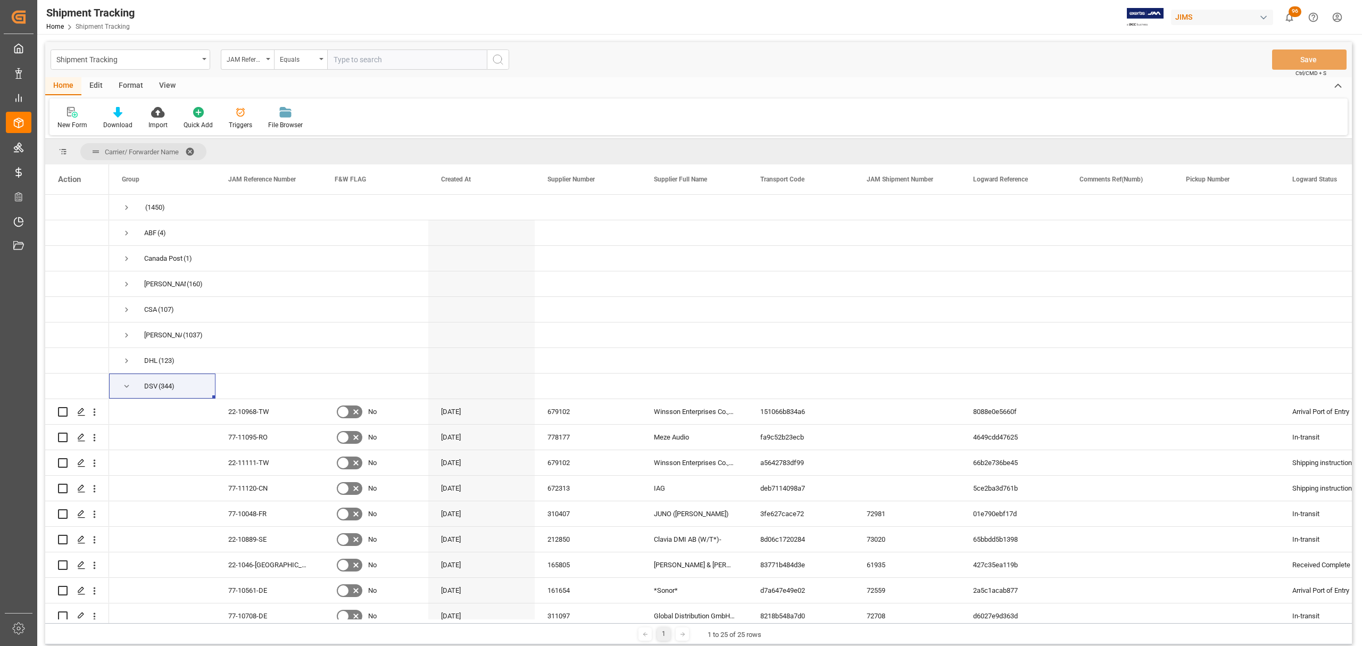
click at [192, 152] on span at bounding box center [193, 152] width 17 height 10
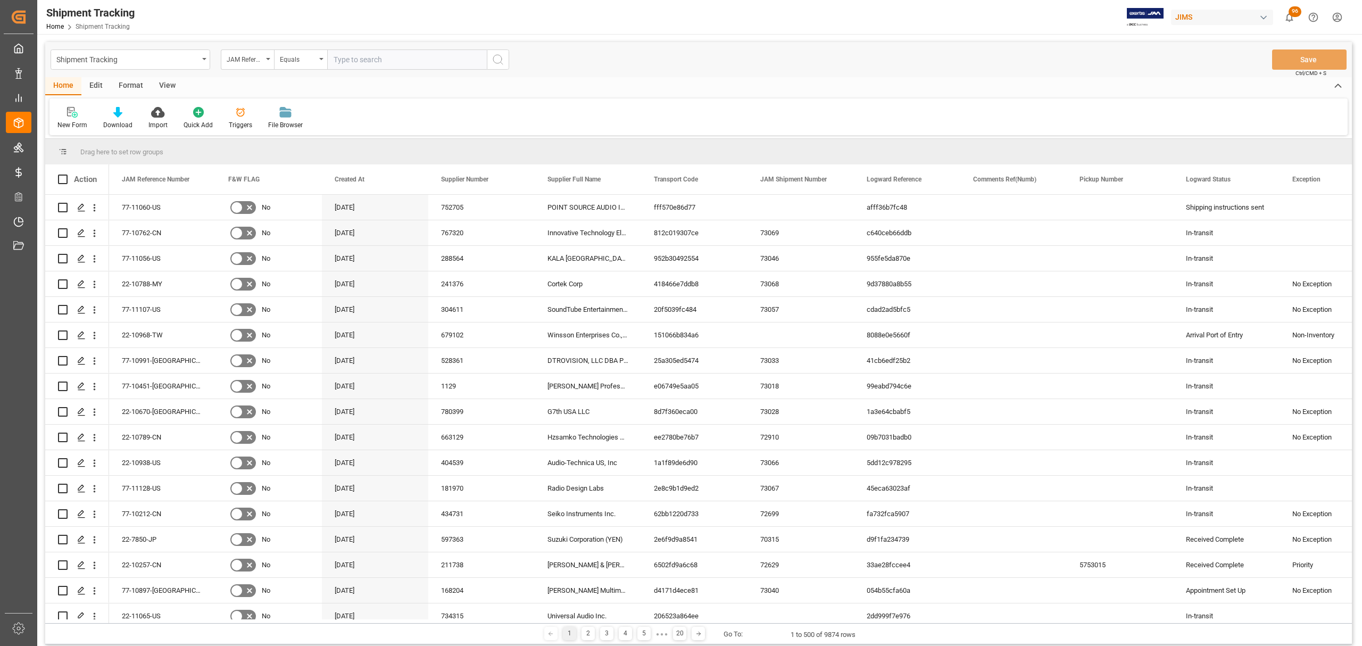
click at [352, 58] on input "text" at bounding box center [407, 59] width 160 height 20
click at [199, 64] on div "Shipment Tracking" at bounding box center [131, 59] width 160 height 20
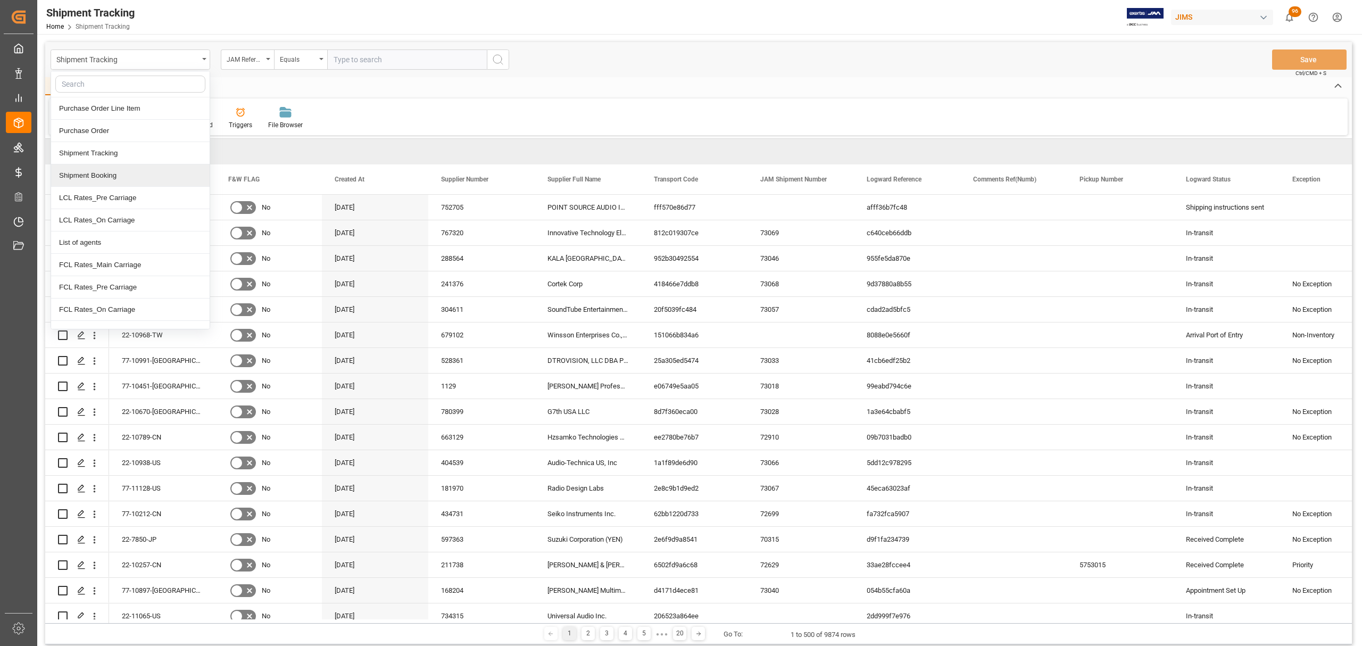
click at [126, 180] on div "Shipment Booking" at bounding box center [130, 175] width 159 height 22
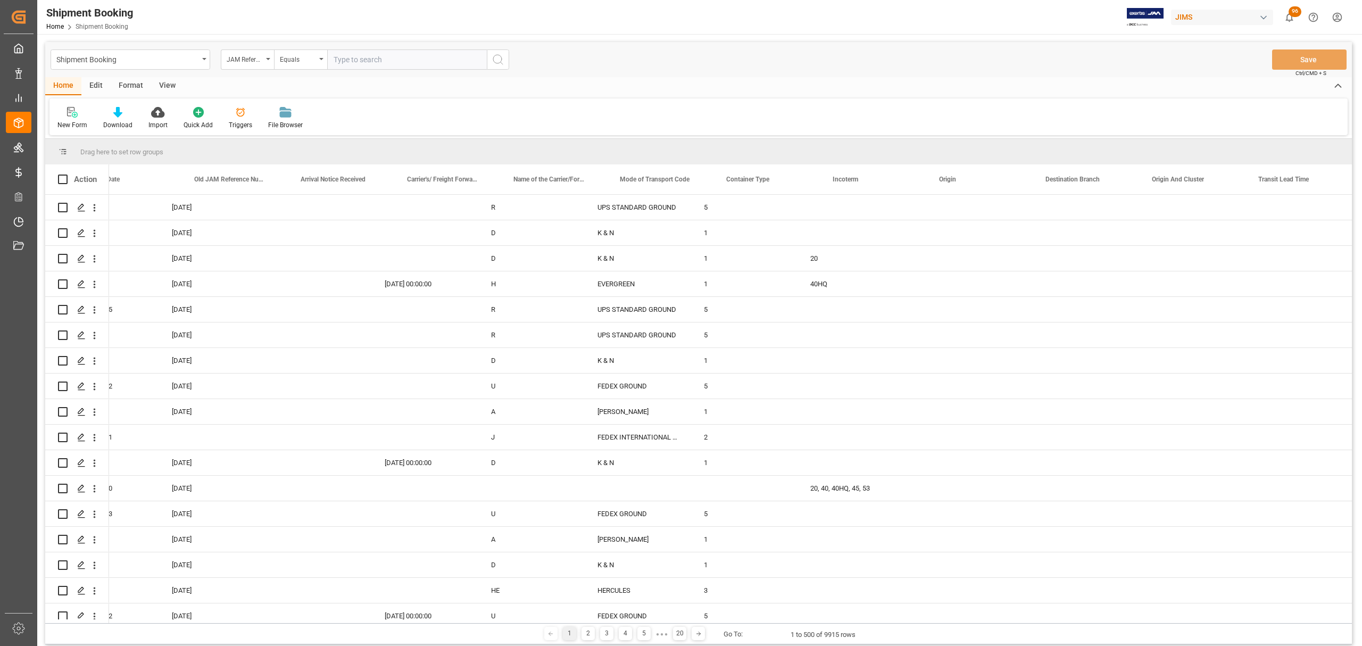
scroll to position [0, 1204]
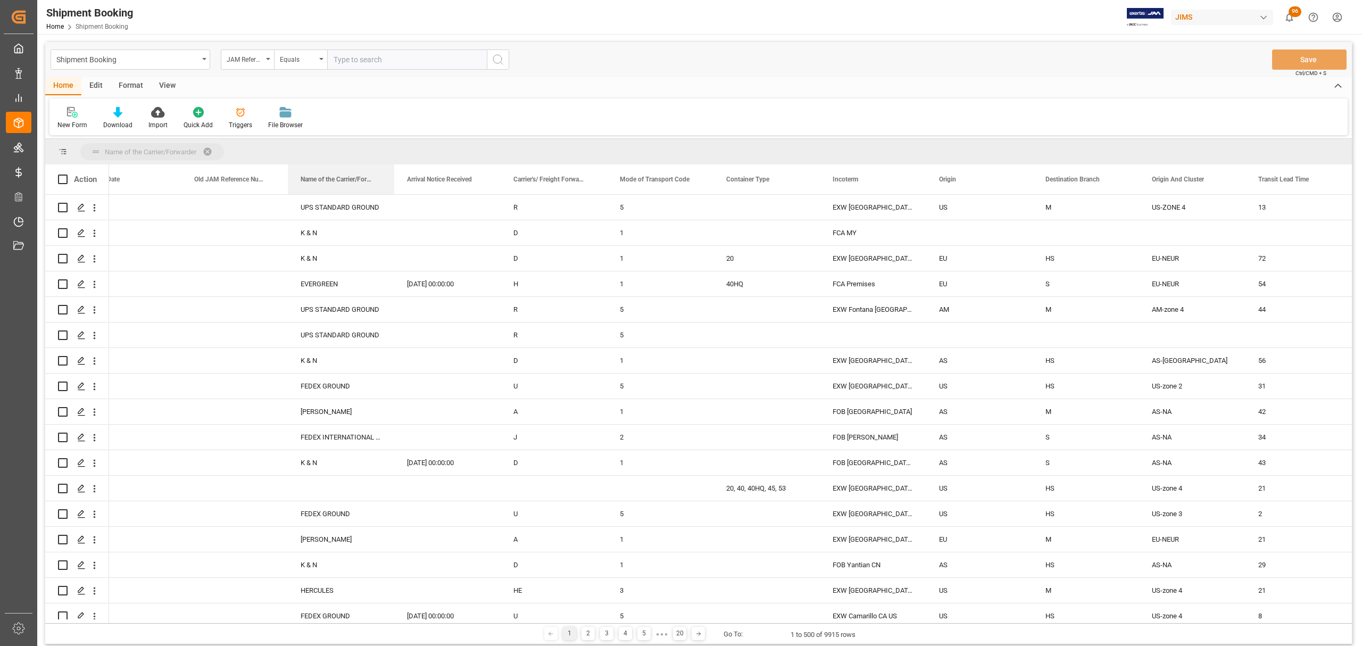
drag, startPoint x: 532, startPoint y: 179, endPoint x: 294, endPoint y: 149, distance: 240.2
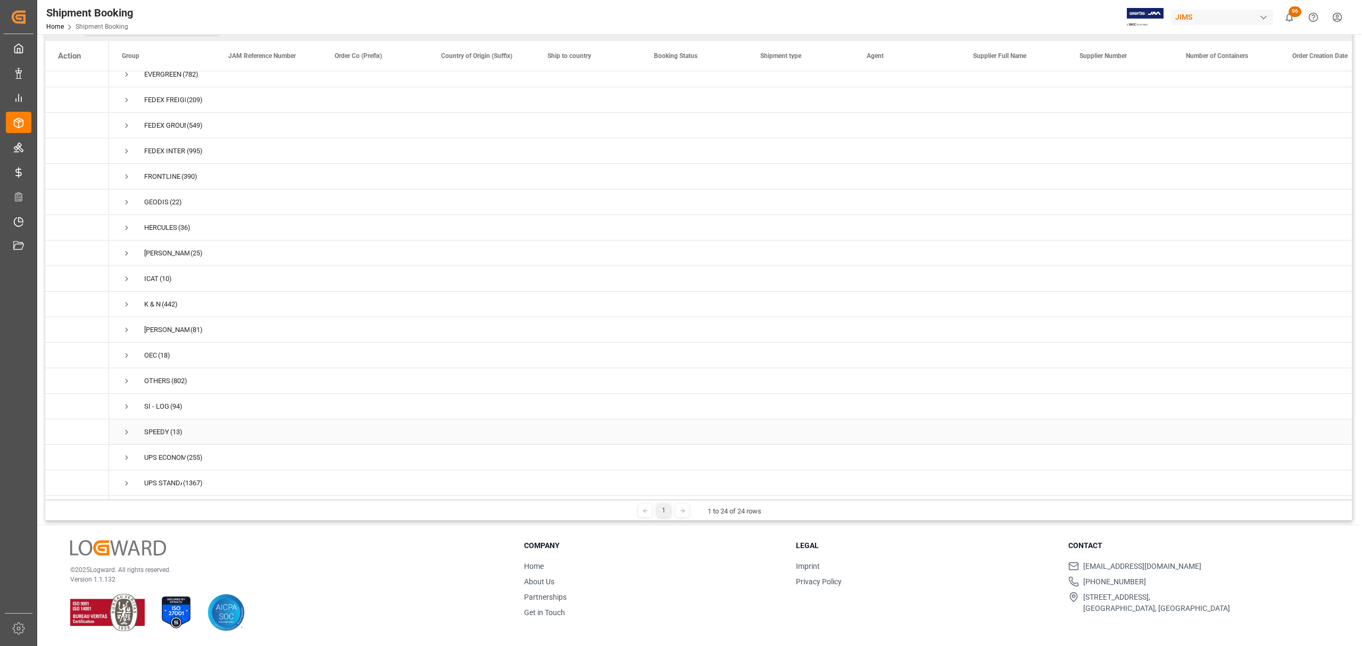
scroll to position [0, 0]
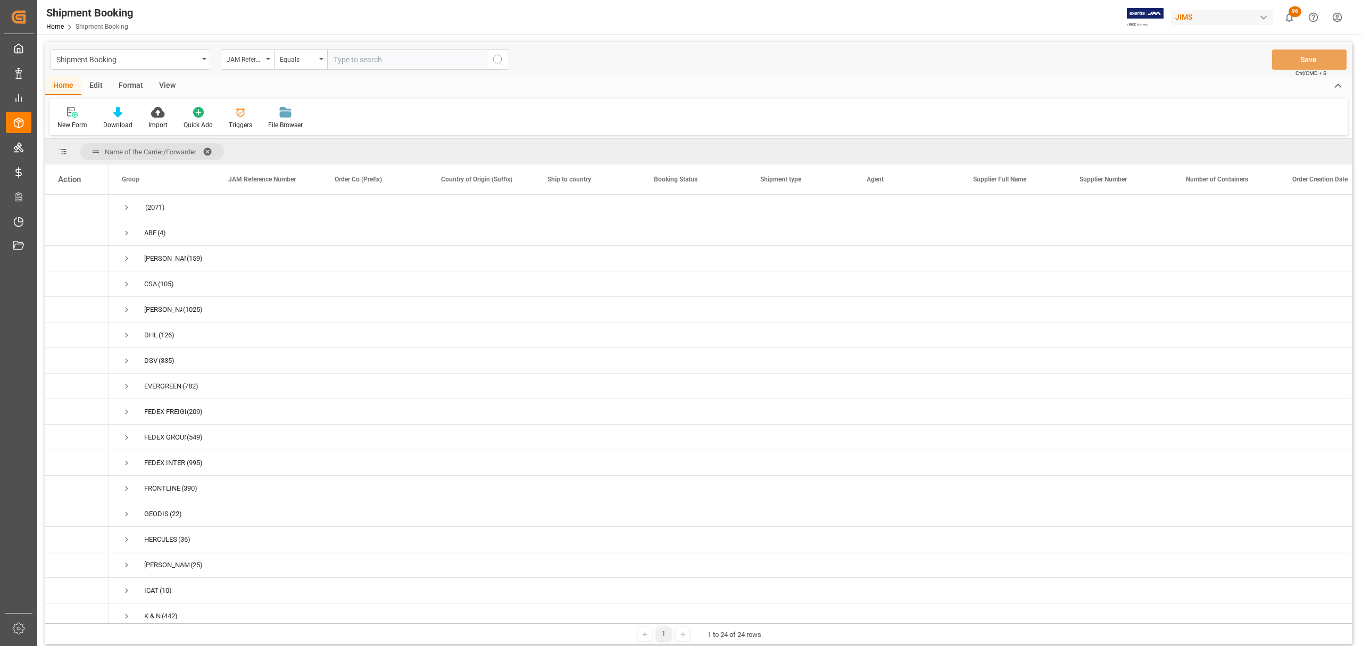
click at [209, 149] on span at bounding box center [211, 152] width 17 height 10
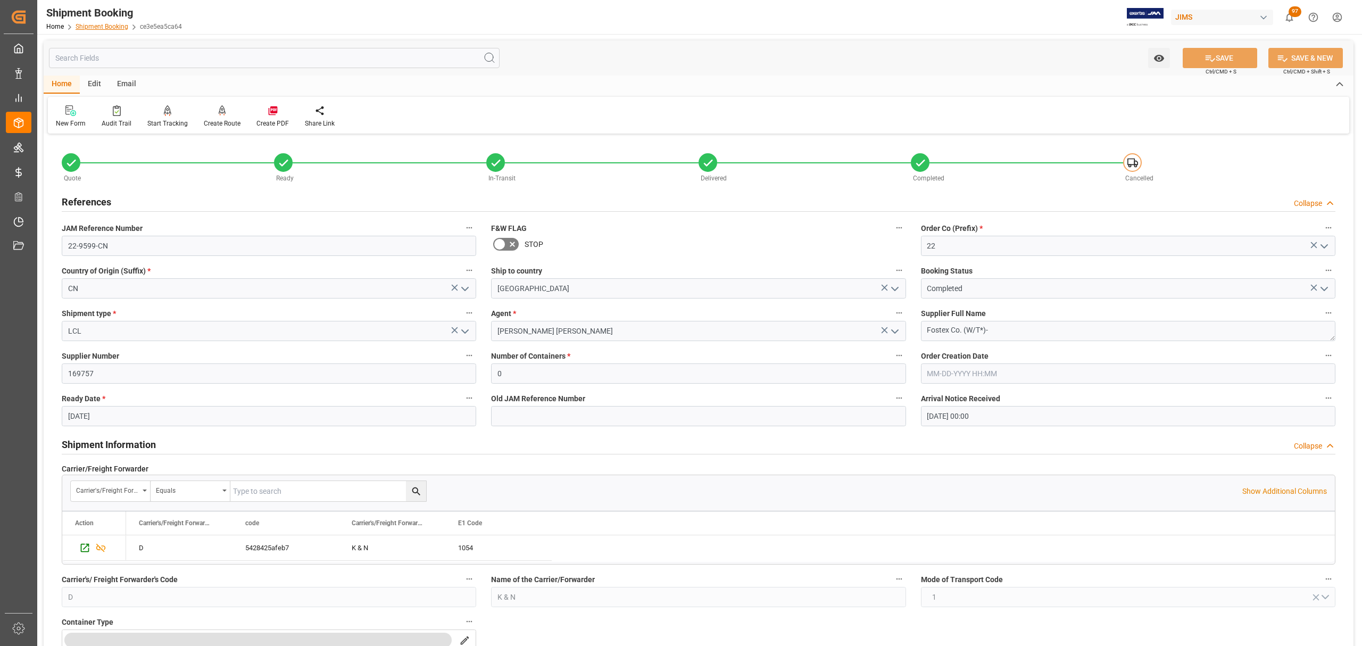
click at [97, 23] on link "Shipment Booking" at bounding box center [102, 26] width 53 height 7
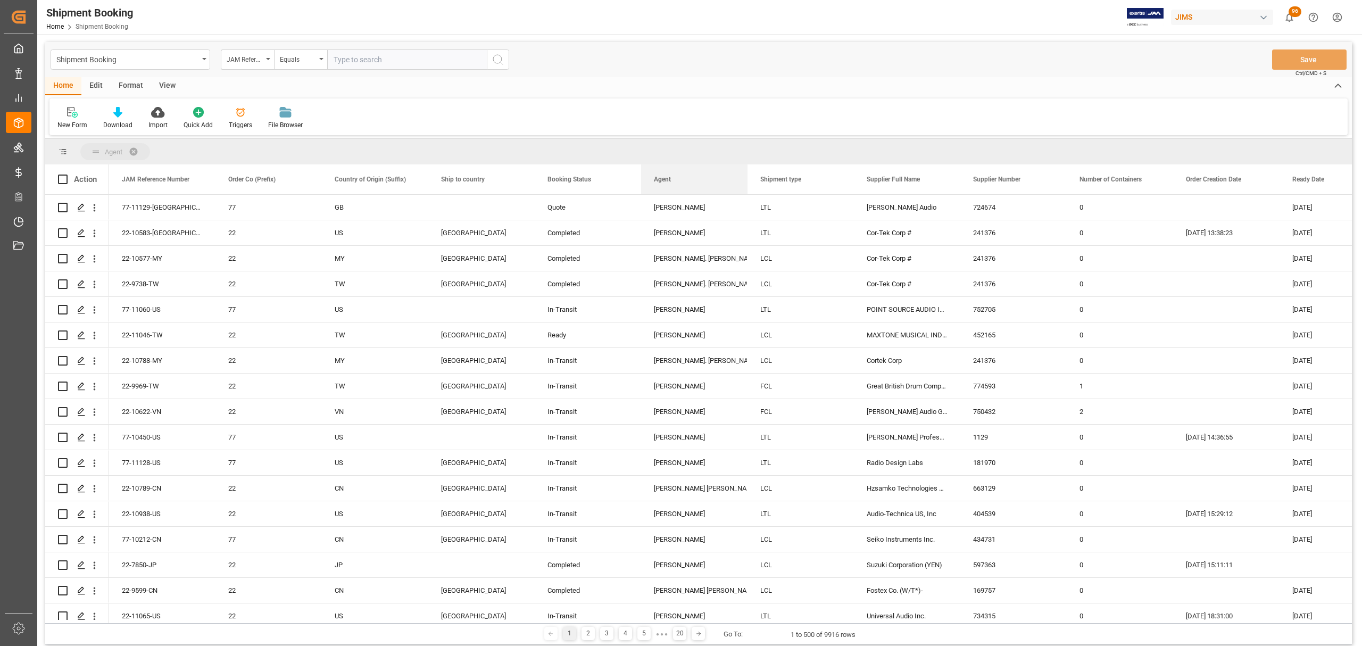
drag, startPoint x: 781, startPoint y: 177, endPoint x: 622, endPoint y: 154, distance: 160.2
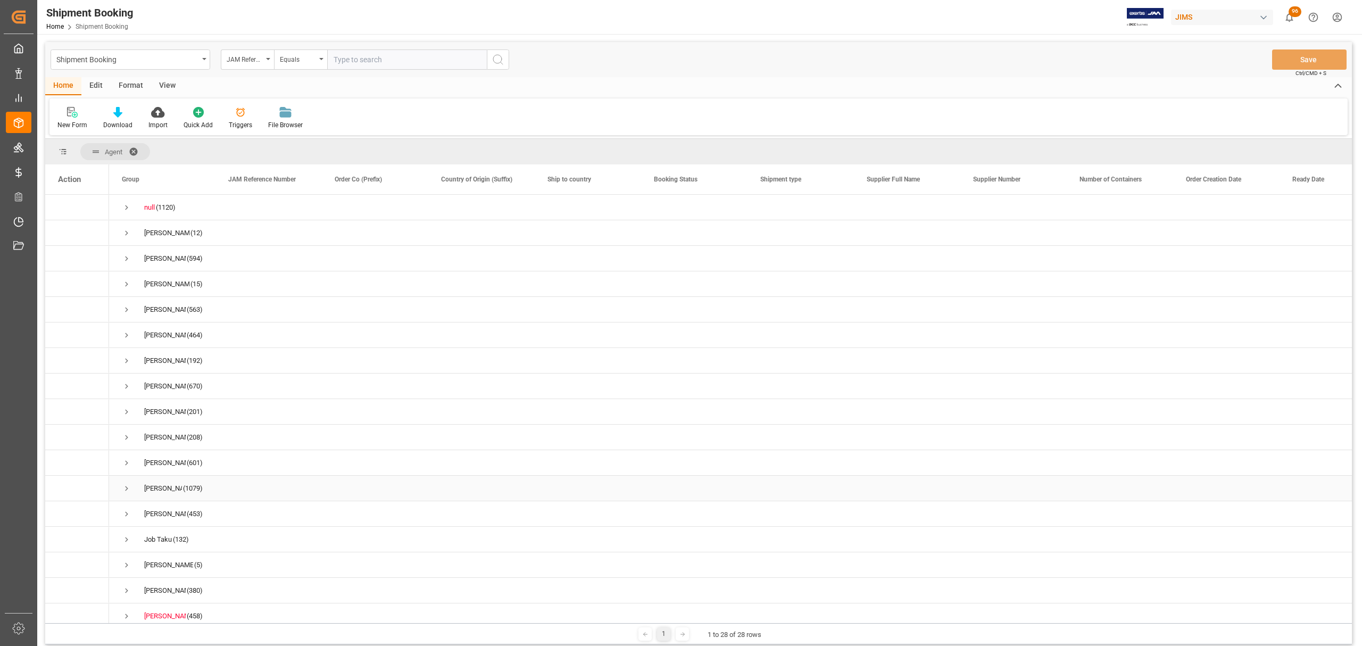
click at [121, 488] on div "Jacques Denis (1079)" at bounding box center [162, 488] width 106 height 25
click at [126, 486] on span "Press SPACE to select this row." at bounding box center [127, 489] width 10 height 10
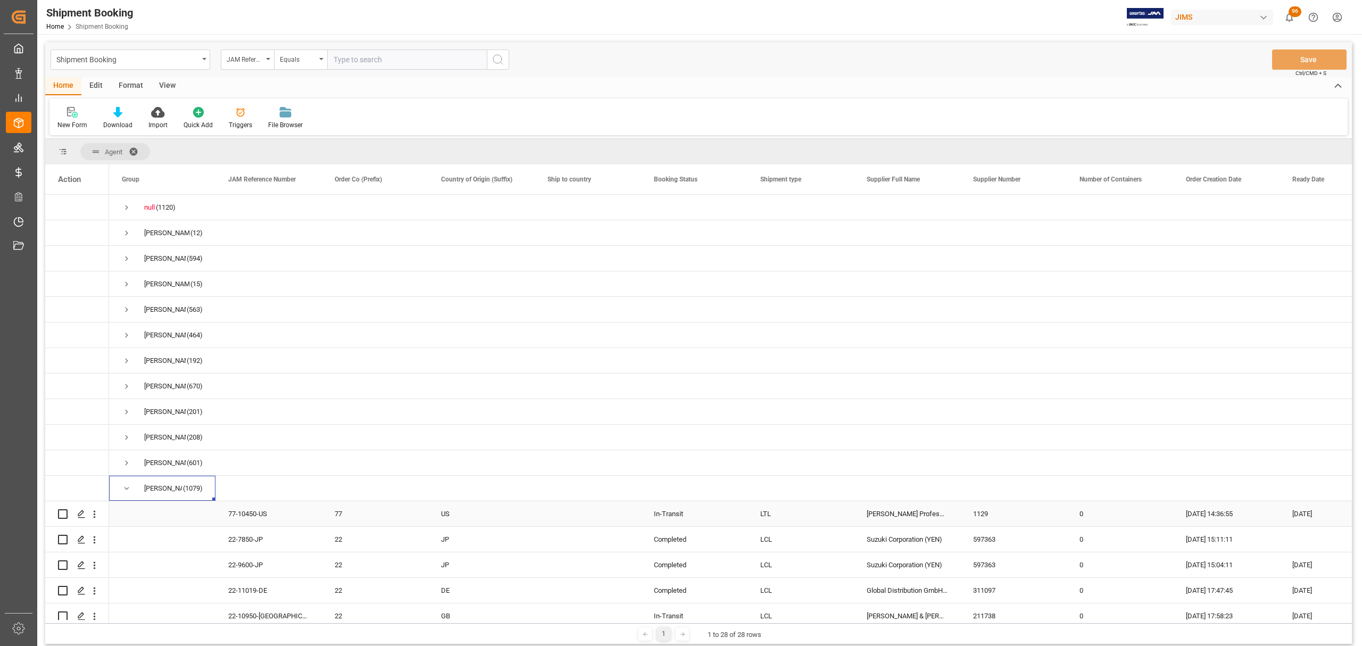
click at [860, 521] on div "Harman Professional, Inc." at bounding box center [907, 513] width 106 height 25
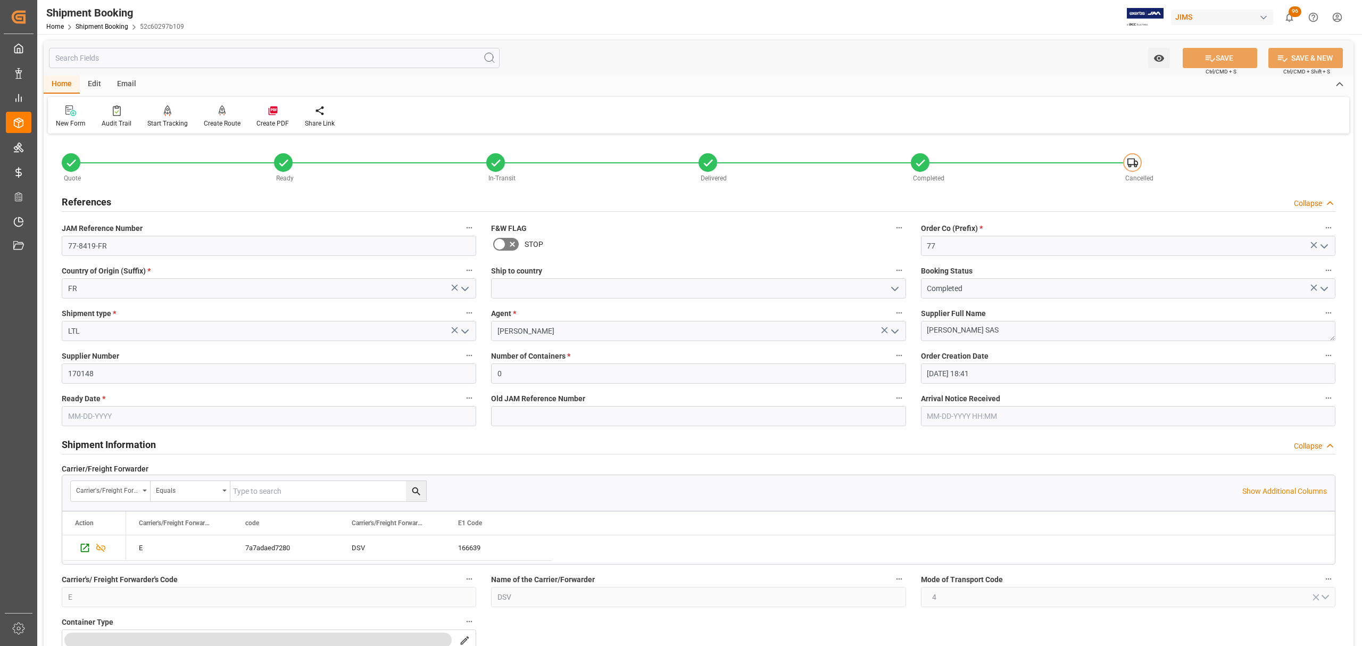
scroll to position [141, 0]
